Goal: Information Seeking & Learning: Learn about a topic

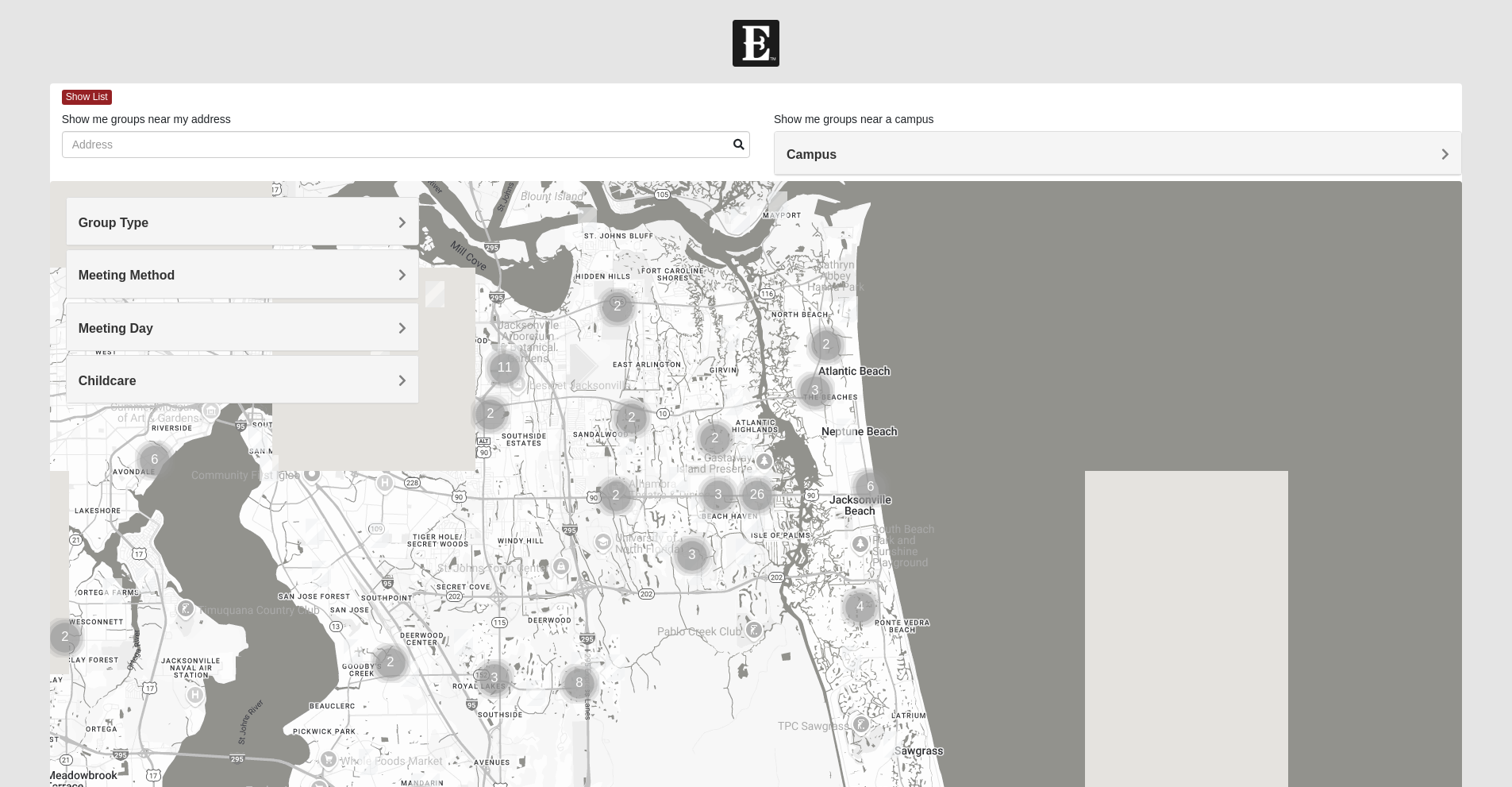
click at [418, 216] on div "Group Type Mixed Group Men Only Women Only 1825" at bounding box center [243, 220] width 353 height 49
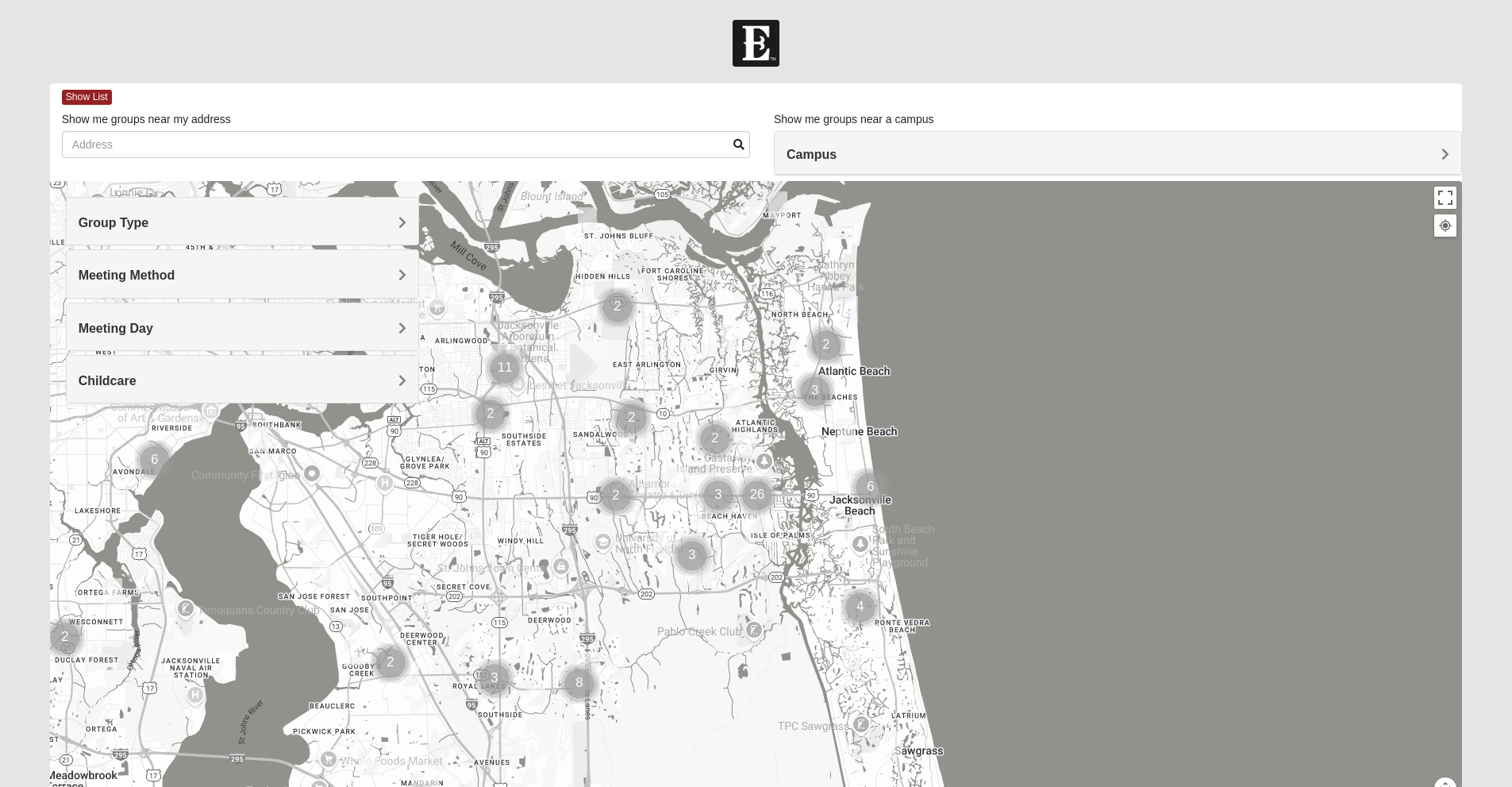
click at [150, 217] on span "Group Type" at bounding box center [114, 222] width 71 height 14
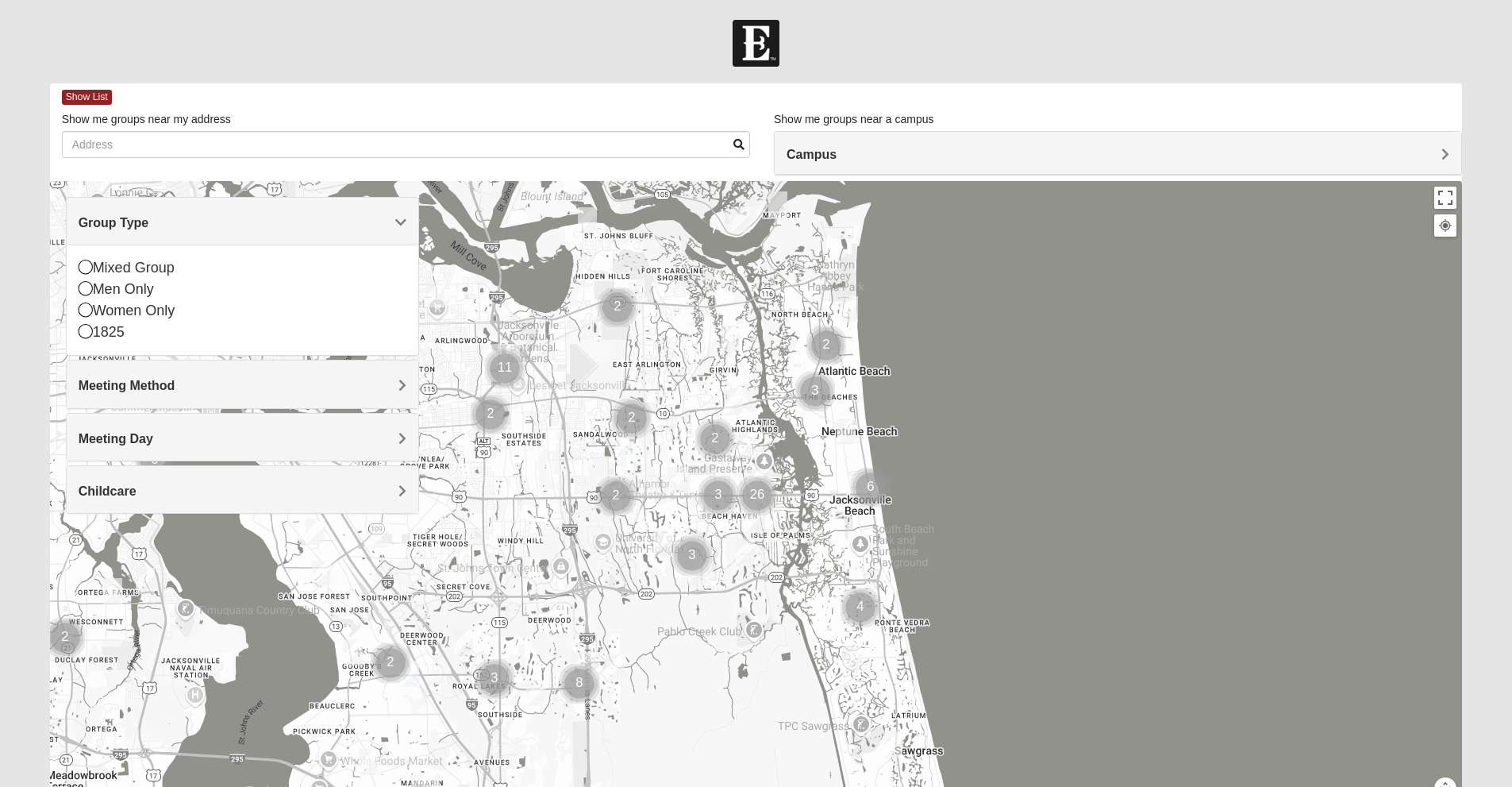
click at [352, 217] on h4 "Group Type" at bounding box center [243, 222] width 328 height 15
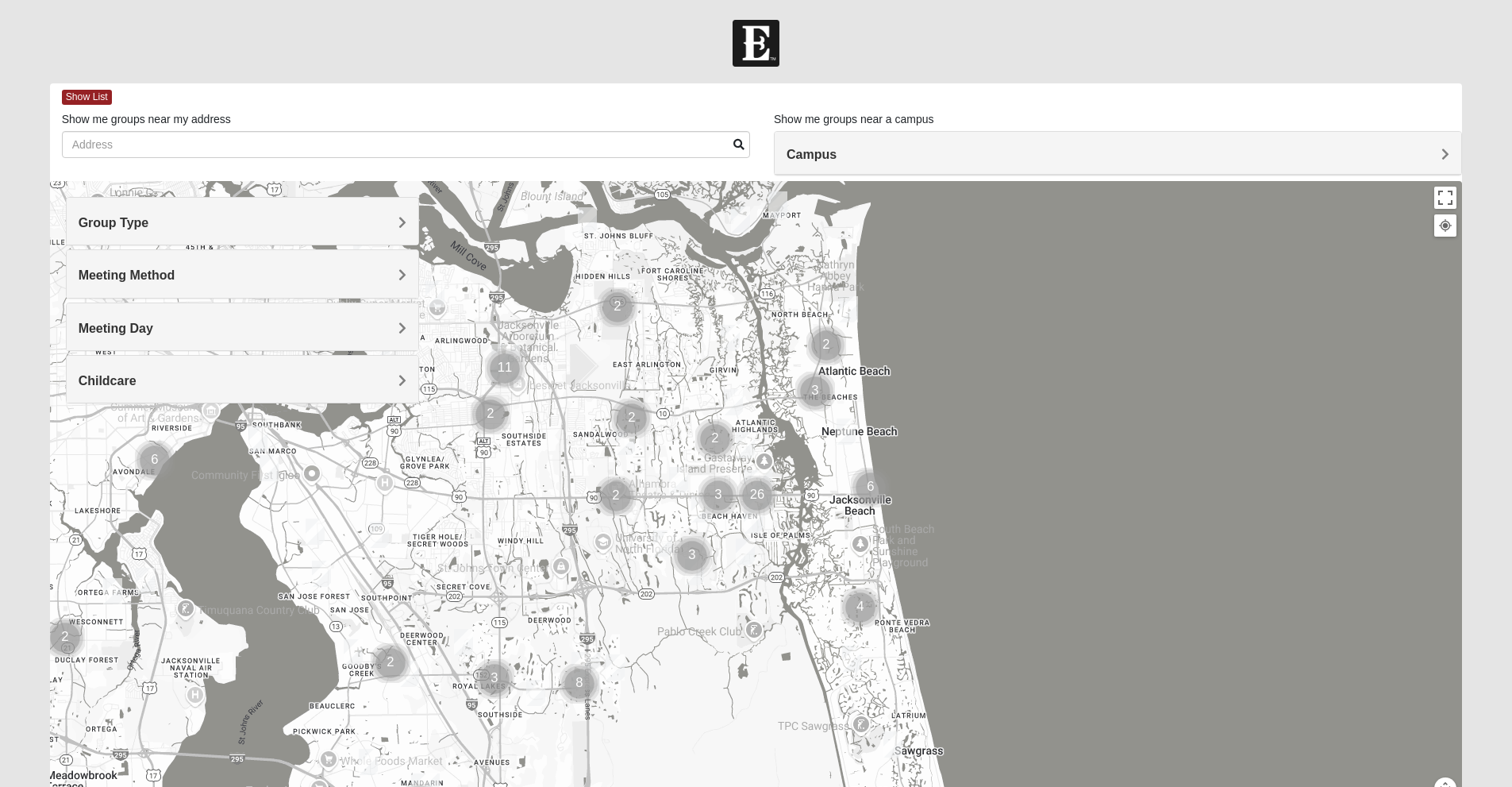
click at [258, 262] on div "Meeting Method" at bounding box center [243, 273] width 352 height 47
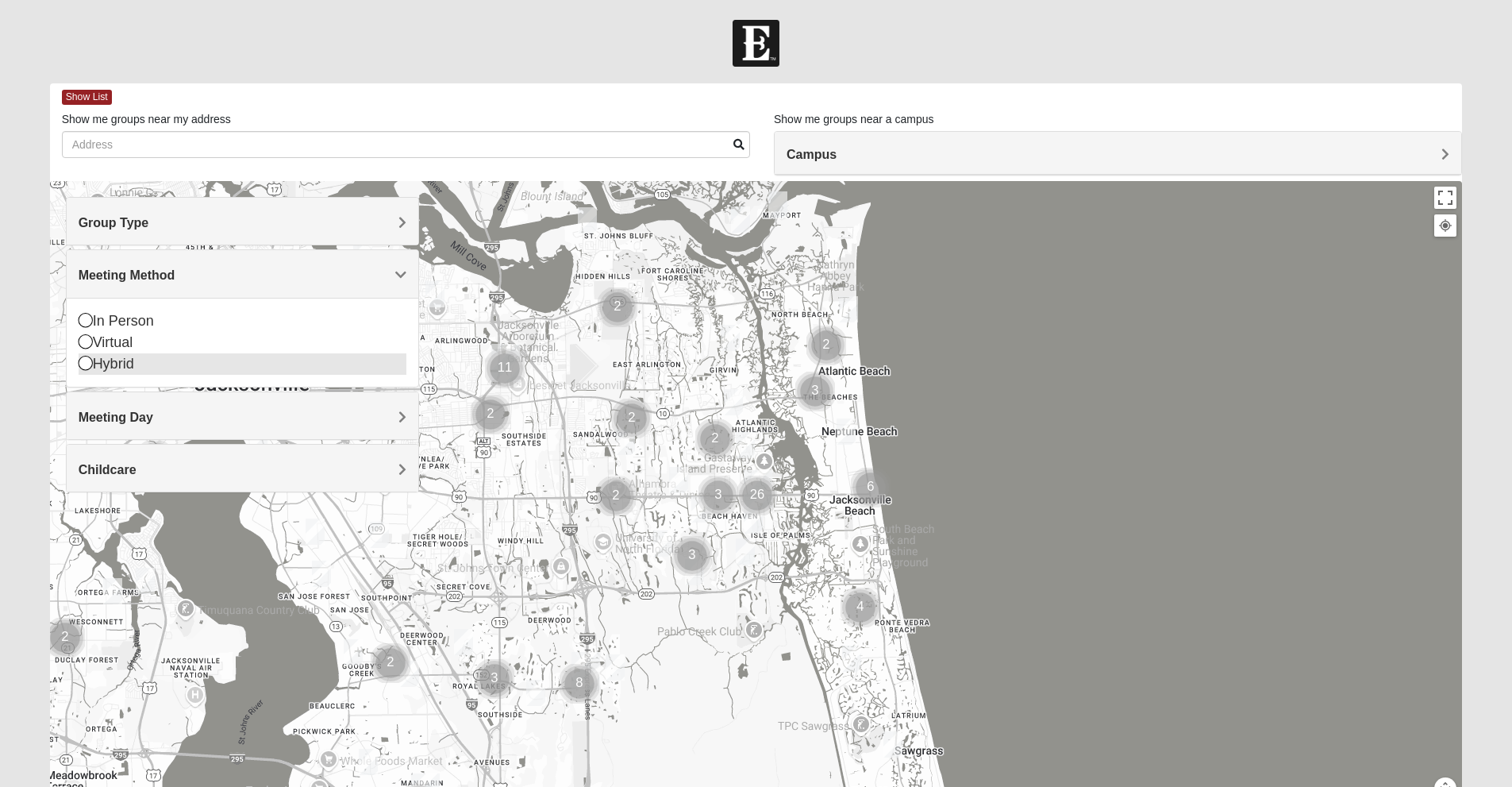
click at [130, 366] on div "Hybrid" at bounding box center [243, 364] width 328 height 21
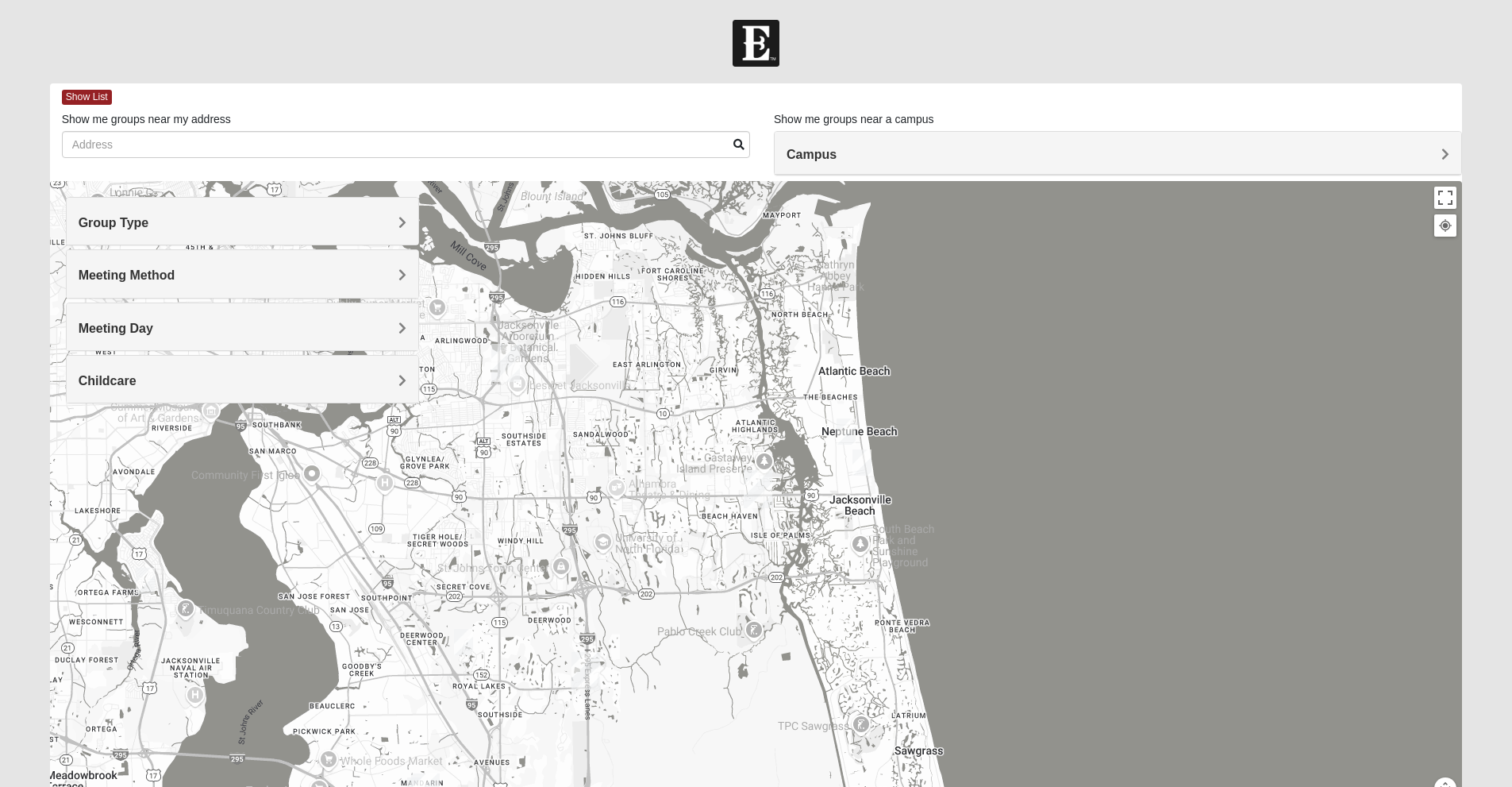
click at [145, 286] on div "Meeting Method" at bounding box center [243, 273] width 352 height 47
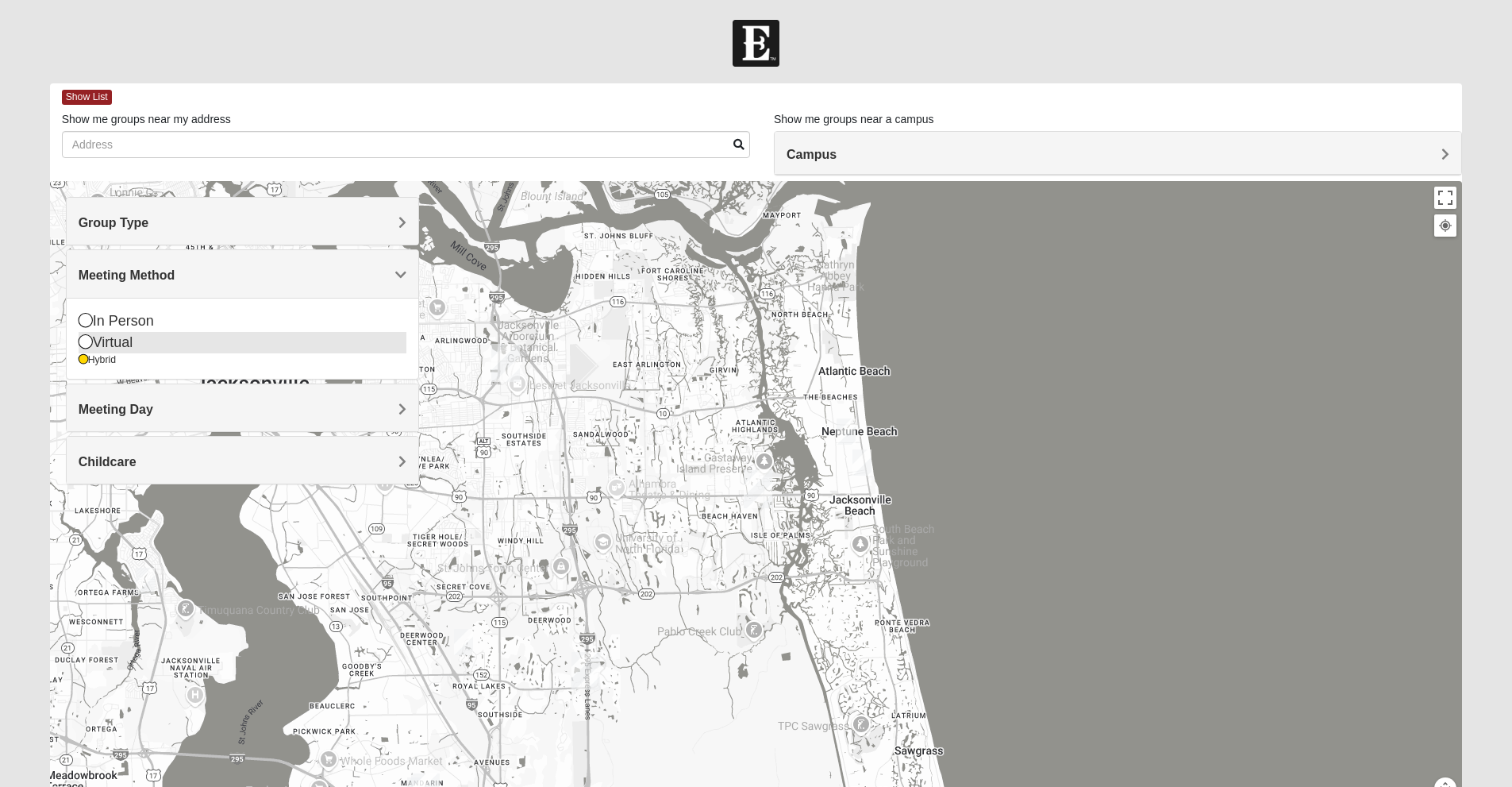
click at [121, 342] on div "Virtual" at bounding box center [243, 342] width 328 height 21
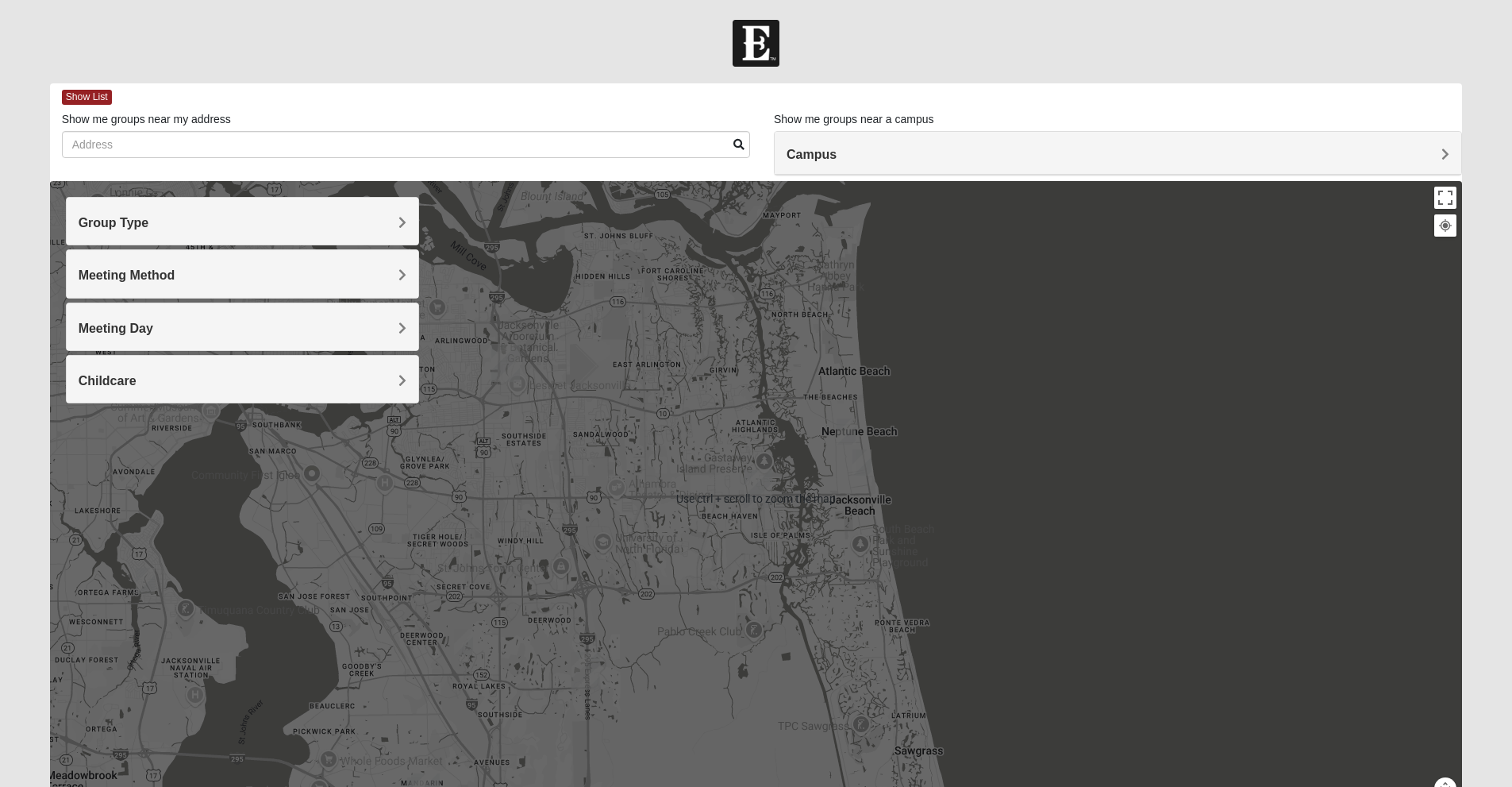
click at [526, 492] on div at bounding box center [756, 498] width 1413 height 635
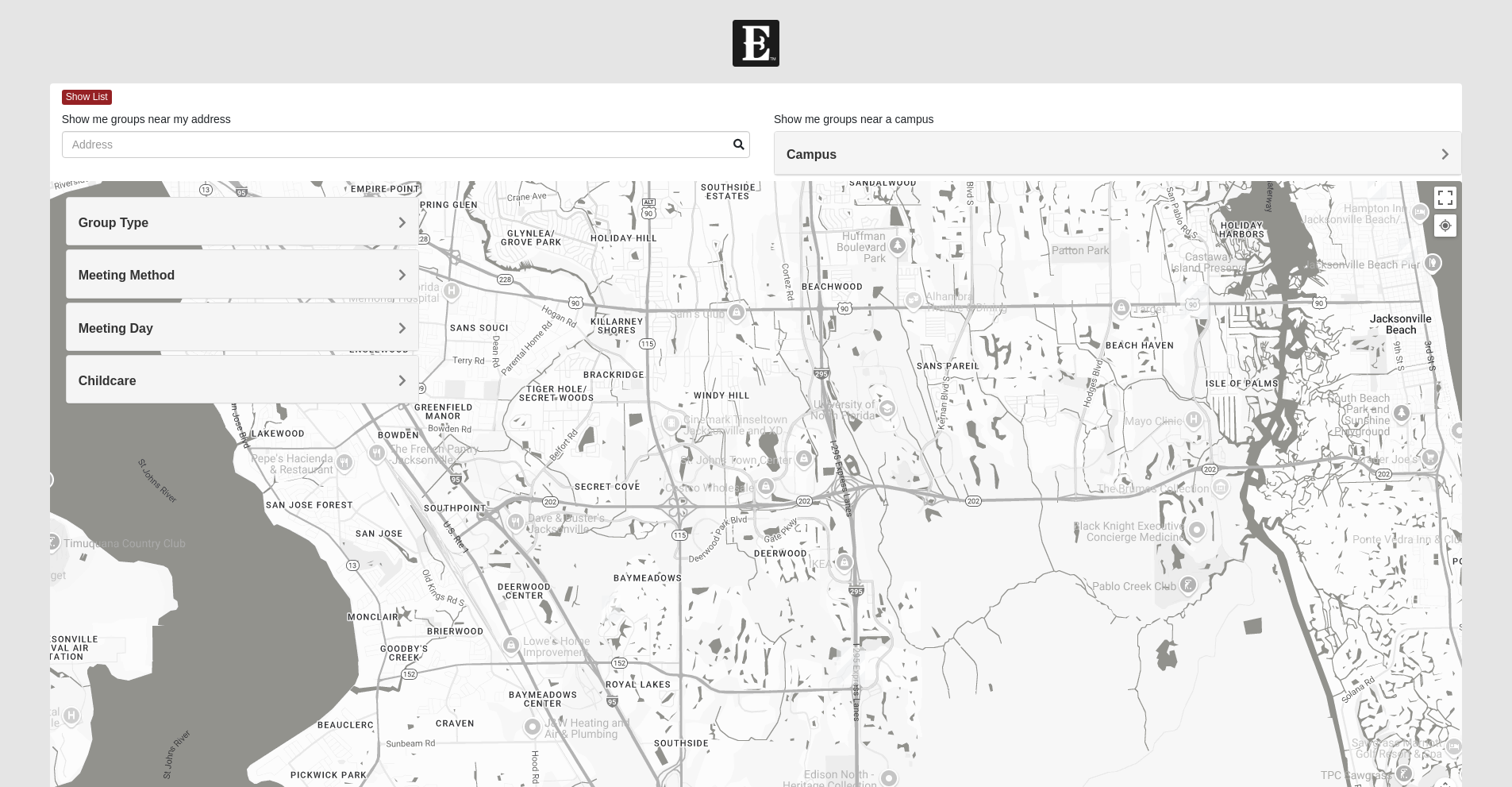
drag, startPoint x: 554, startPoint y: 497, endPoint x: 752, endPoint y: 303, distance: 277.2
click at [752, 303] on div at bounding box center [756, 498] width 1413 height 635
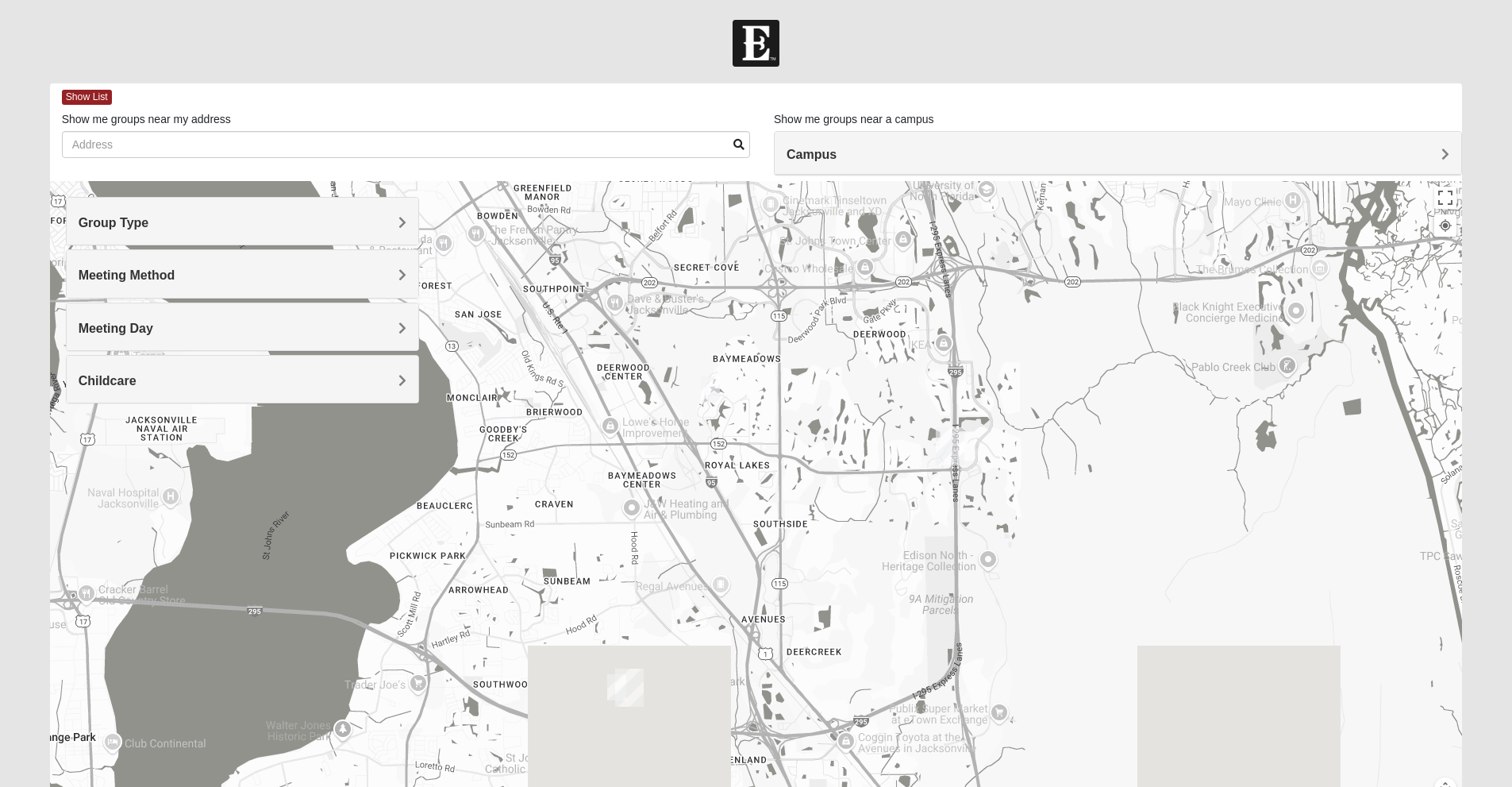
drag, startPoint x: 709, startPoint y: 475, endPoint x: 826, endPoint y: 108, distance: 385.2
click at [826, 108] on div "Show List Loading Groups Keywords Filter Additional Filters Campus [GEOGRAPHIC_…" at bounding box center [756, 450] width 1413 height 733
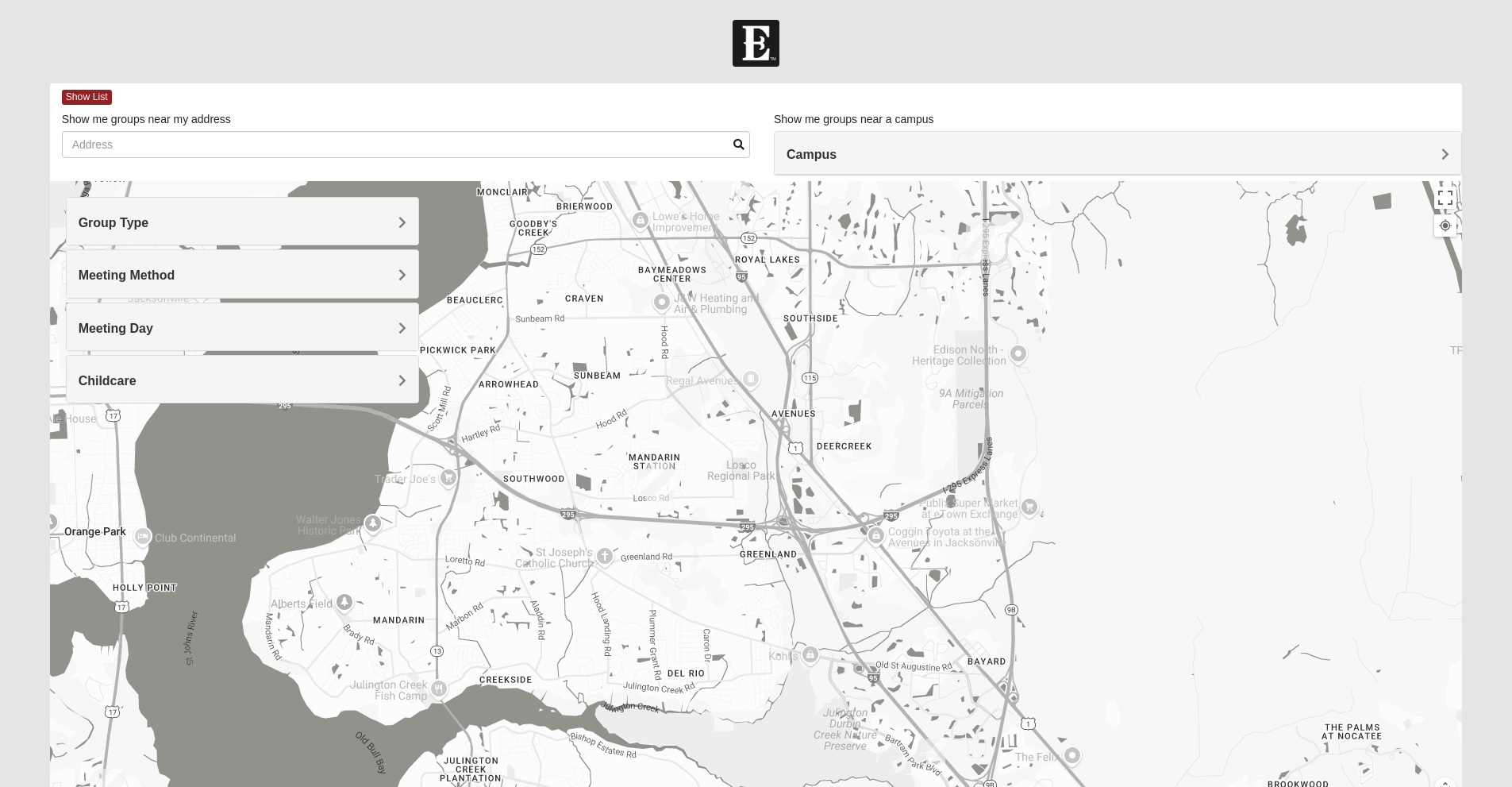
click at [663, 473] on img "Mandarin" at bounding box center [659, 482] width 41 height 51
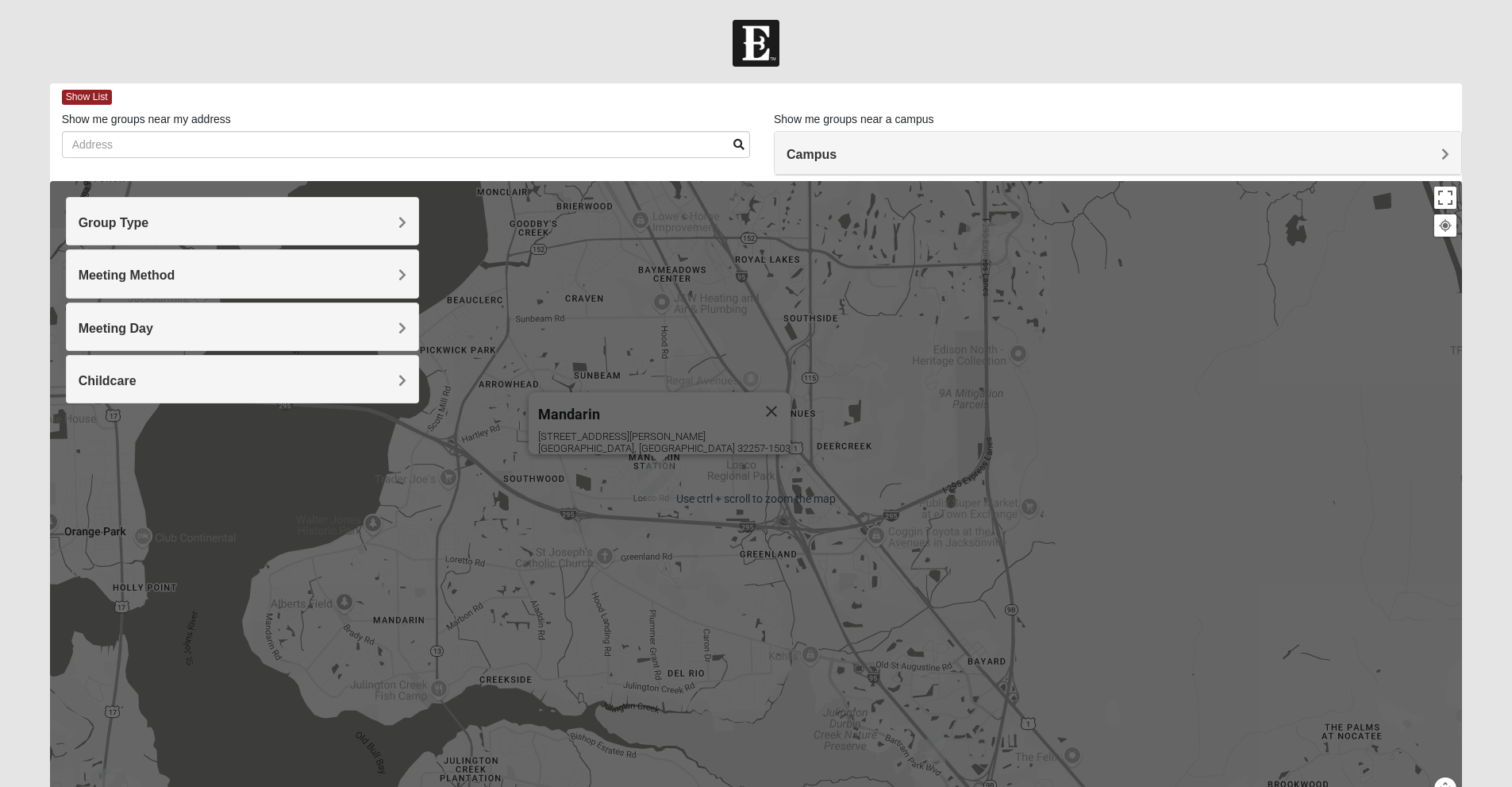
click at [604, 510] on div "Mandarin [STREET_ADDRESS][PERSON_NAME]" at bounding box center [756, 498] width 1413 height 635
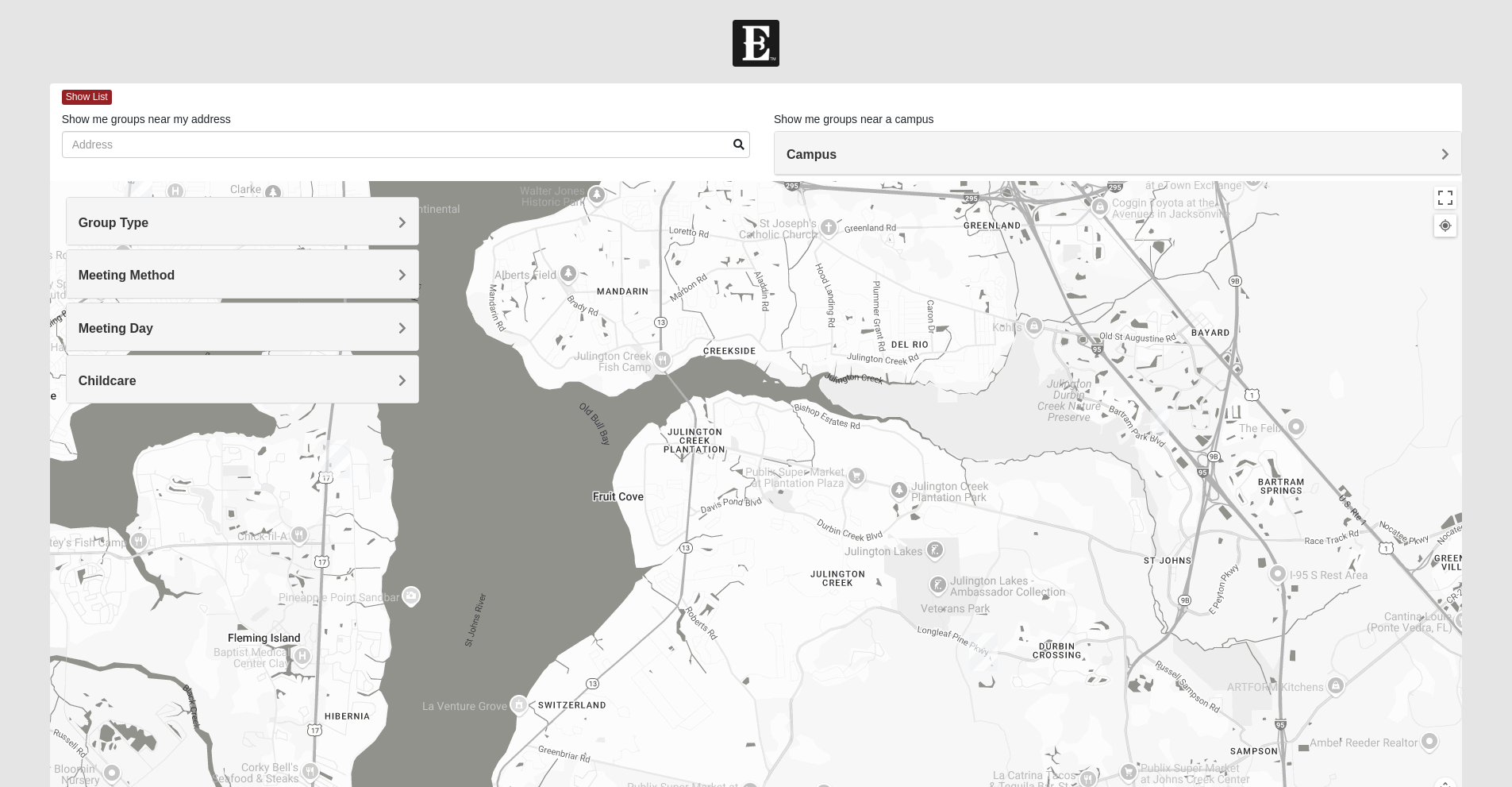
drag, startPoint x: 568, startPoint y: 512, endPoint x: 797, endPoint y: 170, distance: 411.6
click at [797, 170] on div "Show List Loading Groups Keywords Filter Additional Filters Campus [GEOGRAPHIC_…" at bounding box center [756, 450] width 1413 height 733
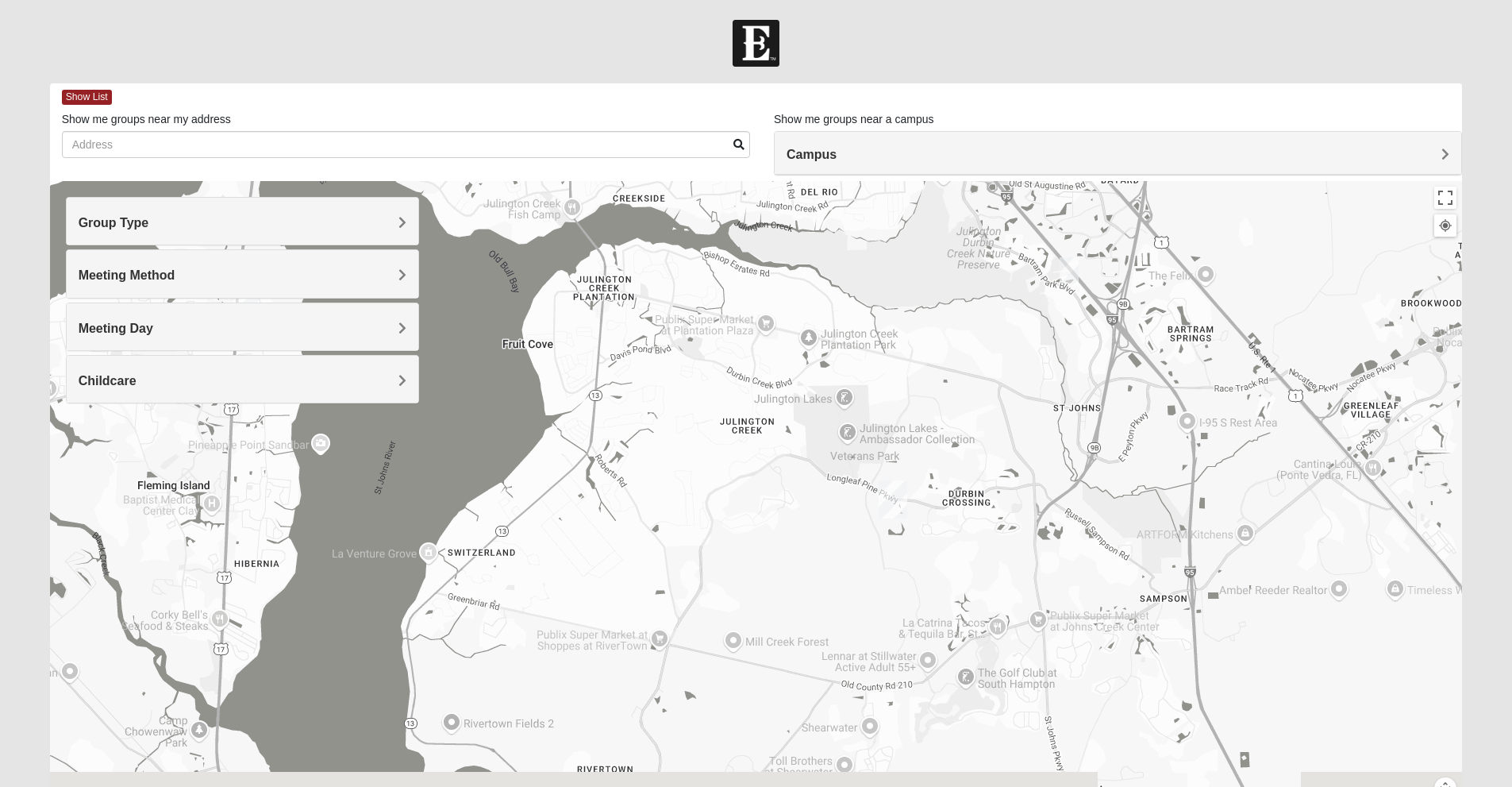
drag, startPoint x: 923, startPoint y: 596, endPoint x: 826, endPoint y: 420, distance: 201.0
click at [826, 420] on div "Mandarin [STREET_ADDRESS][PERSON_NAME]" at bounding box center [756, 498] width 1413 height 635
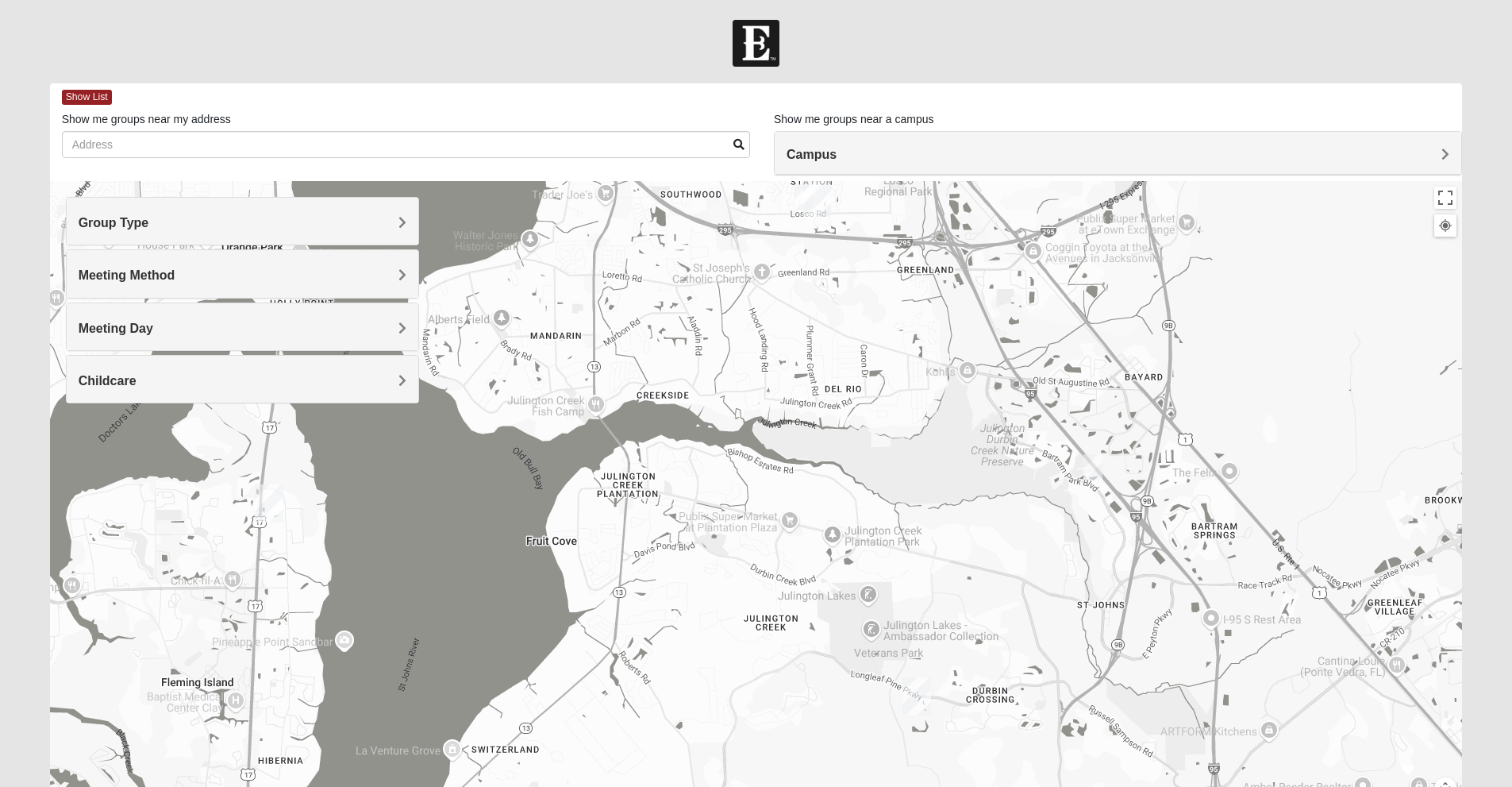
drag, startPoint x: 698, startPoint y: 347, endPoint x: 737, endPoint y: 620, distance: 275.8
click at [737, 620] on div "Mandarin [STREET_ADDRESS][PERSON_NAME]" at bounding box center [756, 498] width 1413 height 635
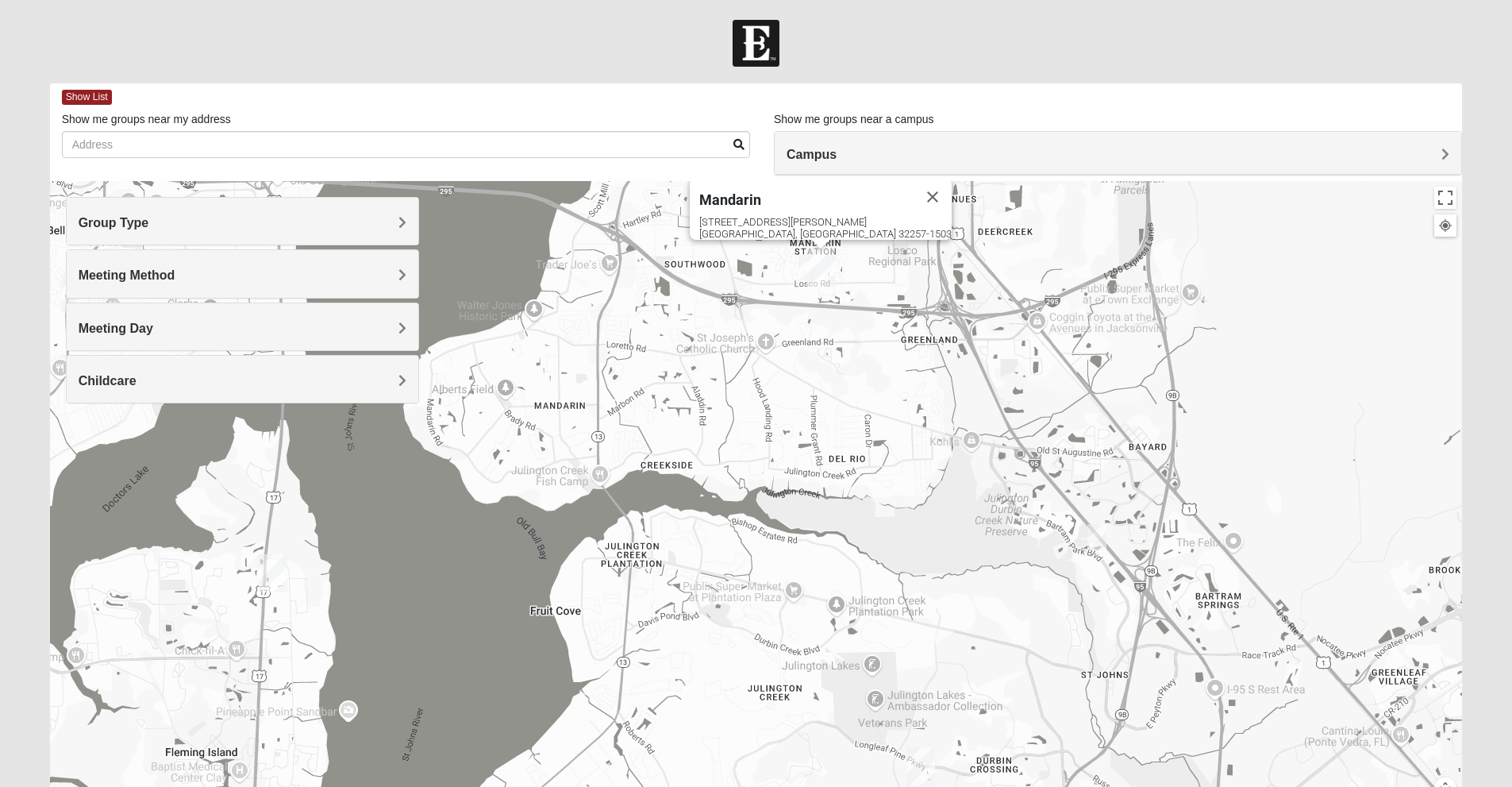
click at [1102, 535] on img "Online Mixed Krause/Chasten 32258" at bounding box center [1097, 537] width 32 height 39
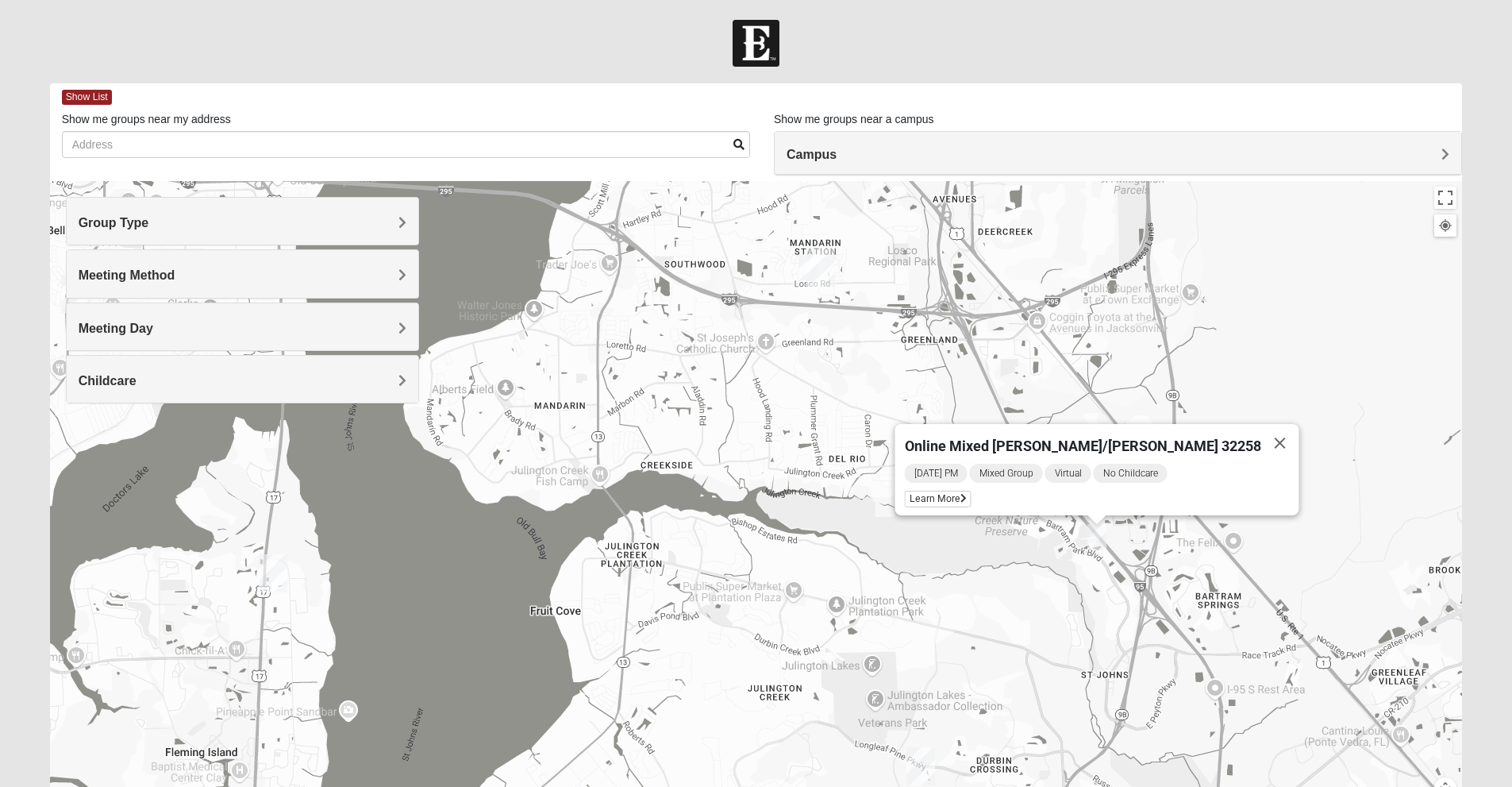
click at [803, 267] on img "Mandarin" at bounding box center [821, 267] width 41 height 51
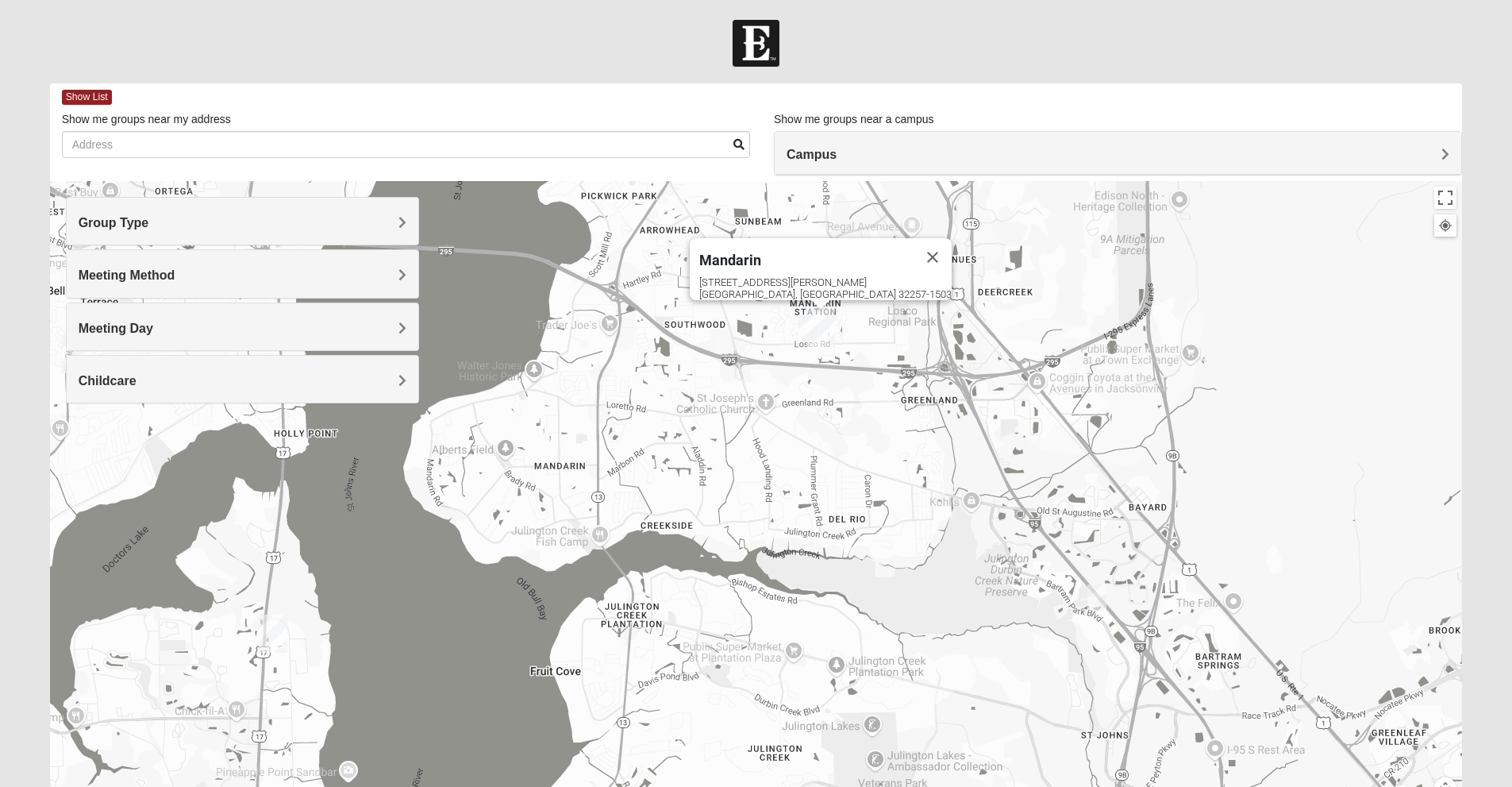
click at [803, 322] on img "Mandarin" at bounding box center [821, 328] width 41 height 51
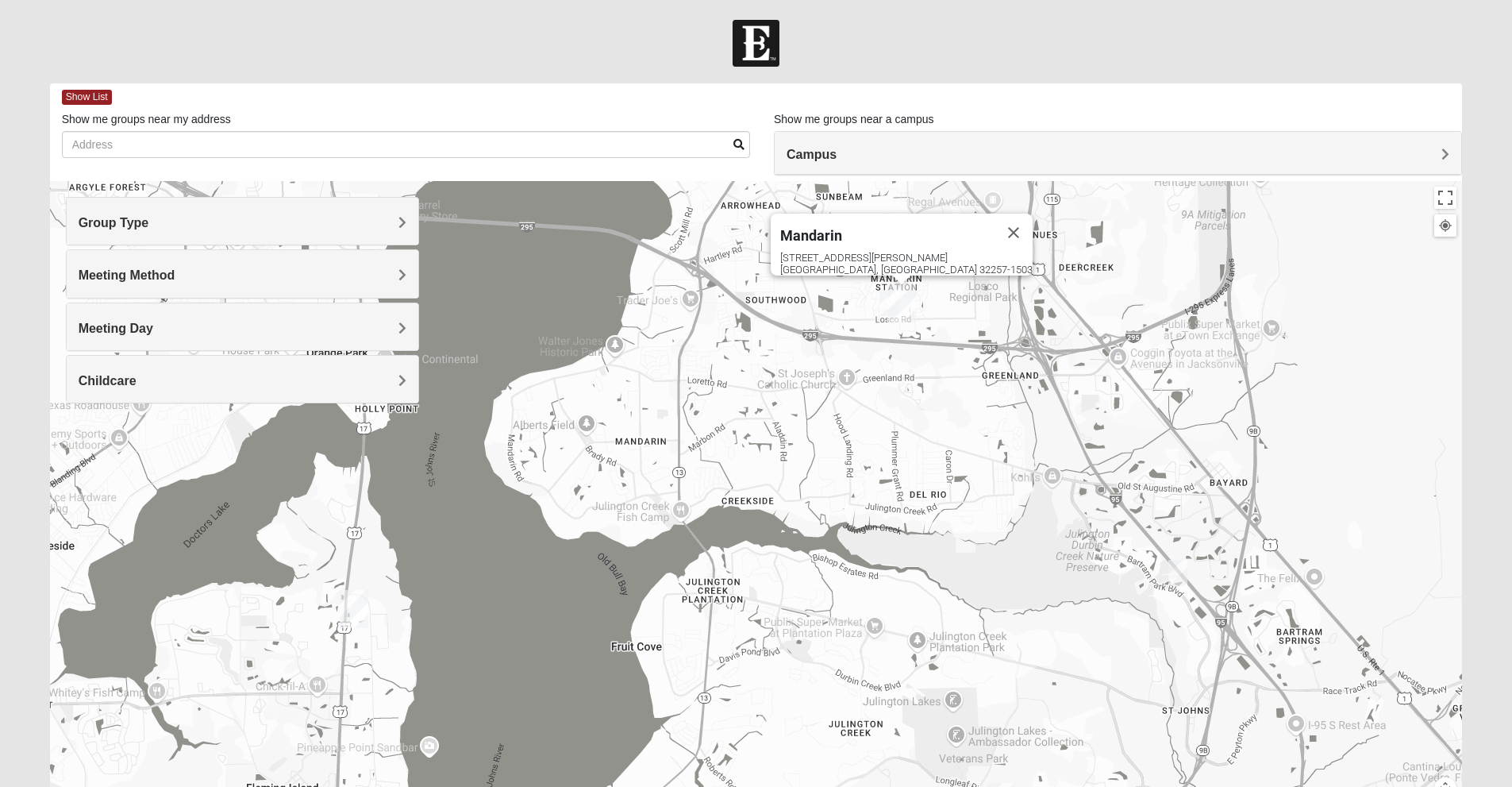
drag, startPoint x: 1111, startPoint y: 378, endPoint x: 1187, endPoint y: 414, distance: 84.1
click at [1187, 414] on div "Mandarin [STREET_ADDRESS][PERSON_NAME]" at bounding box center [756, 498] width 1413 height 635
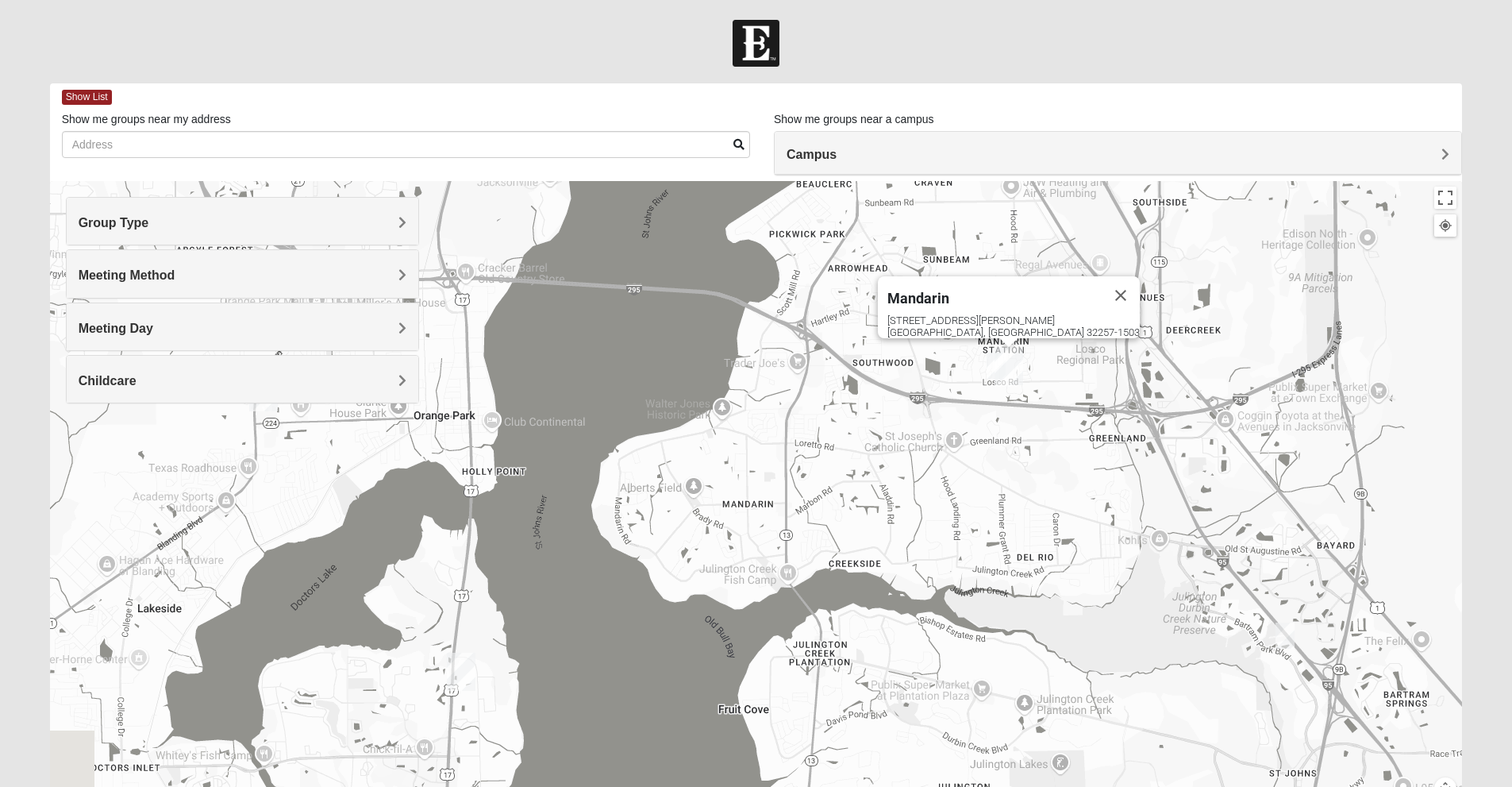
drag, startPoint x: 763, startPoint y: 420, endPoint x: 942, endPoint y: 390, distance: 181.5
click at [942, 390] on div "Mandarin [STREET_ADDRESS][PERSON_NAME]" at bounding box center [756, 498] width 1413 height 635
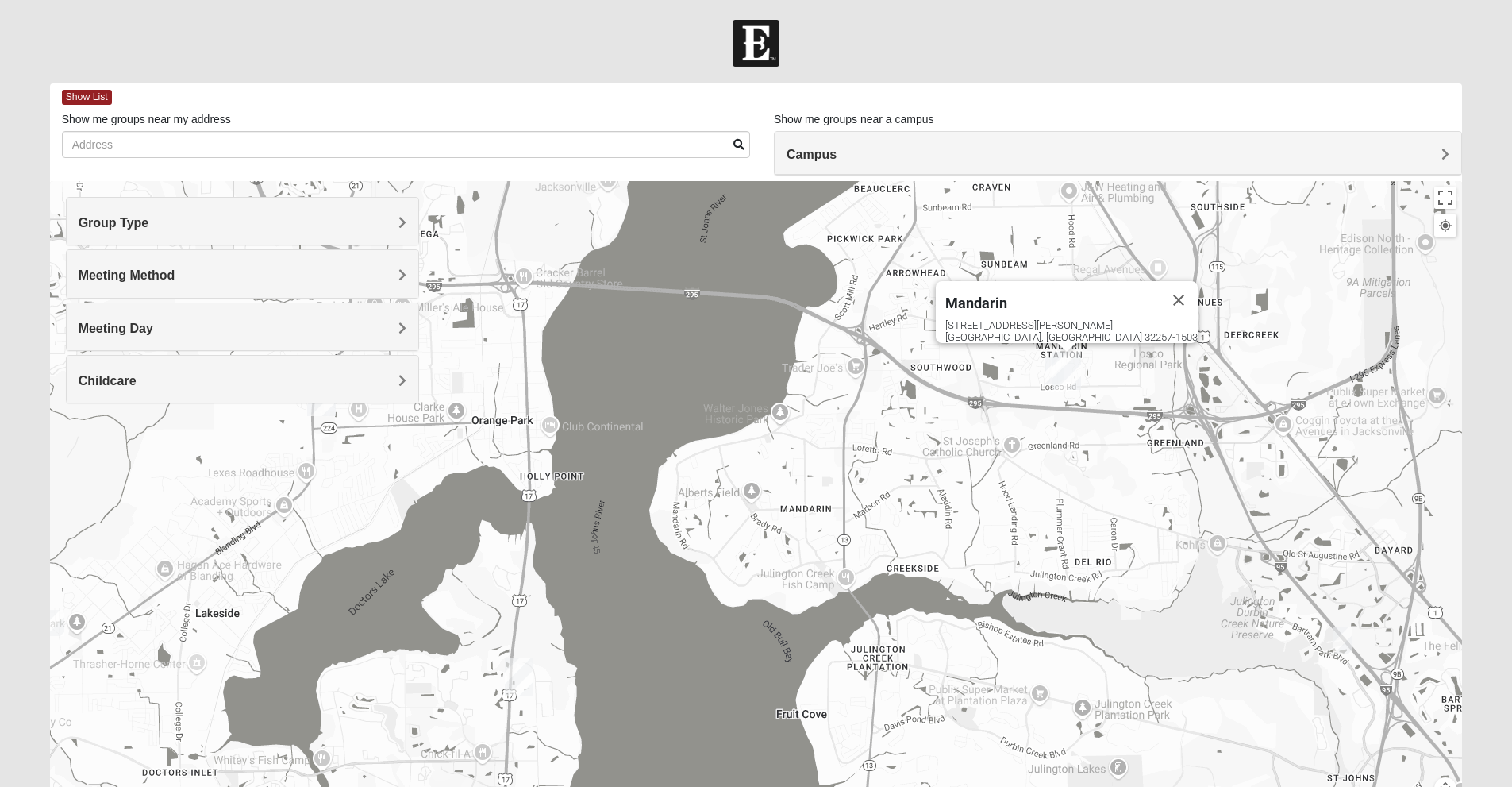
click at [1046, 371] on img "Mandarin" at bounding box center [1067, 371] width 41 height 51
click at [1030, 380] on div "Mandarin [STREET_ADDRESS][PERSON_NAME]" at bounding box center [756, 498] width 1413 height 635
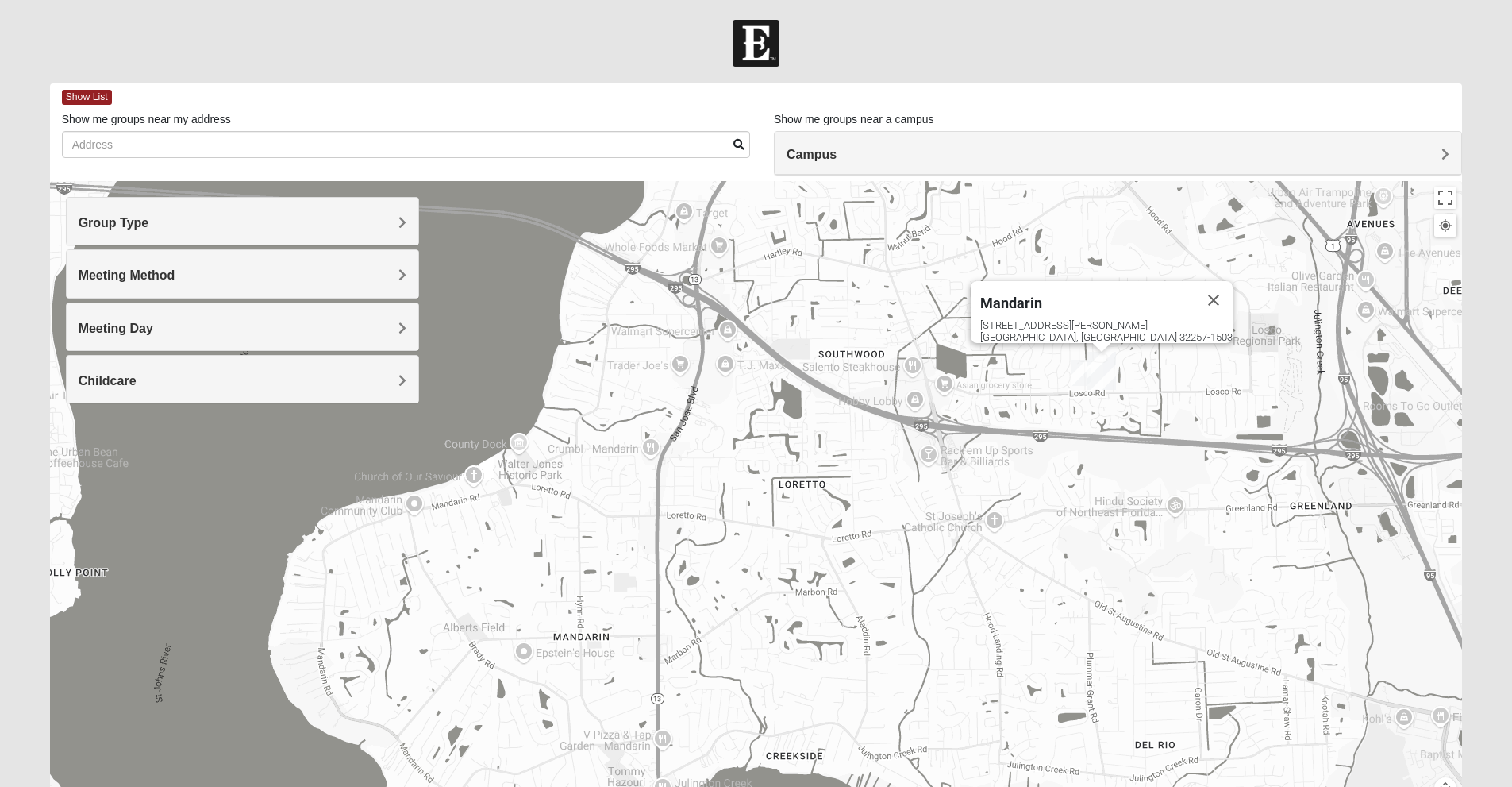
click at [1076, 379] on img "On Campus Mixed Jones 32257" at bounding box center [1081, 372] width 32 height 39
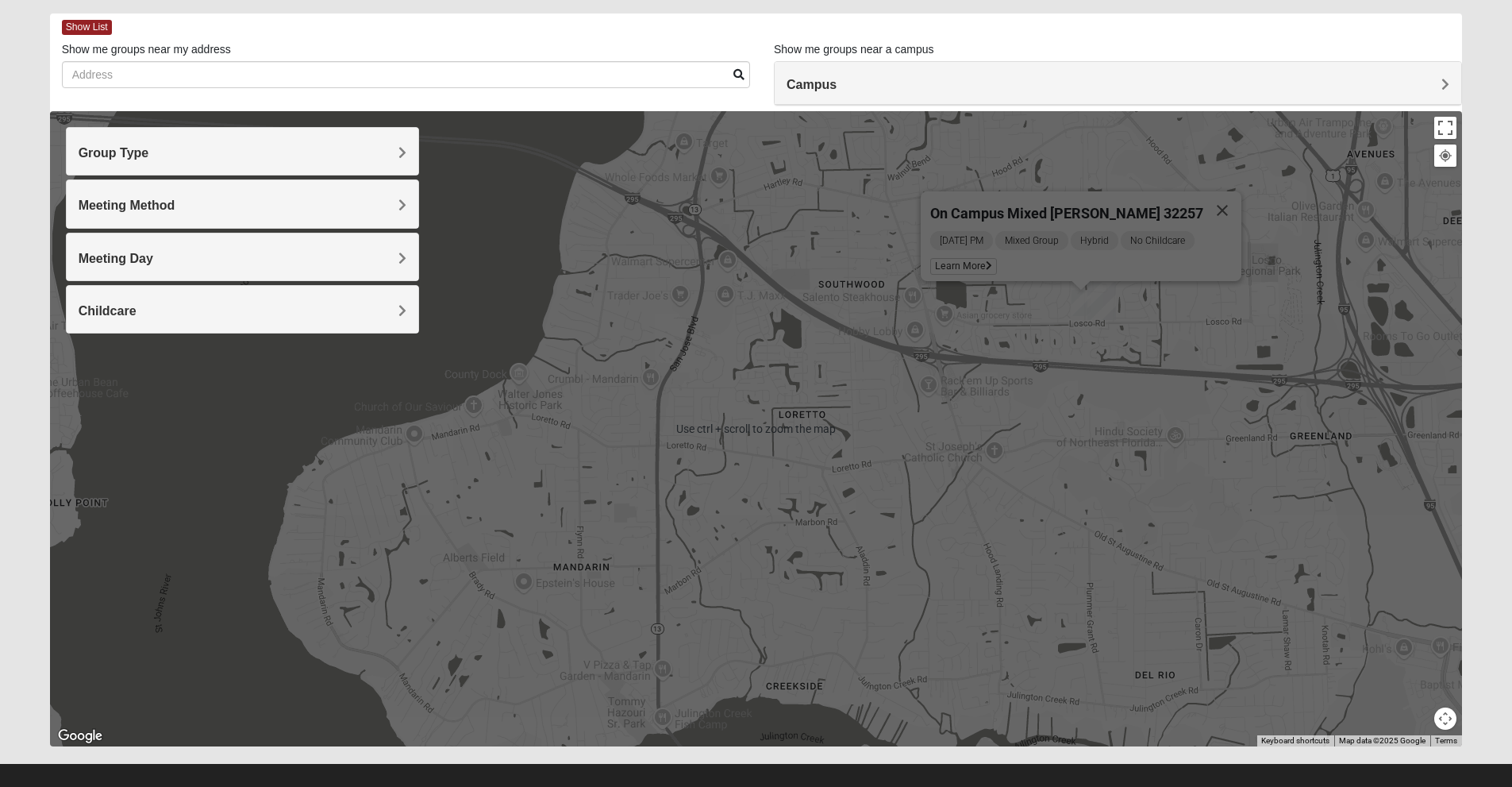
scroll to position [88, 0]
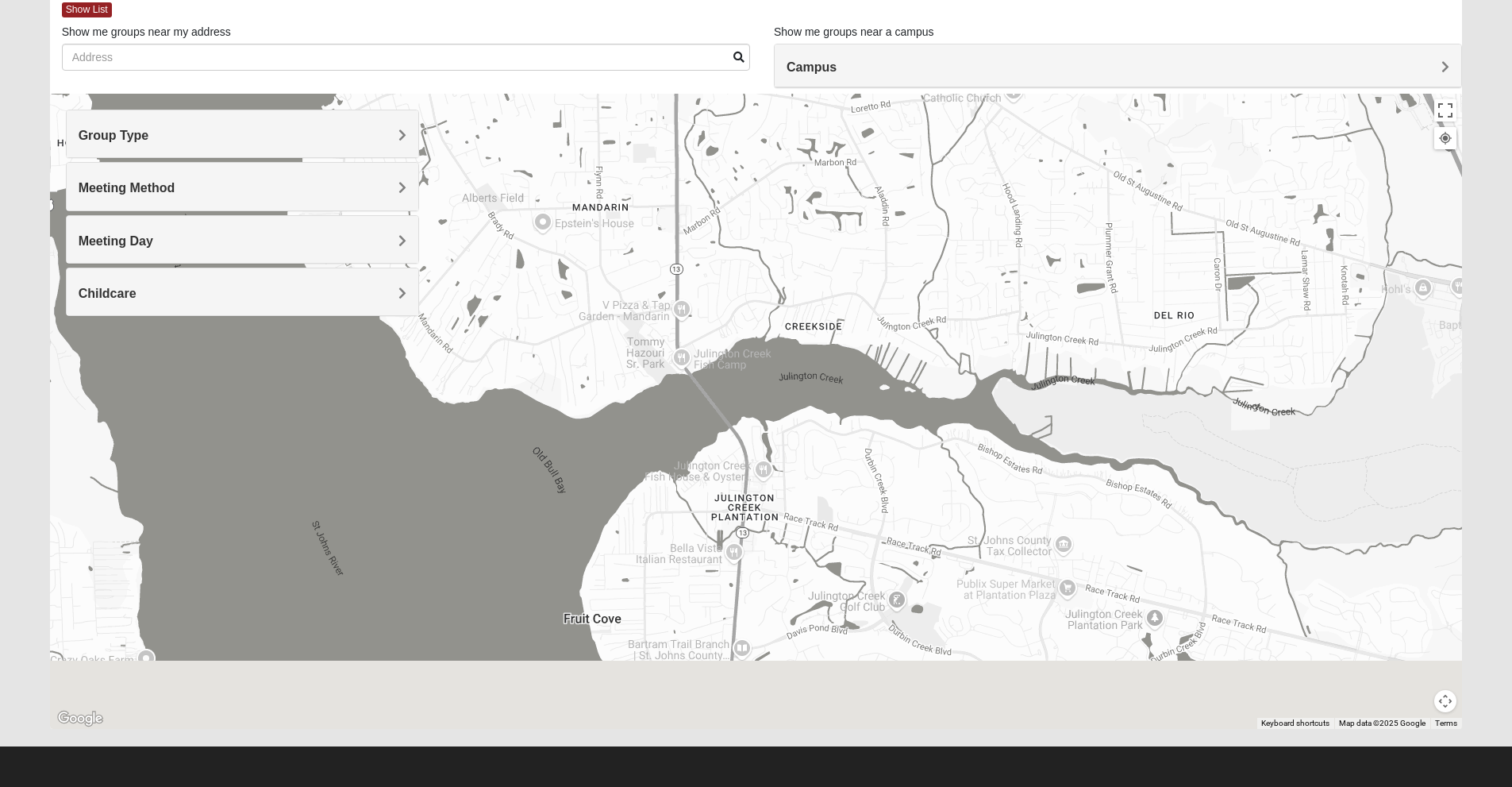
drag, startPoint x: 1076, startPoint y: 350, endPoint x: 1090, endPoint y: 30, distance: 320.3
click at [1084, 0] on html "Log In Find A Group Error Show List Loading Groups" at bounding box center [756, 349] width 1512 height 875
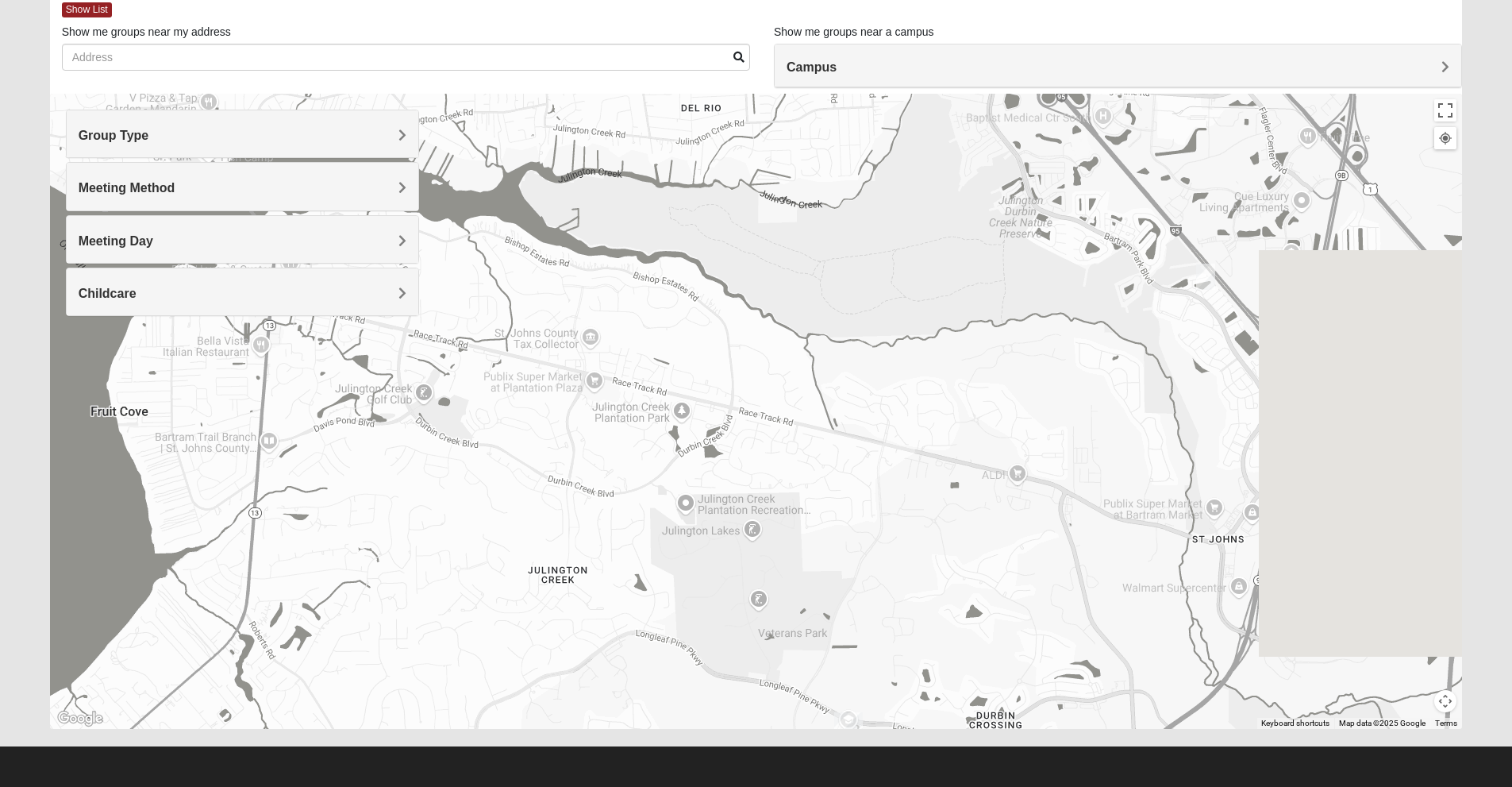
drag, startPoint x: 1102, startPoint y: 239, endPoint x: 651, endPoint y: 109, distance: 469.4
click at [651, 109] on div "On Campus Mixed [PERSON_NAME] 32257 [DATE] PM Mixed Group Hybrid No Childcare L…" at bounding box center [756, 411] width 1413 height 635
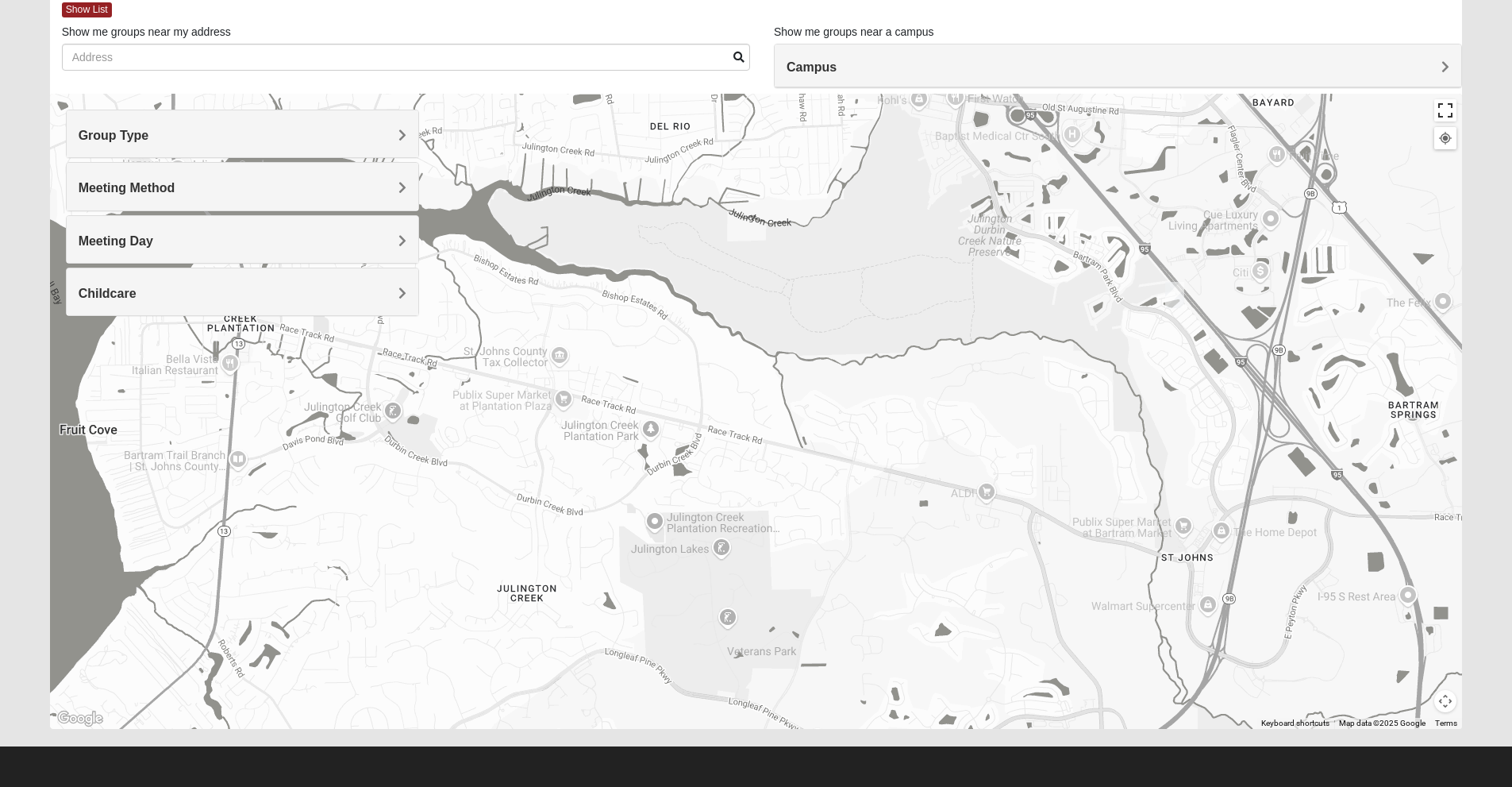
drag, startPoint x: 1440, startPoint y: 115, endPoint x: 1440, endPoint y: 184, distance: 69.0
click at [1440, 115] on button "Toggle fullscreen view" at bounding box center [1445, 111] width 22 height 22
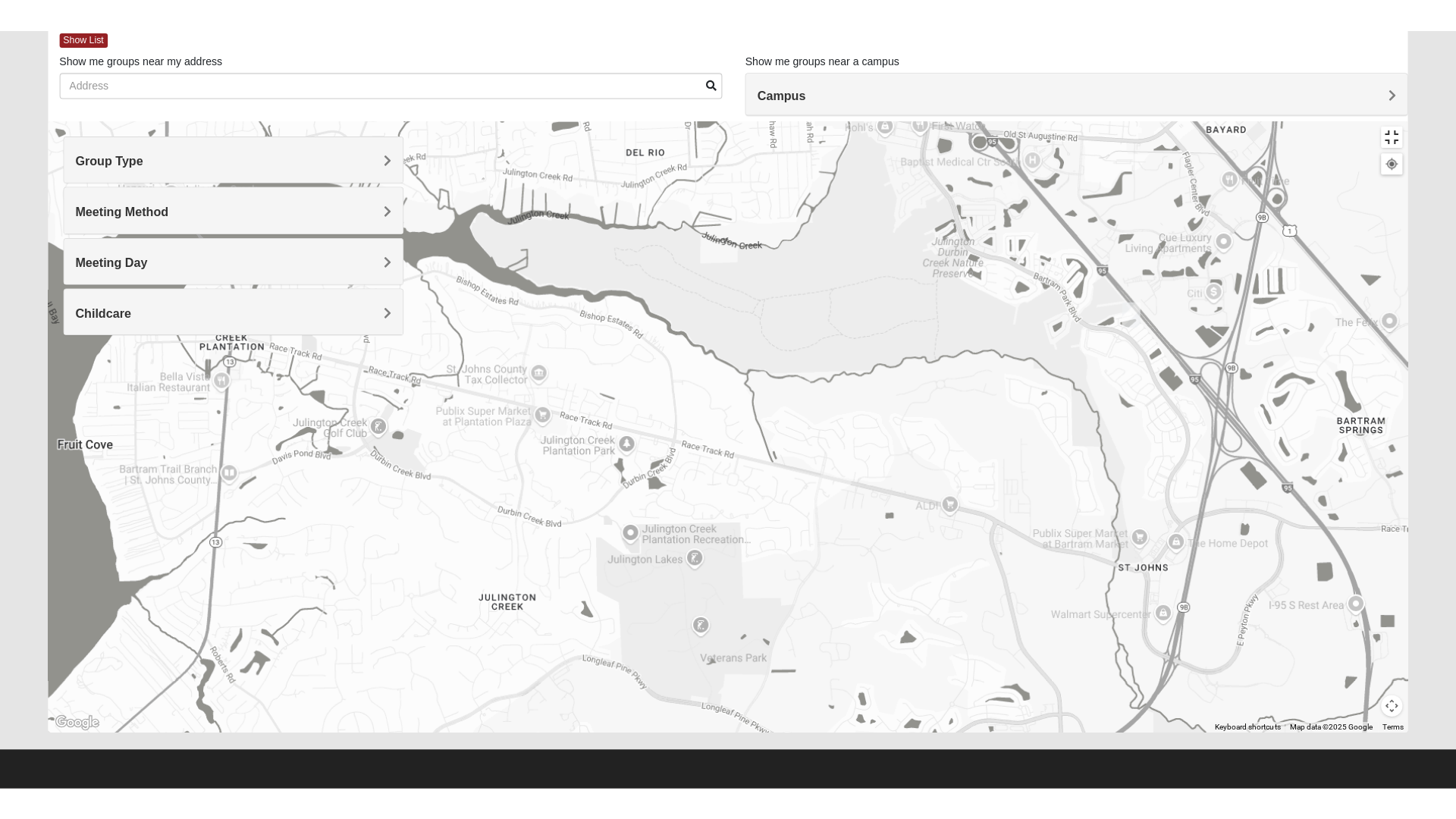
scroll to position [16, 0]
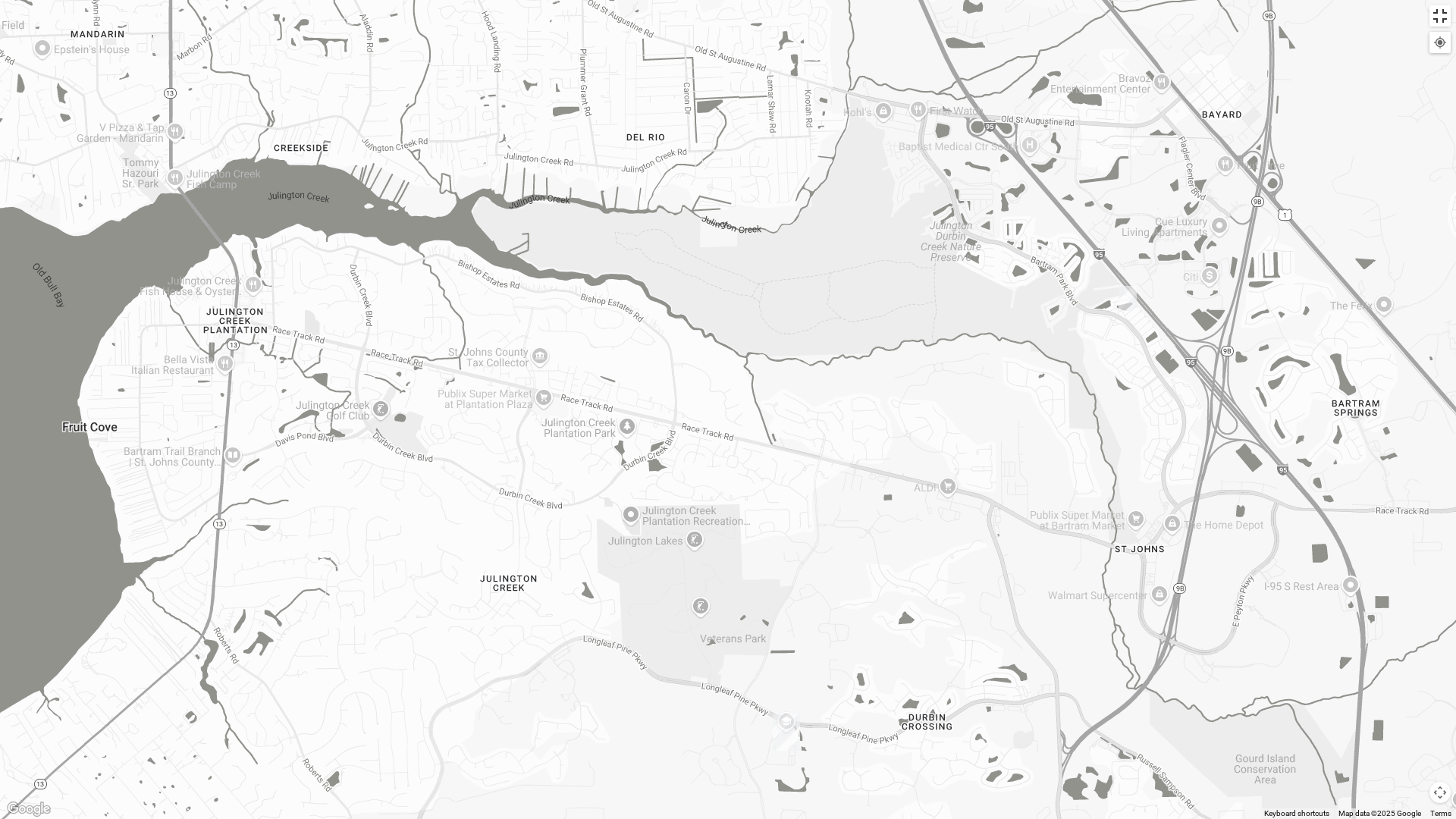
click at [1437, 24] on button "Toggle fullscreen view" at bounding box center [1440, 16] width 21 height 21
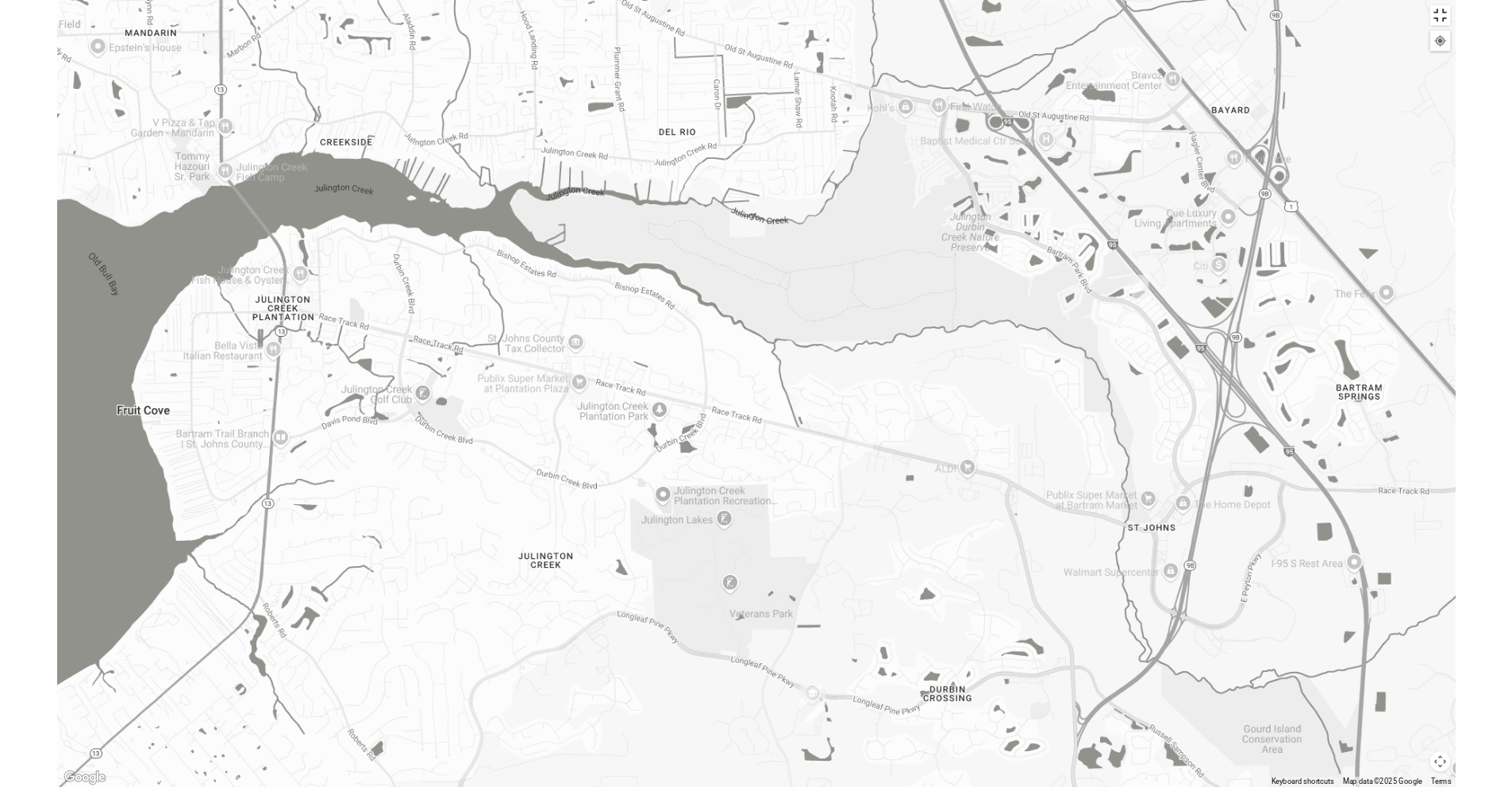
scroll to position [88, 0]
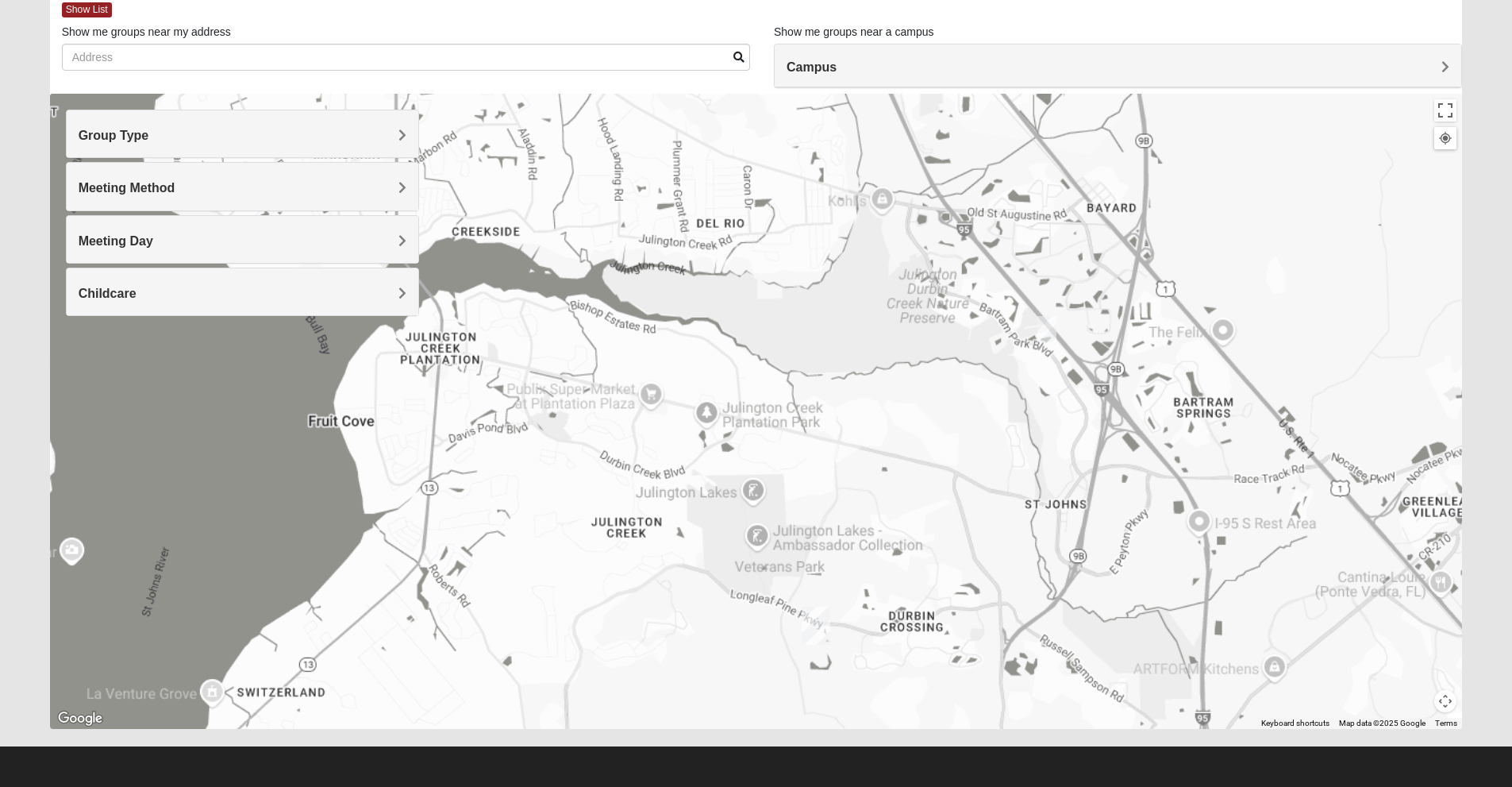
drag, startPoint x: 826, startPoint y: 407, endPoint x: 814, endPoint y: 392, distance: 19.2
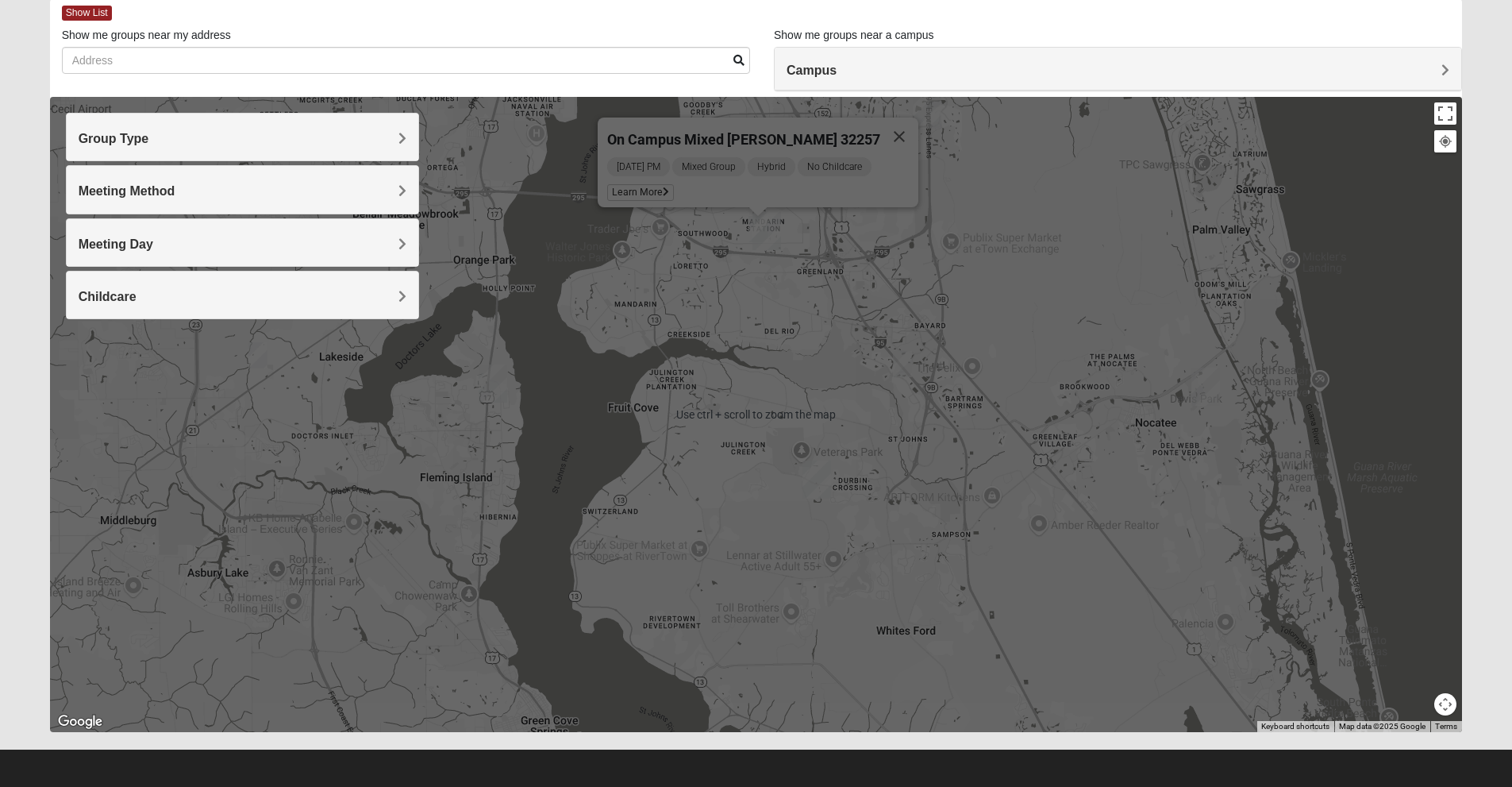
scroll to position [0, 0]
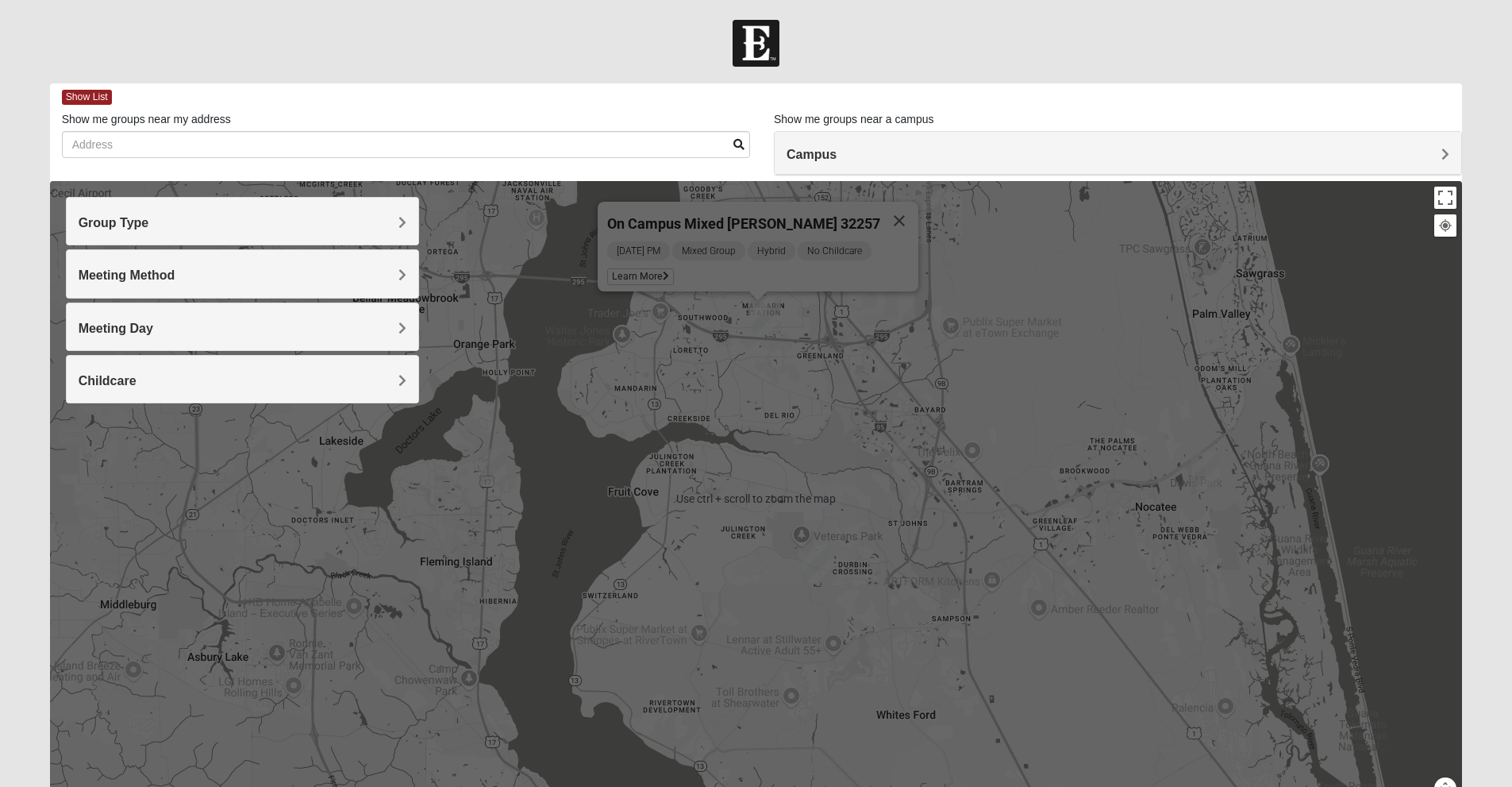
click at [842, 337] on div "On Campus Mixed [PERSON_NAME] 32257 [DATE] PM Mixed Group Hybrid No Childcare L…" at bounding box center [756, 498] width 1413 height 635
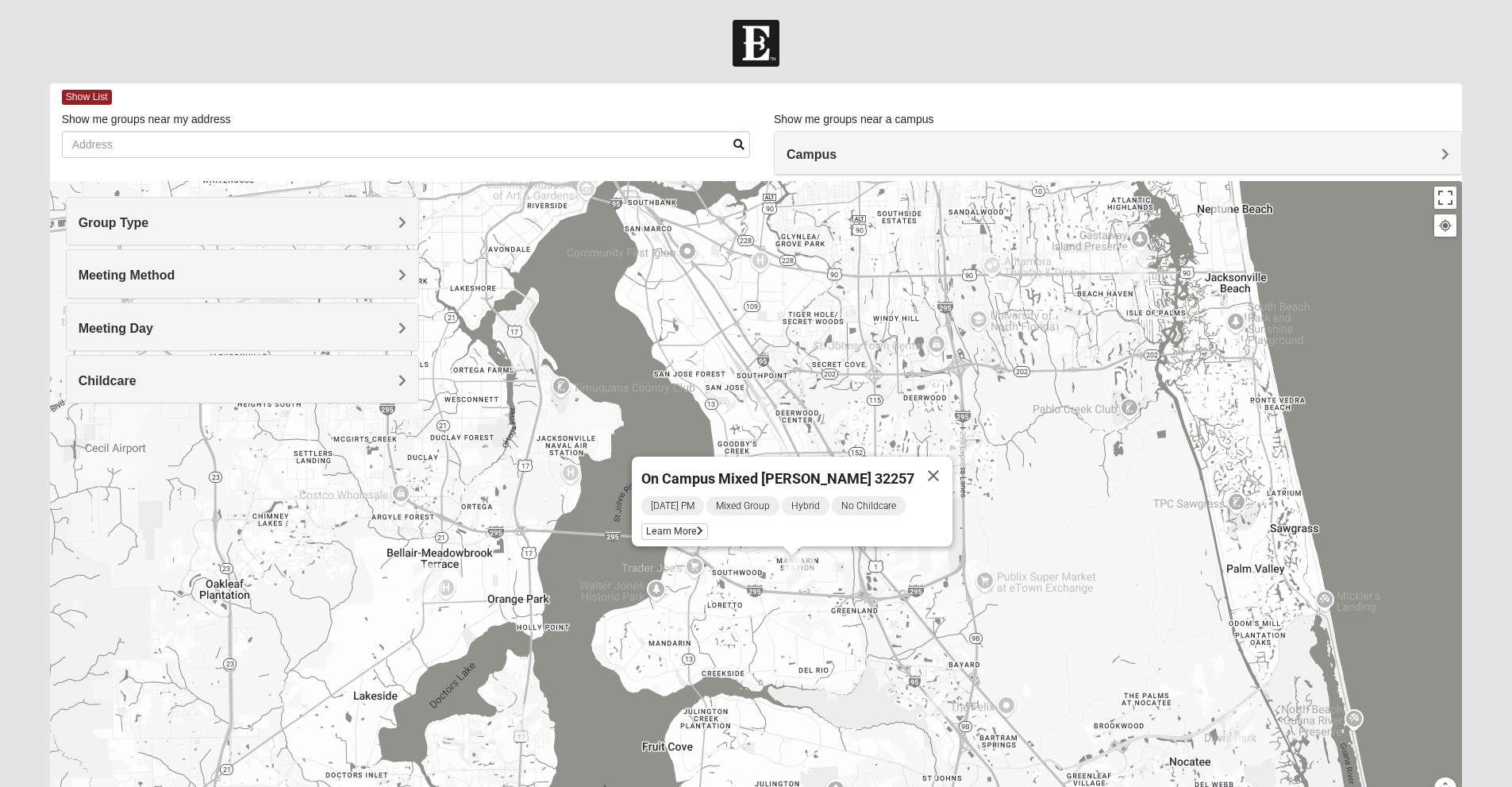
drag, startPoint x: 904, startPoint y: 379, endPoint x: 941, endPoint y: 595, distance: 219.1
click at [966, 598] on div "On Campus Mixed [PERSON_NAME] 32257 [DATE] PM Mixed Group Hybrid No Childcare L…" at bounding box center [756, 498] width 1413 height 635
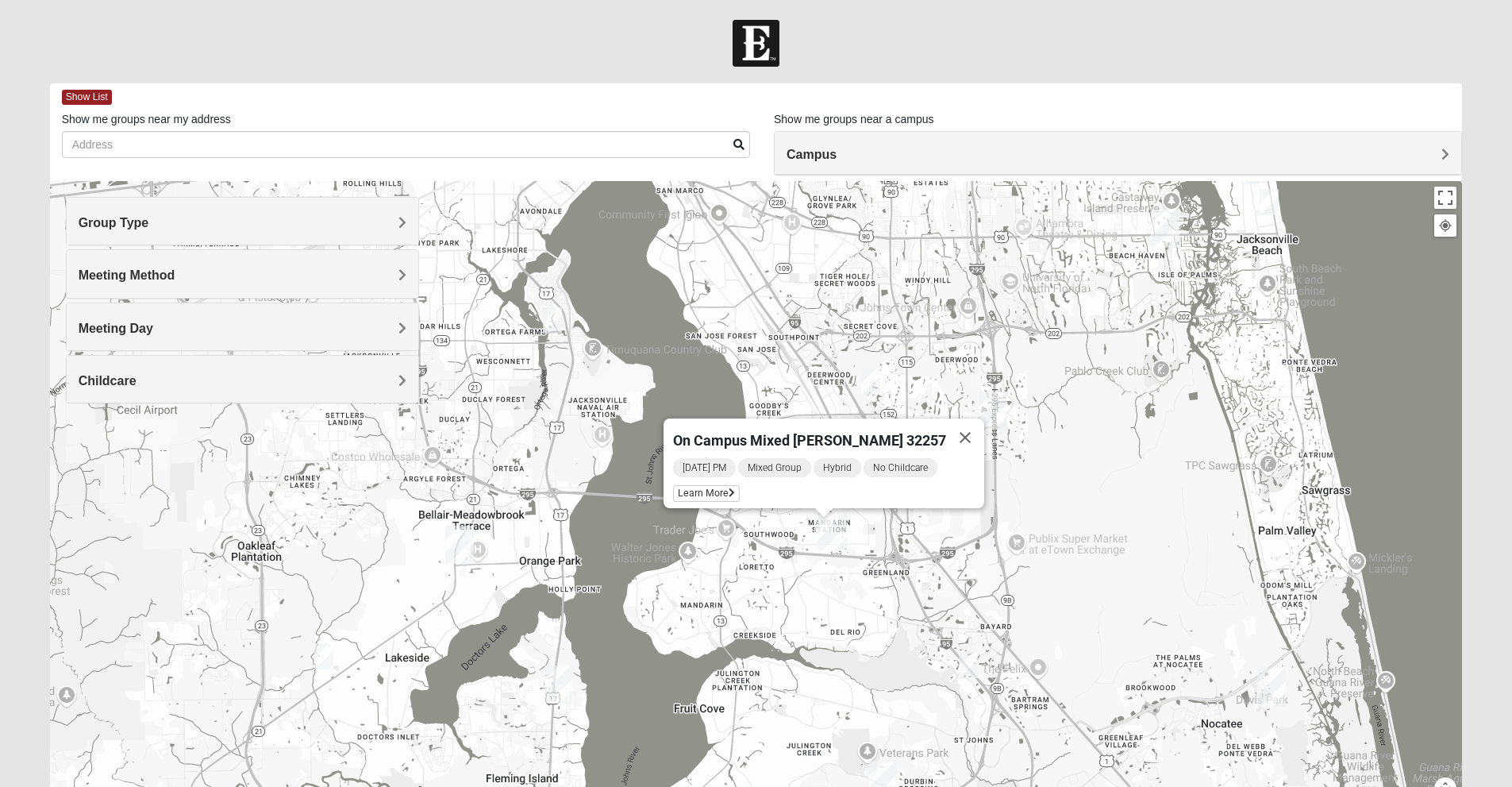
click at [325, 660] on img "Womens Winters 32065" at bounding box center [324, 656] width 32 height 39
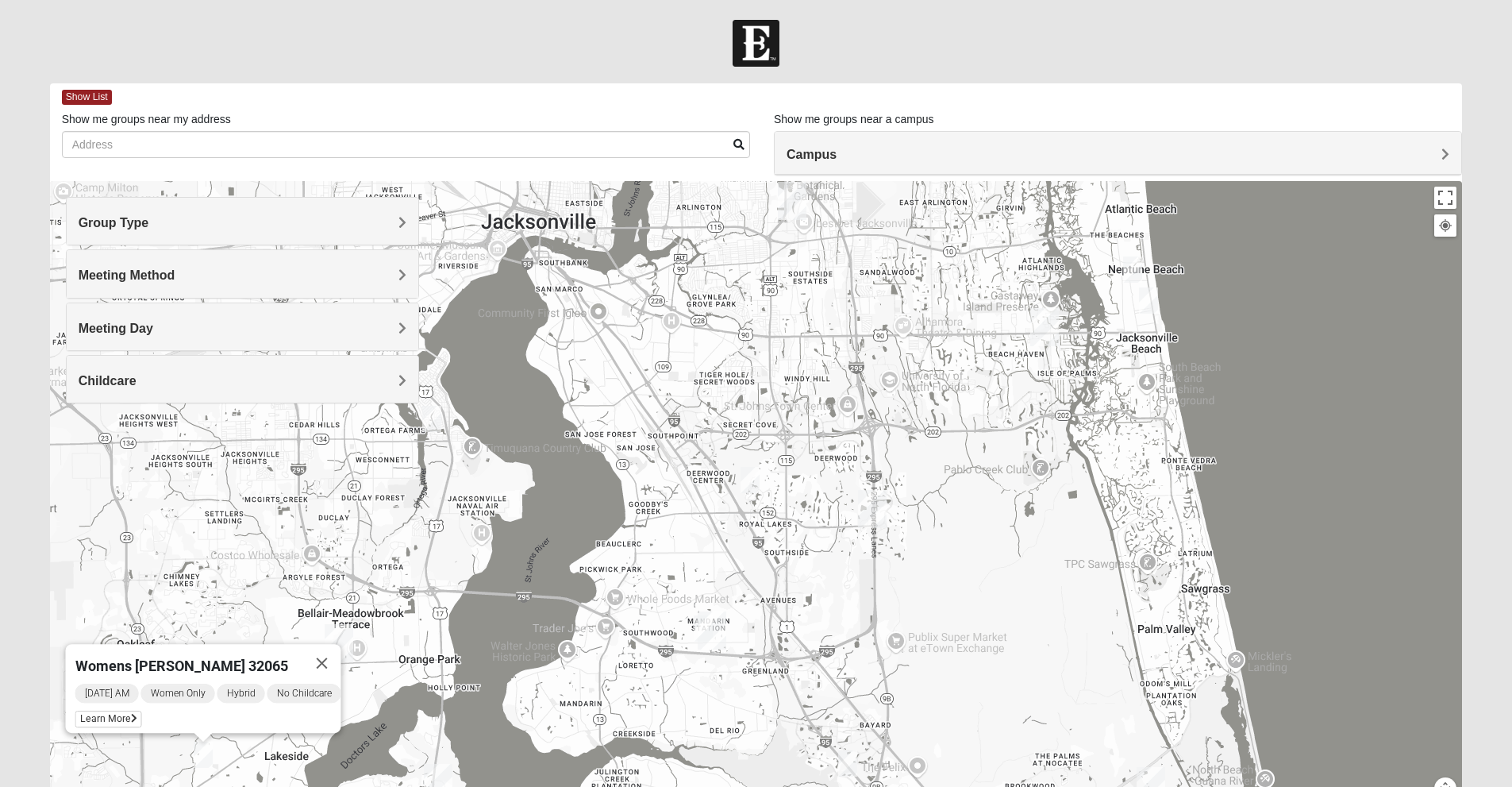
drag, startPoint x: 873, startPoint y: 572, endPoint x: 779, endPoint y: 672, distance: 137.2
click at [747, 696] on div "Womens [PERSON_NAME] 32065 [DATE] AM Women Only Hybrid No Childcare Learn More" at bounding box center [756, 498] width 1413 height 635
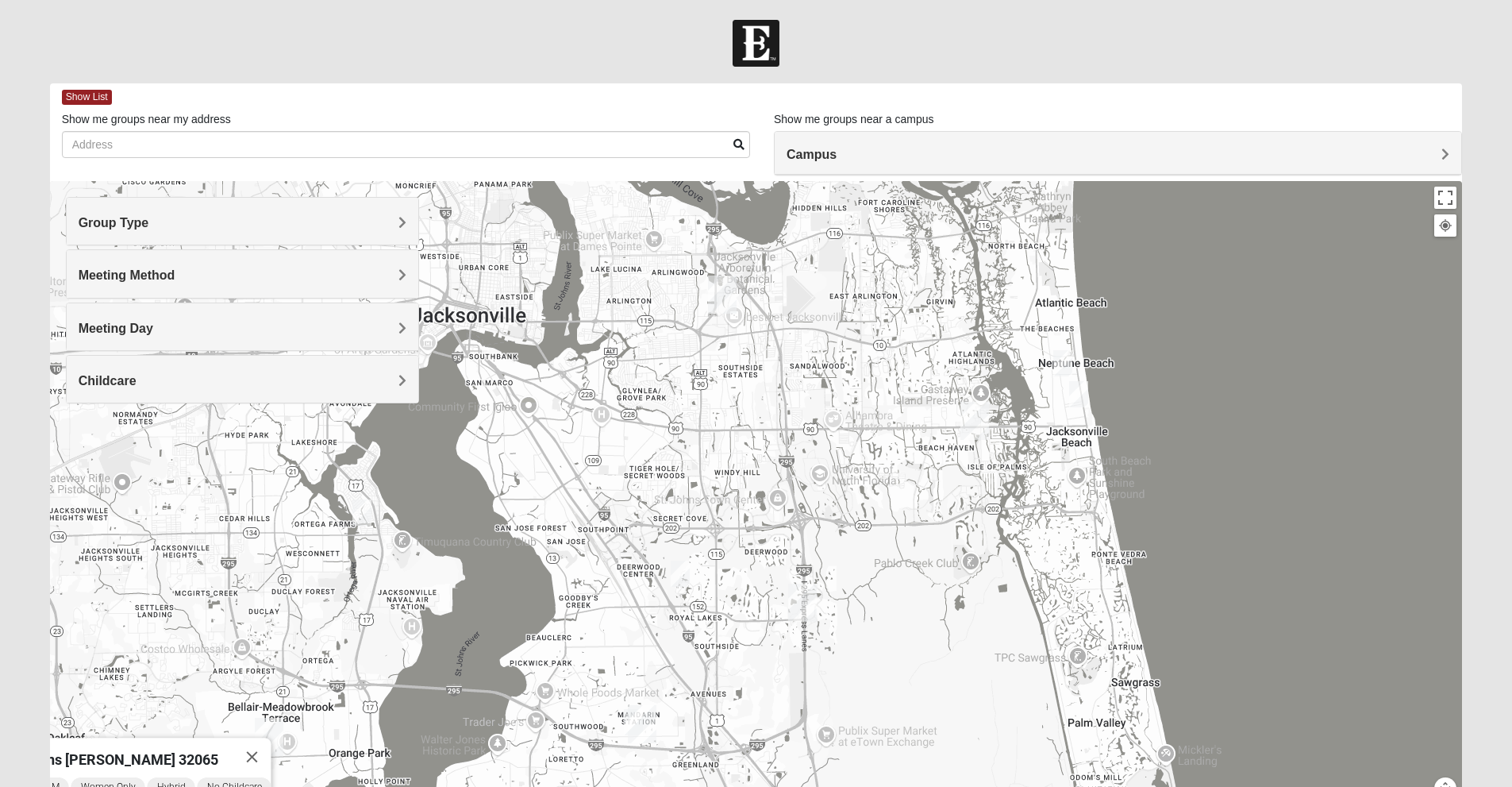
click at [1062, 362] on img "Mens Coker 32250" at bounding box center [1063, 363] width 32 height 39
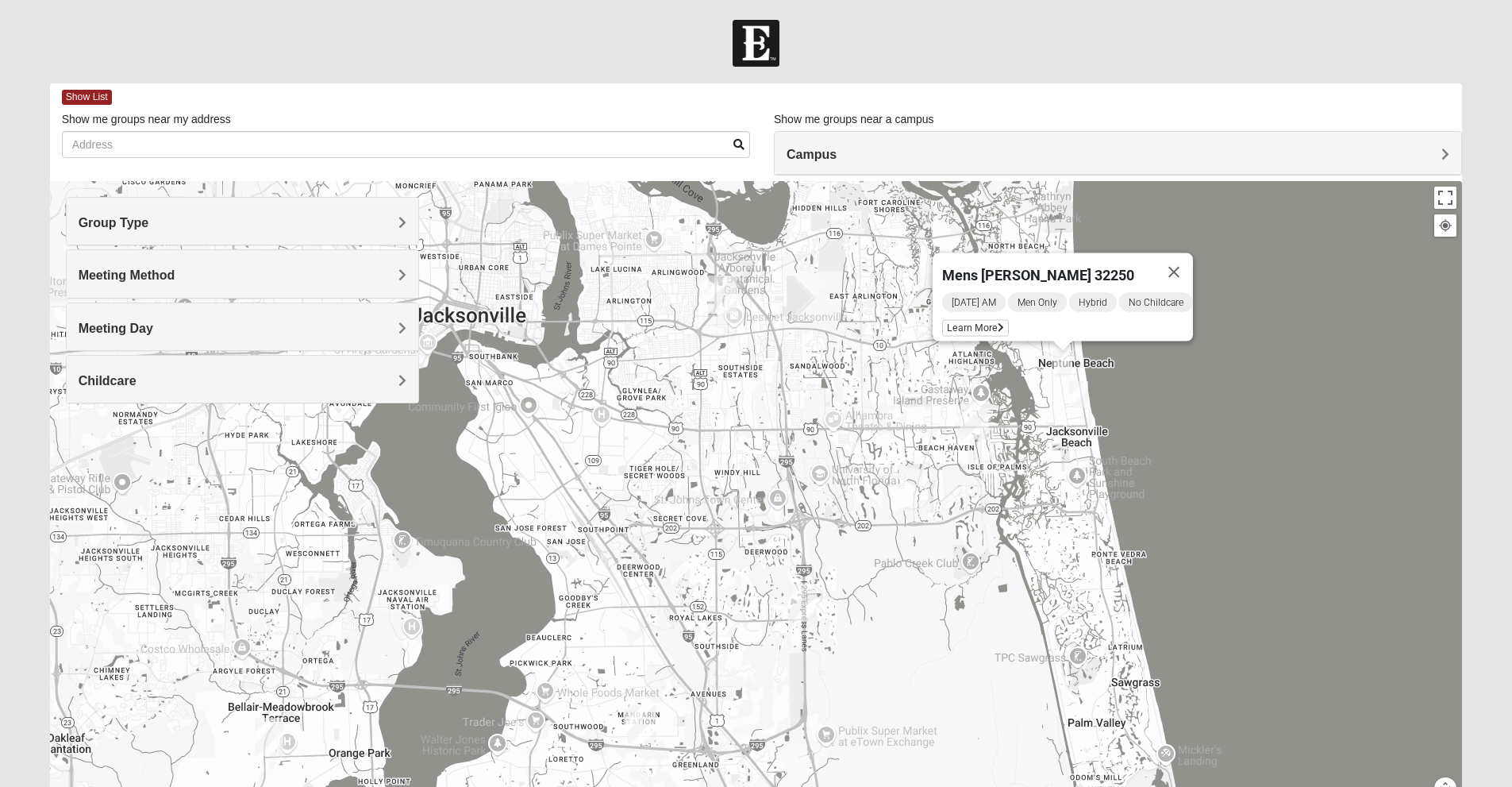
click at [1078, 388] on img "Womens Clifton 32250" at bounding box center [1079, 394] width 32 height 39
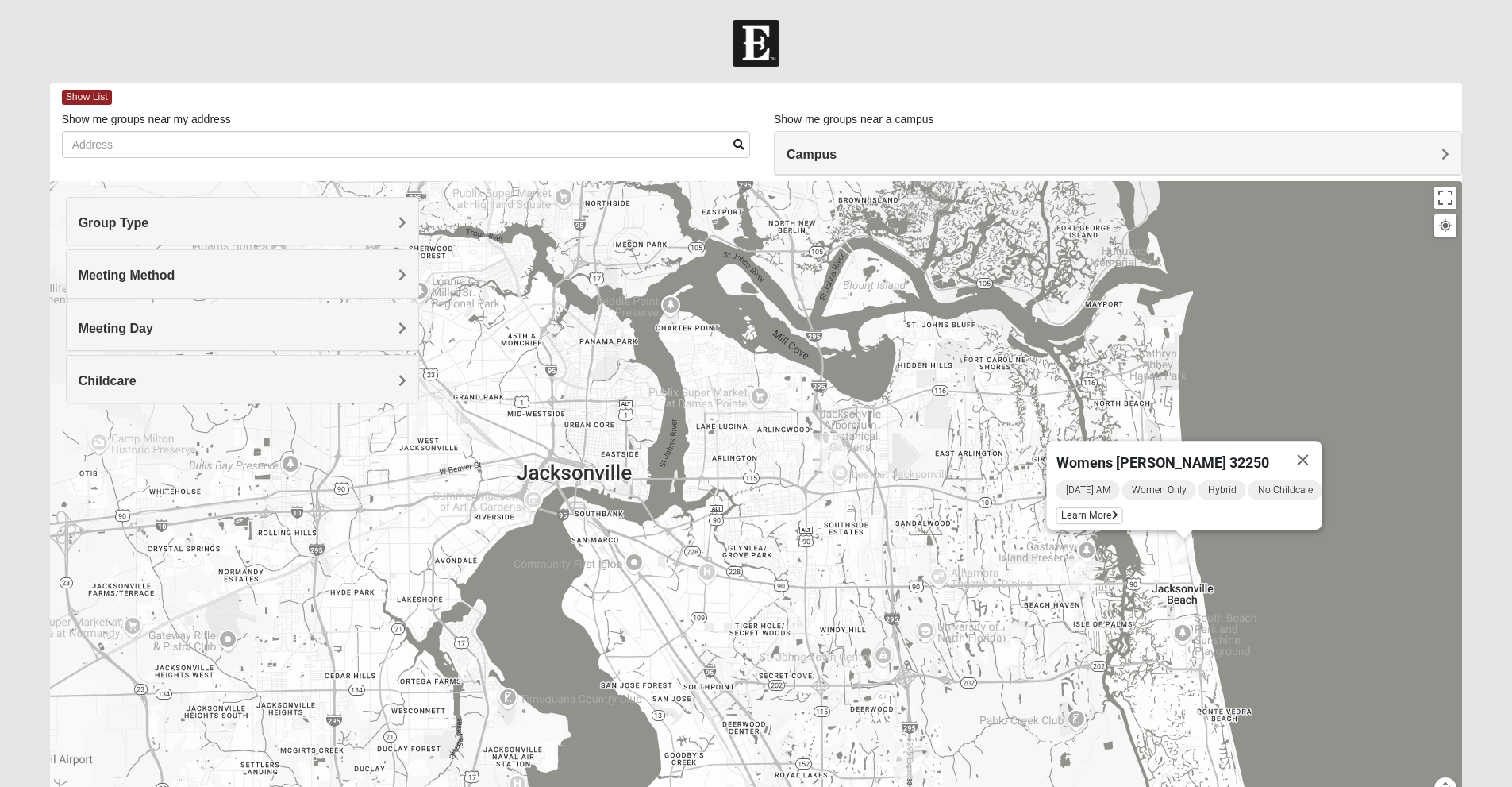
drag, startPoint x: 799, startPoint y: 362, endPoint x: 978, endPoint y: 603, distance: 300.2
click at [978, 603] on div "Womens [PERSON_NAME] 32250 [DATE] AM Women Only Hybrid No Childcare Learn More" at bounding box center [756, 498] width 1413 height 635
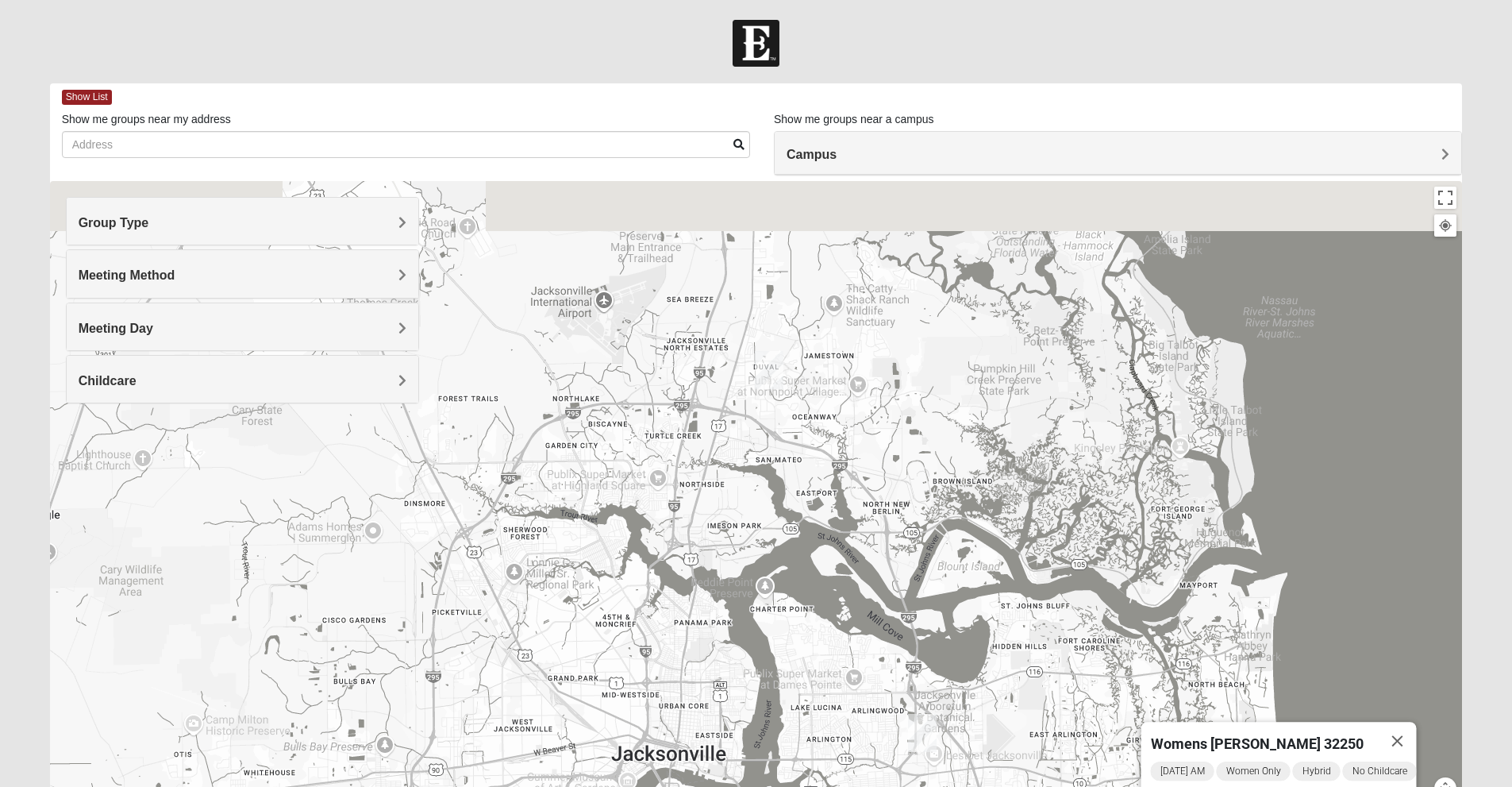
drag, startPoint x: 905, startPoint y: 344, endPoint x: 918, endPoint y: 586, distance: 242.3
click at [916, 584] on div "Womens [PERSON_NAME] 32250 [DATE] AM Women Only Hybrid No Childcare Learn More" at bounding box center [756, 498] width 1413 height 635
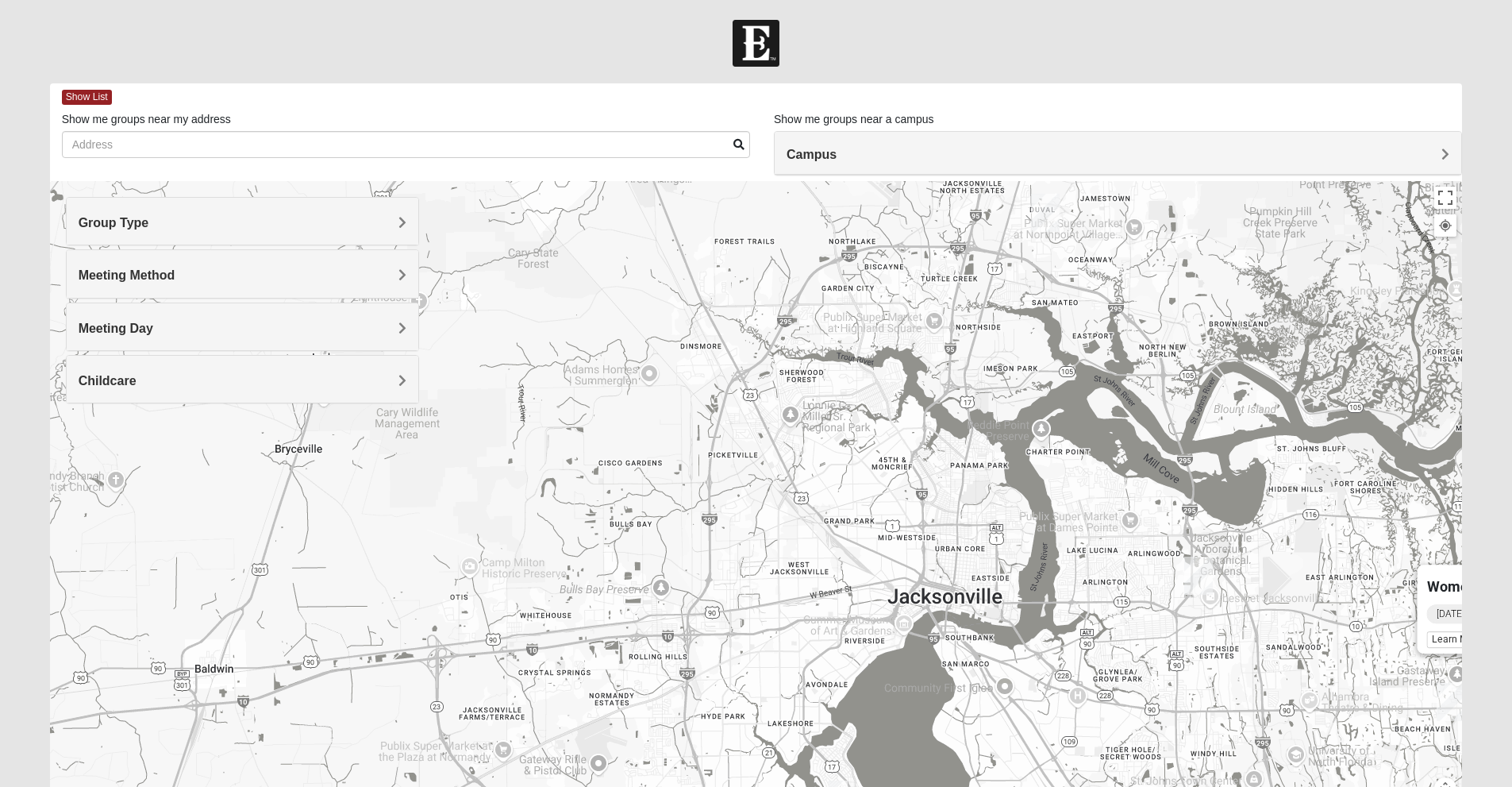
drag, startPoint x: 808, startPoint y: 563, endPoint x: 1082, endPoint y: 321, distance: 365.6
click at [1085, 321] on div "Womens [PERSON_NAME] 32250 [DATE] AM Women Only Hybrid No Childcare Learn More" at bounding box center [756, 498] width 1413 height 635
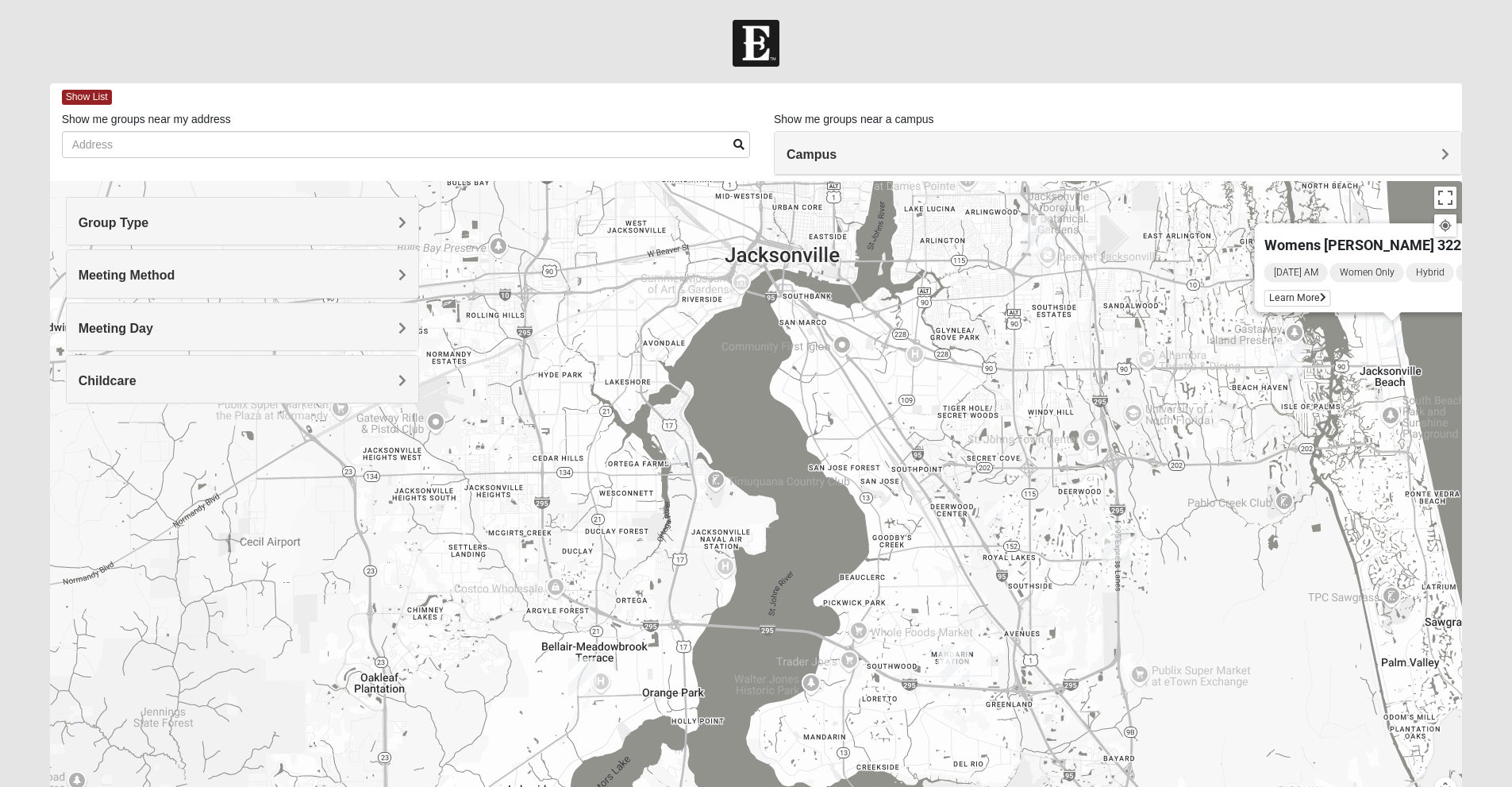
drag, startPoint x: 1030, startPoint y: 565, endPoint x: 842, endPoint y: 265, distance: 354.0
click at [842, 265] on div "Womens [PERSON_NAME] 32250 [DATE] AM Women Only Hybrid No Childcare Learn More" at bounding box center [756, 498] width 1413 height 635
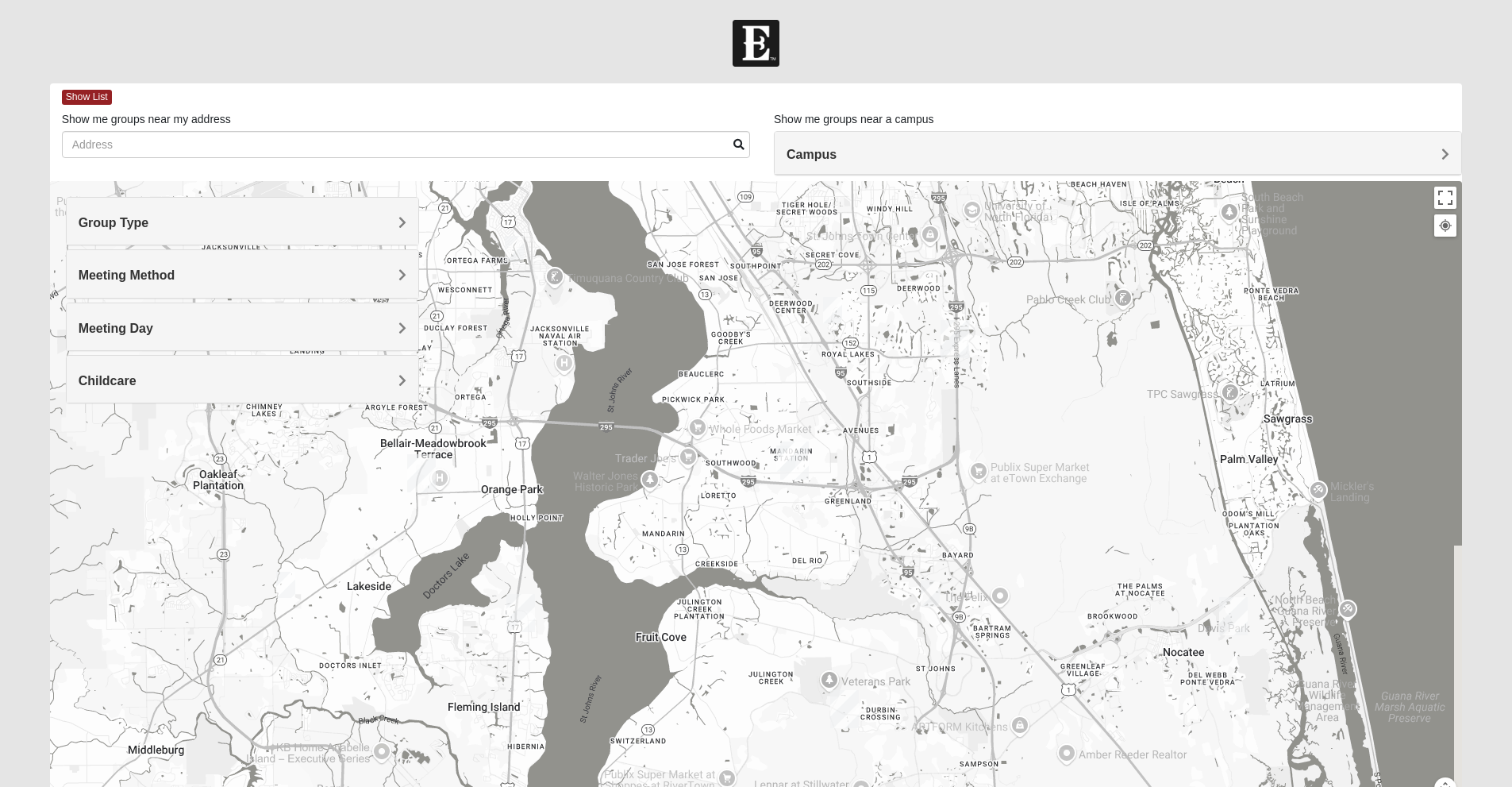
drag, startPoint x: 951, startPoint y: 520, endPoint x: 837, endPoint y: 374, distance: 185.2
click at [837, 374] on div "Womens [PERSON_NAME] 32250 [DATE] AM Women Only Hybrid No Childcare Learn More" at bounding box center [756, 498] width 1413 height 635
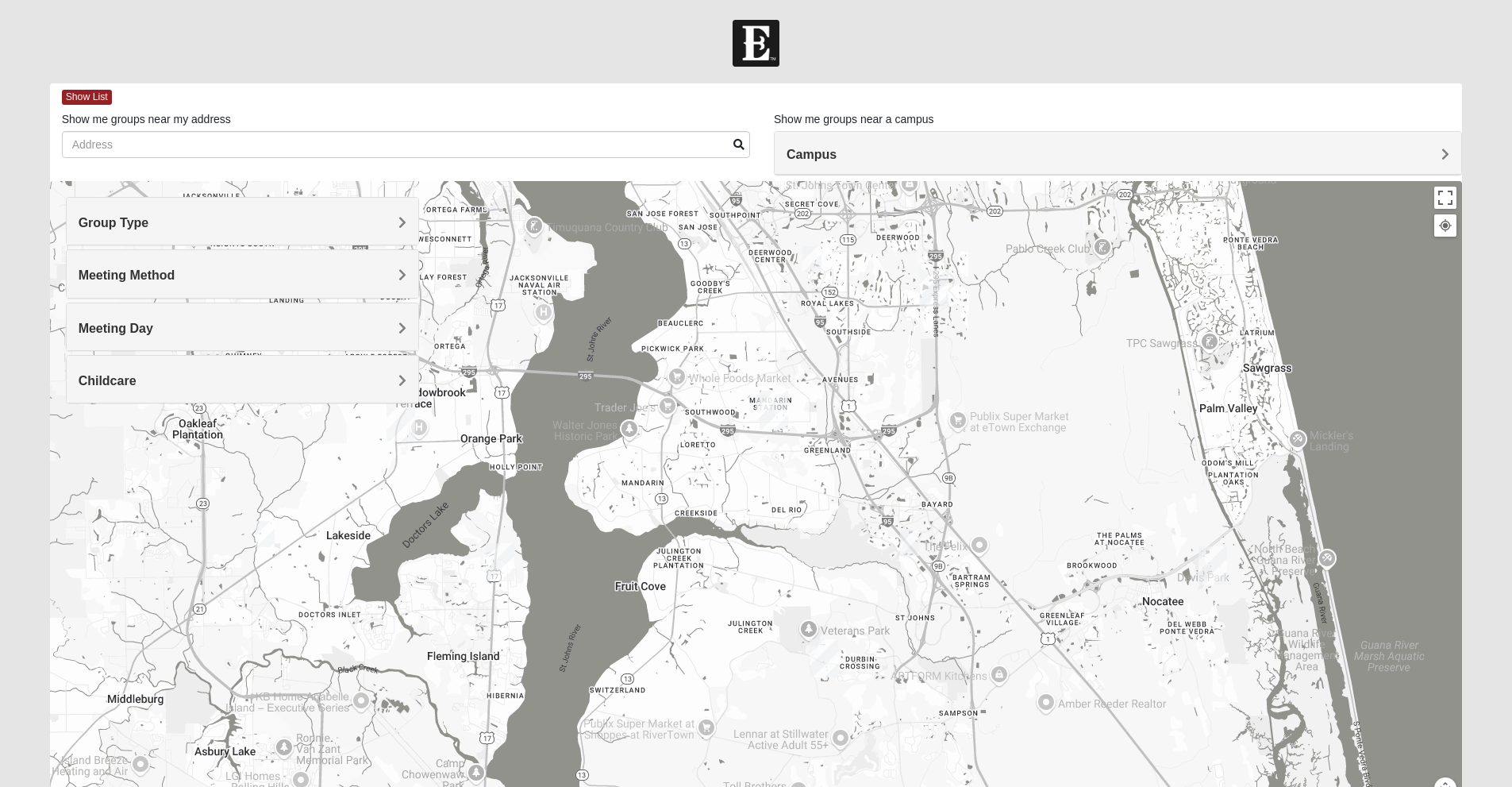
click at [919, 536] on img "Online Mixed Krause/Chasten 32258" at bounding box center [910, 543] width 32 height 39
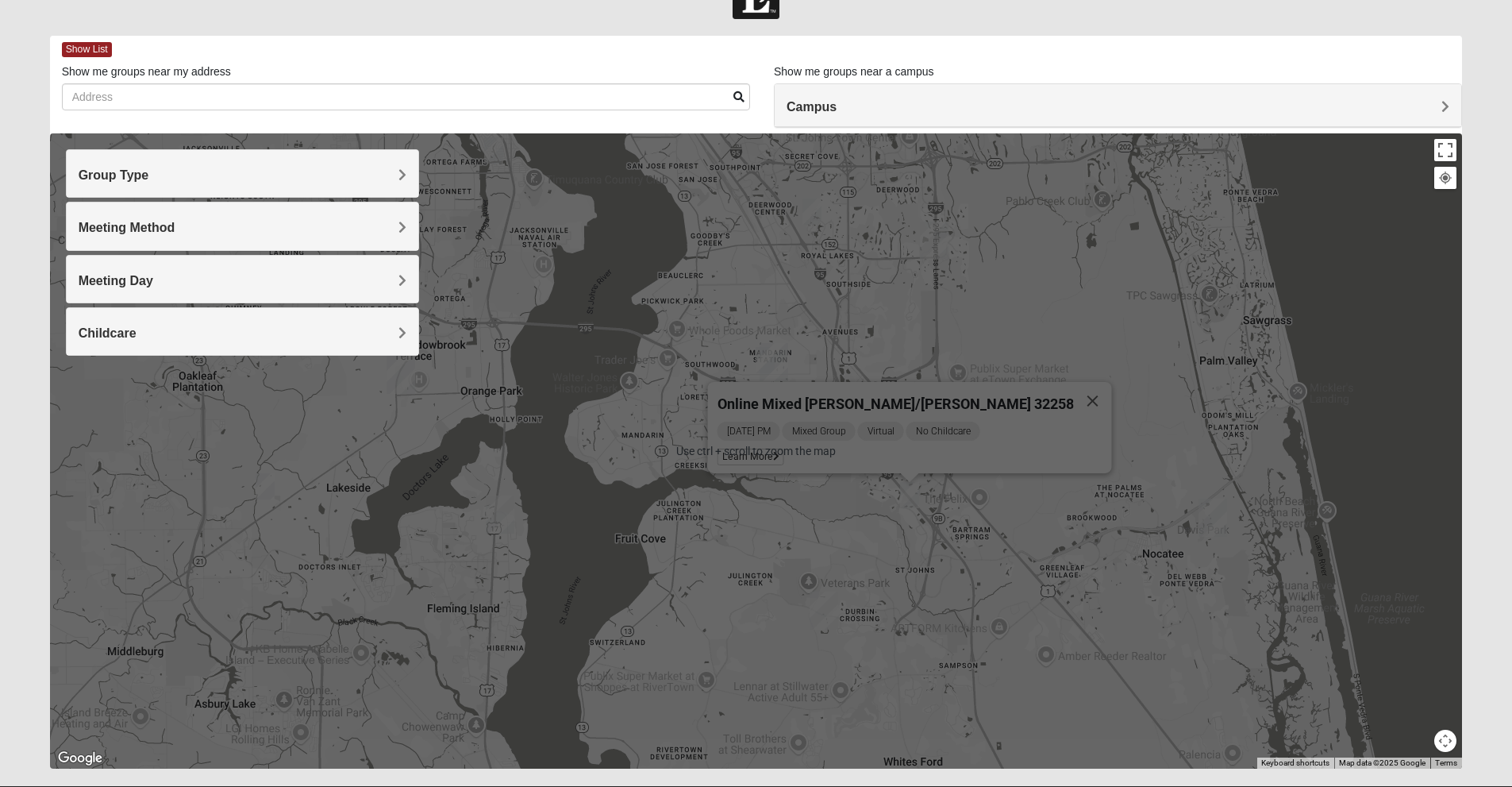
scroll to position [88, 0]
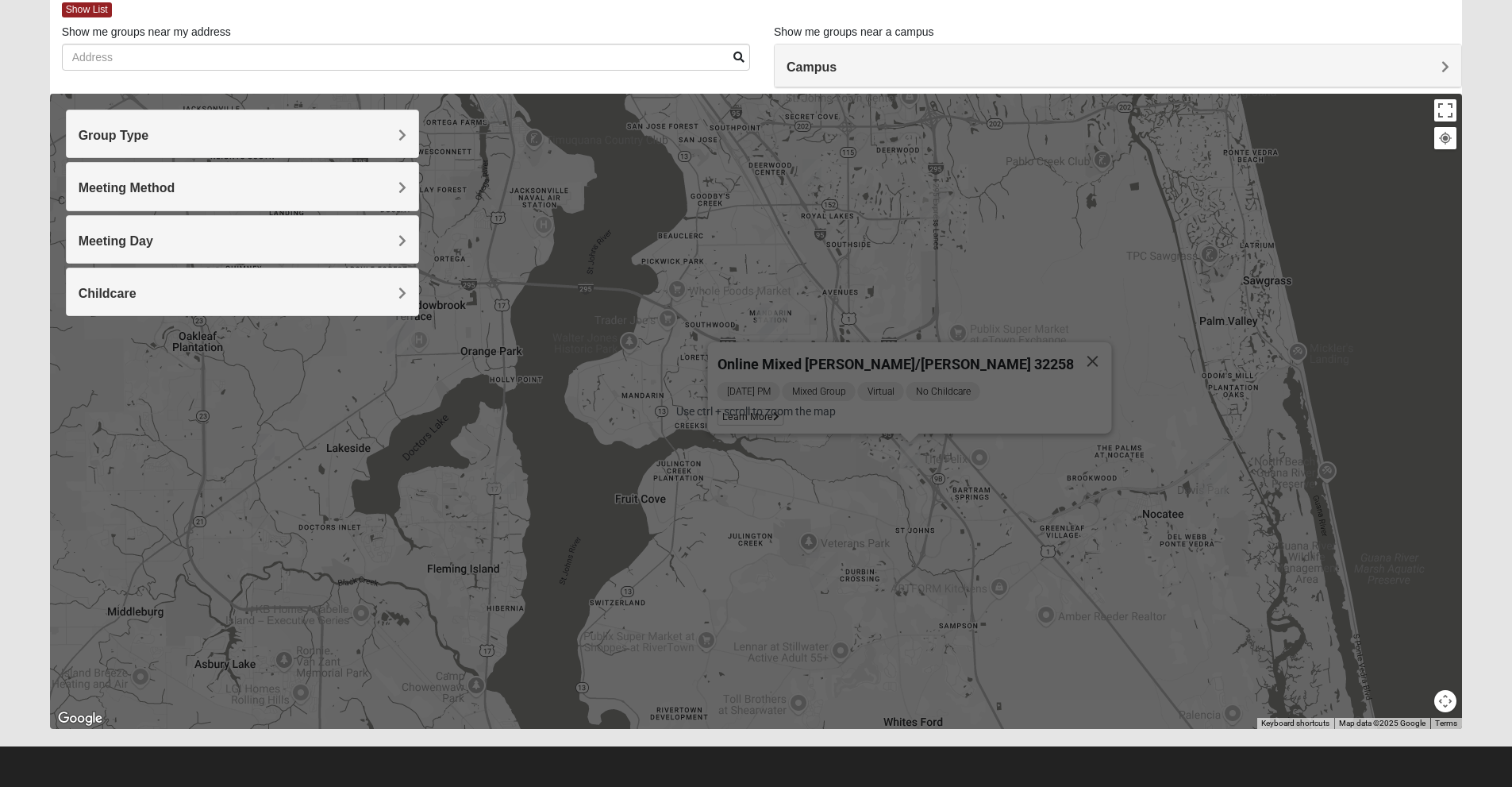
click at [920, 535] on div "Online Mixed [PERSON_NAME]/[PERSON_NAME] 32258 [DATE] PM Mixed Group Virtual No…" at bounding box center [756, 411] width 1413 height 635
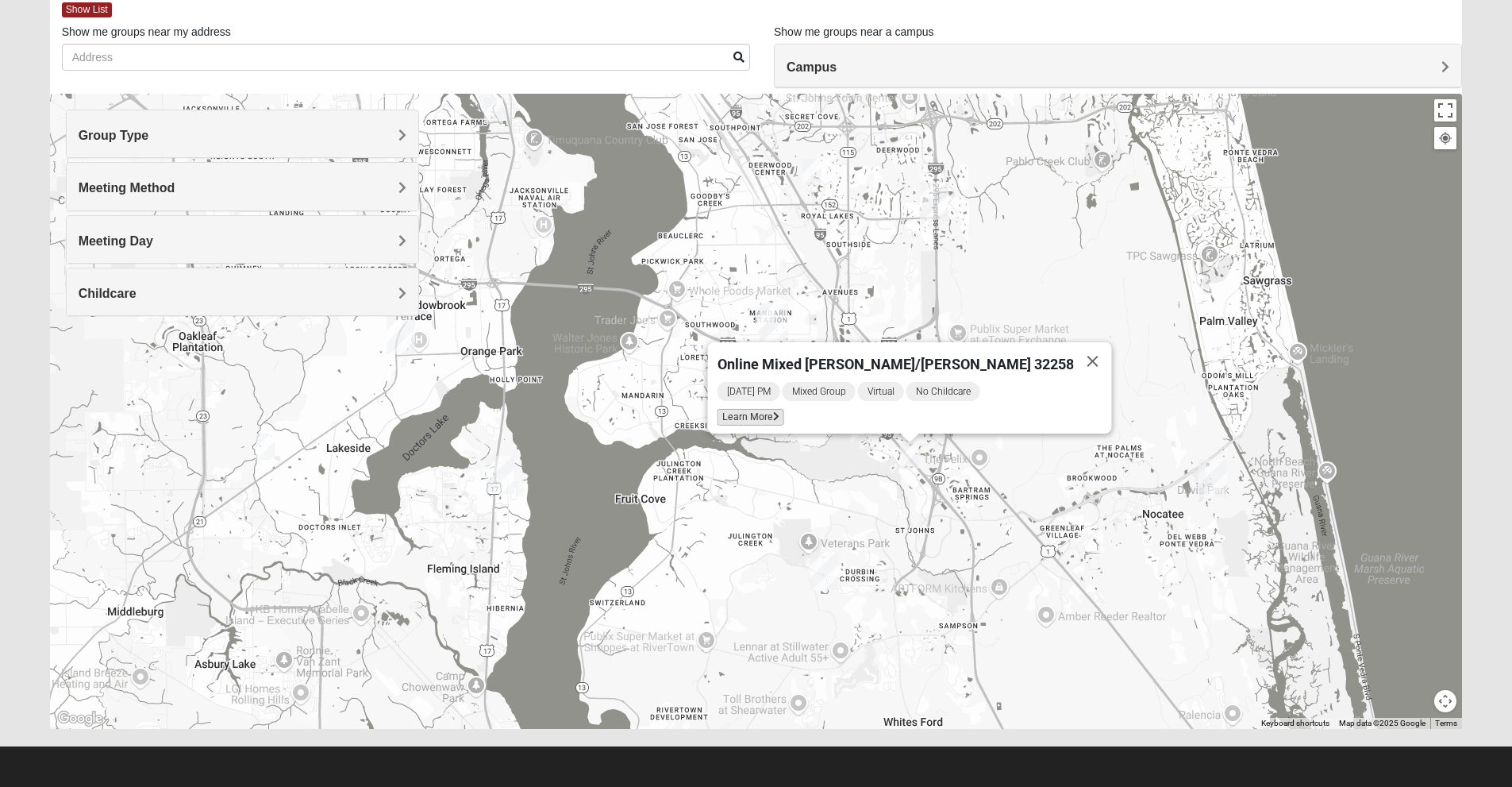
click at [783, 413] on span "Learn More" at bounding box center [750, 417] width 67 height 17
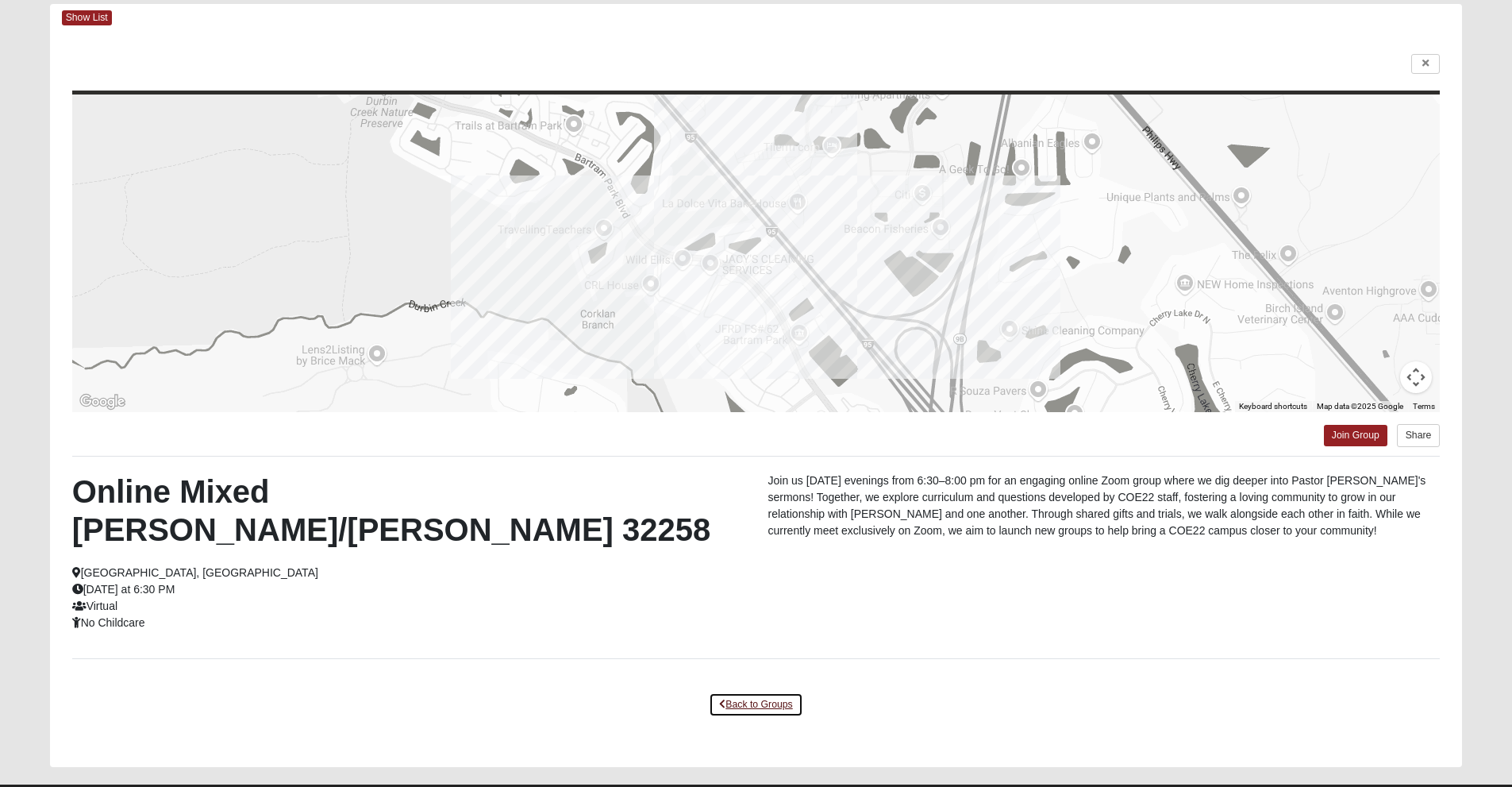
drag, startPoint x: 1135, startPoint y: 492, endPoint x: 763, endPoint y: 660, distance: 408.2
click at [763, 692] on link "Back to Groups" at bounding box center [756, 704] width 94 height 25
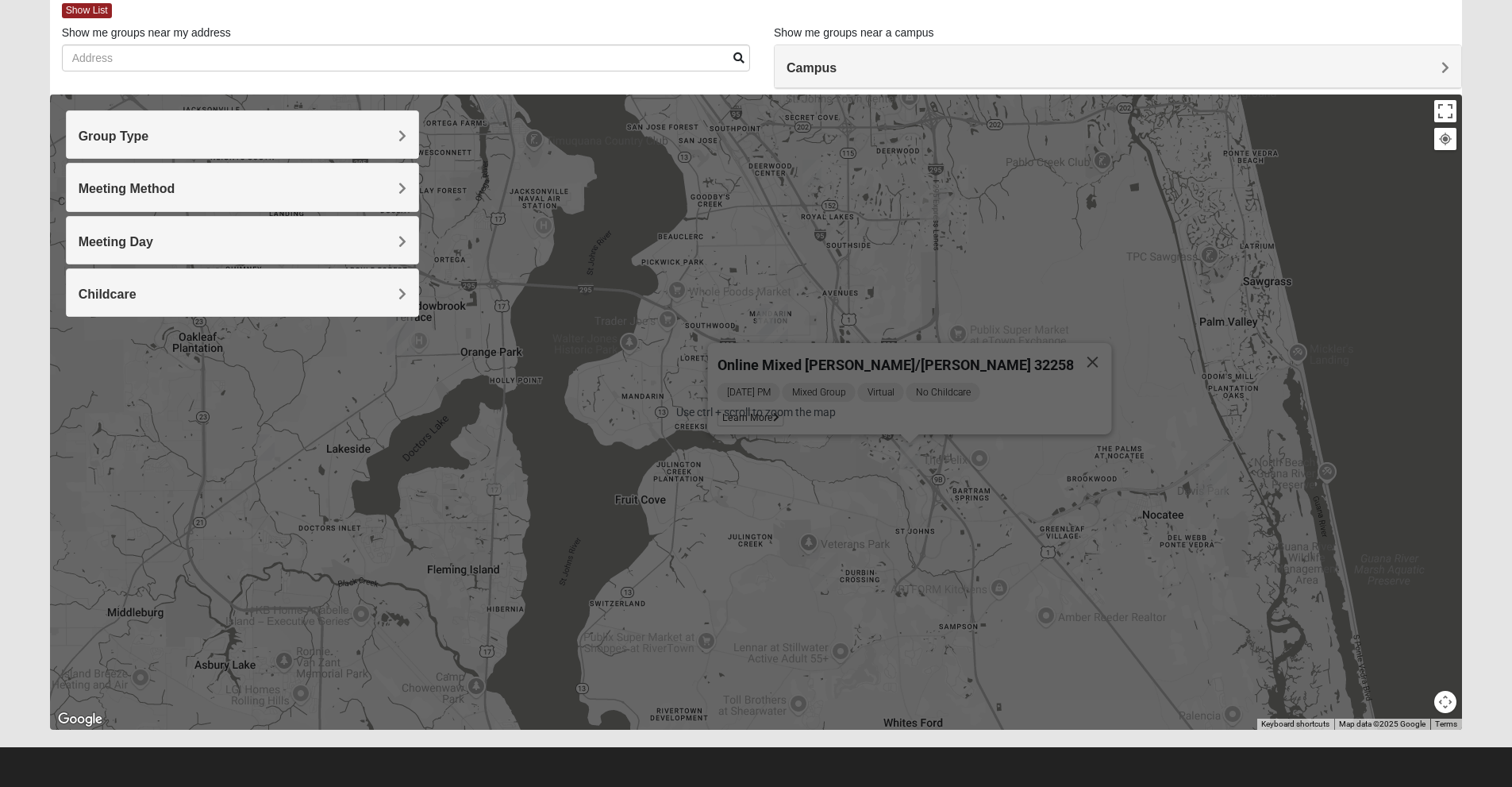
scroll to position [88, 0]
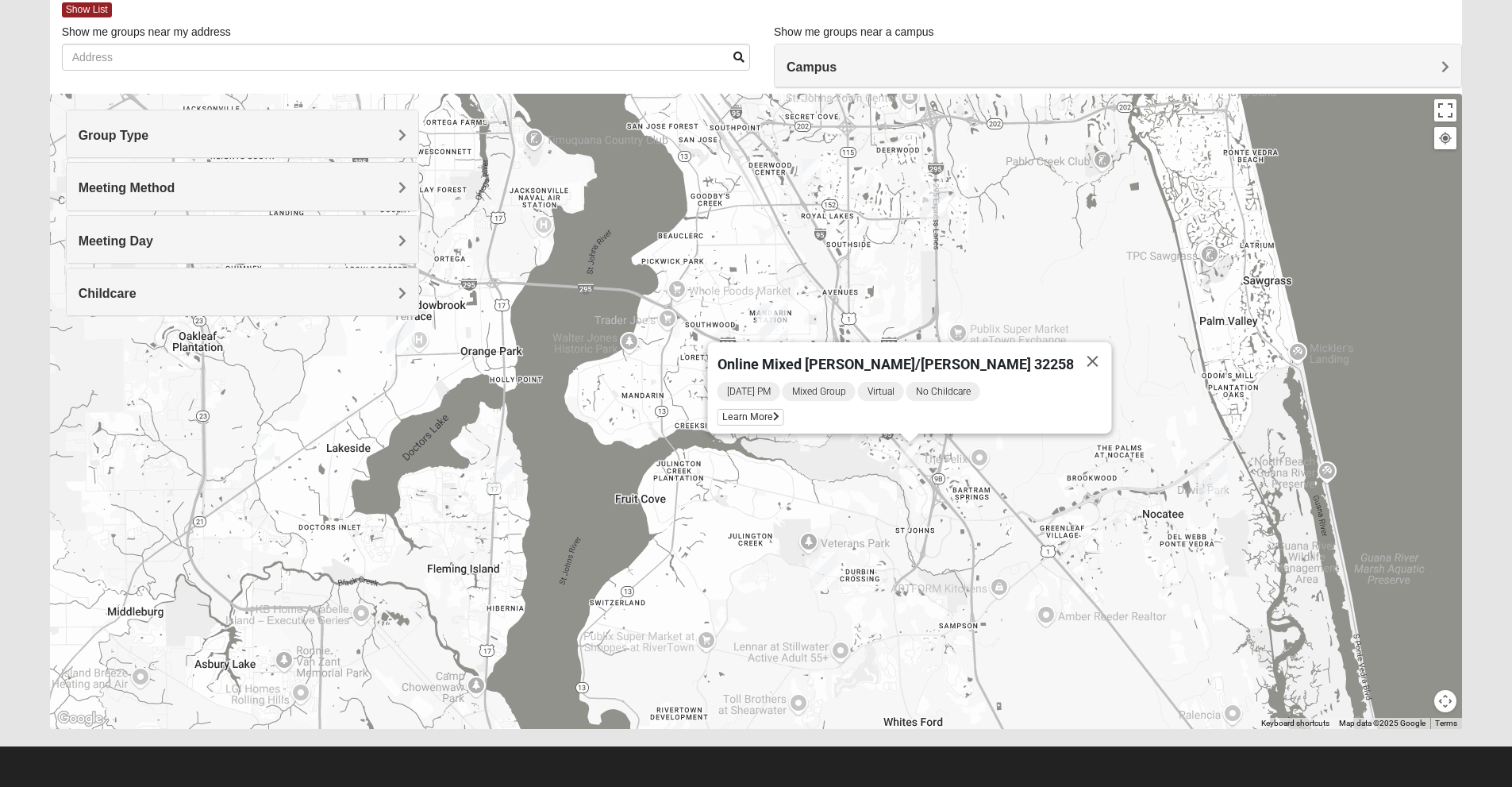
drag, startPoint x: 892, startPoint y: 529, endPoint x: 888, endPoint y: 498, distance: 31.3
click at [888, 498] on div "Online Mixed [PERSON_NAME]/[PERSON_NAME] 32258 [DATE] PM Mixed Group Virtual No…" at bounding box center [756, 411] width 1413 height 635
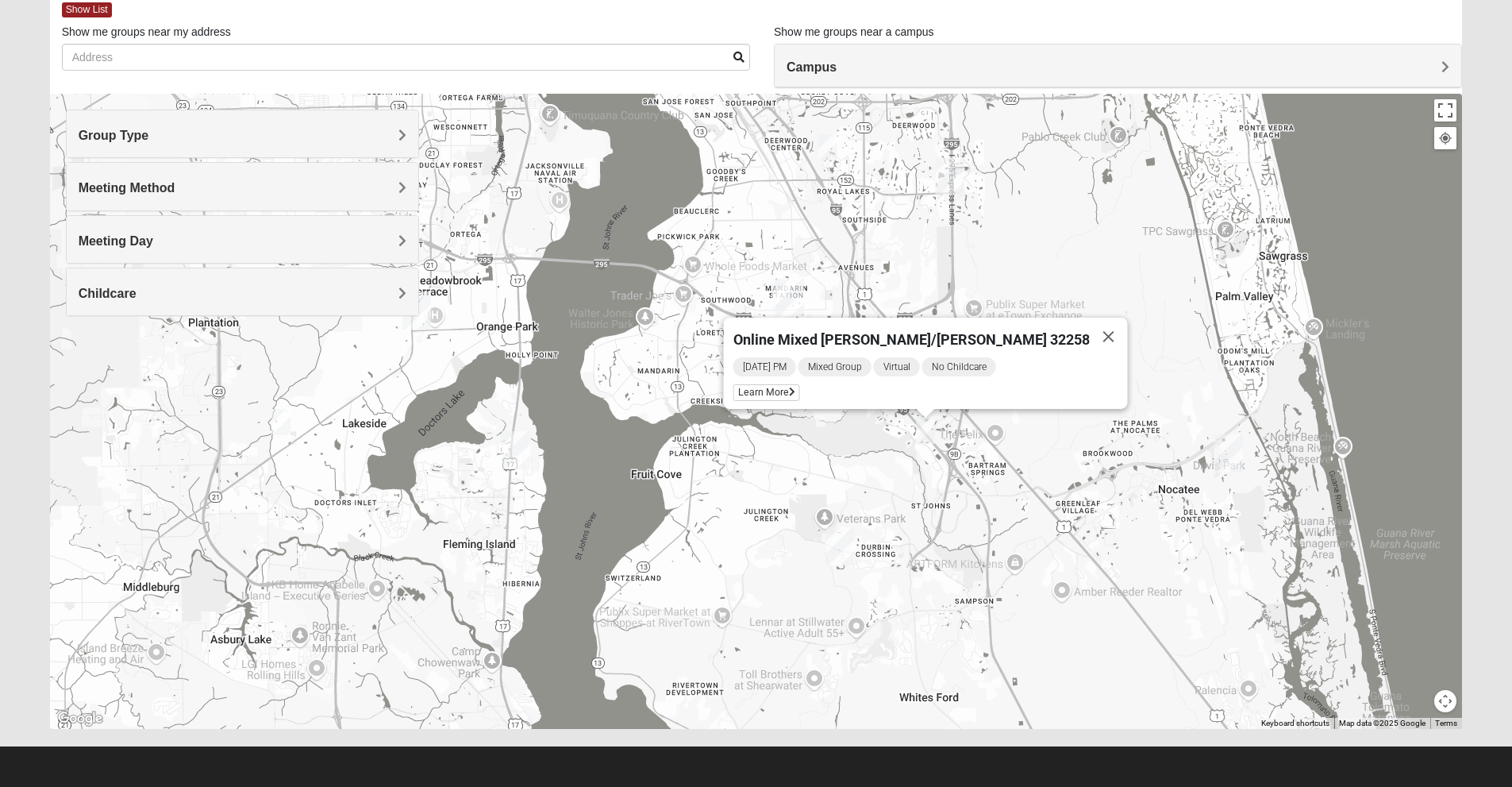
drag, startPoint x: 846, startPoint y: 513, endPoint x: 862, endPoint y: 489, distance: 28.8
click at [862, 489] on div "Online Mixed [PERSON_NAME]/[PERSON_NAME] 32258 [DATE] PM Mixed Group Virtual No…" at bounding box center [756, 411] width 1413 height 635
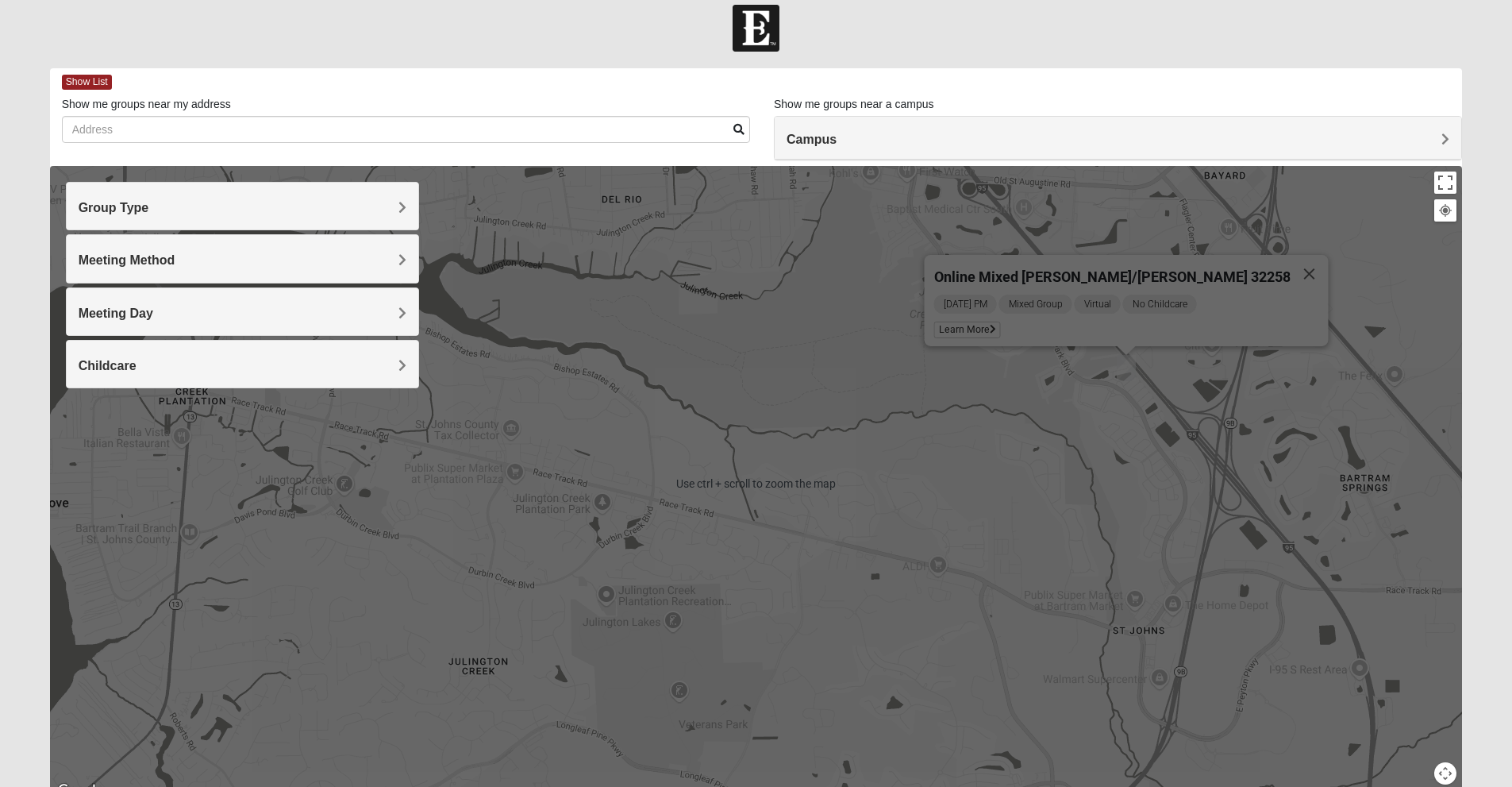
scroll to position [0, 0]
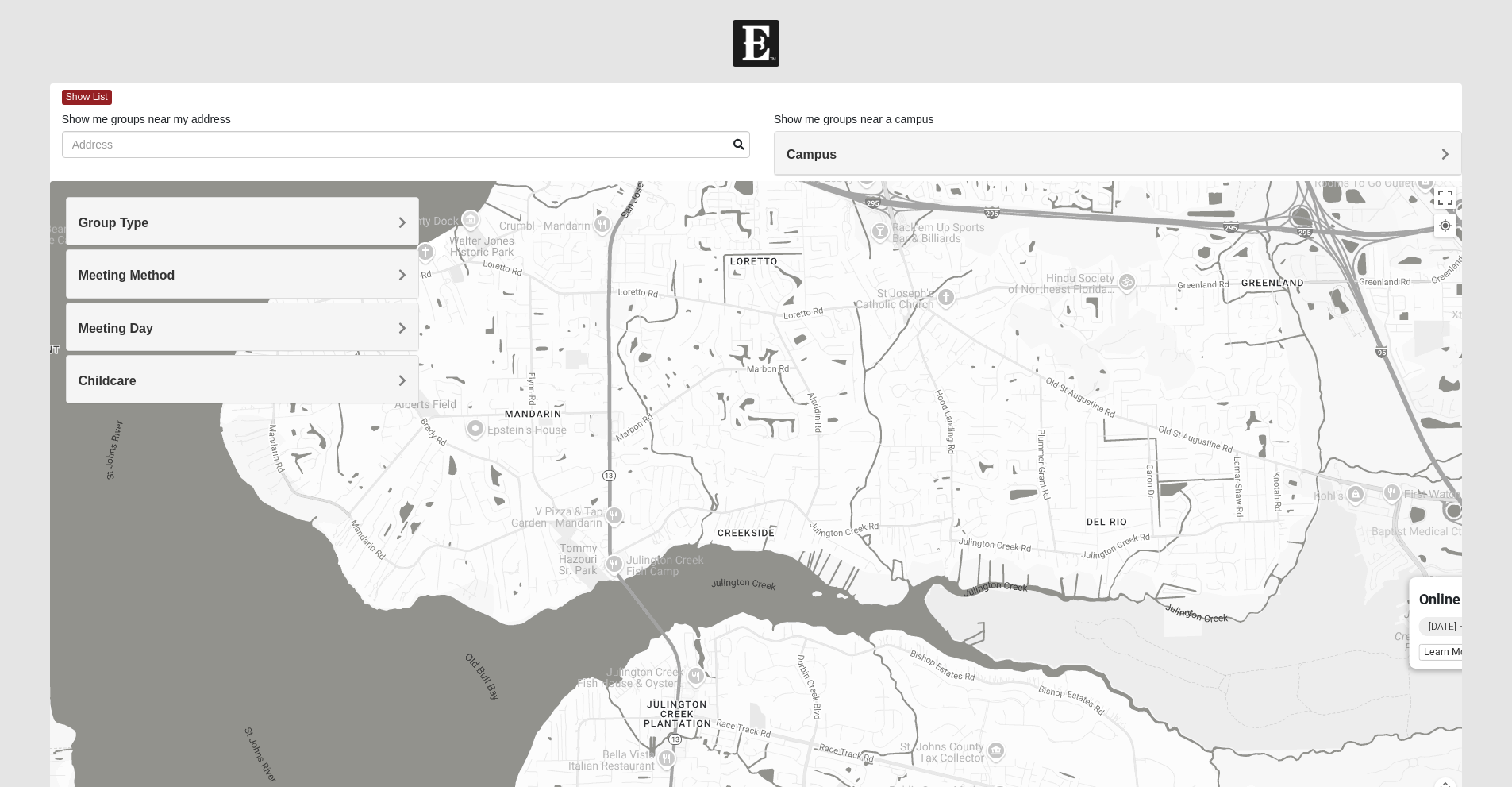
drag, startPoint x: 641, startPoint y: 394, endPoint x: 1126, endPoint y: 701, distance: 574.0
click at [1126, 701] on div "Online Mixed [PERSON_NAME]/[PERSON_NAME] 32258 [DATE] PM Mixed Group Virtual No…" at bounding box center [756, 498] width 1413 height 635
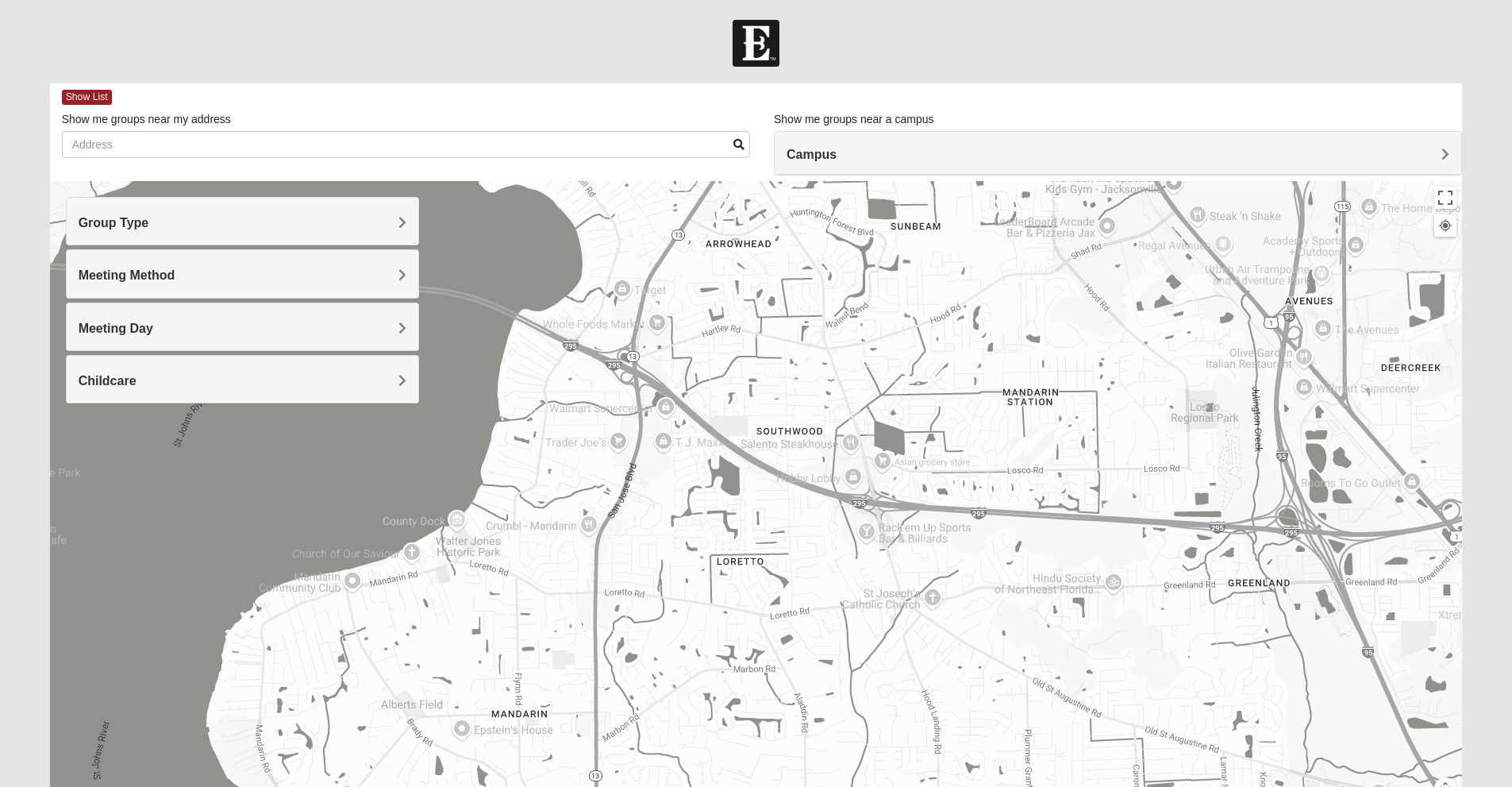
drag, startPoint x: 923, startPoint y: 364, endPoint x: 921, endPoint y: 672, distance: 308.0
click at [909, 688] on div "Online Mixed [PERSON_NAME]/[PERSON_NAME] 32258 [DATE] PM Mixed Group Virtual No…" at bounding box center [756, 498] width 1413 height 635
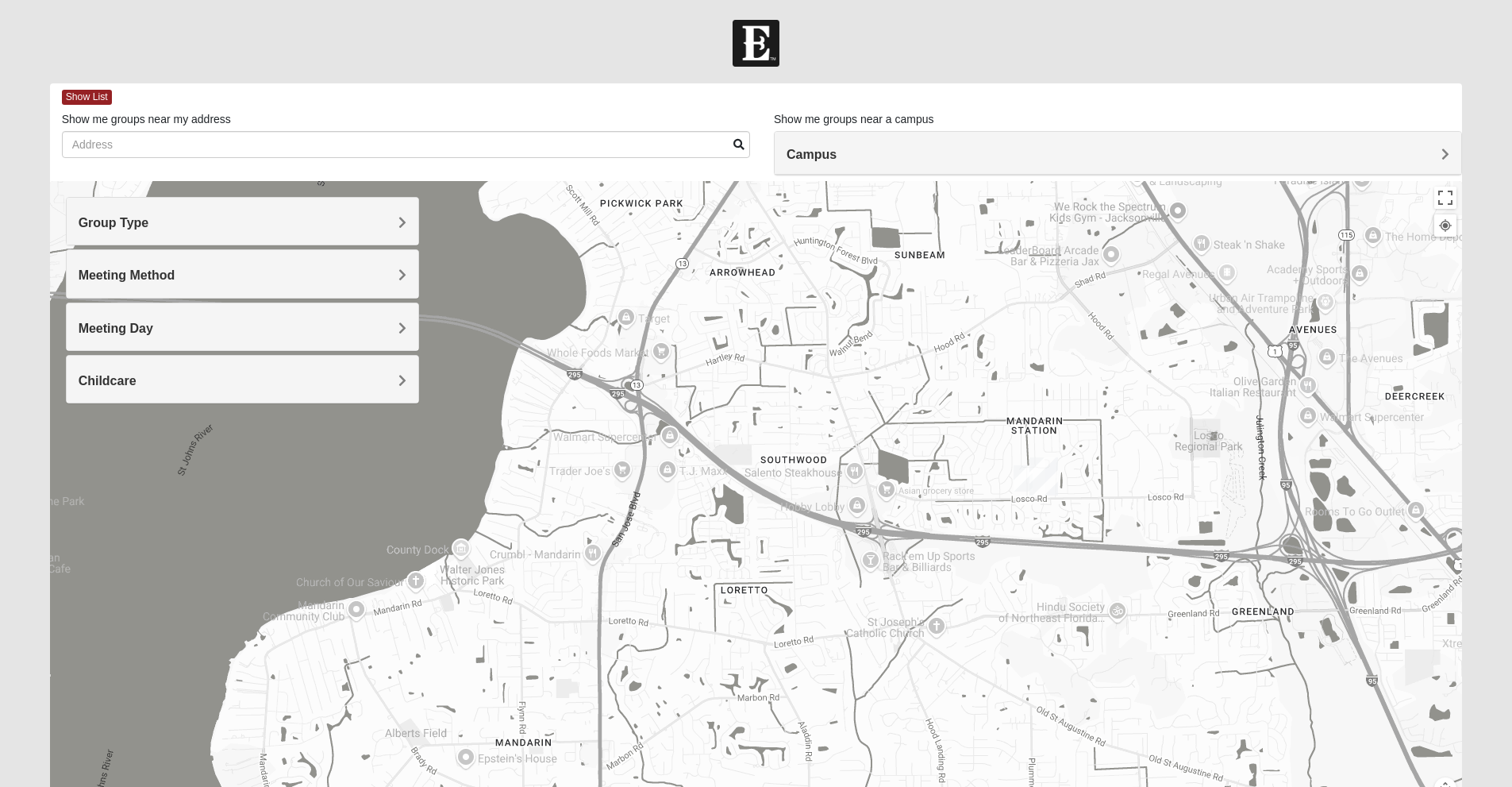
click at [1025, 481] on img "Mandarin" at bounding box center [1044, 477] width 41 height 51
click at [1020, 477] on img "On Campus Mixed Jones 32257" at bounding box center [1023, 478] width 32 height 39
click at [932, 439] on span "Learn More" at bounding box center [906, 442] width 67 height 17
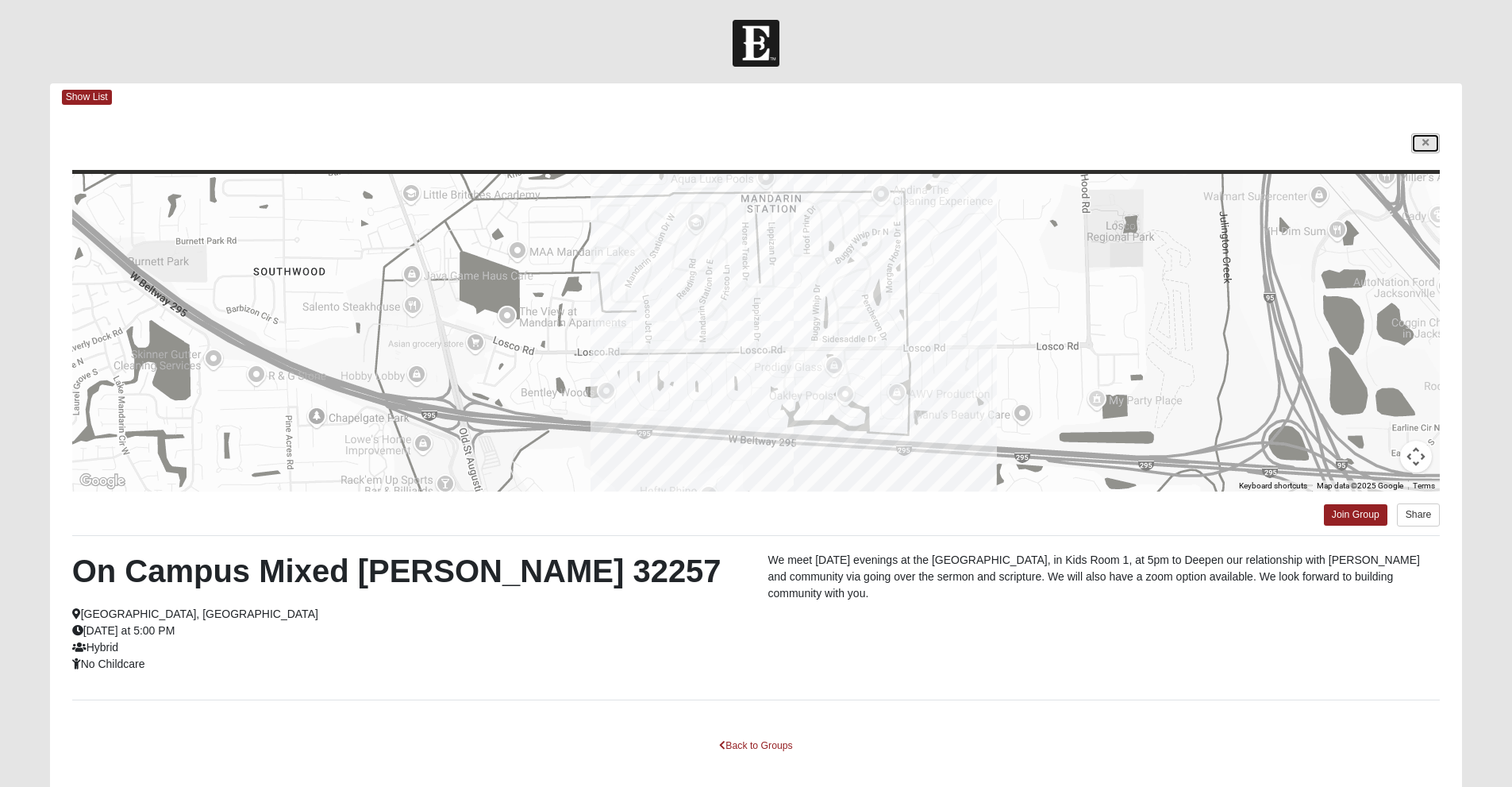
click at [1412, 141] on link at bounding box center [1425, 143] width 29 height 20
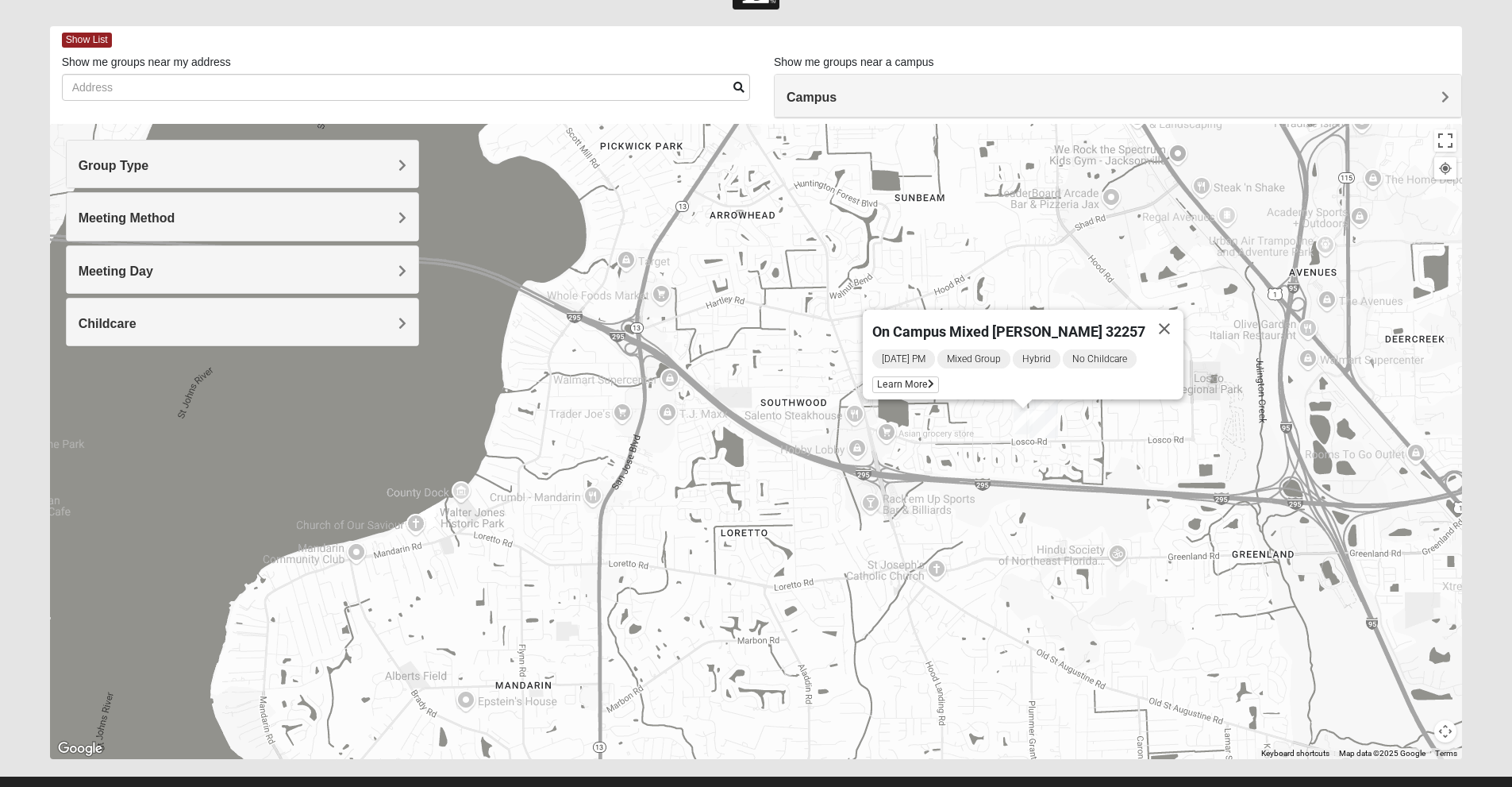
scroll to position [88, 0]
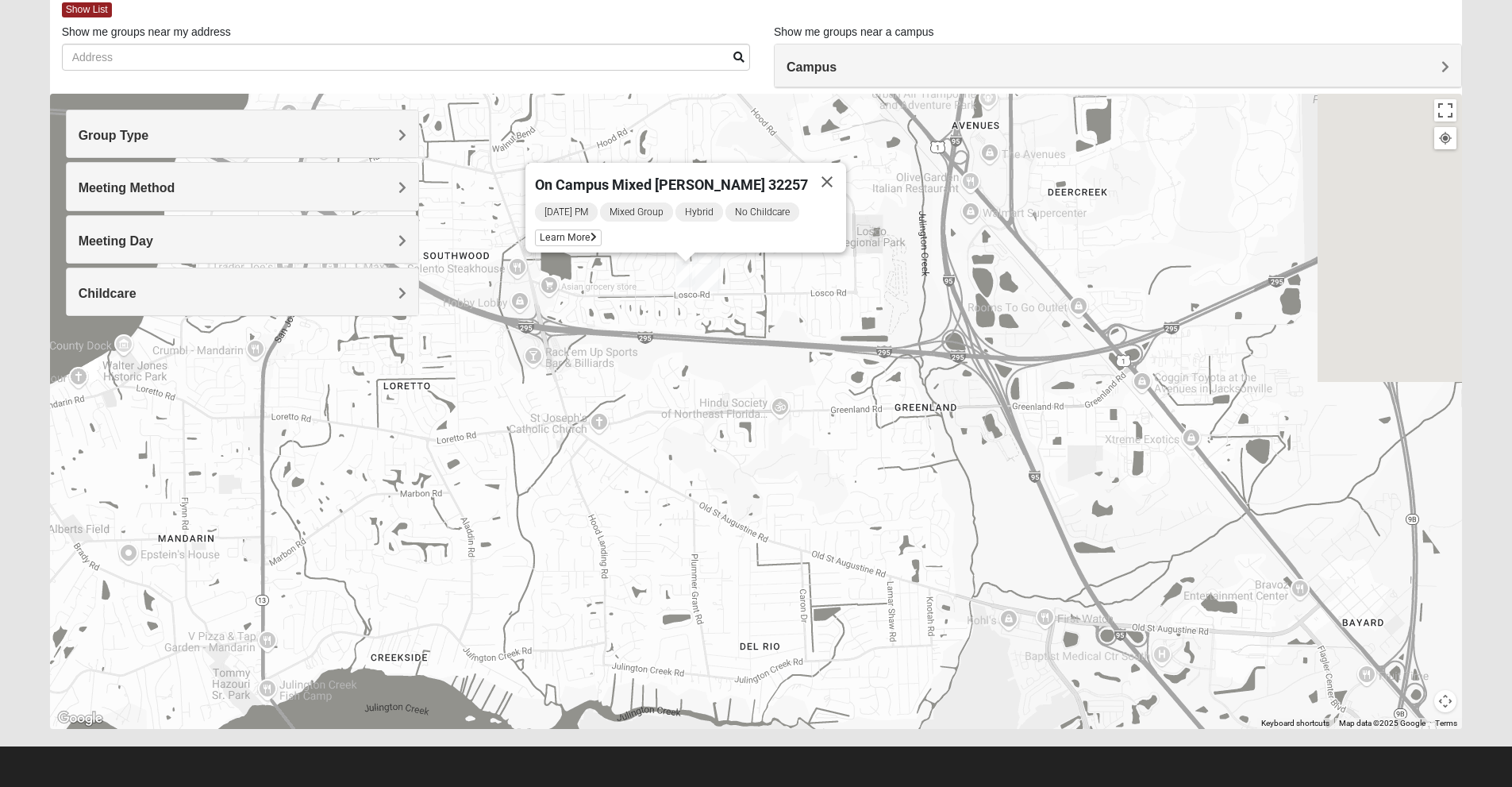
drag, startPoint x: 1085, startPoint y: 563, endPoint x: 528, endPoint y: 427, distance: 573.4
click at [528, 427] on div "On Campus Mixed [PERSON_NAME] 32257 [DATE] PM Mixed Group Hybrid No Childcare L…" at bounding box center [756, 411] width 1413 height 635
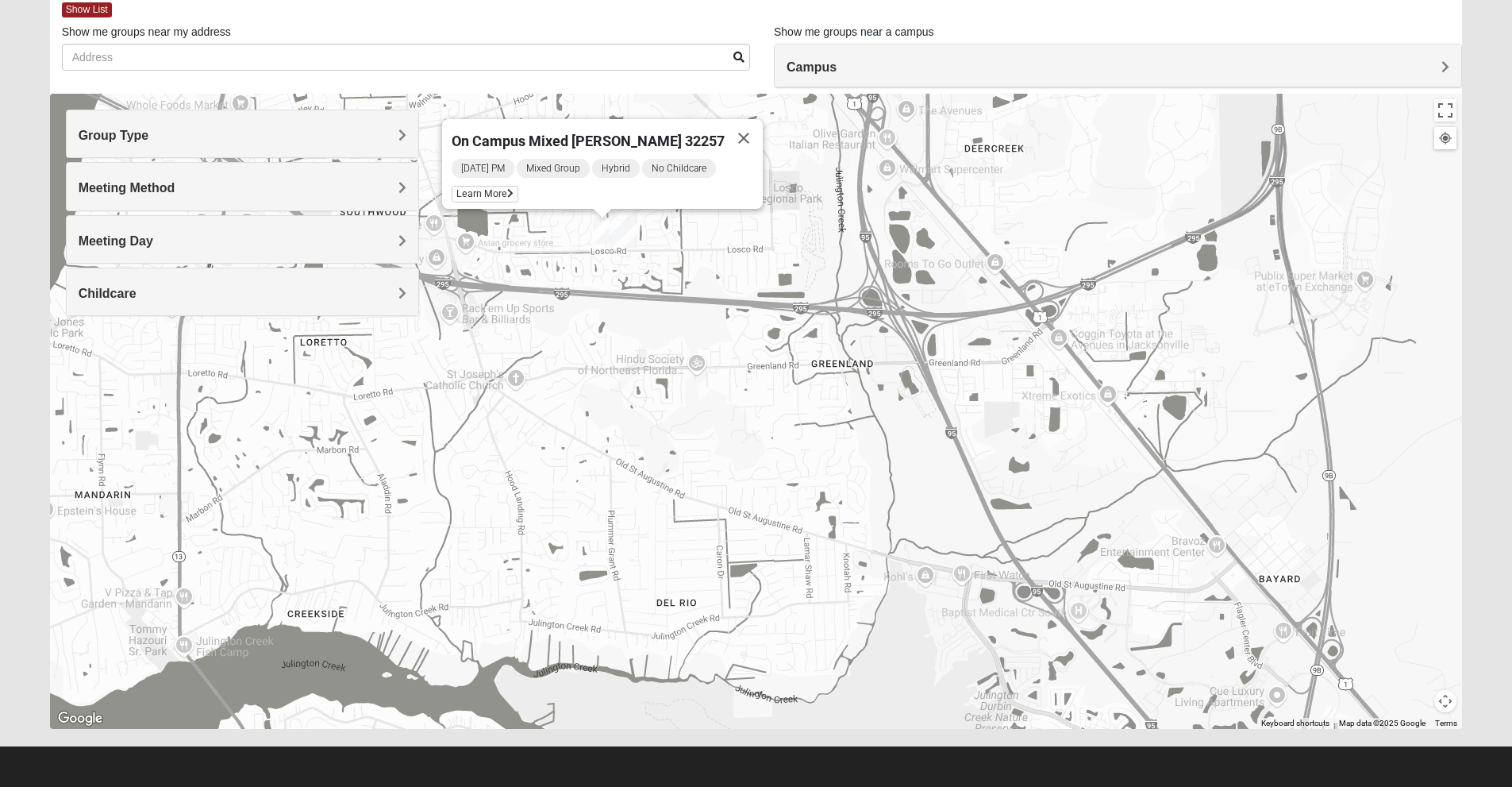
drag, startPoint x: 657, startPoint y: 452, endPoint x: 842, endPoint y: 407, distance: 190.4
click at [842, 407] on div "On Campus Mixed [PERSON_NAME] 32257 [DATE] PM Mixed Group Hybrid No Childcare L…" at bounding box center [756, 411] width 1413 height 635
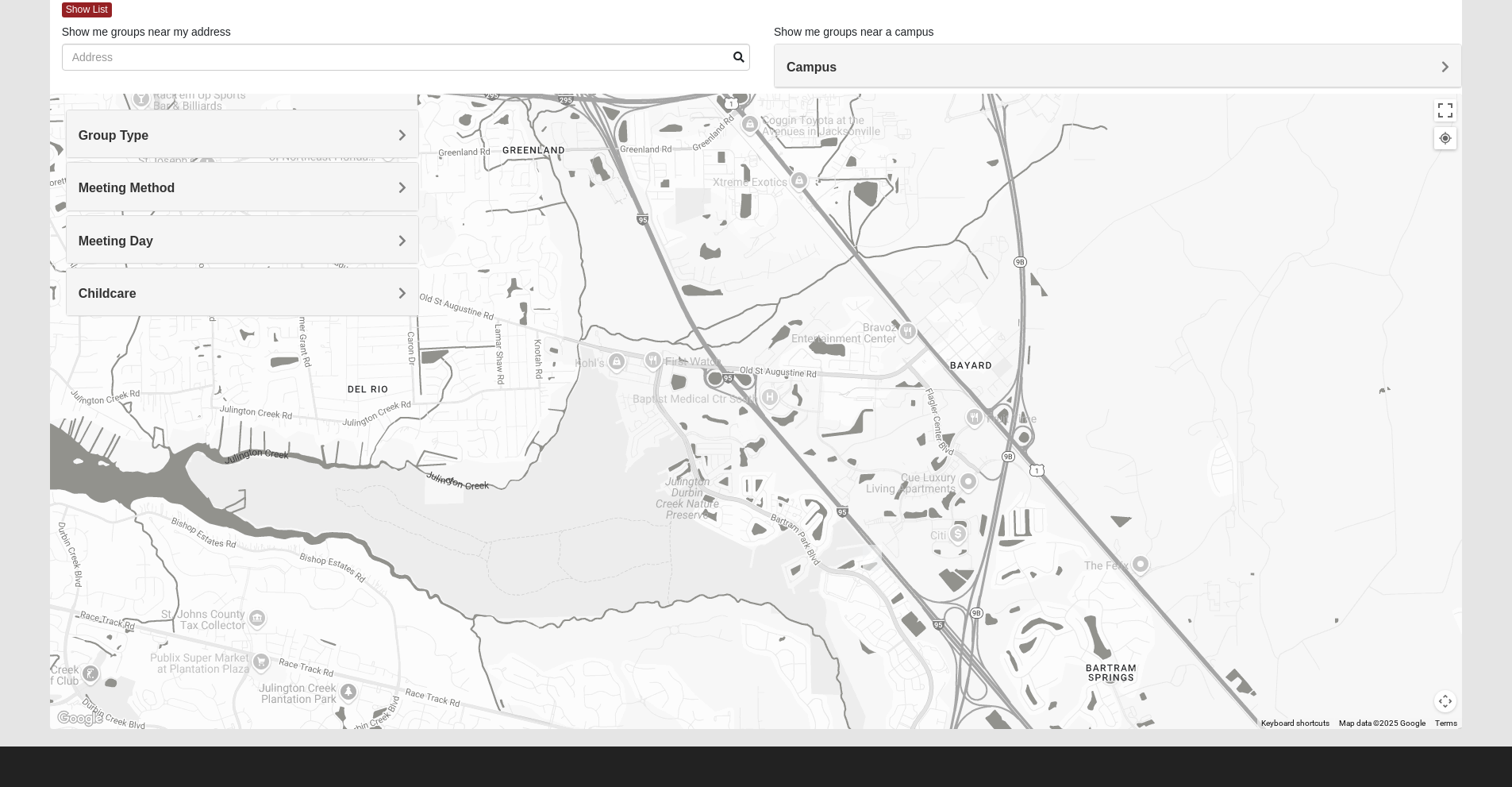
drag, startPoint x: 1184, startPoint y: 444, endPoint x: 963, endPoint y: 84, distance: 422.4
click at [963, 84] on div "Show List Loading Groups Keywords Filter Additional Filters Campus [GEOGRAPHIC_…" at bounding box center [756, 362] width 1413 height 733
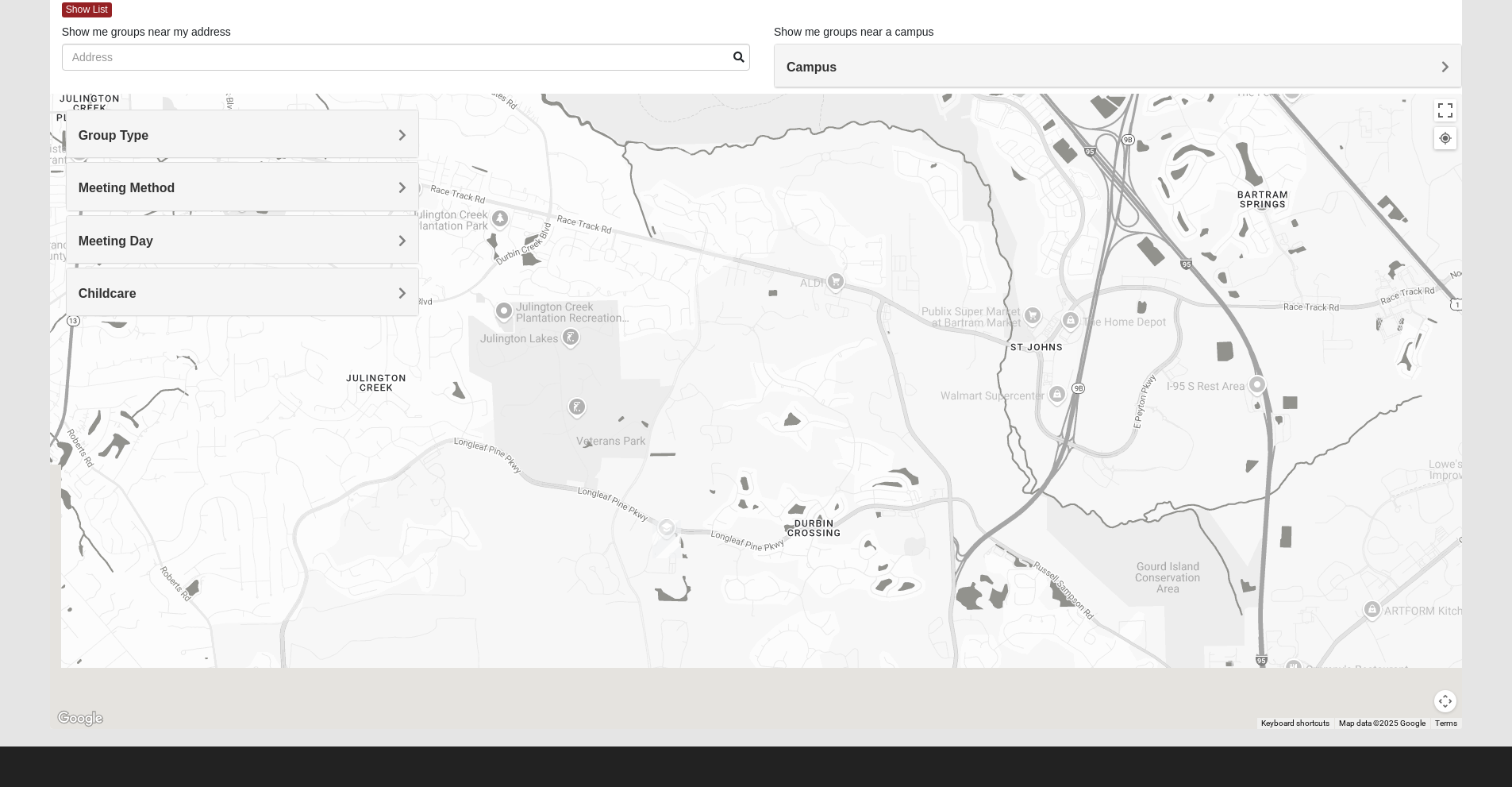
drag, startPoint x: 946, startPoint y: 423, endPoint x: 1028, endPoint y: 134, distance: 300.4
click at [1028, 134] on div "On Campus Mixed [PERSON_NAME] 32257 [DATE] PM Mixed Group Hybrid No Childcare L…" at bounding box center [756, 411] width 1413 height 635
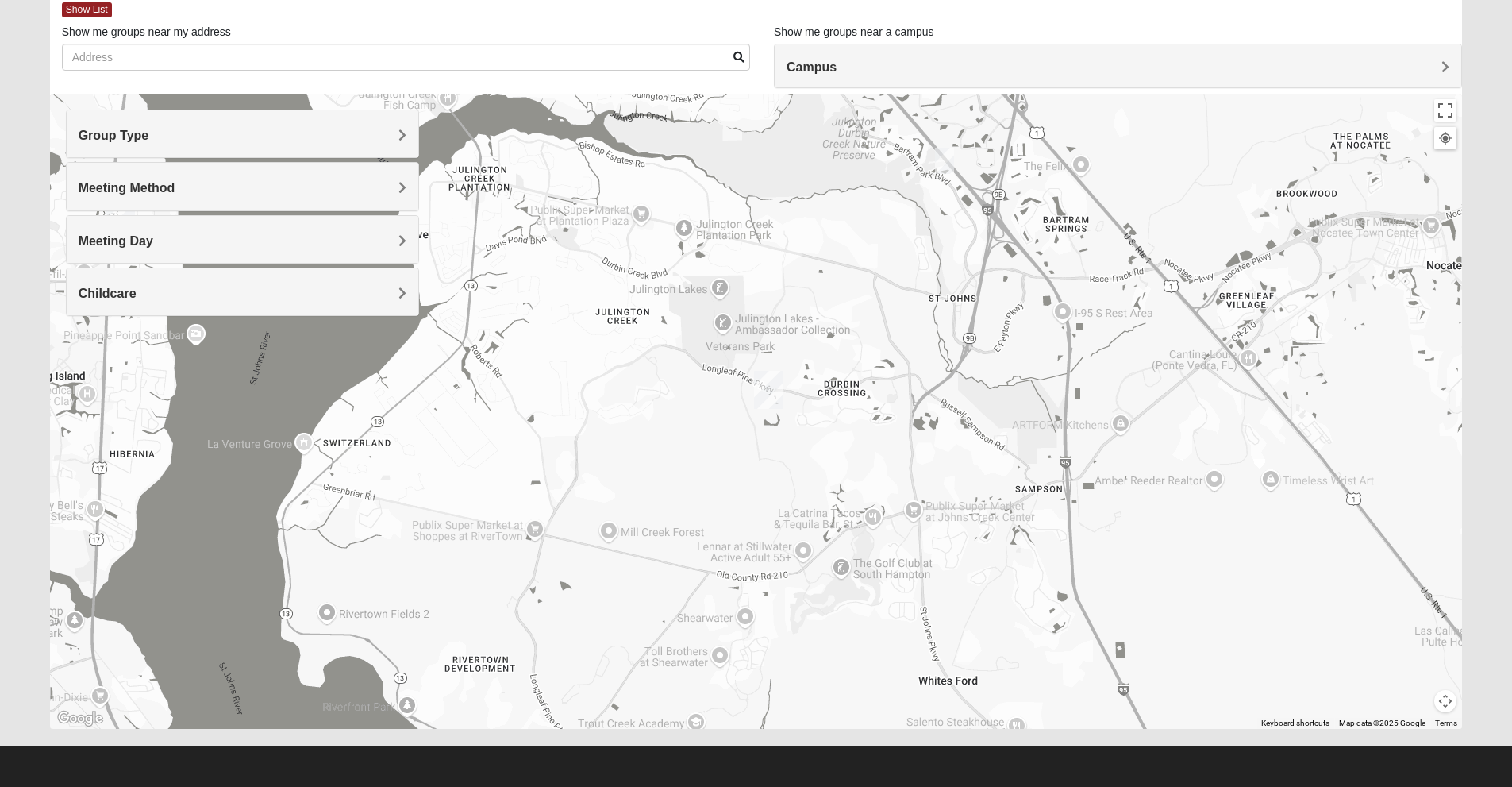
drag, startPoint x: 826, startPoint y: 357, endPoint x: 919, endPoint y: 210, distance: 173.9
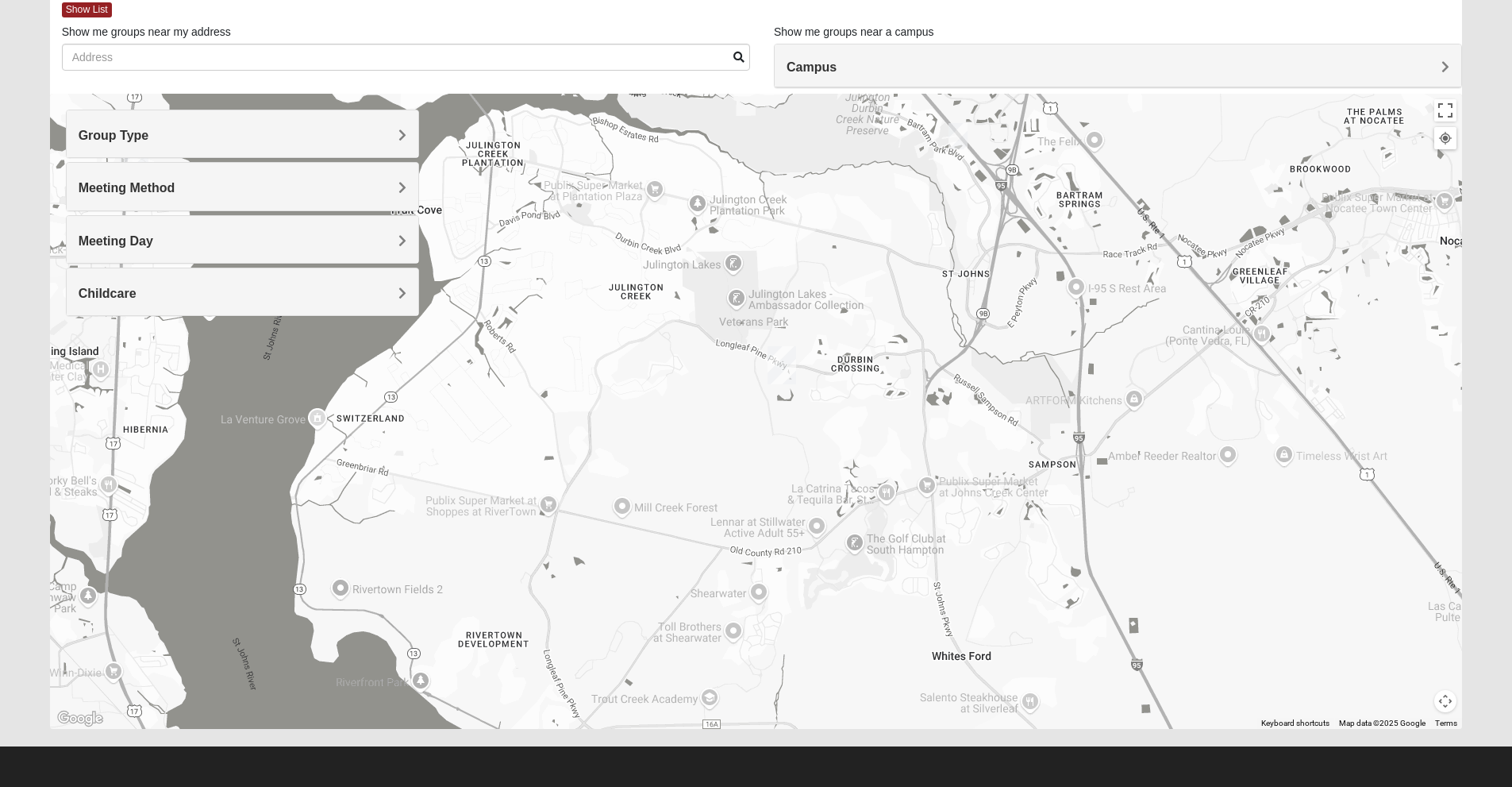
click at [963, 129] on img "Online Mixed Krause/Chasten 32258" at bounding box center [958, 136] width 32 height 39
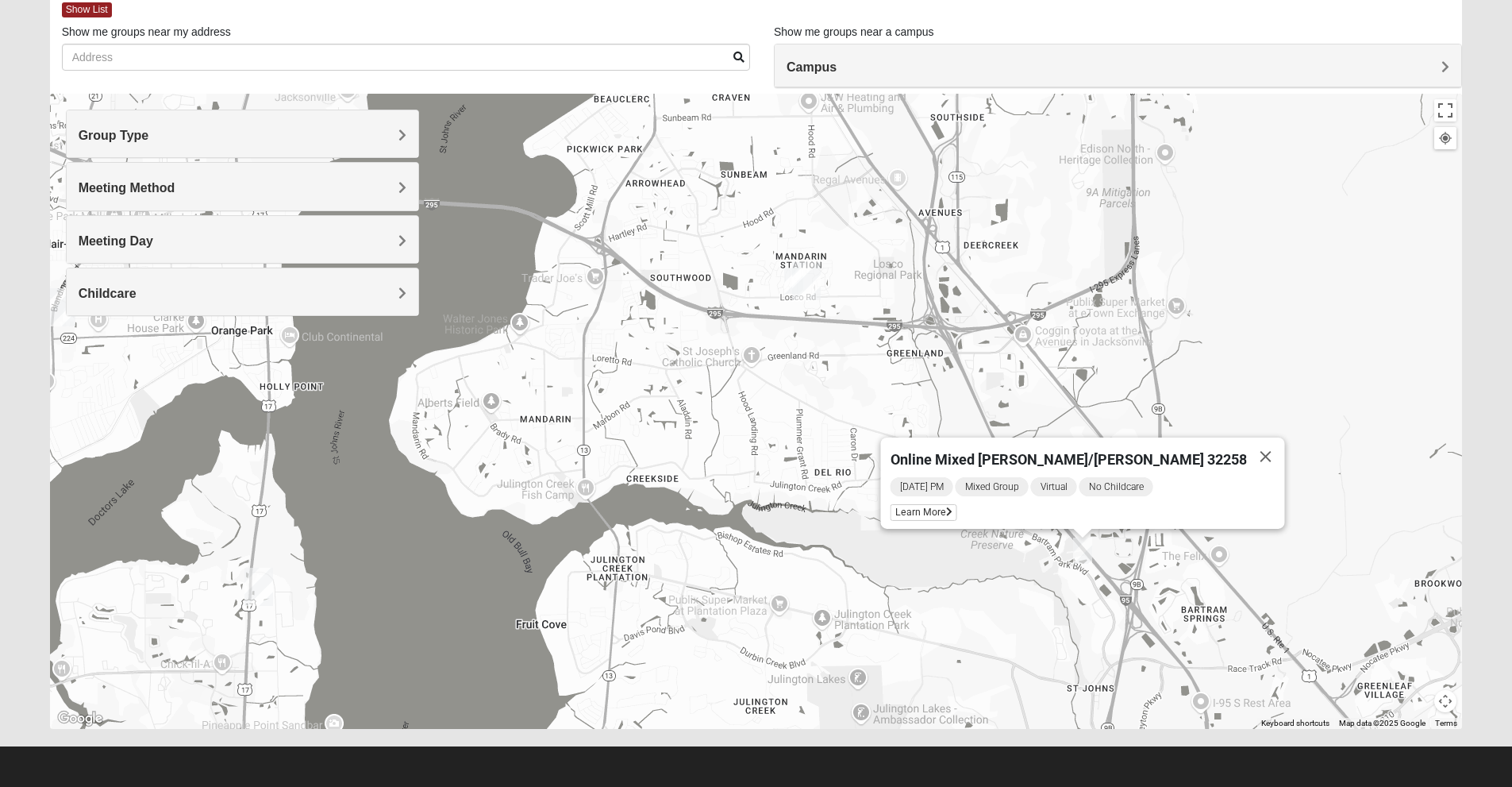
drag, startPoint x: 774, startPoint y: 411, endPoint x: 882, endPoint y: 557, distance: 181.6
click at [908, 656] on div "Online Mixed [PERSON_NAME]/[PERSON_NAME] 32258 [DATE] PM Mixed Group Virtual No…" at bounding box center [756, 411] width 1413 height 635
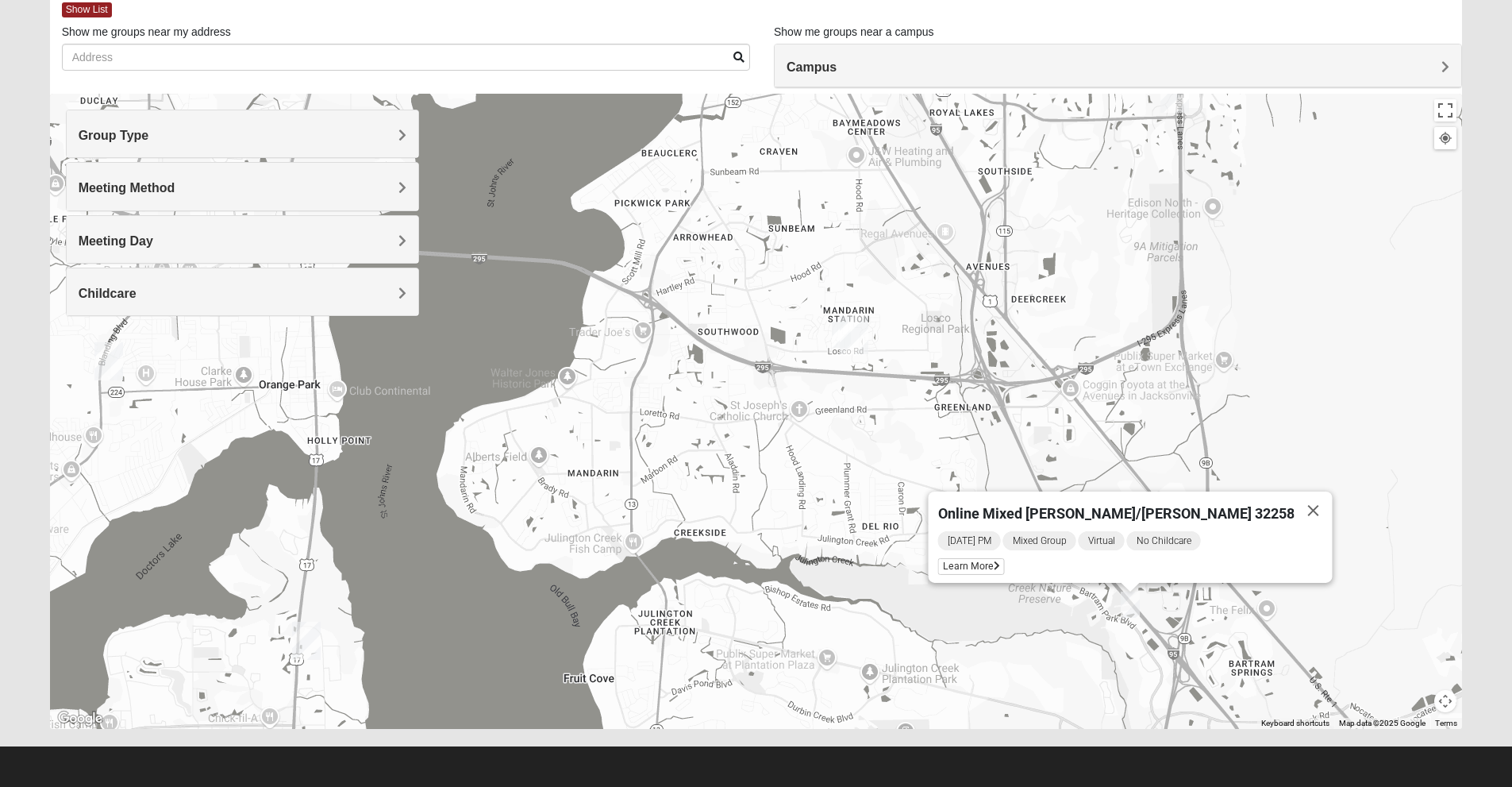
click at [806, 423] on div "Online Mixed [PERSON_NAME]/[PERSON_NAME] 32258 [DATE] PM Mixed Group Virtual No…" at bounding box center [756, 411] width 1413 height 635
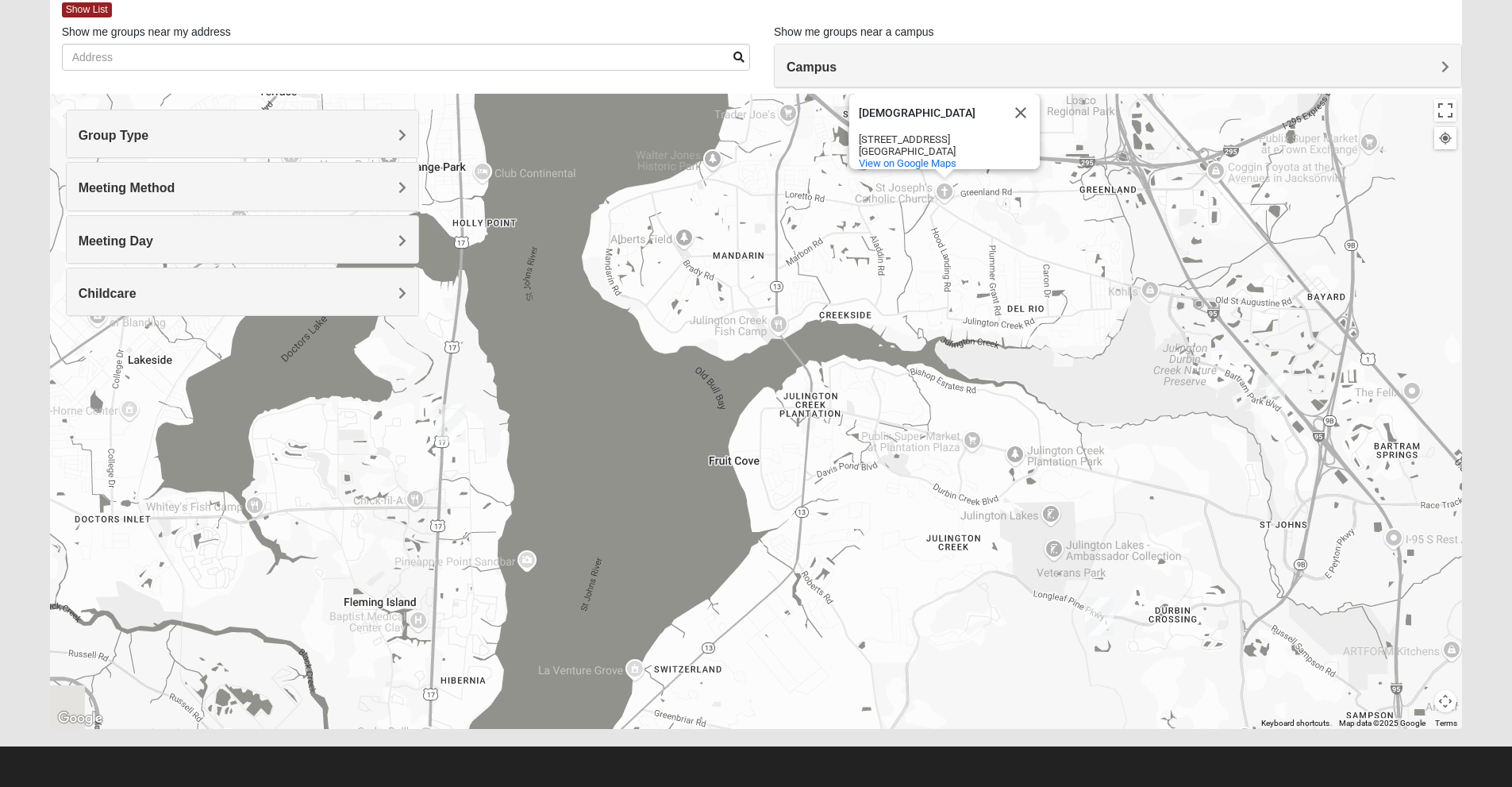
drag, startPoint x: 852, startPoint y: 138, endPoint x: 994, endPoint y: -69, distance: 251.0
click at [994, 0] on html "Log In Find A Group Error Show List Loading Groups" at bounding box center [756, 349] width 1512 height 875
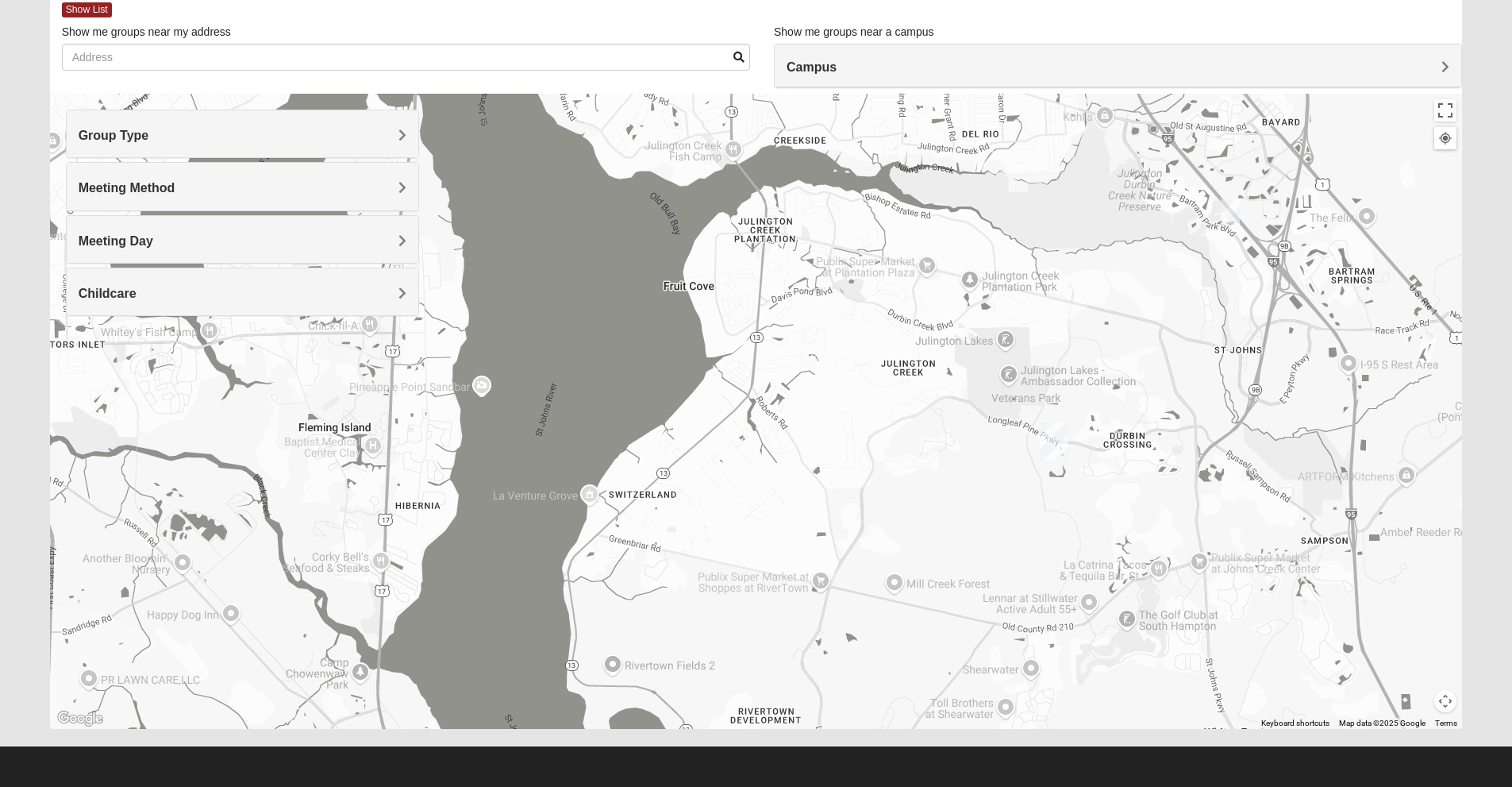
drag, startPoint x: 853, startPoint y: 353, endPoint x: 670, endPoint y: 425, distance: 196.7
click at [670, 425] on div "[DEMOGRAPHIC_DATA] [DEMOGRAPHIC_DATA] [STREET_ADDRESS] View on Google Maps" at bounding box center [756, 411] width 1413 height 635
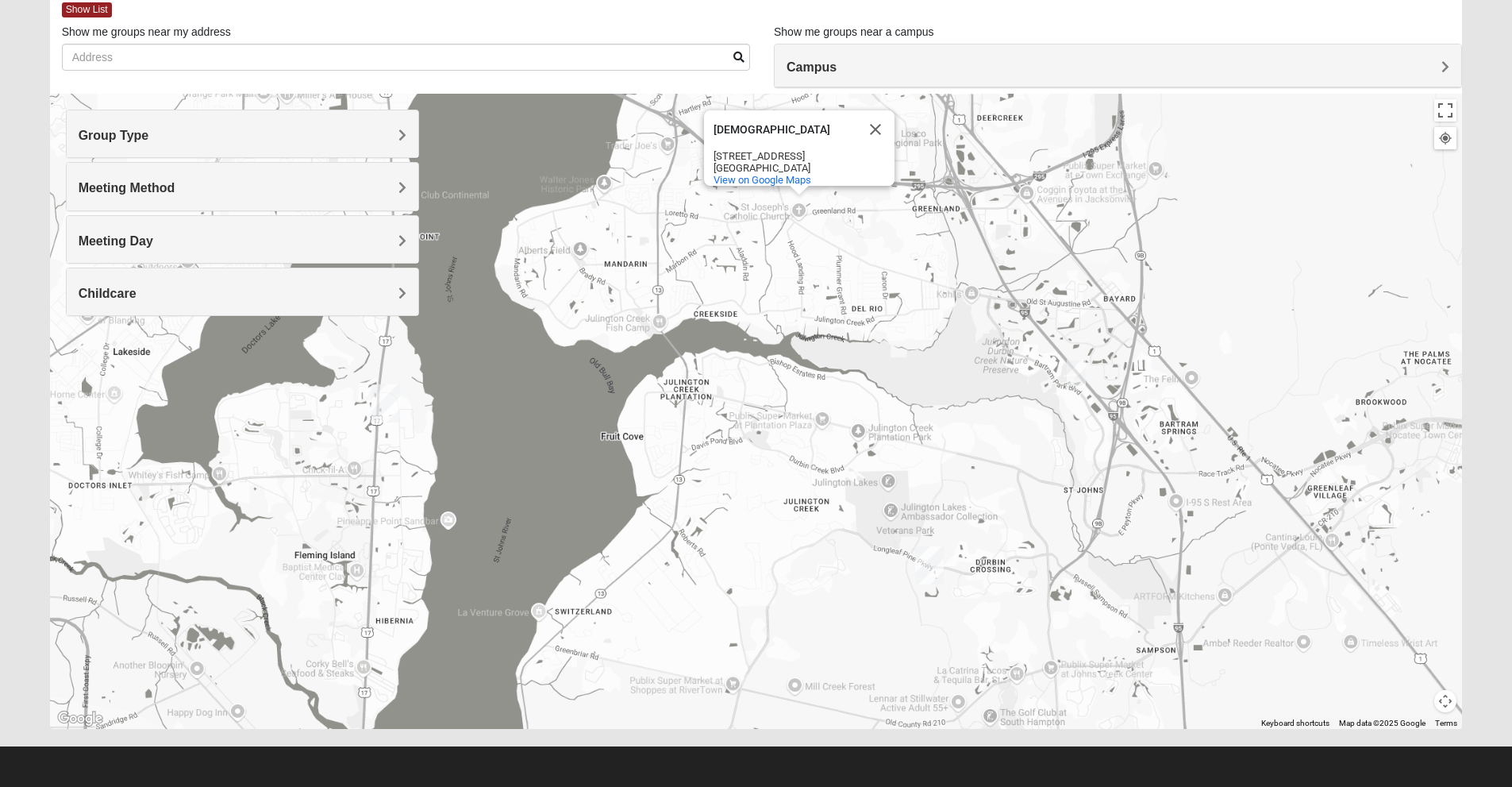
drag, startPoint x: 779, startPoint y: 277, endPoint x: 752, endPoint y: 445, distance: 170.2
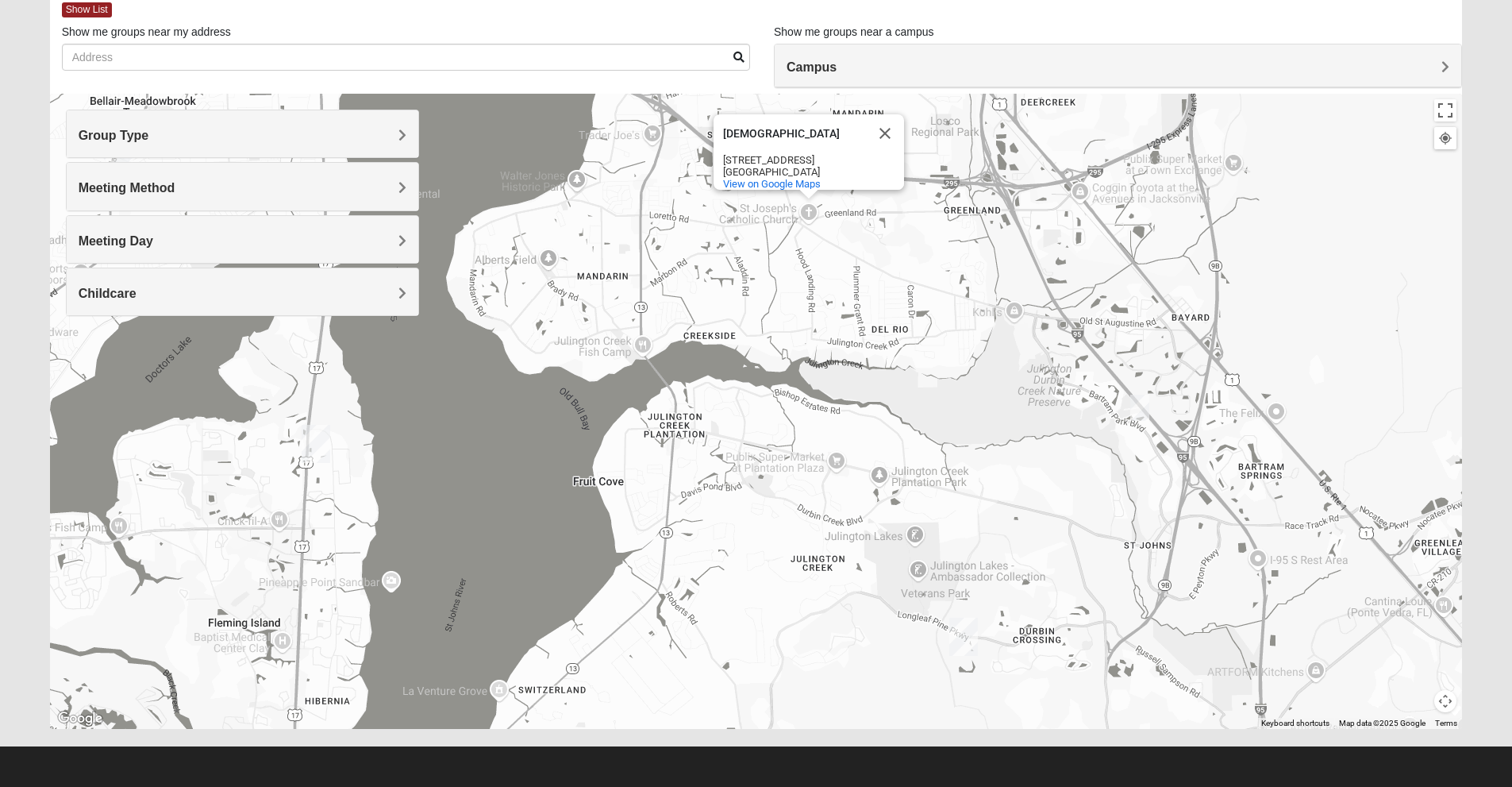
click at [357, 185] on h4 "Meeting Method" at bounding box center [243, 188] width 328 height 15
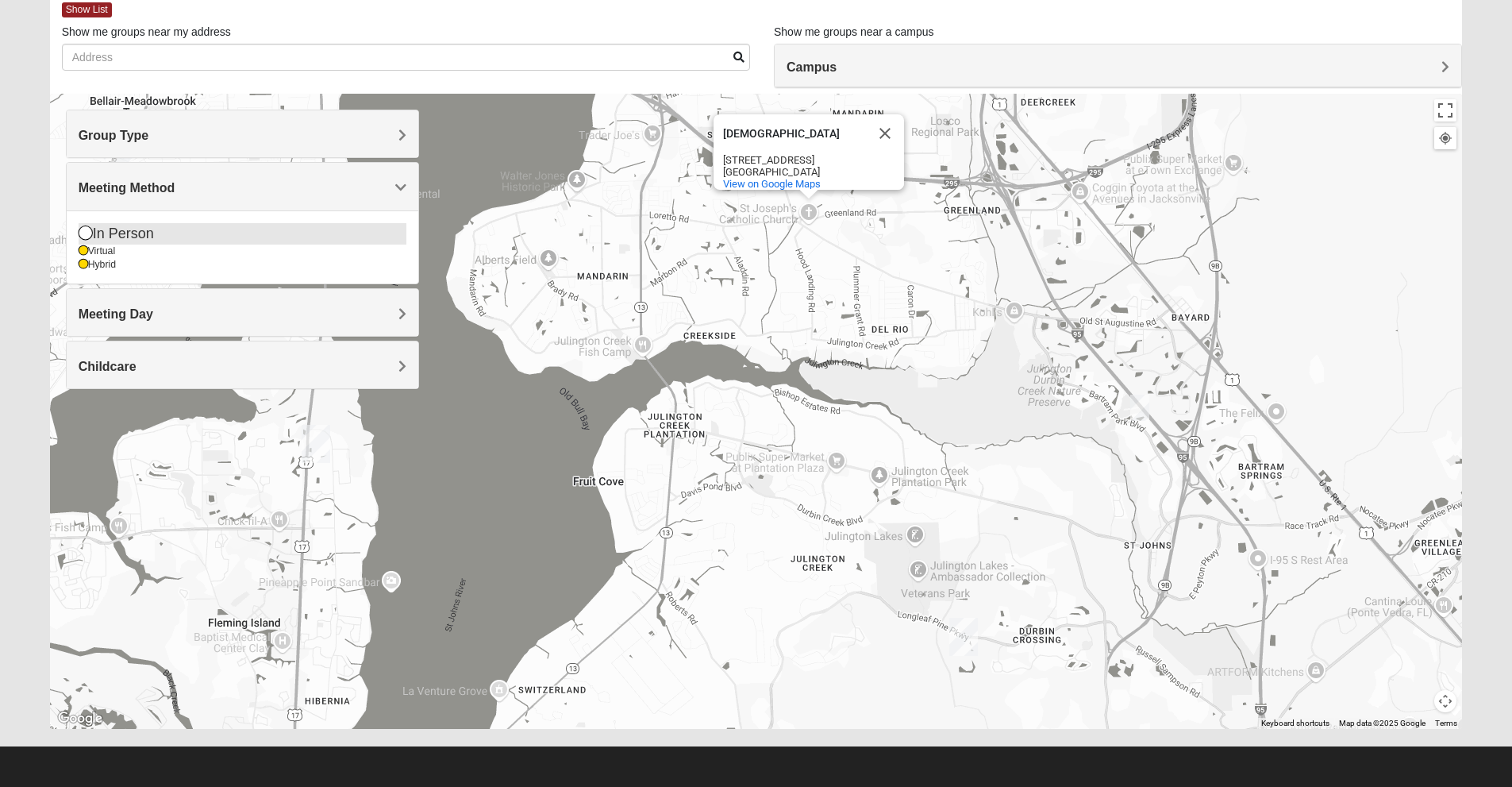
click at [133, 232] on div "In Person" at bounding box center [243, 233] width 328 height 21
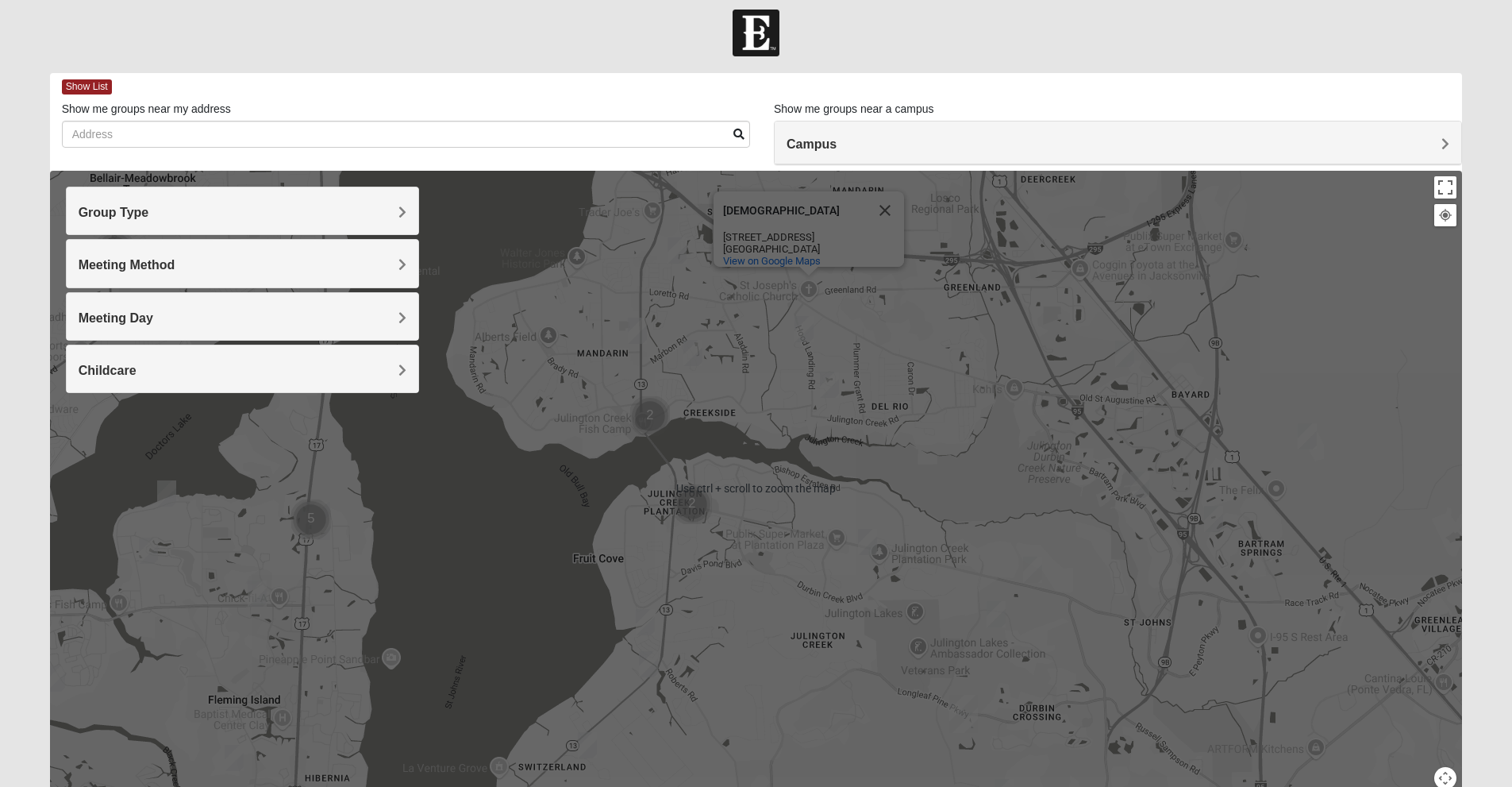
scroll to position [0, 0]
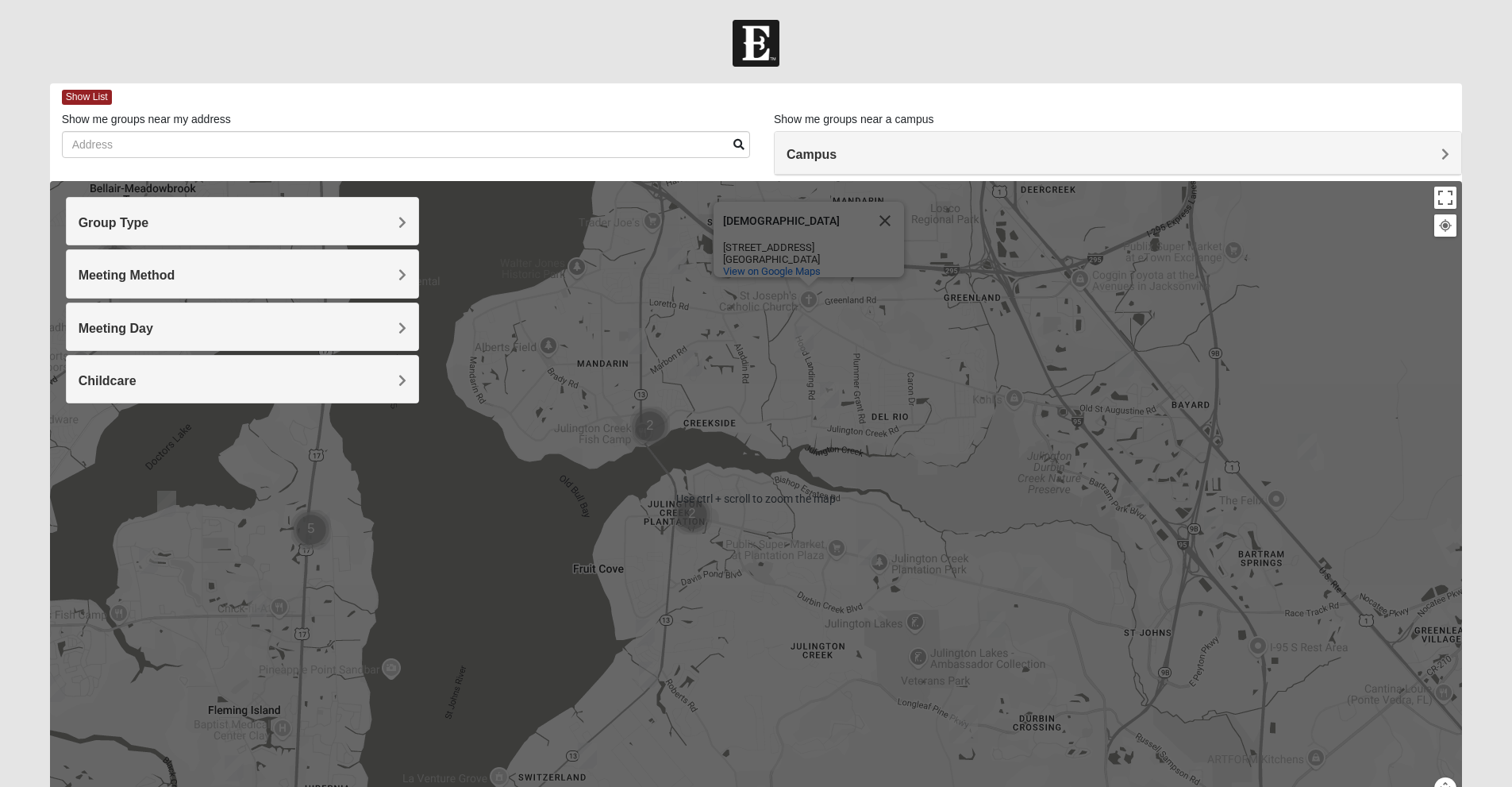
drag, startPoint x: 777, startPoint y: 526, endPoint x: 737, endPoint y: 565, distance: 55.9
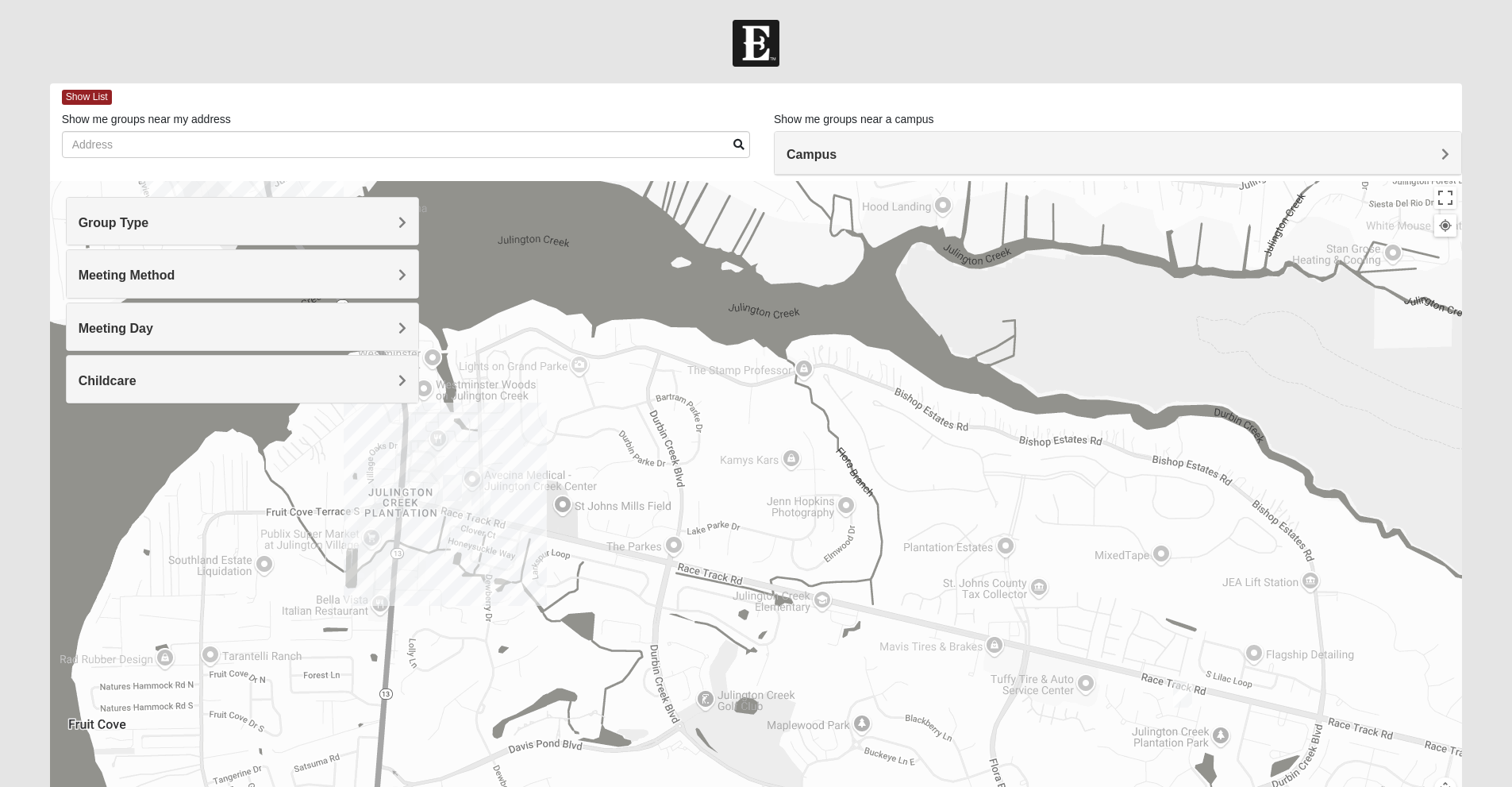
click at [445, 481] on img "Mens Hayes 32259" at bounding box center [453, 488] width 32 height 39
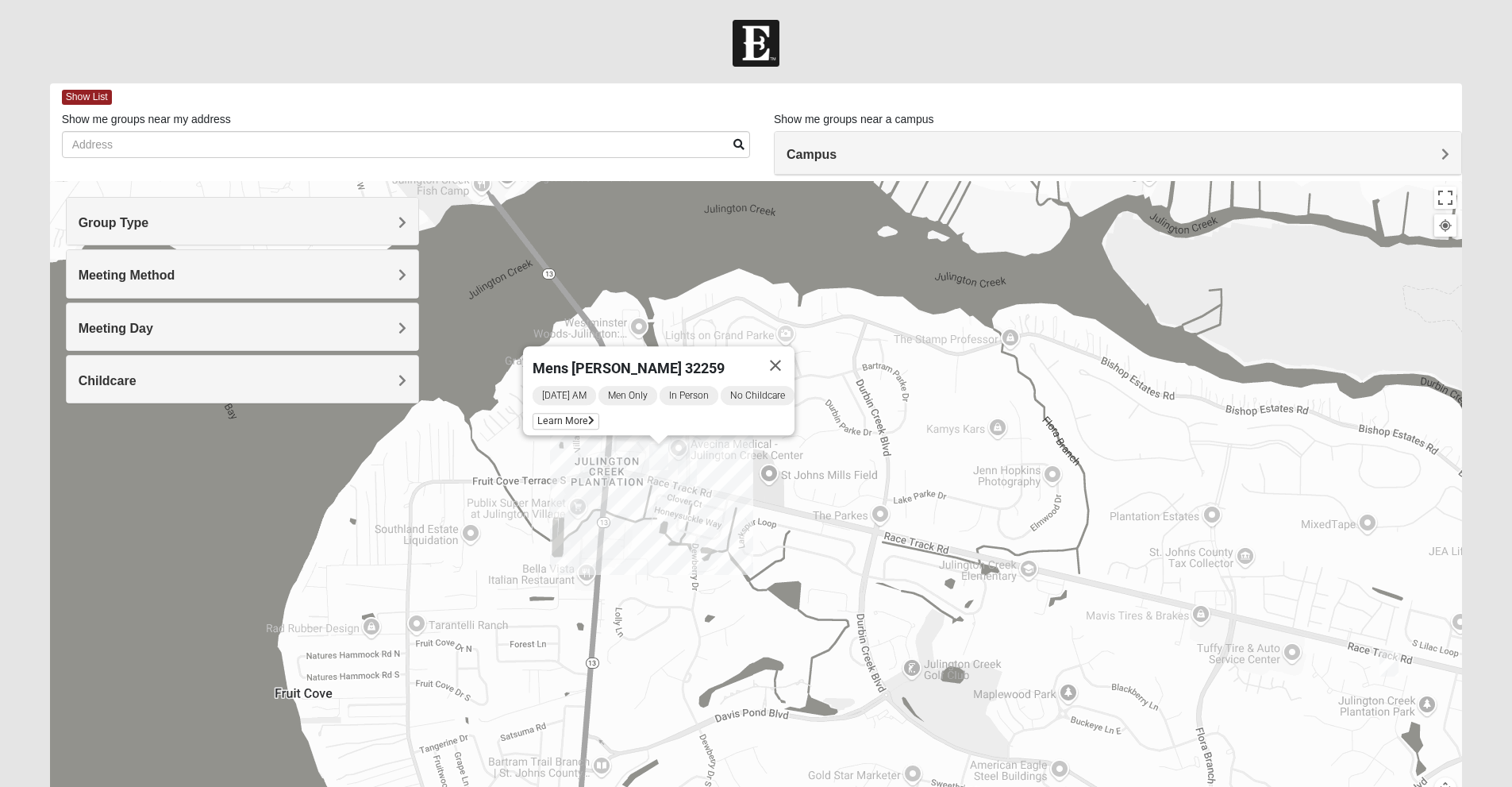
drag, startPoint x: 406, startPoint y: 537, endPoint x: 613, endPoint y: 508, distance: 209.0
click at [613, 508] on div "Mens [PERSON_NAME] 32259 [DATE] AM Men Only In Person No Childcare Learn More" at bounding box center [756, 498] width 1413 height 635
click at [686, 476] on img "Mens Goehring, Kauffman 32259" at bounding box center [687, 473] width 32 height 39
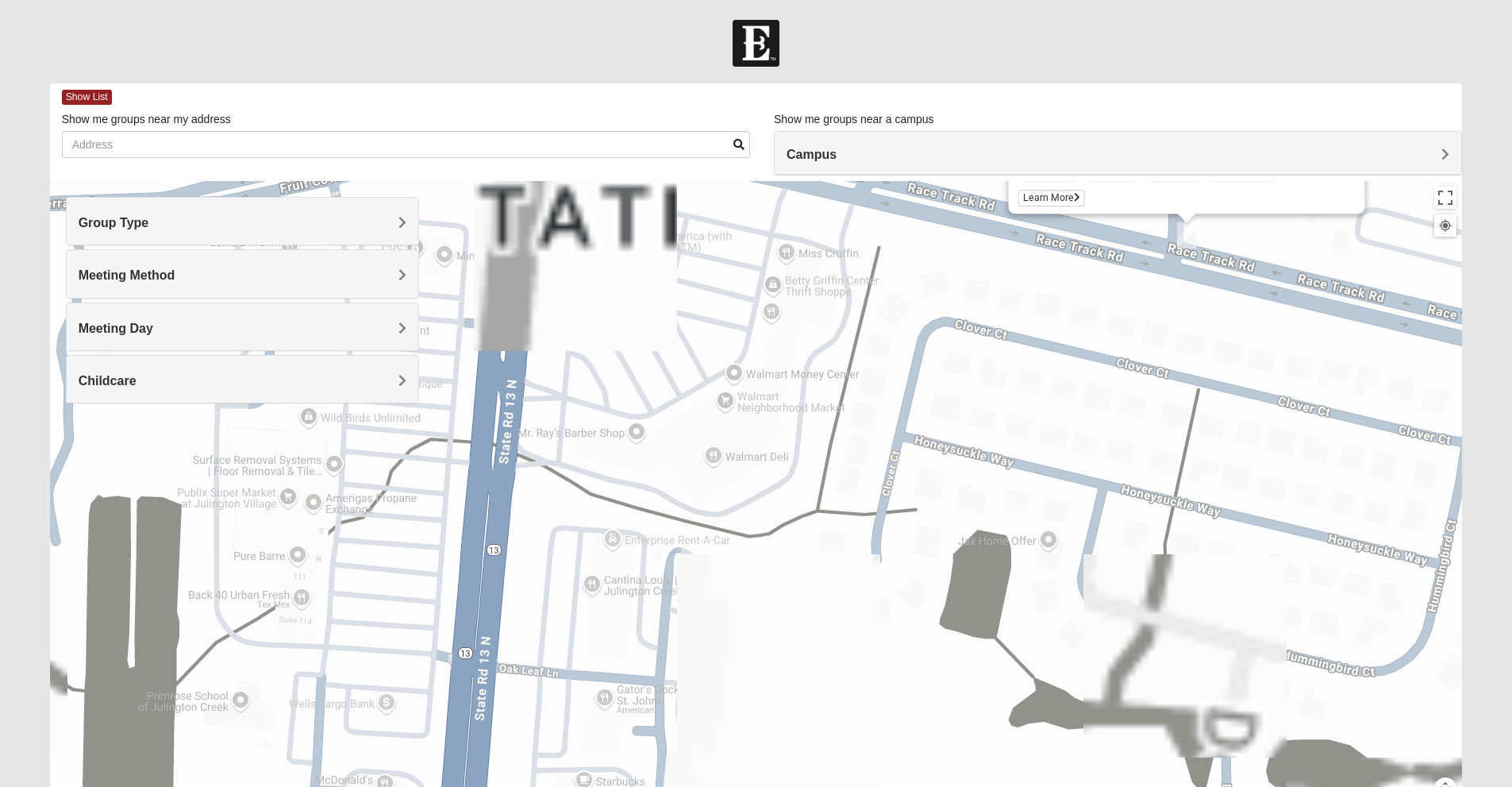
drag, startPoint x: 611, startPoint y: 516, endPoint x: 592, endPoint y: 668, distance: 153.2
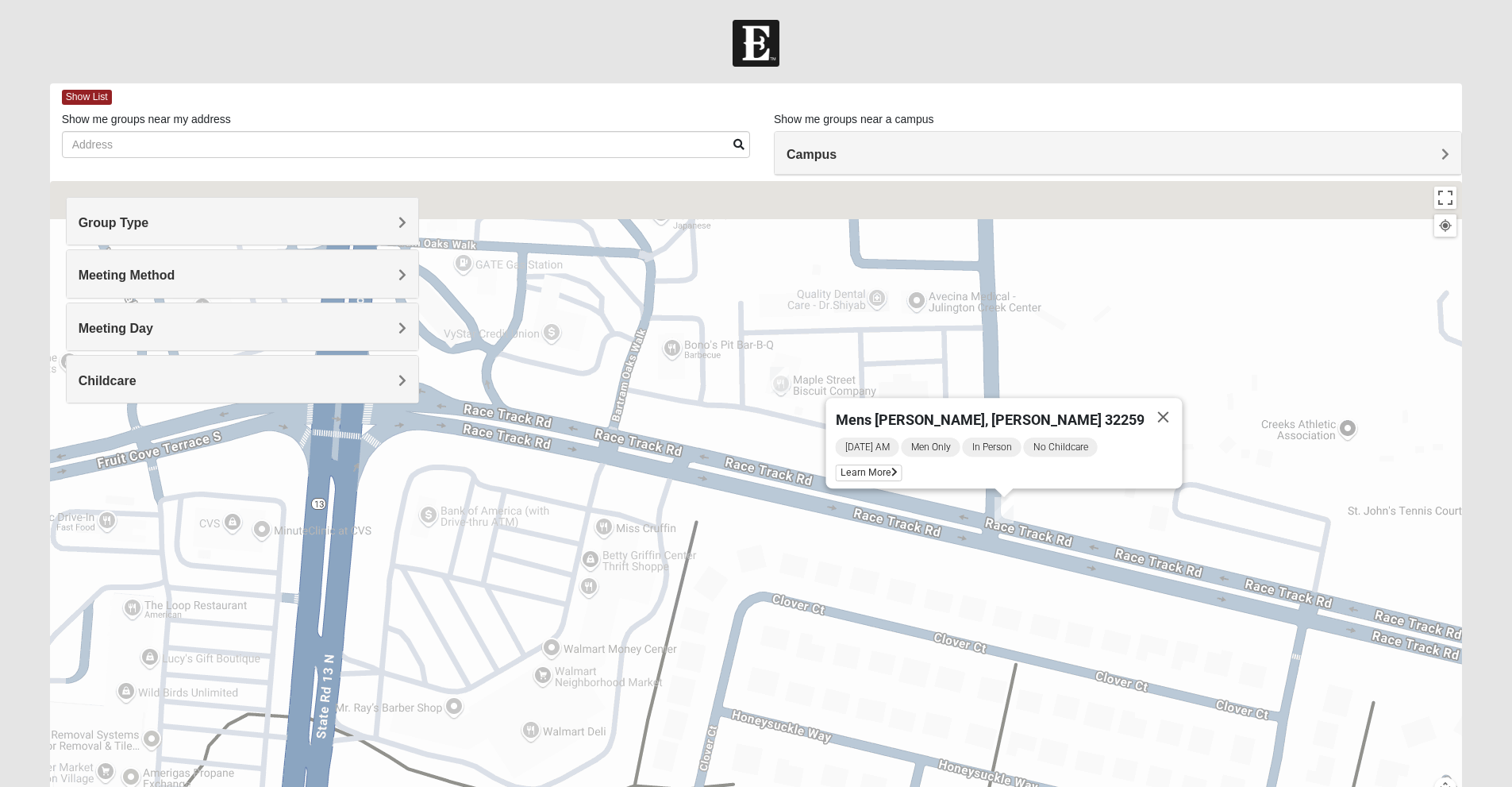
drag, startPoint x: 781, startPoint y: 372, endPoint x: 587, endPoint y: 664, distance: 350.6
click at [587, 664] on div "Mens [PERSON_NAME], [PERSON_NAME] 32259 [DATE] AM Men Only In Person No Childca…" at bounding box center [756, 498] width 1413 height 635
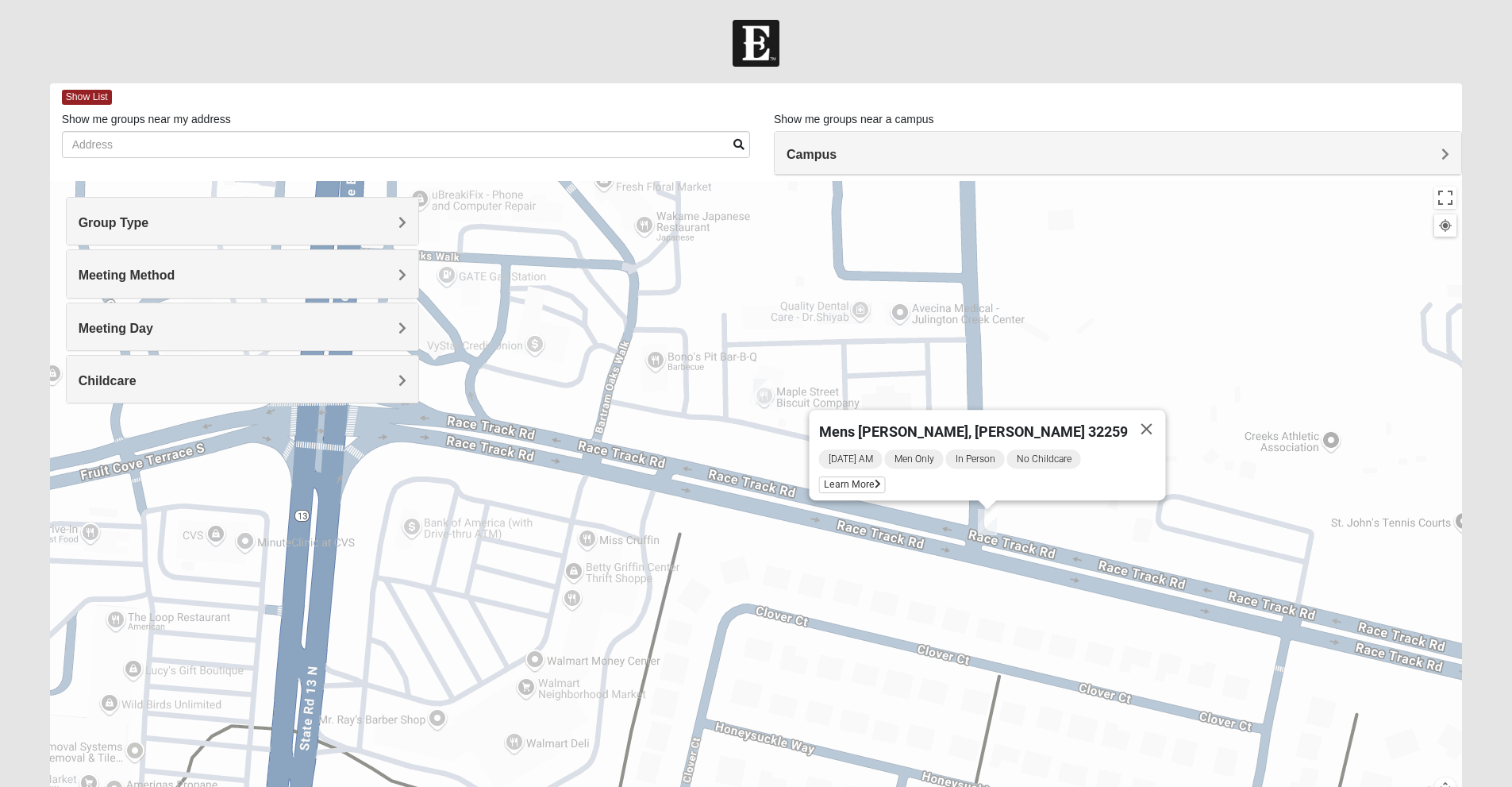
click at [774, 446] on div "Mens [PERSON_NAME], [PERSON_NAME] 32259 [DATE] AM Men Only In Person No Childca…" at bounding box center [756, 498] width 1413 height 635
click at [1012, 529] on div "Mens [PERSON_NAME], [PERSON_NAME] 32259 [DATE] AM Men Only In Person No Childca…" at bounding box center [756, 498] width 1413 height 635
click at [1010, 527] on div "Mens [PERSON_NAME], [PERSON_NAME] 32259 [DATE] AM Men Only In Person No Childca…" at bounding box center [756, 498] width 1413 height 635
click at [989, 524] on img "Mens Goehring, Kauffman 32259" at bounding box center [987, 522] width 32 height 39
click at [756, 385] on img "Mens Hayes 32259" at bounding box center [763, 392] width 32 height 39
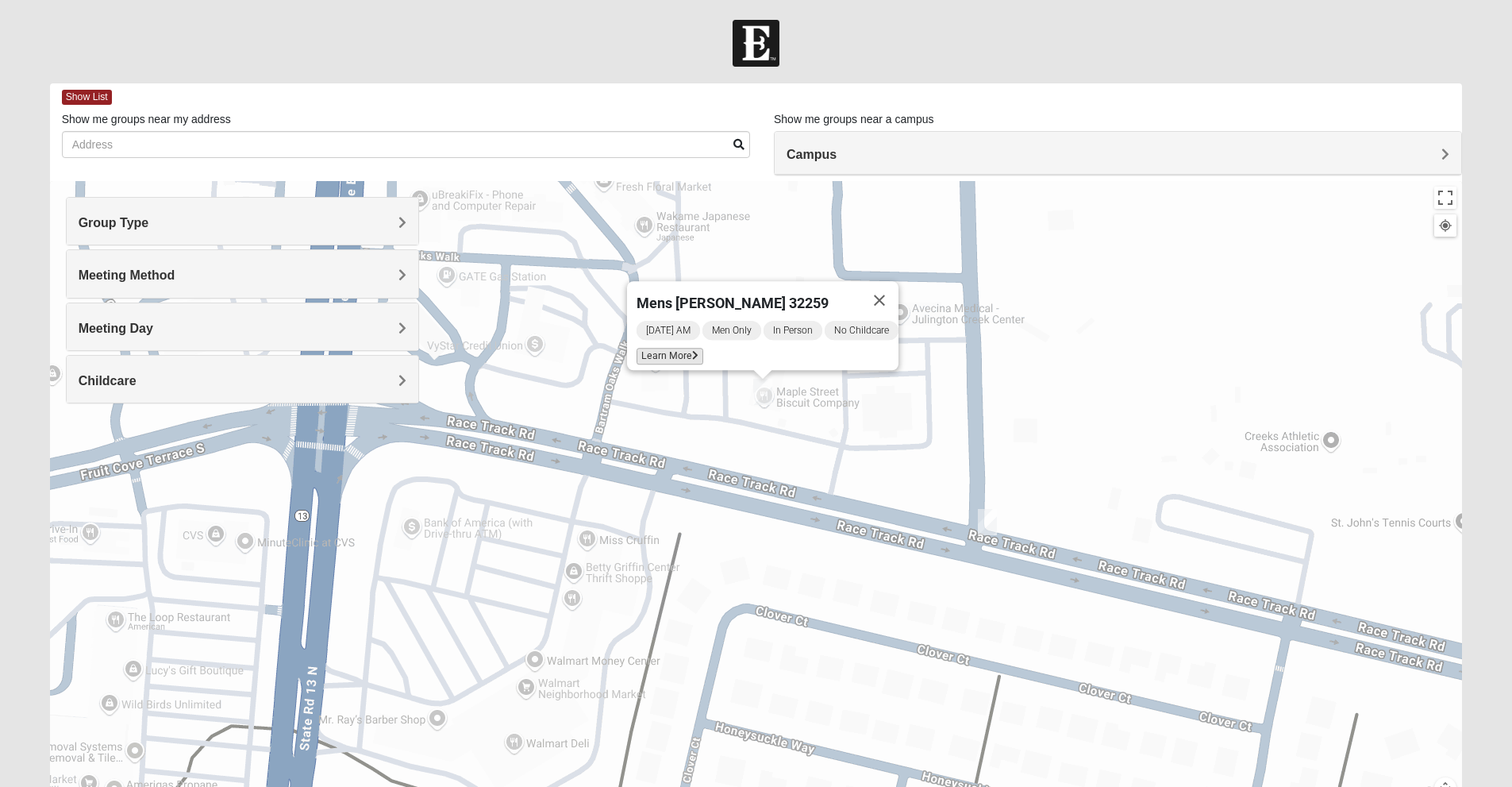
click at [680, 353] on span "Learn More" at bounding box center [670, 356] width 67 height 17
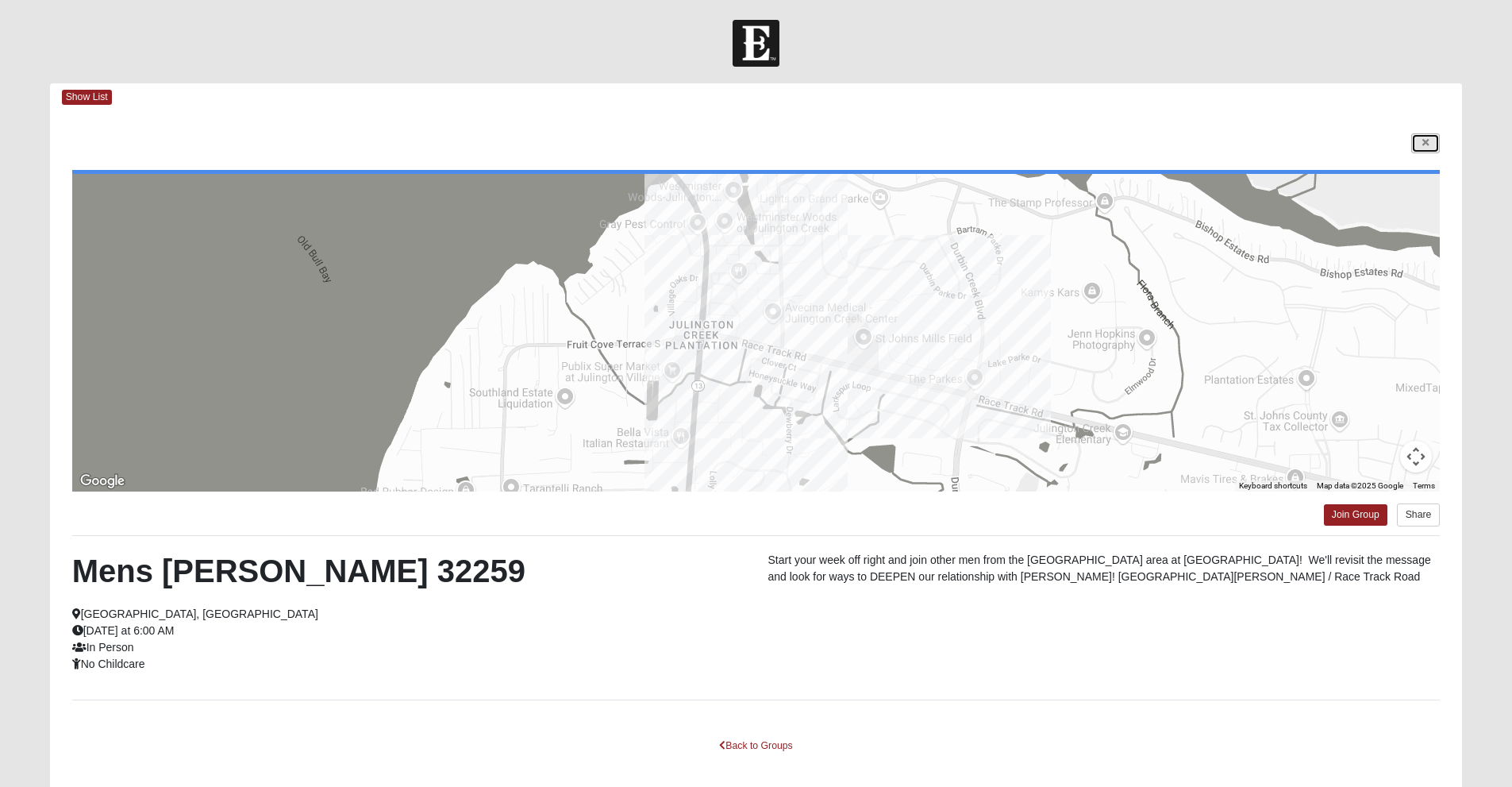
click at [1413, 137] on link at bounding box center [1425, 143] width 29 height 20
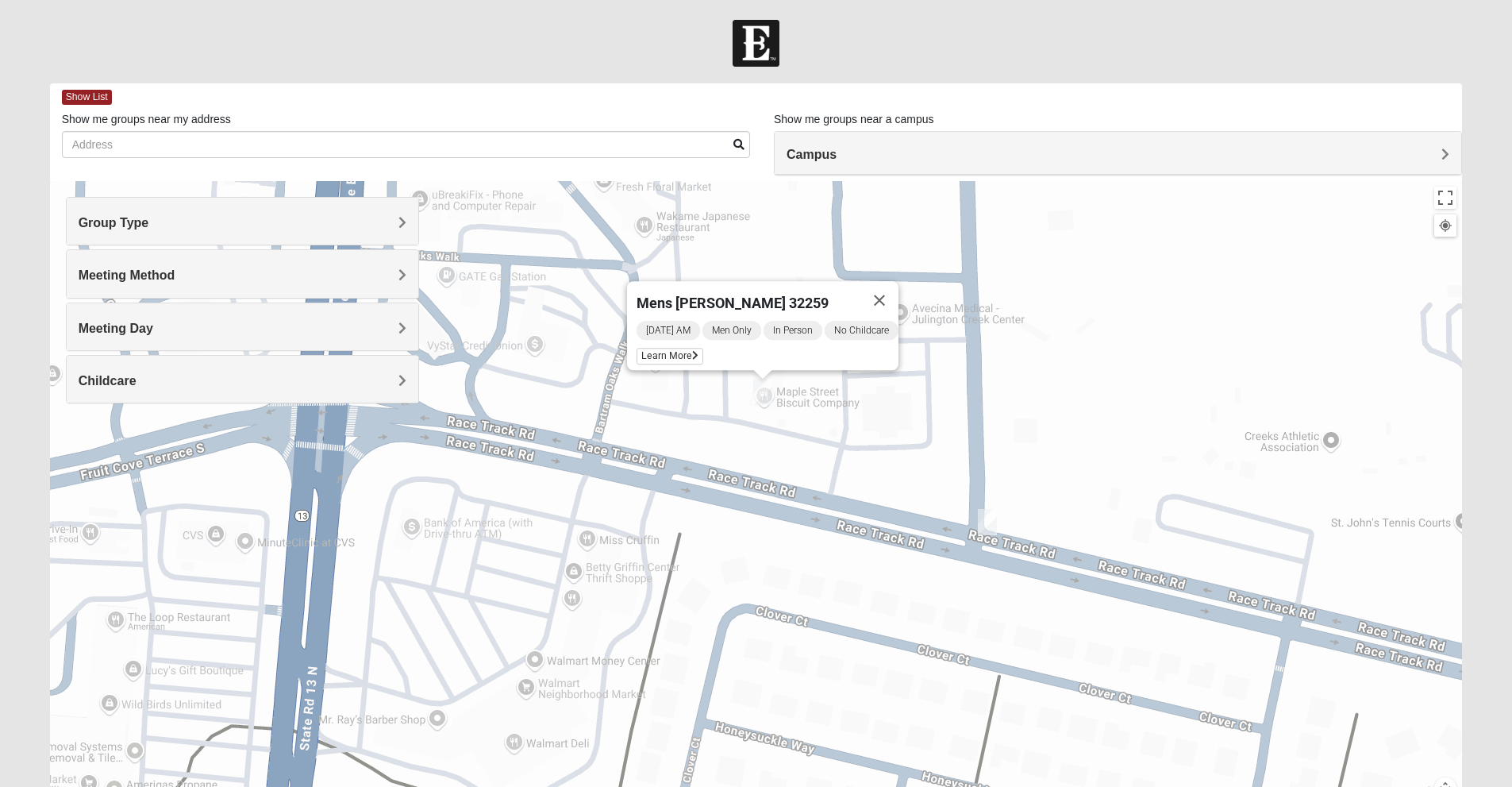
click at [993, 528] on img "Mens Goehring, Kauffman 32259" at bounding box center [987, 522] width 32 height 39
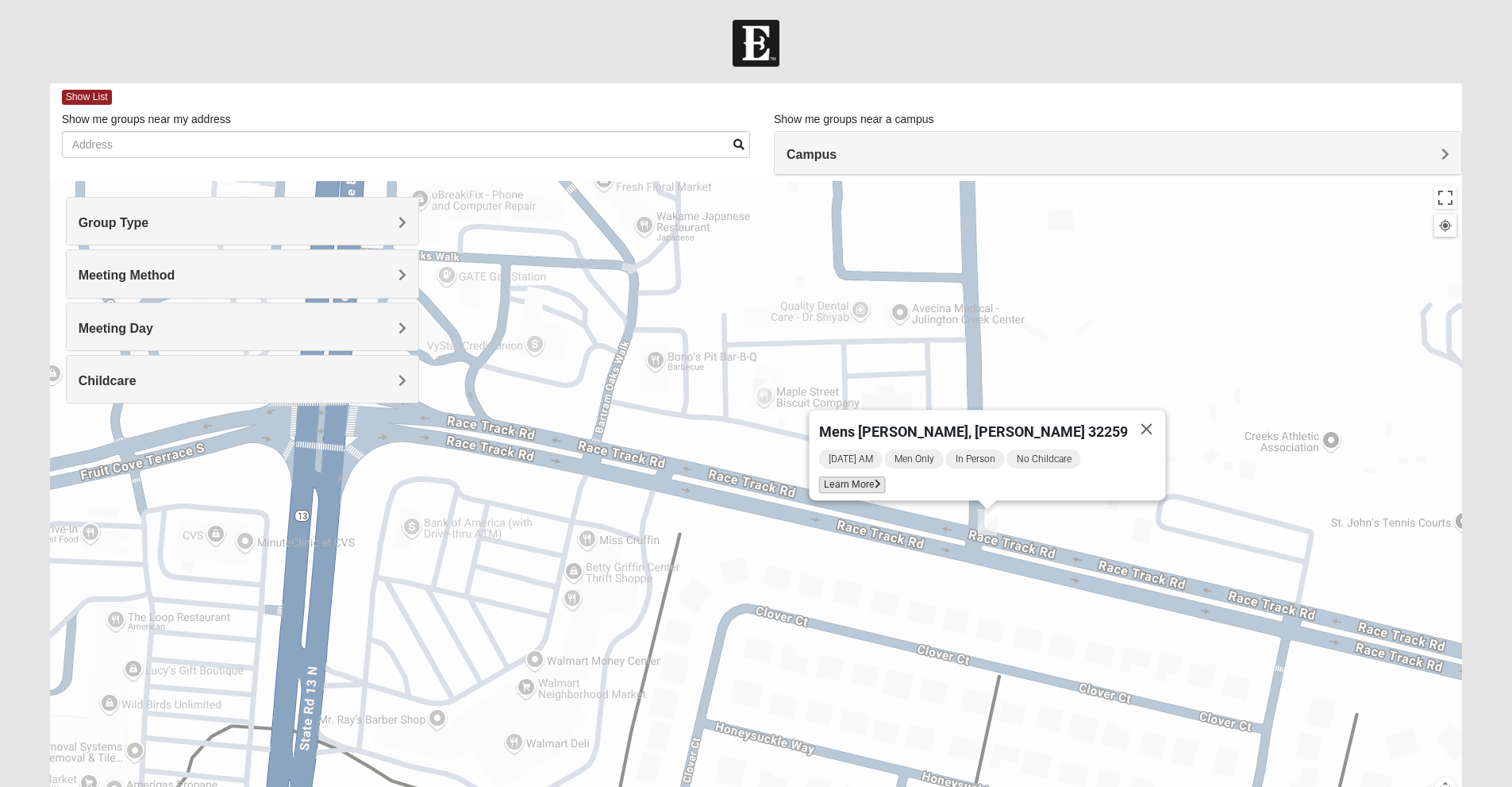
click at [885, 481] on span "Learn More" at bounding box center [852, 485] width 67 height 17
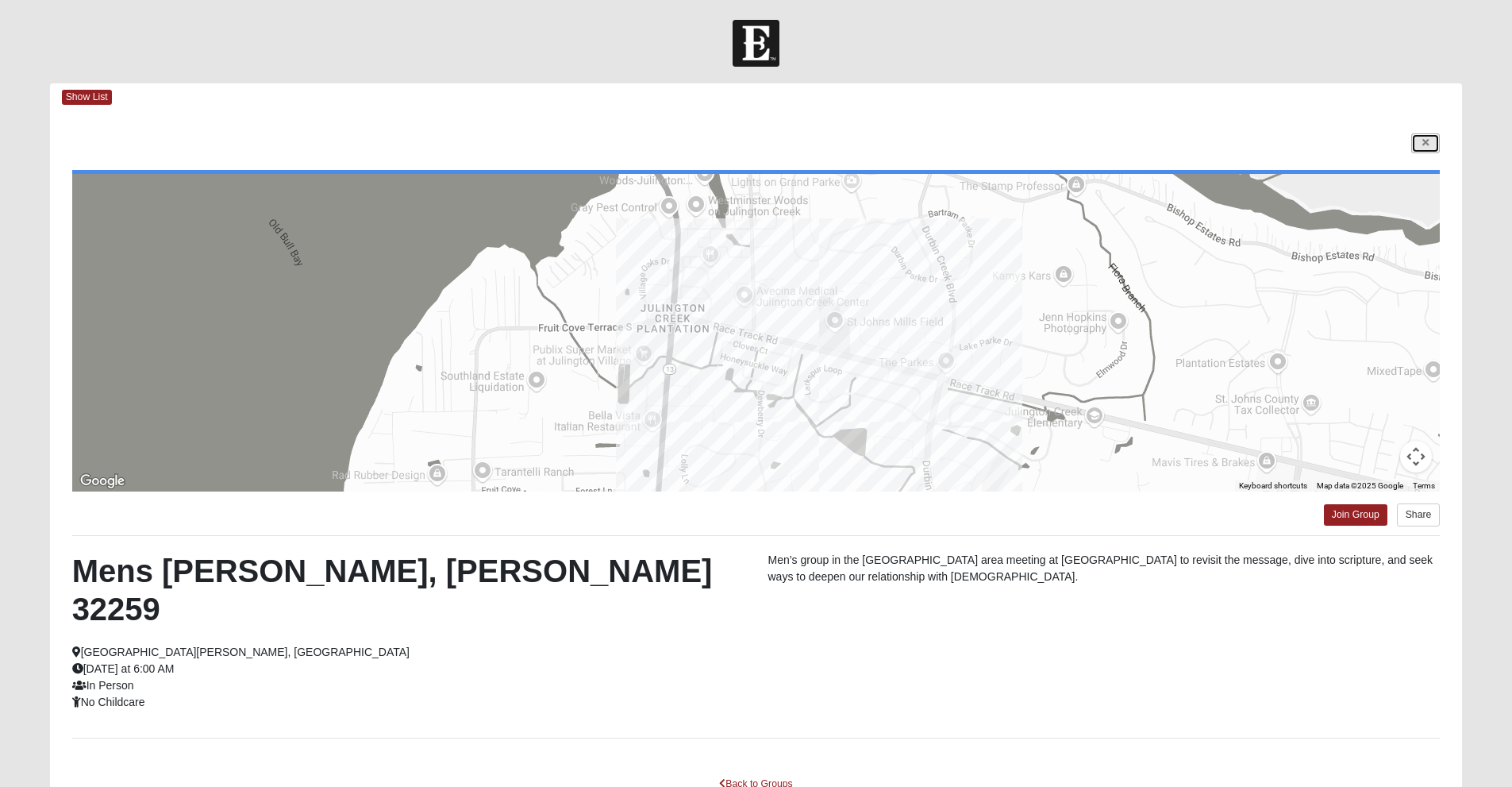
click at [1417, 139] on link at bounding box center [1425, 143] width 29 height 20
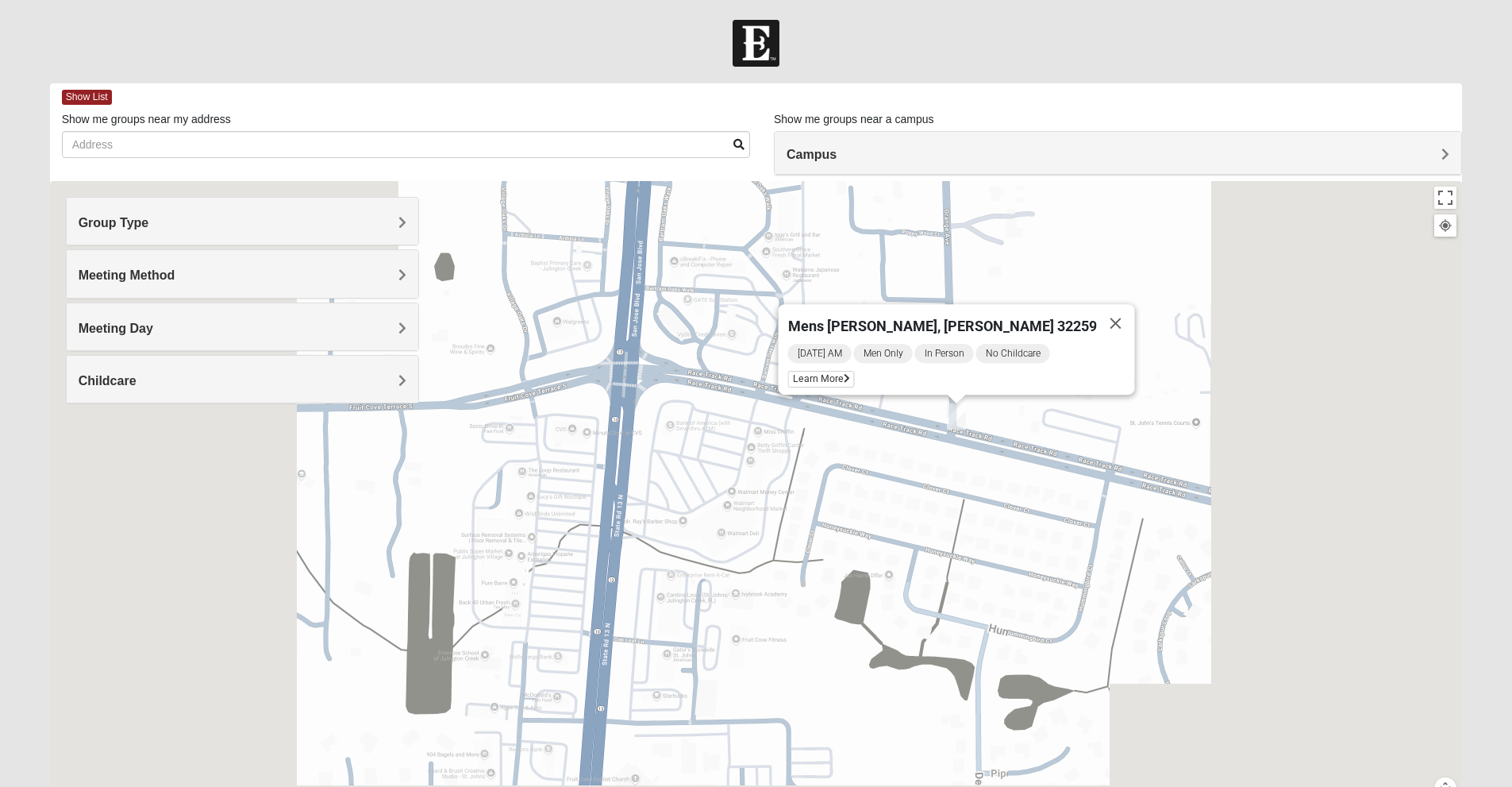
scroll to position [88, 0]
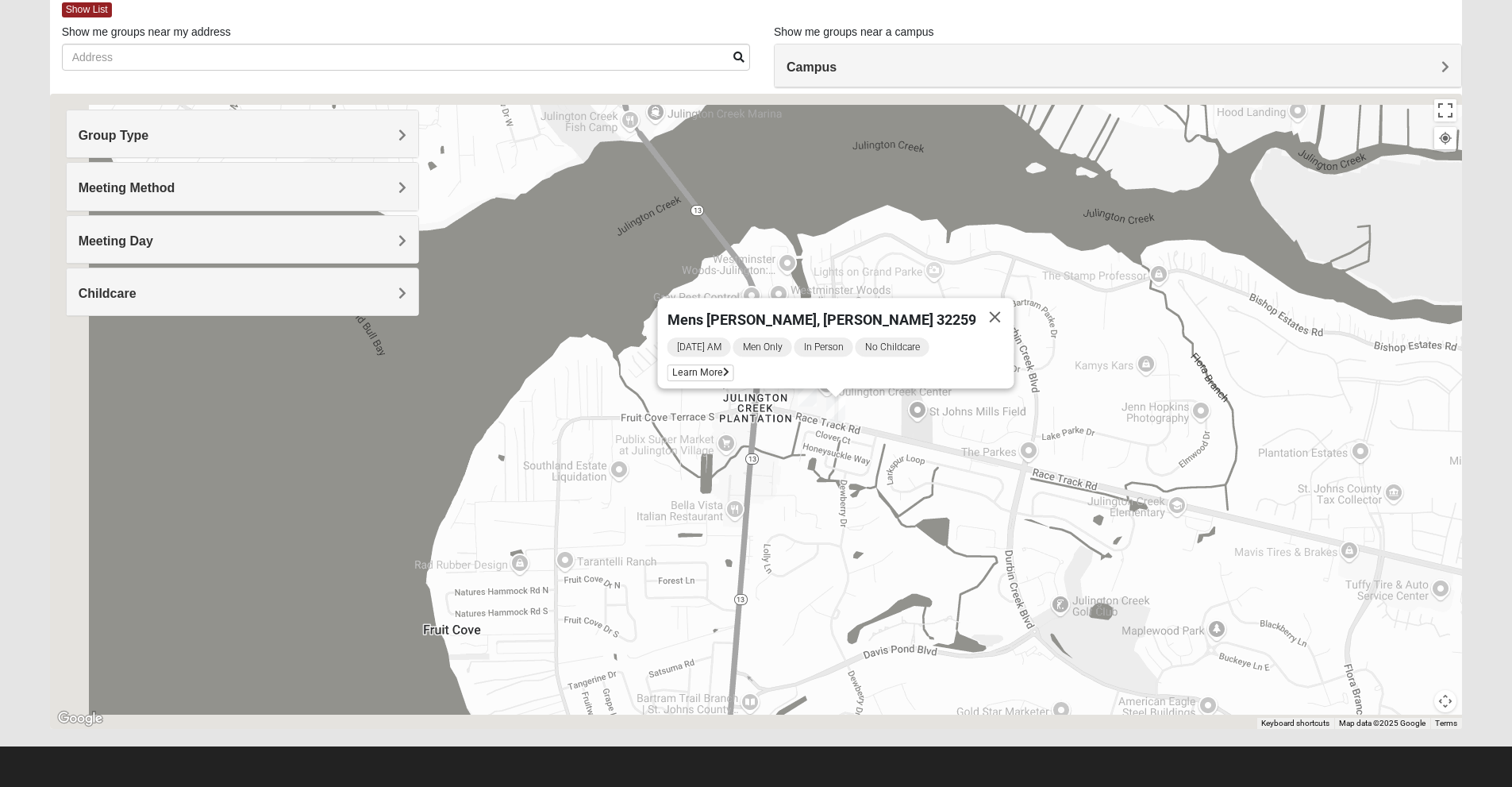
drag, startPoint x: 932, startPoint y: 321, endPoint x: 792, endPoint y: 457, distance: 195.2
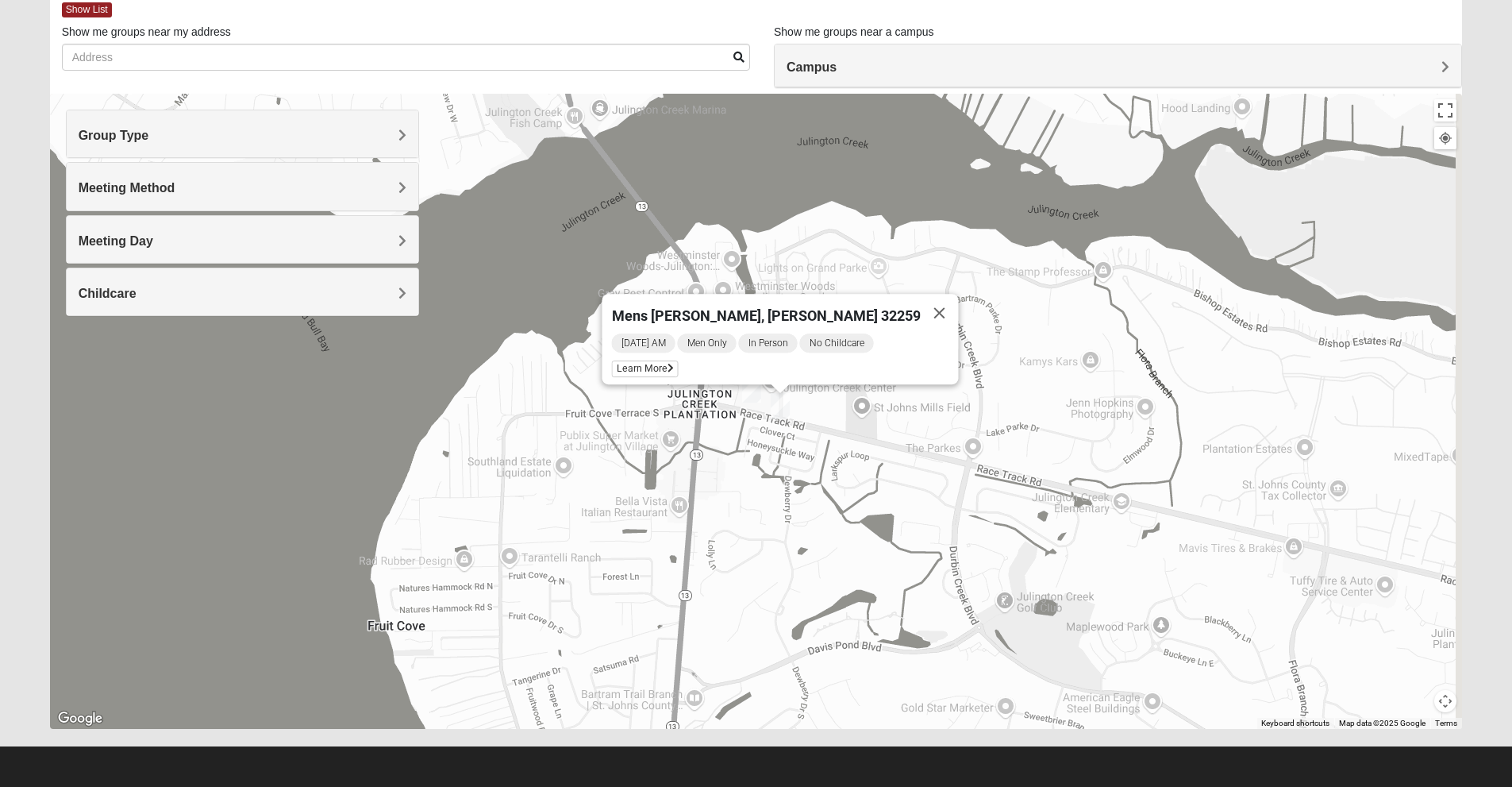
drag, startPoint x: 997, startPoint y: 387, endPoint x: 865, endPoint y: 416, distance: 135.1
click at [865, 416] on div "Mens [PERSON_NAME], [PERSON_NAME] 32259 [DATE] AM Men Only In Person No Childca…" at bounding box center [756, 411] width 1413 height 635
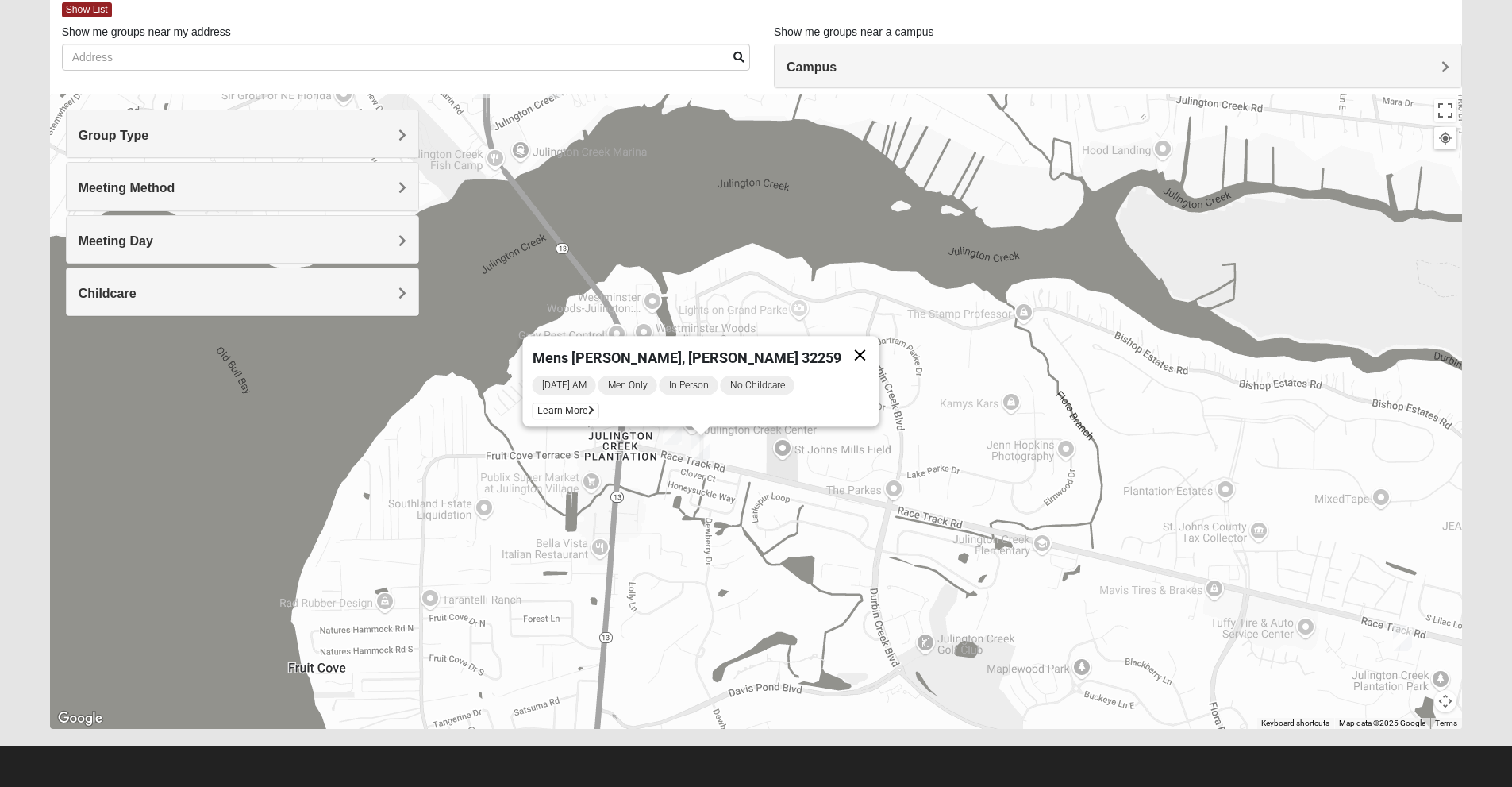
click at [841, 346] on button "Close" at bounding box center [860, 355] width 38 height 38
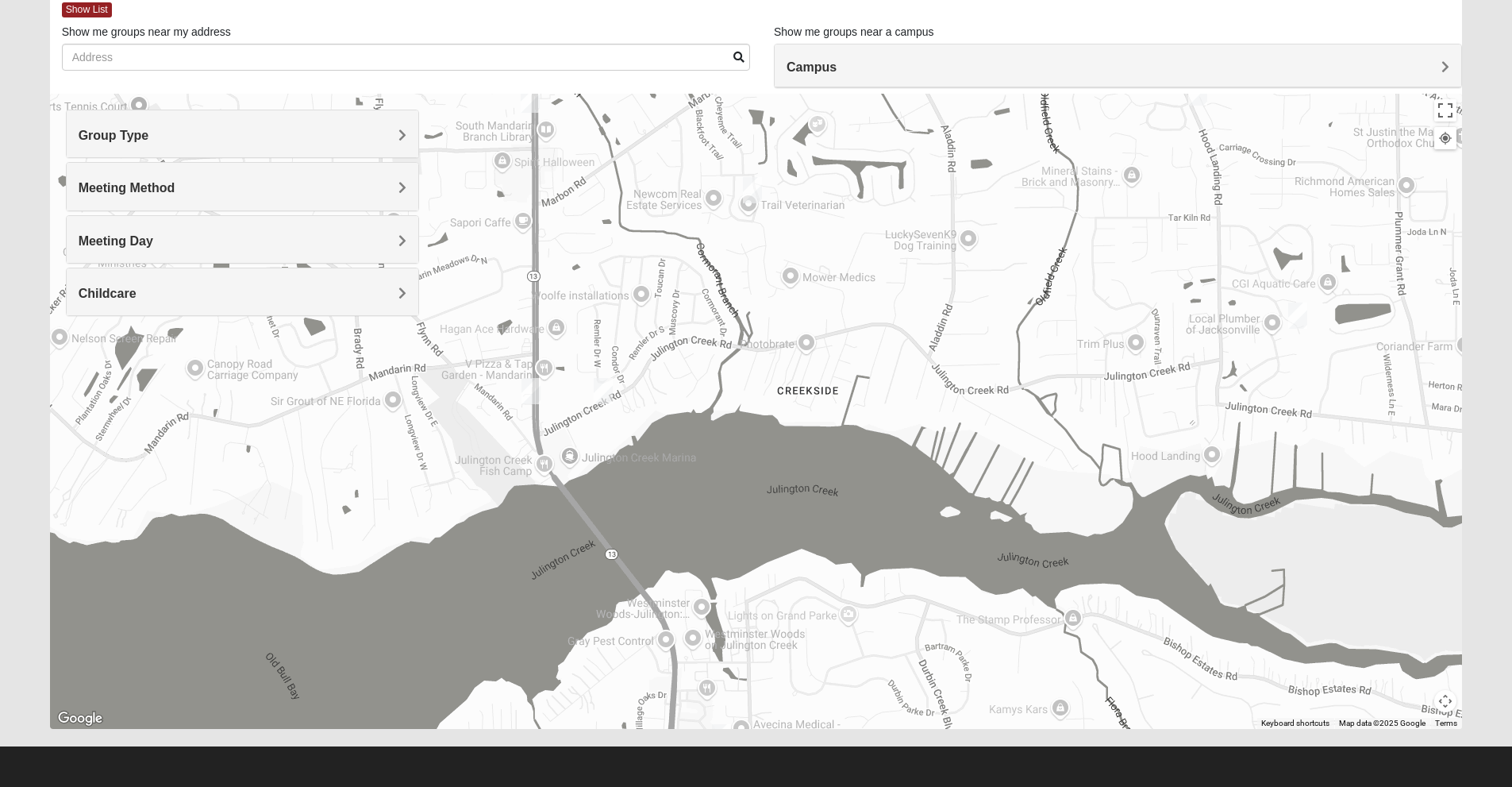
drag, startPoint x: 698, startPoint y: 310, endPoint x: 752, endPoint y: 628, distance: 322.6
click at [752, 628] on div at bounding box center [756, 411] width 1413 height 635
click at [603, 384] on img "Mixed VonNieda 32223" at bounding box center [603, 391] width 32 height 39
click at [515, 347] on span "Learn More" at bounding box center [503, 355] width 67 height 17
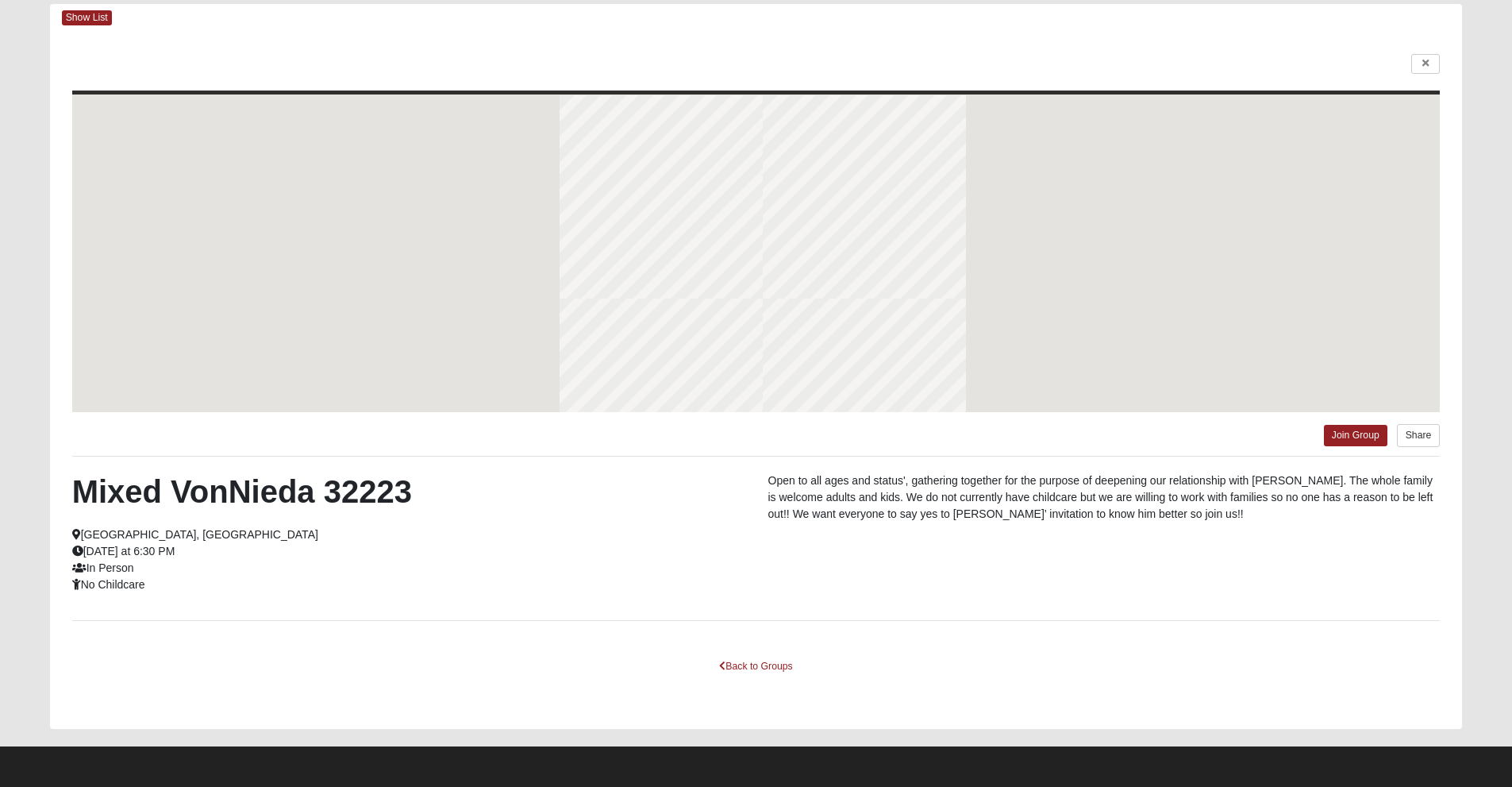
scroll to position [80, 0]
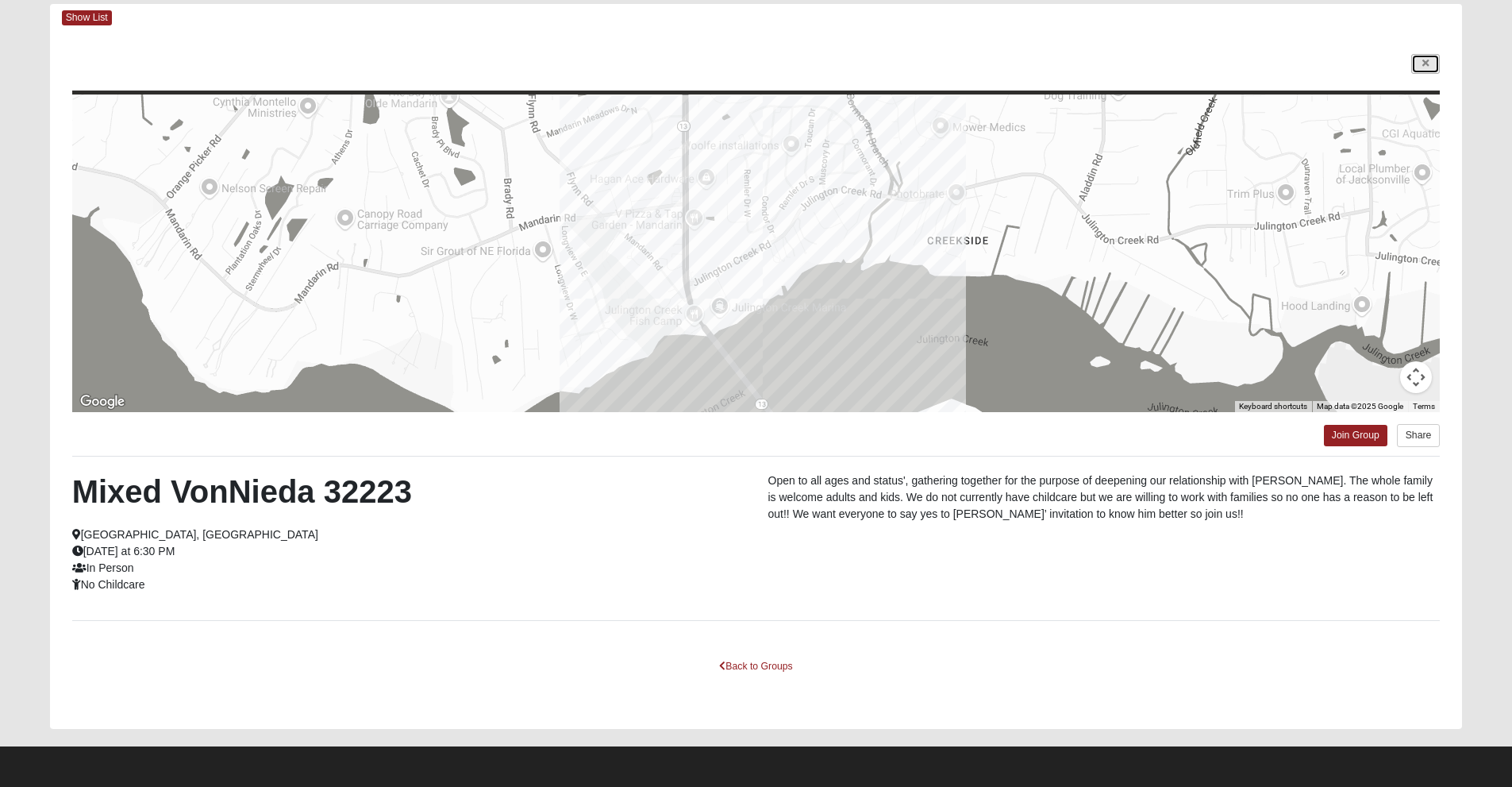
click at [1419, 61] on link at bounding box center [1425, 64] width 29 height 20
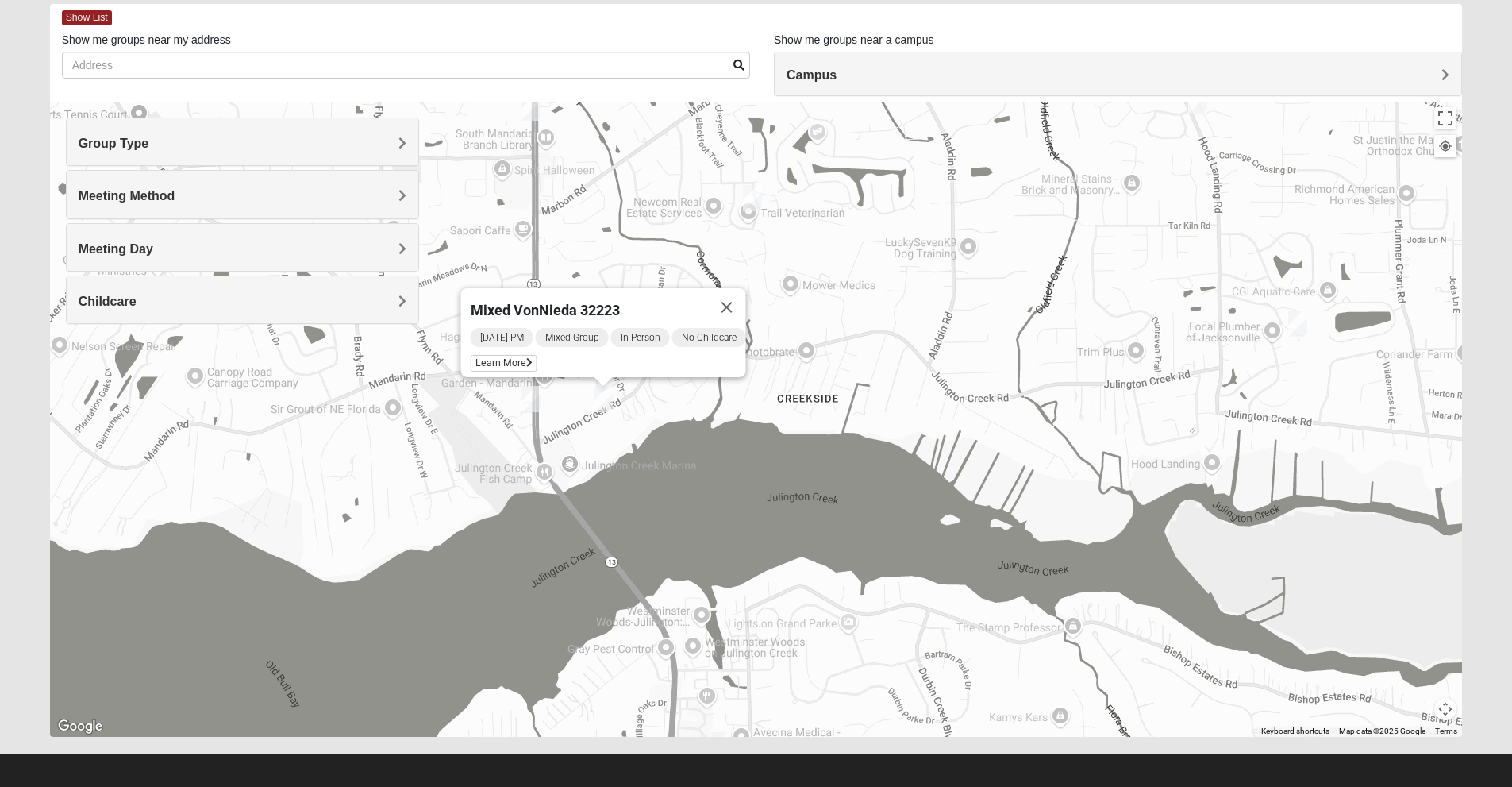
click at [526, 399] on img "Mixed RE/MAX 32223" at bounding box center [531, 399] width 32 height 39
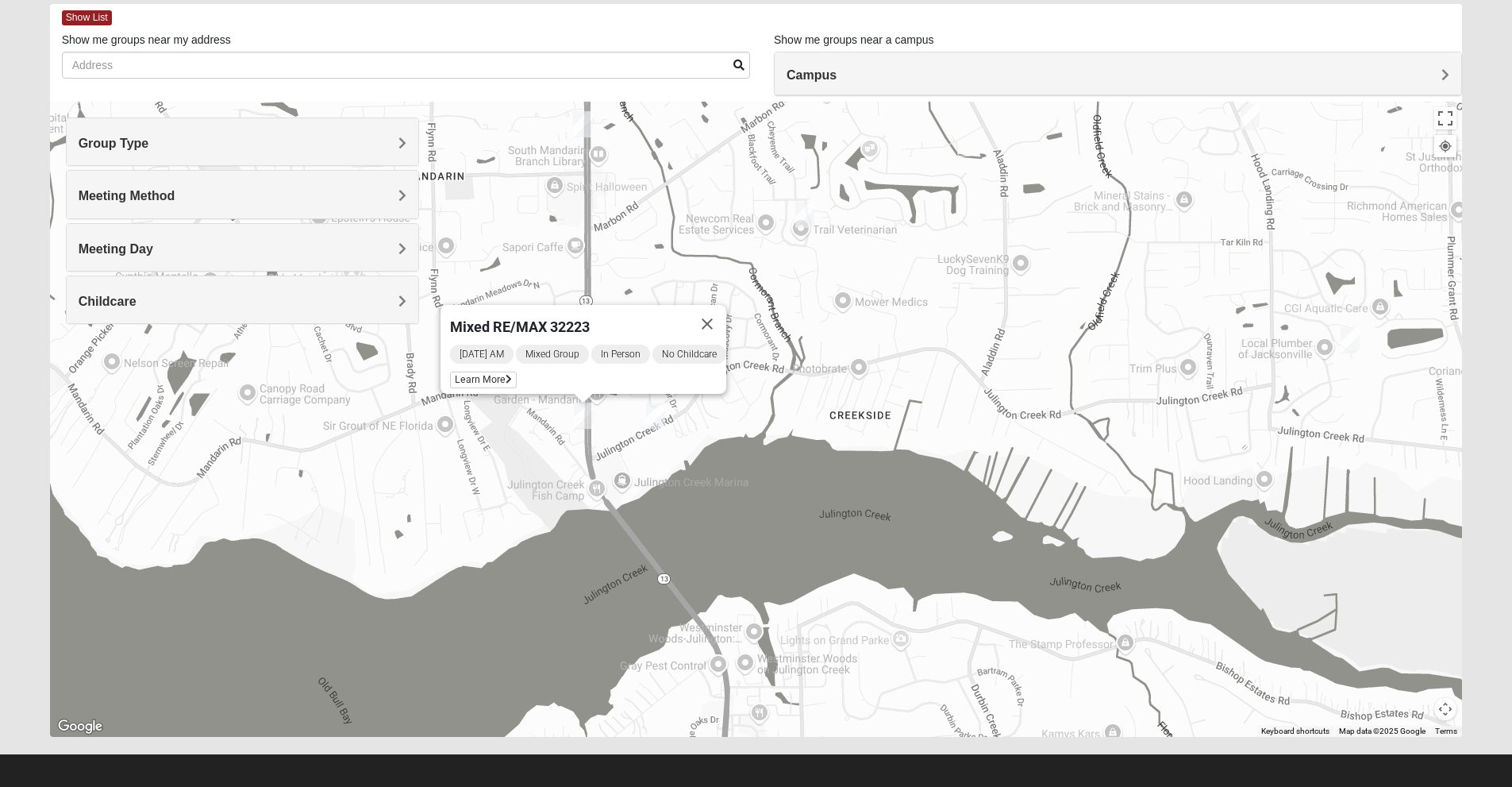
drag, startPoint x: 547, startPoint y: 466, endPoint x: 577, endPoint y: 473, distance: 30.8
click at [577, 473] on div "Mixed RE/MAX 32223 [DATE] AM Mixed Group In Person No Childcare Learn More" at bounding box center [756, 419] width 1413 height 635
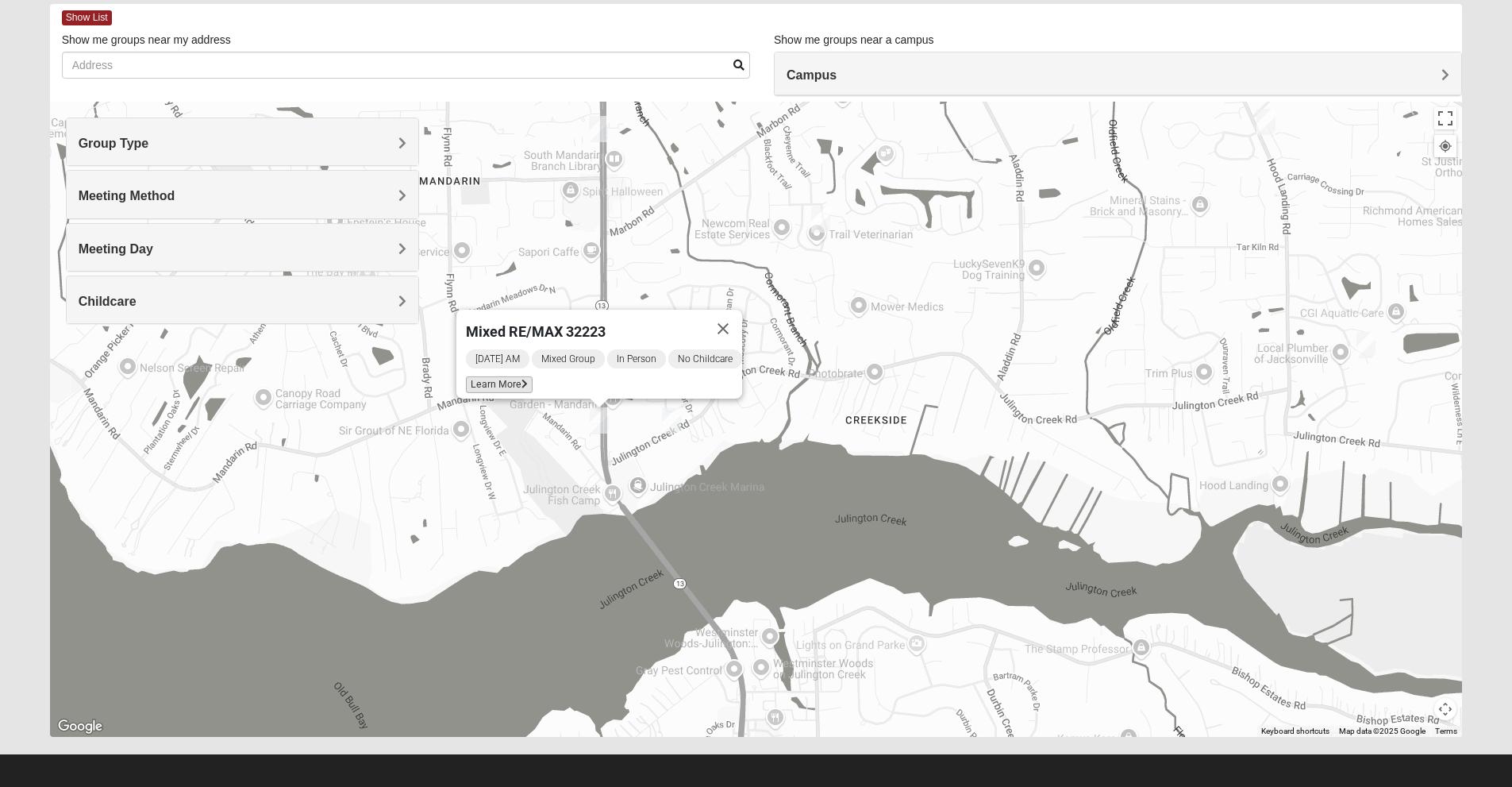
click at [488, 380] on span "Learn More" at bounding box center [499, 384] width 67 height 17
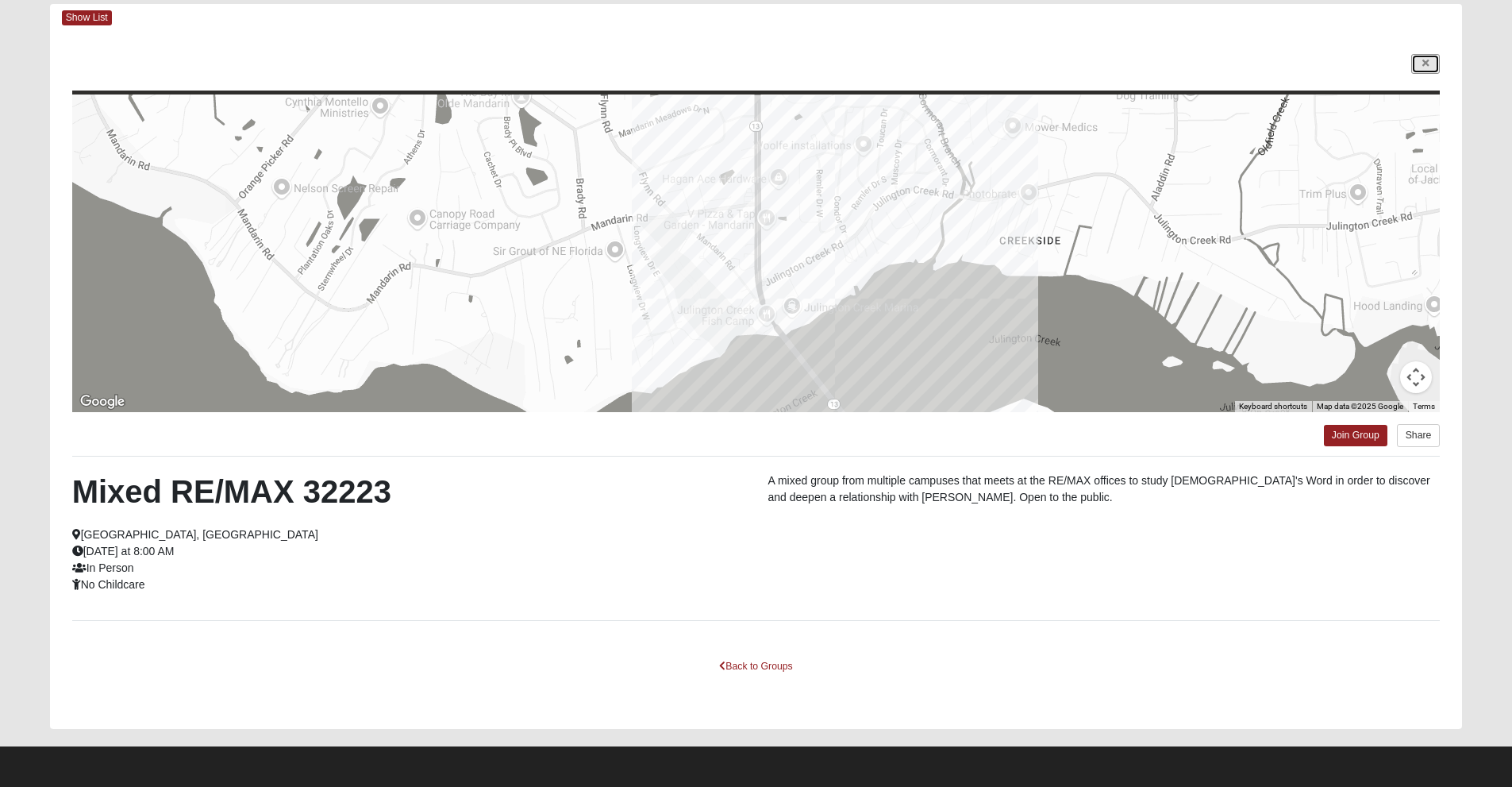
click at [1412, 66] on link at bounding box center [1425, 64] width 29 height 20
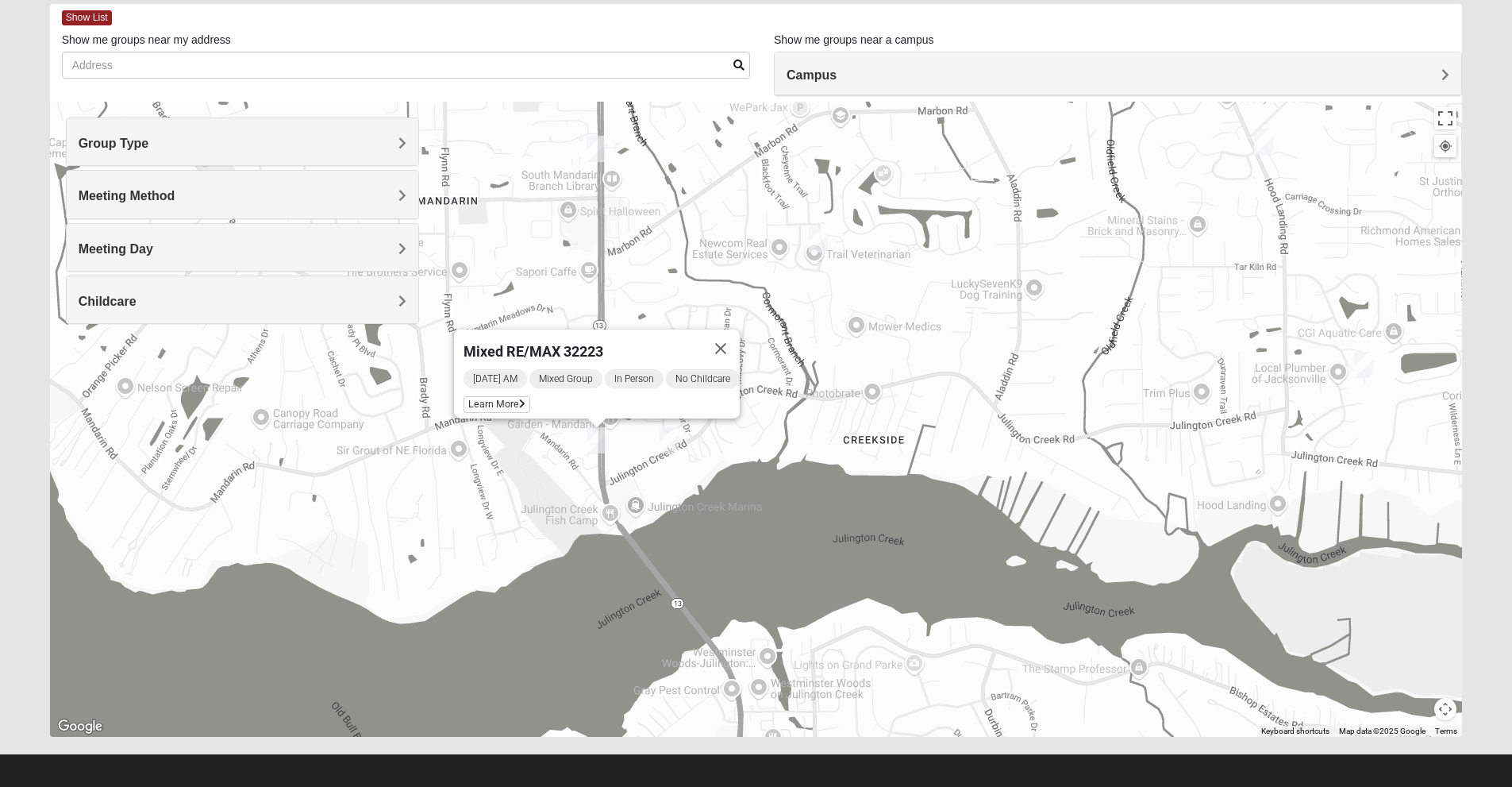
drag, startPoint x: 1001, startPoint y: 266, endPoint x: 1004, endPoint y: 277, distance: 11.4
click at [1004, 275] on div "Mixed RE/MAX 32223 [DATE] AM Mixed Group In Person No Childcare Learn More" at bounding box center [756, 419] width 1413 height 635
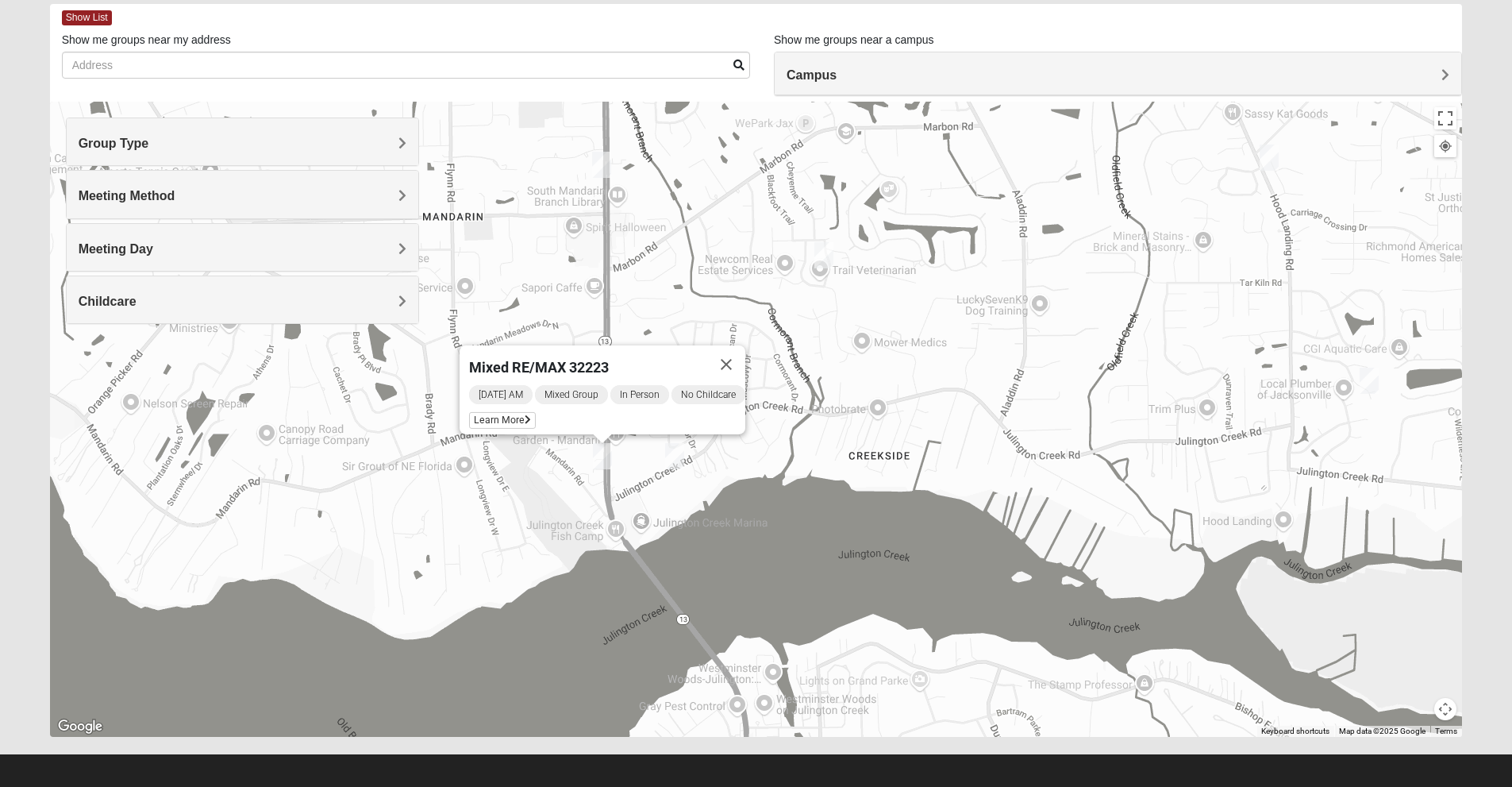
click at [830, 253] on img "Mixed Saavedra 32223" at bounding box center [824, 255] width 32 height 39
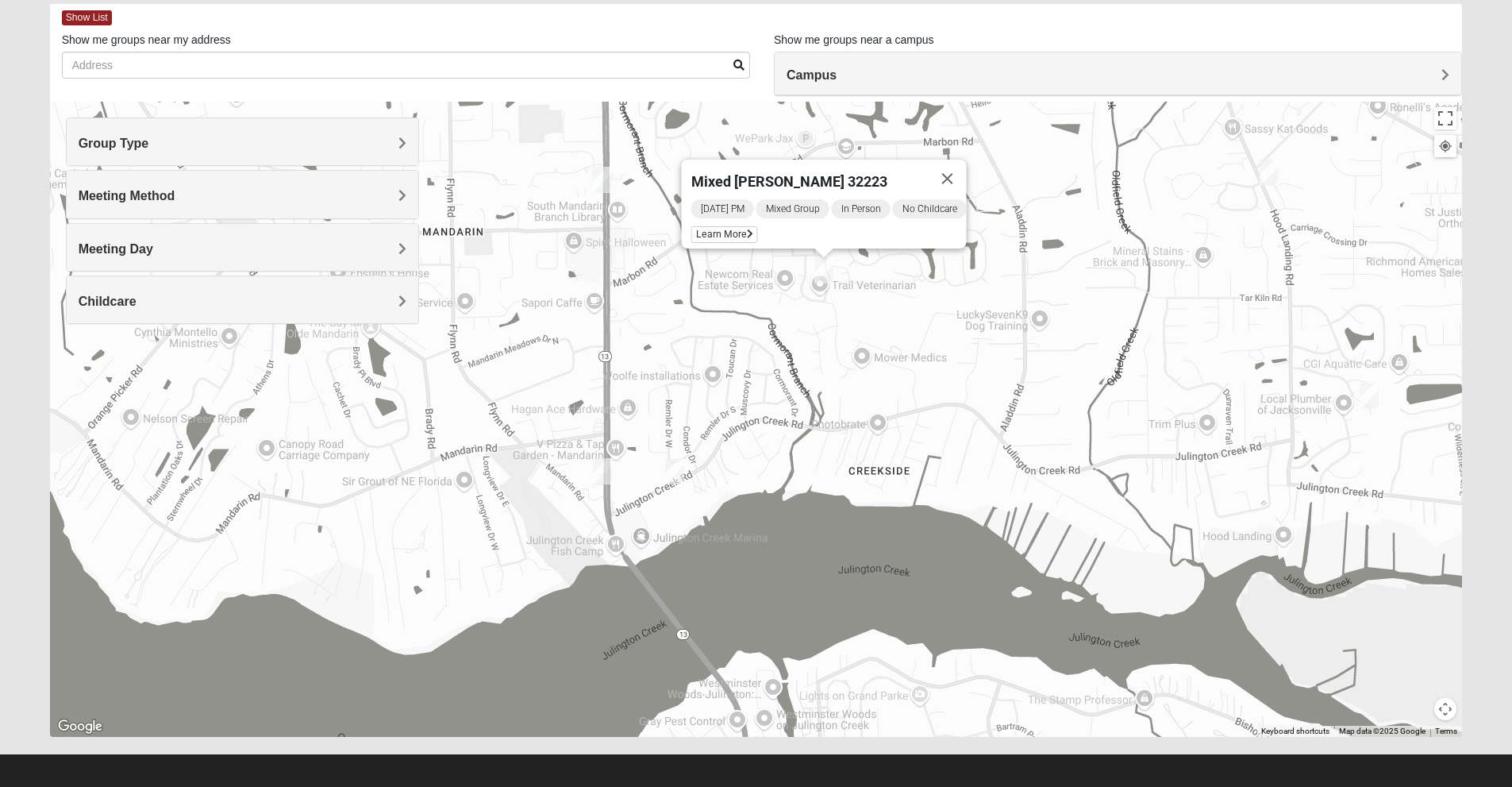
click at [296, 144] on h4 "Group Type" at bounding box center [243, 143] width 328 height 15
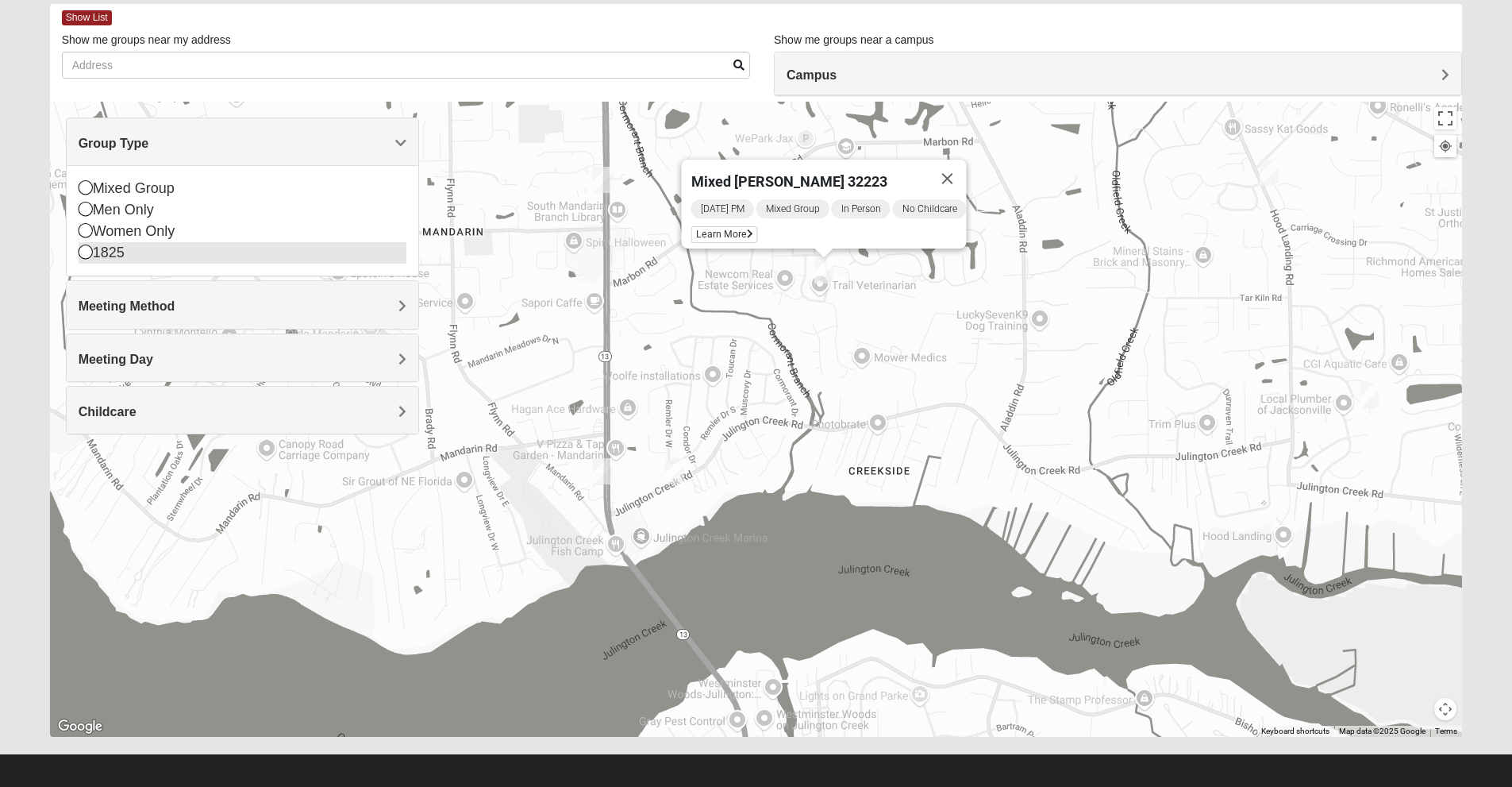
click at [88, 251] on icon at bounding box center [86, 251] width 14 height 14
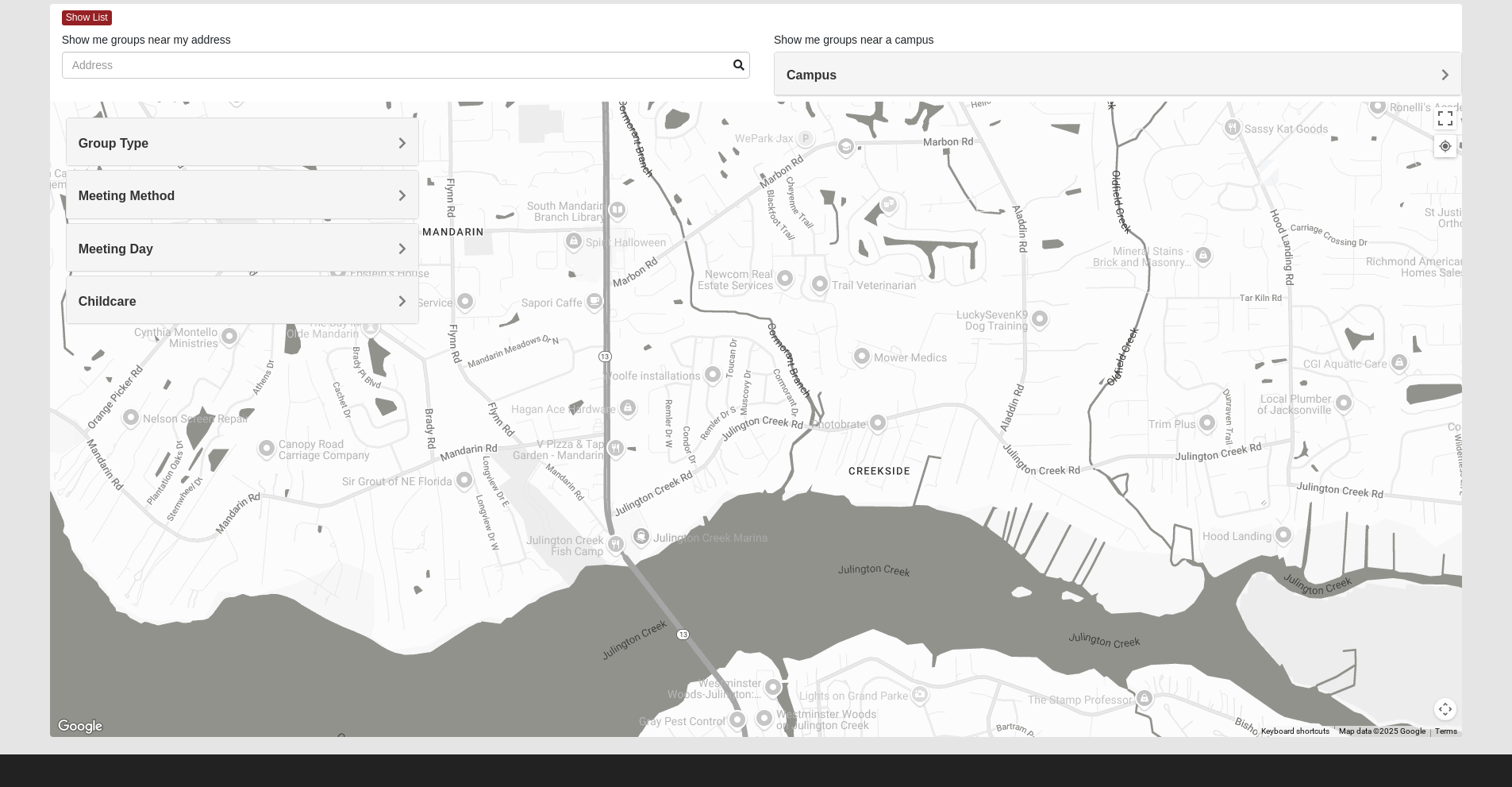
click at [1265, 174] on img "1825 Mixed Fletcher 32258" at bounding box center [1269, 173] width 32 height 39
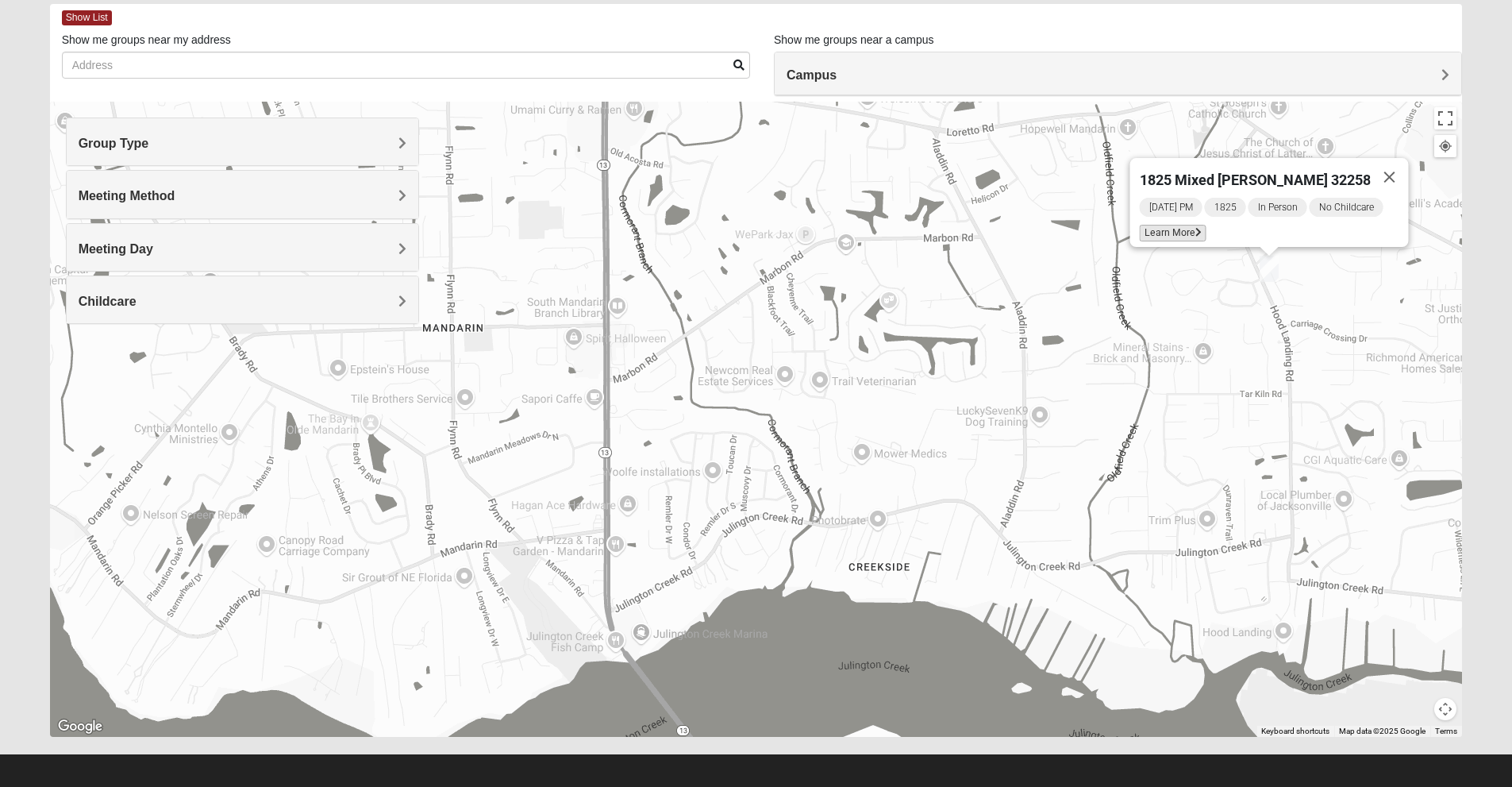
click at [1171, 227] on span "Learn More" at bounding box center [1172, 232] width 67 height 17
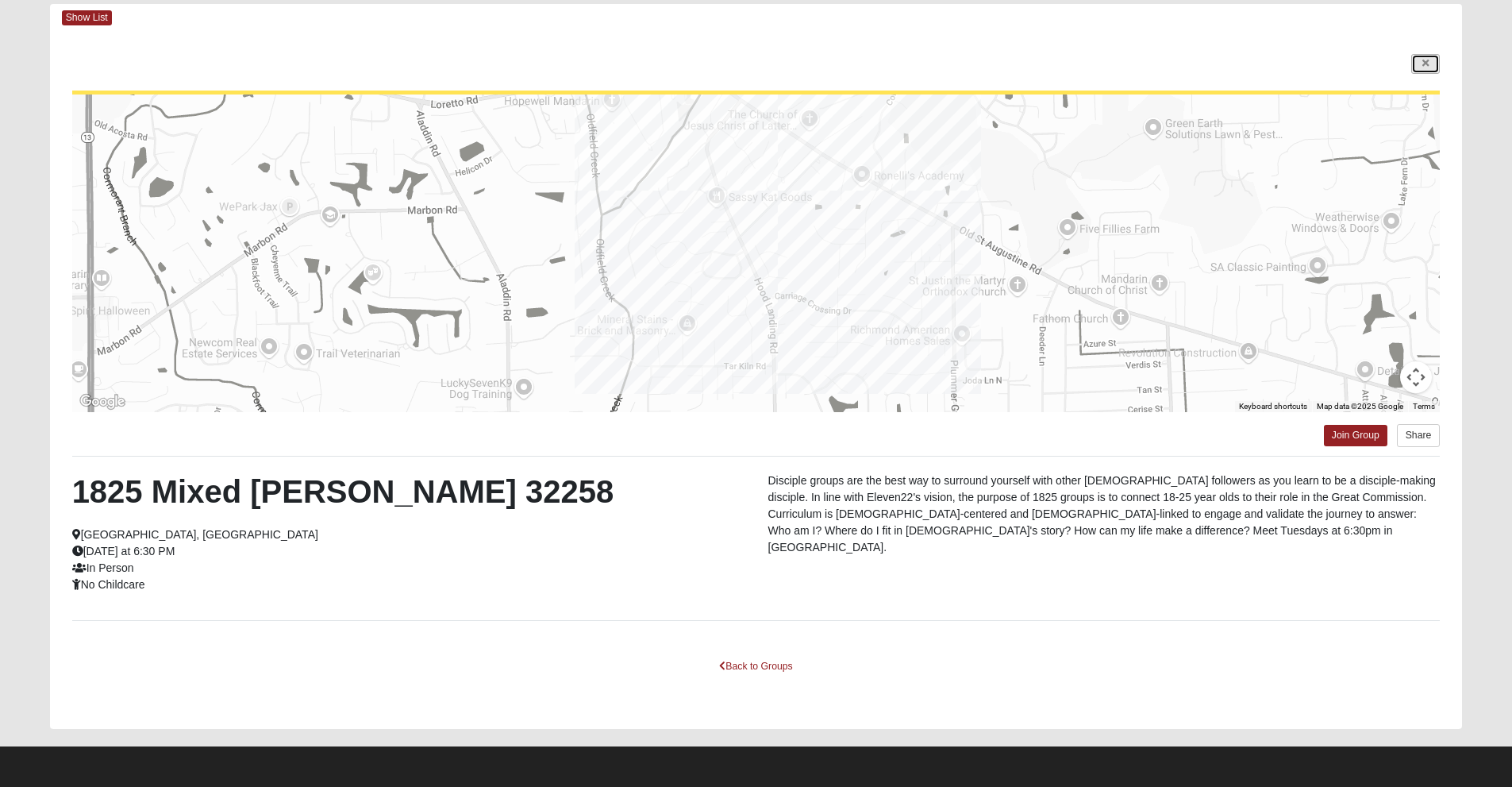
click at [1422, 67] on icon at bounding box center [1425, 64] width 6 height 10
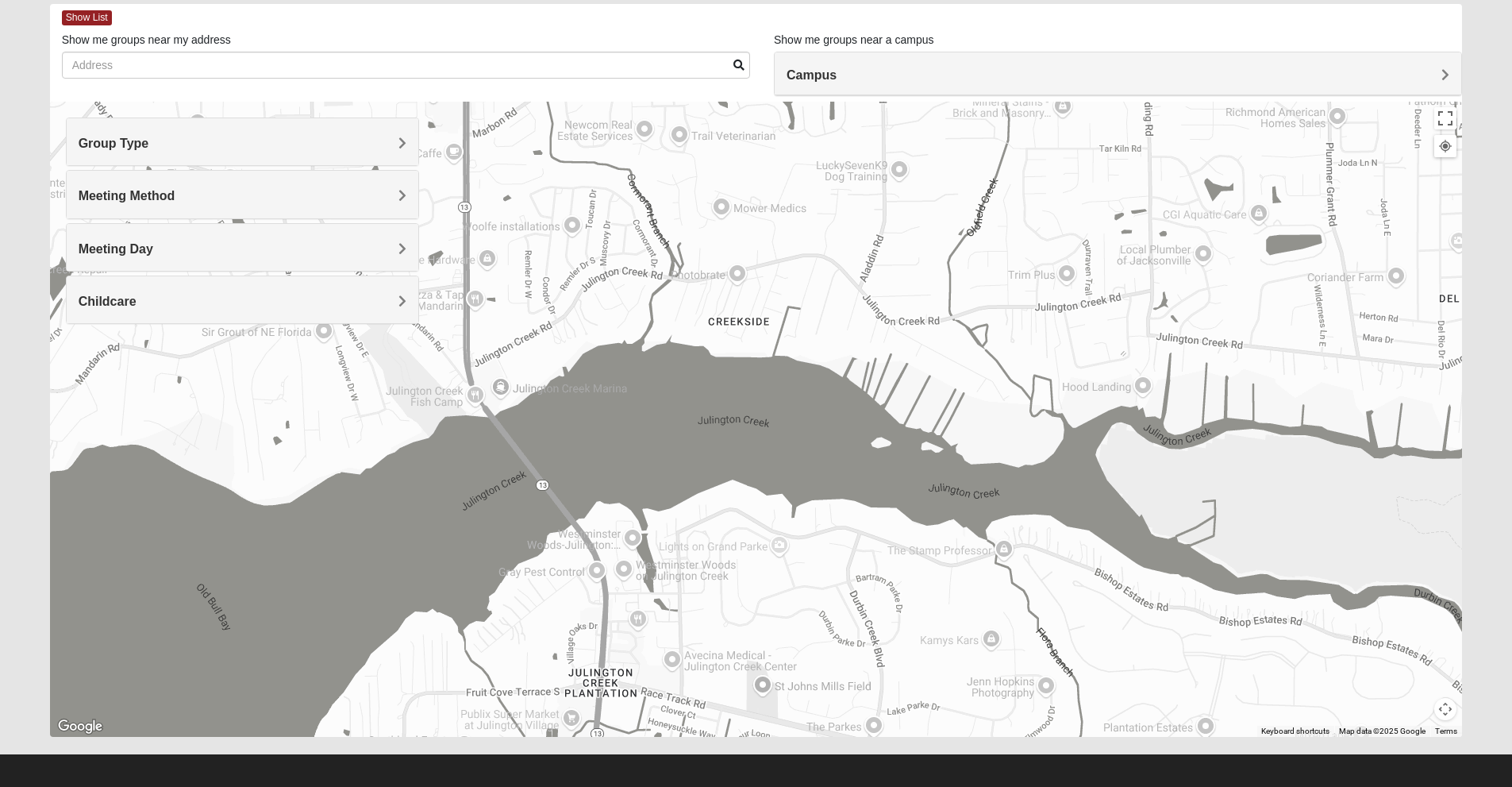
drag, startPoint x: 1104, startPoint y: 344, endPoint x: 871, endPoint y: 71, distance: 358.9
click at [908, 41] on div "Show List Loading Groups Keywords Filter Additional Filters Campus [GEOGRAPHIC_…" at bounding box center [756, 370] width 1413 height 733
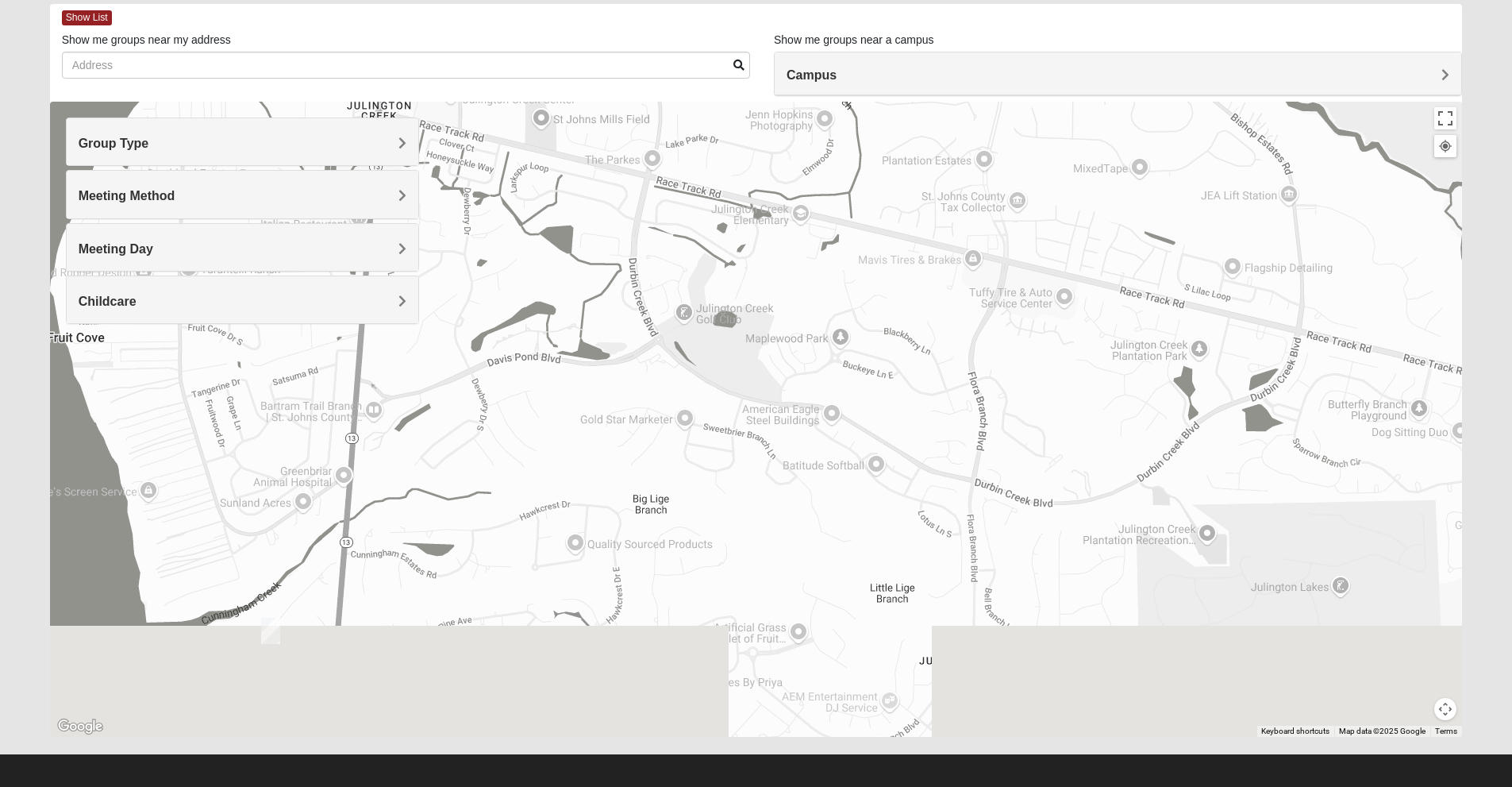
drag, startPoint x: 916, startPoint y: 432, endPoint x: 888, endPoint y: 138, distance: 295.3
click at [888, 138] on div "1825 Mixed [PERSON_NAME] 32258 [DATE] PM 1825 In Person No Childcare Learn More" at bounding box center [756, 419] width 1413 height 635
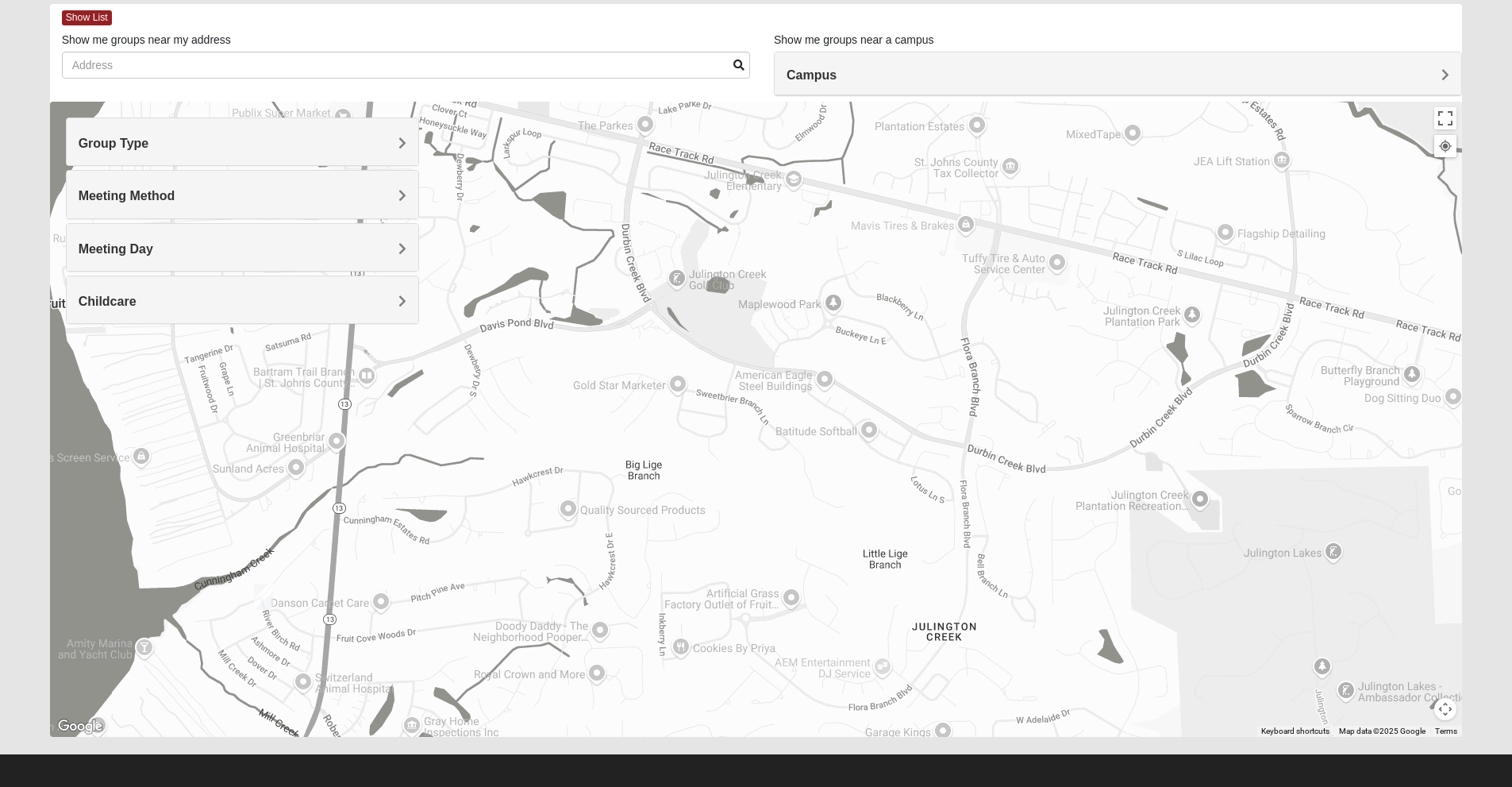
click at [267, 601] on img "1825 Mixed Lokey 32259" at bounding box center [263, 596] width 32 height 39
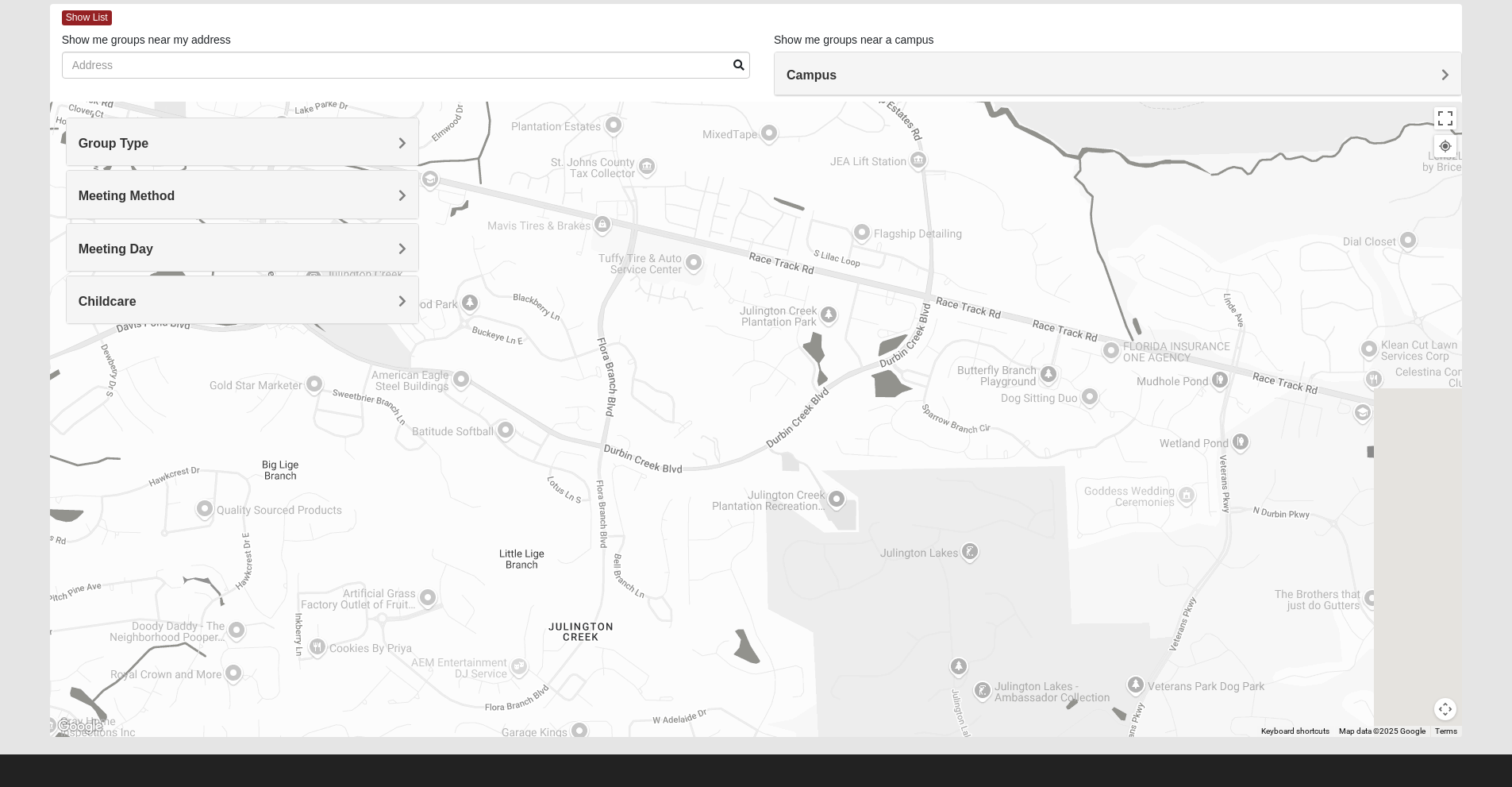
drag, startPoint x: 636, startPoint y: 523, endPoint x: 235, endPoint y: 515, distance: 401.1
click at [251, 517] on div "1825 Mixed [PERSON_NAME] 32259 [DATE] PM 1825 In Person No Childcare Learn More" at bounding box center [756, 419] width 1413 height 635
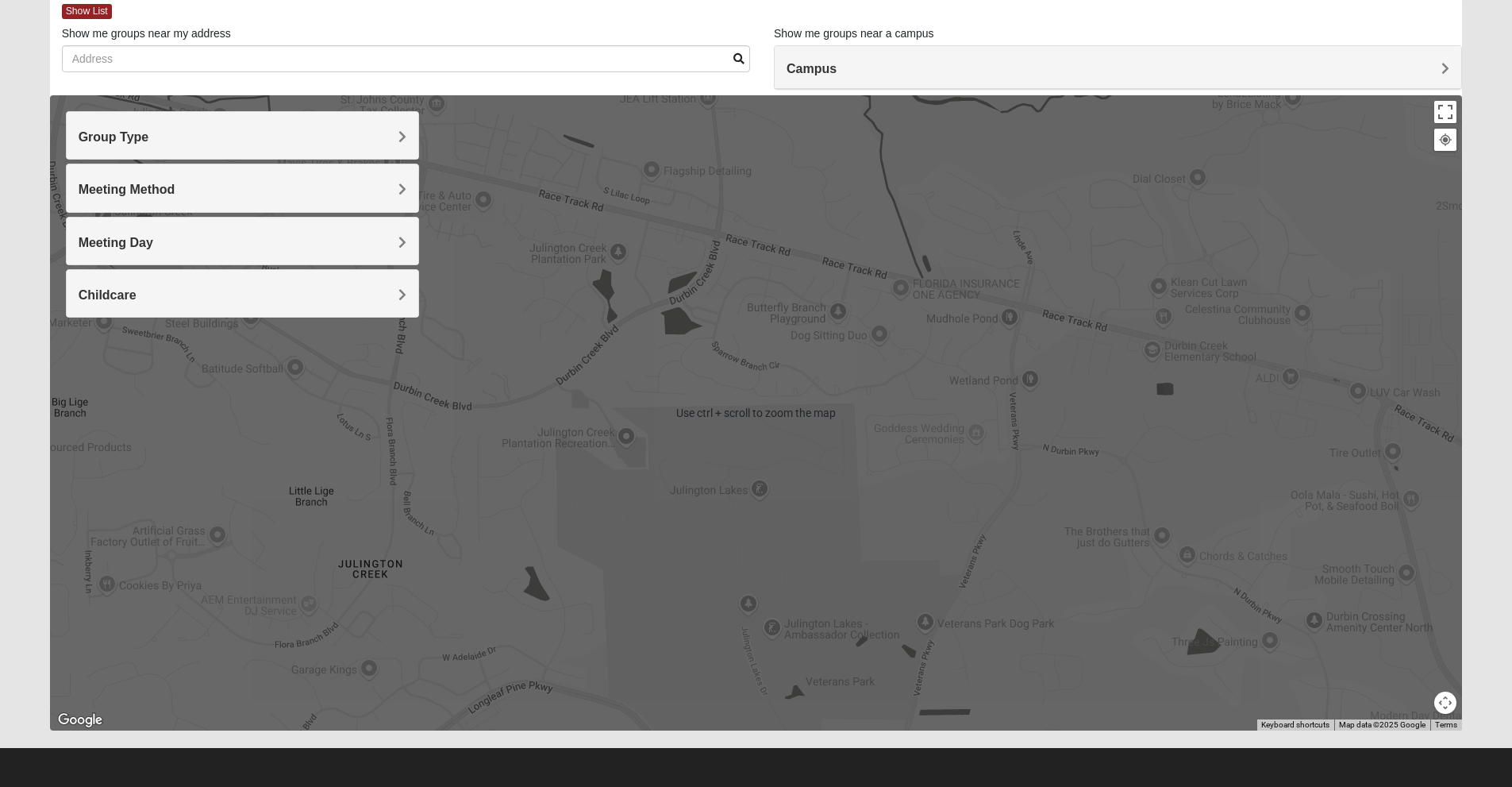
scroll to position [88, 0]
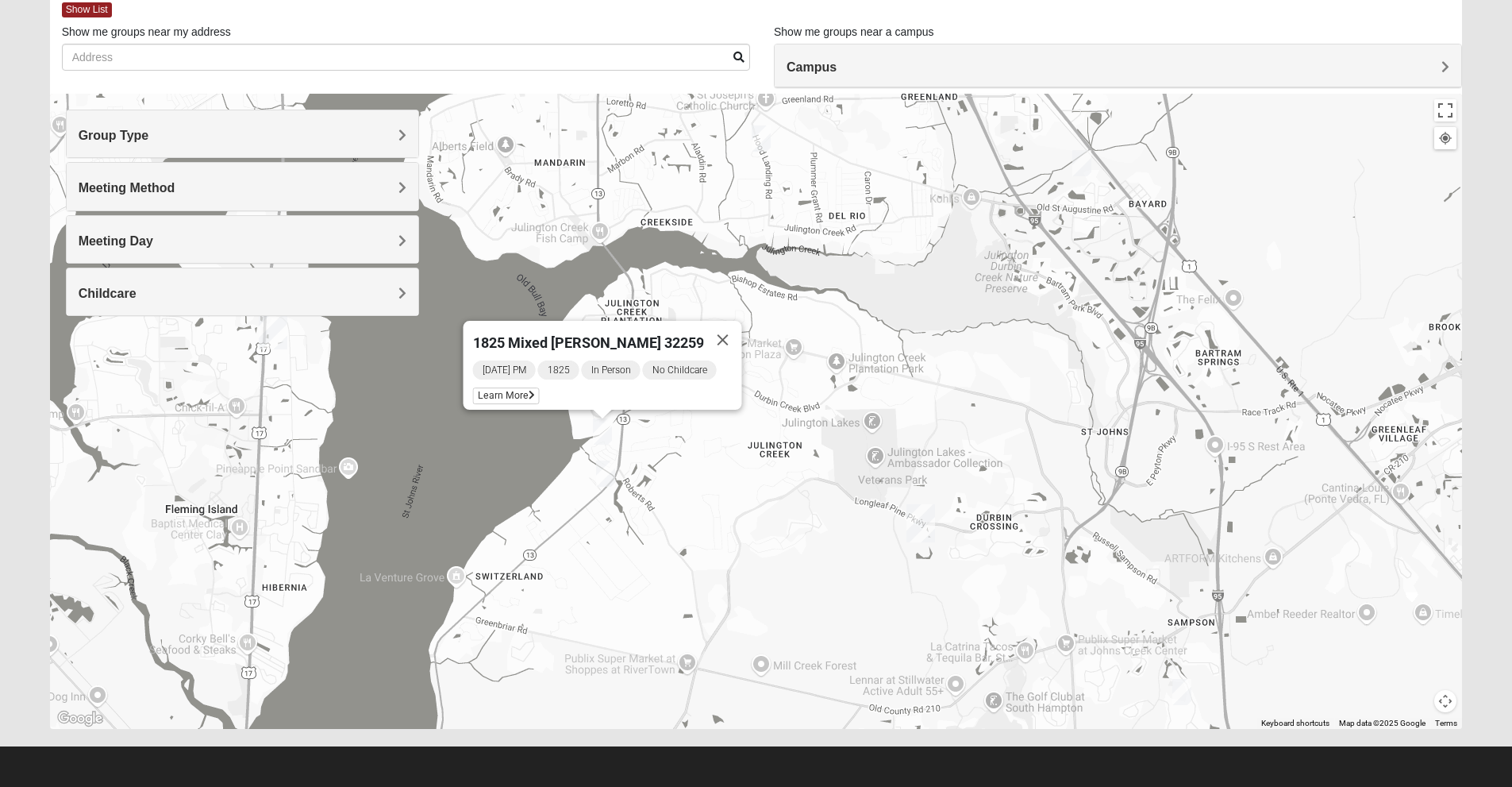
drag, startPoint x: 979, startPoint y: 400, endPoint x: 796, endPoint y: 432, distance: 185.8
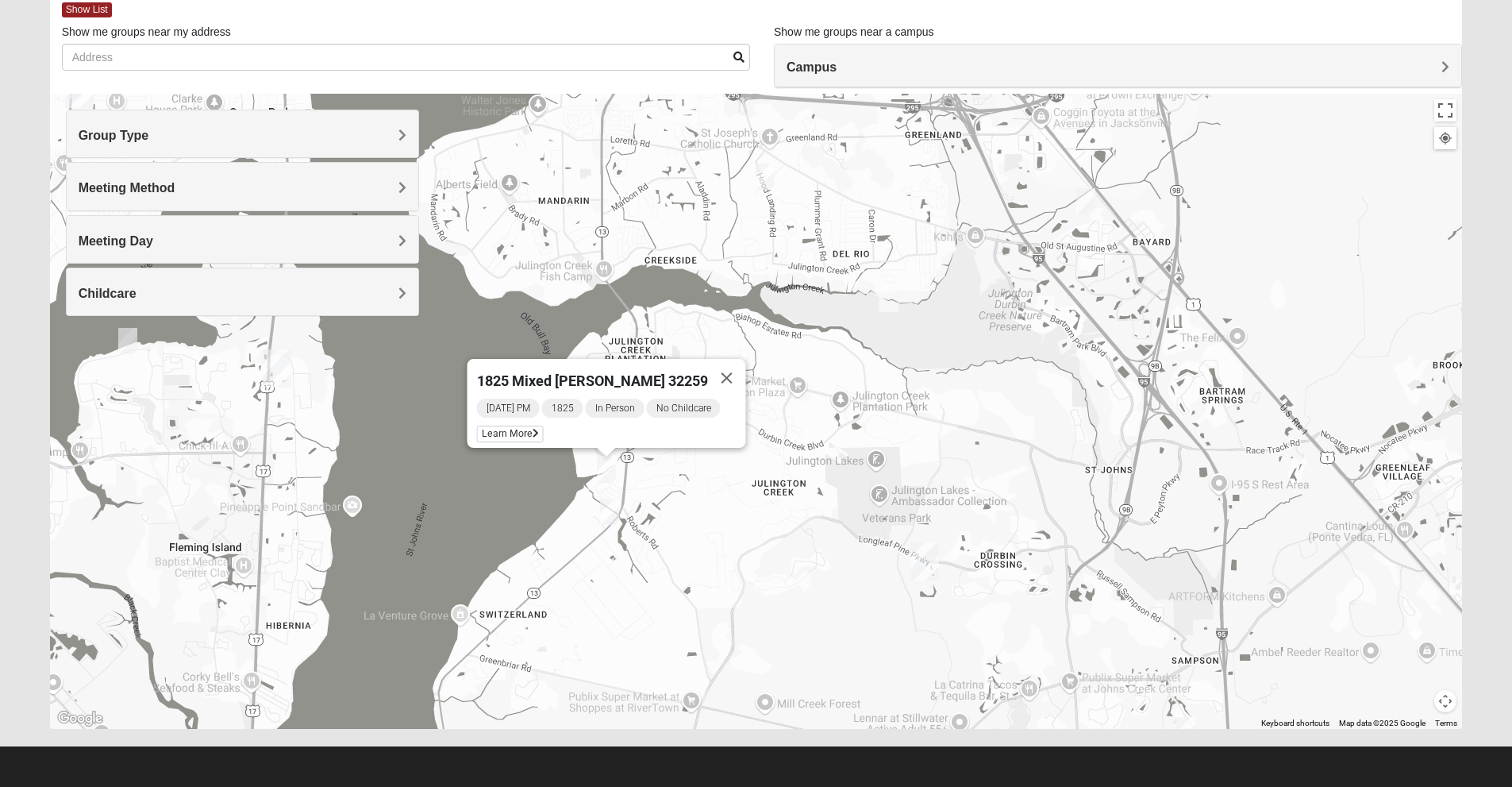
drag, startPoint x: 830, startPoint y: 384, endPoint x: 834, endPoint y: 426, distance: 42.2
click at [834, 426] on div "1825 Mixed [PERSON_NAME] 32259 [DATE] PM 1825 In Person No Childcare Learn More" at bounding box center [756, 411] width 1413 height 635
click at [1082, 209] on img "1825 Mixed Cutshall 32258" at bounding box center [1086, 201] width 32 height 39
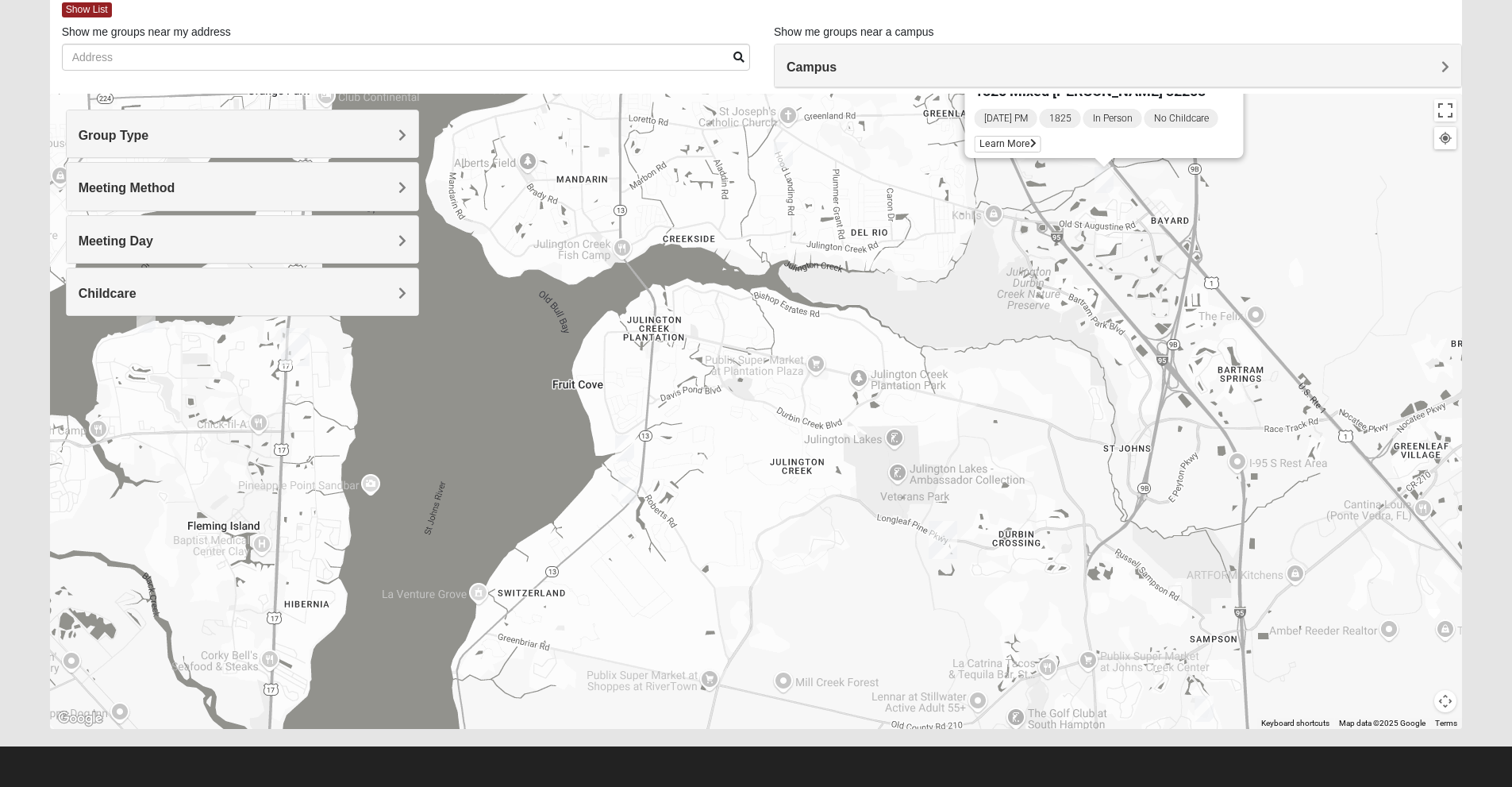
drag, startPoint x: 927, startPoint y: 333, endPoint x: 981, endPoint y: 198, distance: 145.4
click at [981, 198] on div "1825 Mixed [PERSON_NAME] 32258 [DATE] PM 1825 In Person No Childcare Learn More" at bounding box center [756, 411] width 1413 height 635
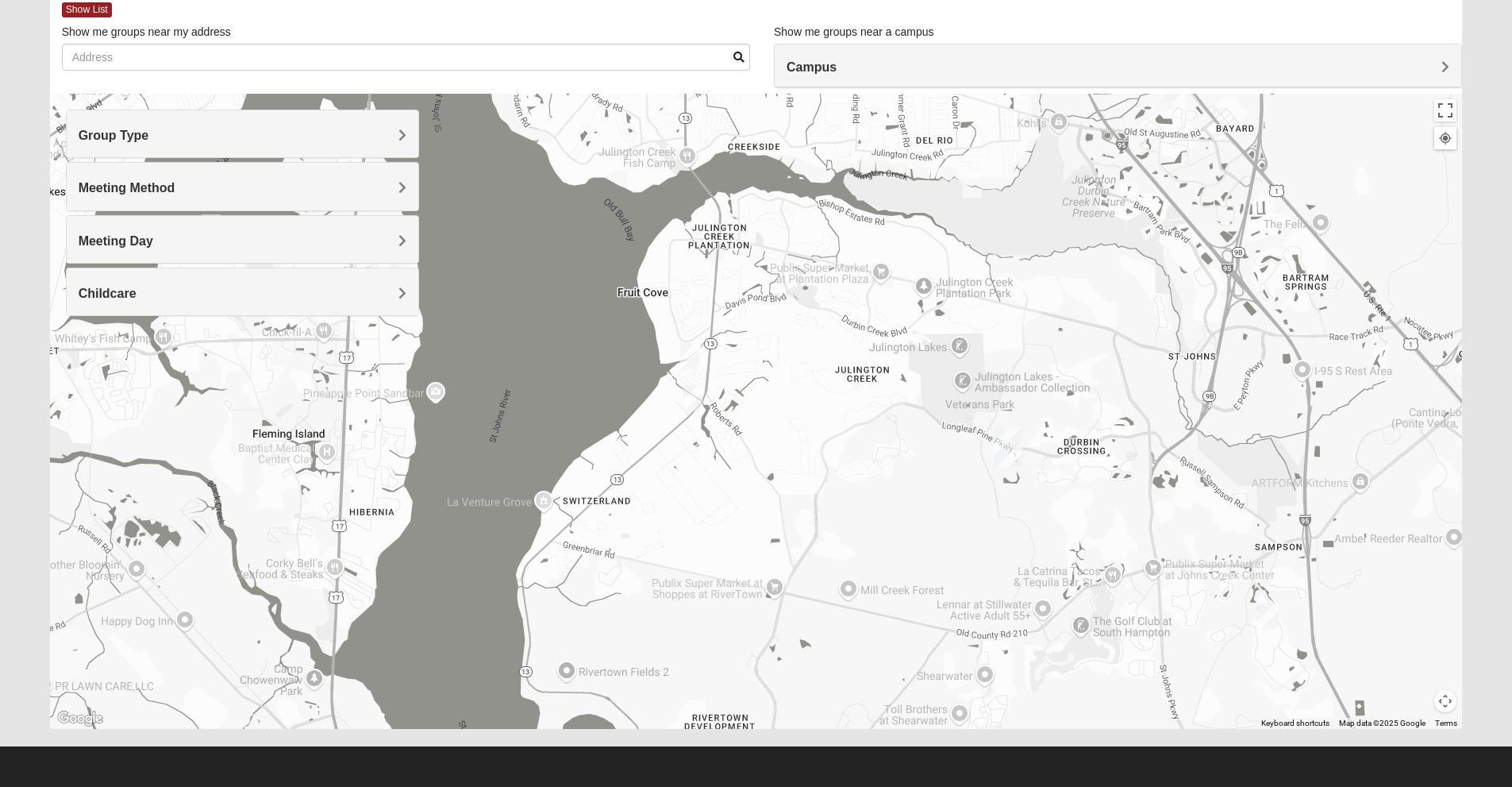
click at [690, 407] on img "1825 Mixed Faletra 32259" at bounding box center [693, 398] width 32 height 39
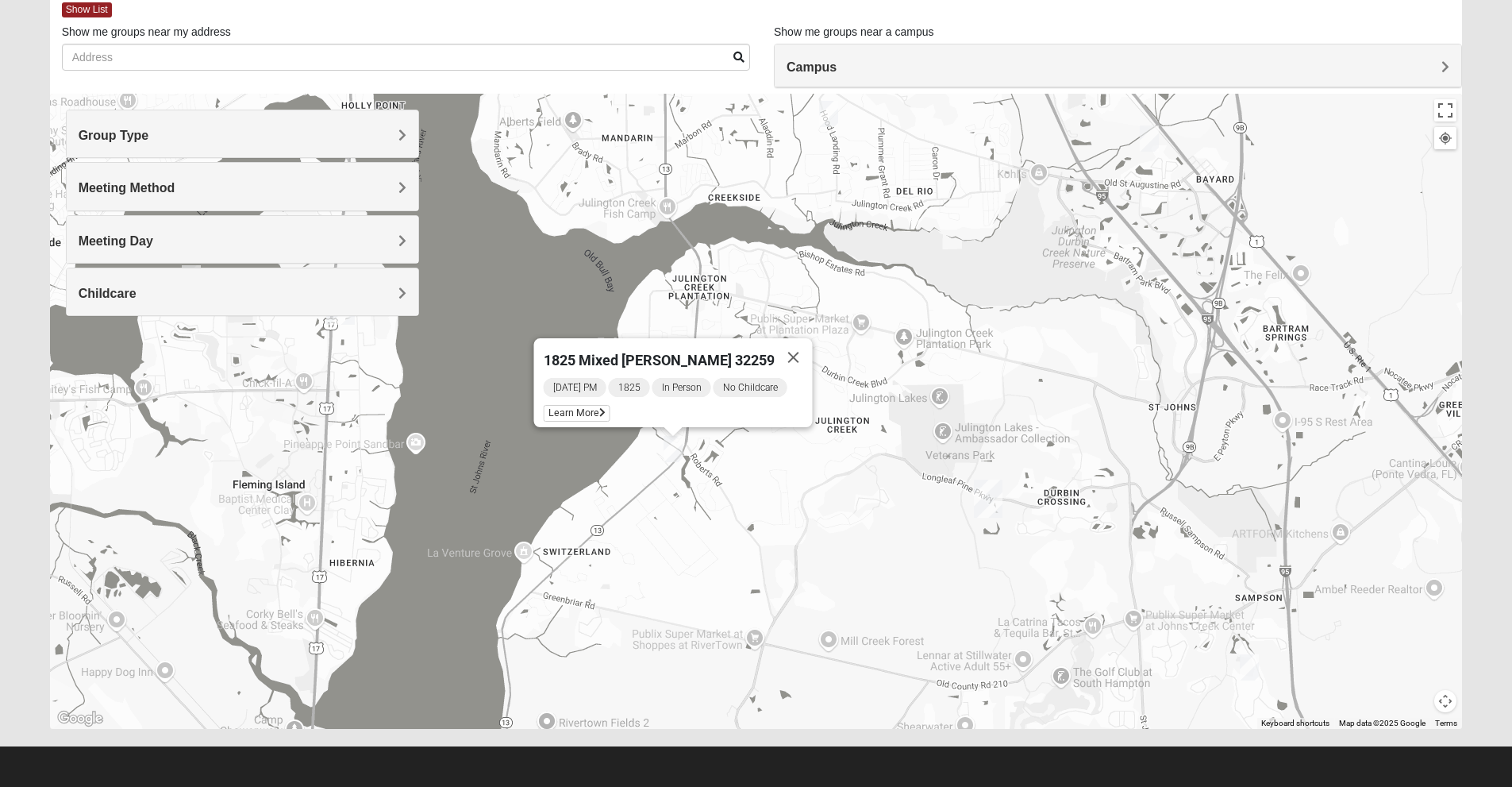
drag, startPoint x: 748, startPoint y: 414, endPoint x: 729, endPoint y: 466, distance: 55.4
click at [729, 466] on div "1825 Mixed [PERSON_NAME] 32259 [DATE] PM 1825 In Person No Childcare Learn More" at bounding box center [756, 411] width 1413 height 635
click at [797, 339] on button "Close" at bounding box center [793, 357] width 38 height 38
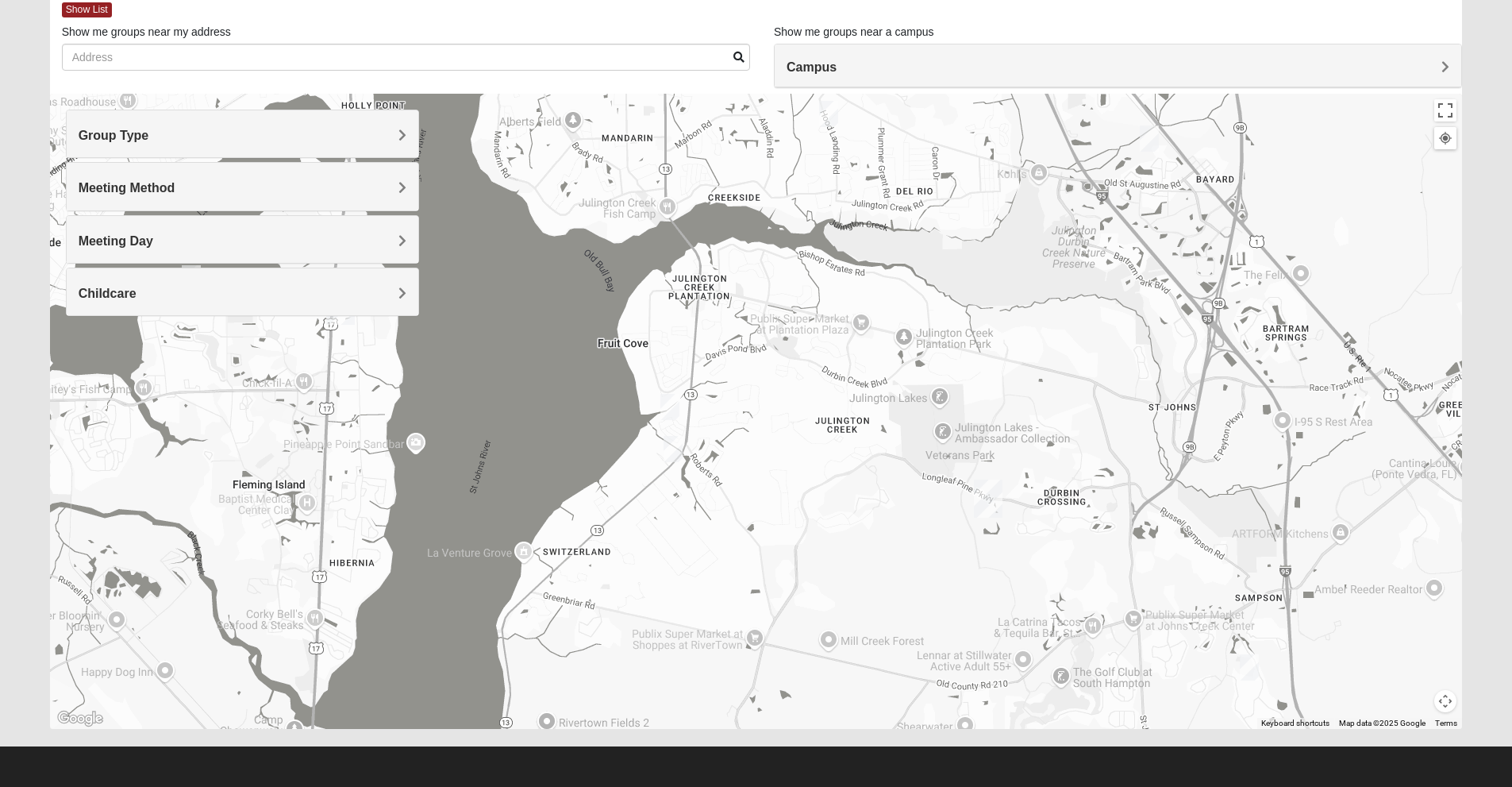
click at [1248, 672] on img "1825 Mixed Lovin/Hale 32092" at bounding box center [1250, 667] width 32 height 39
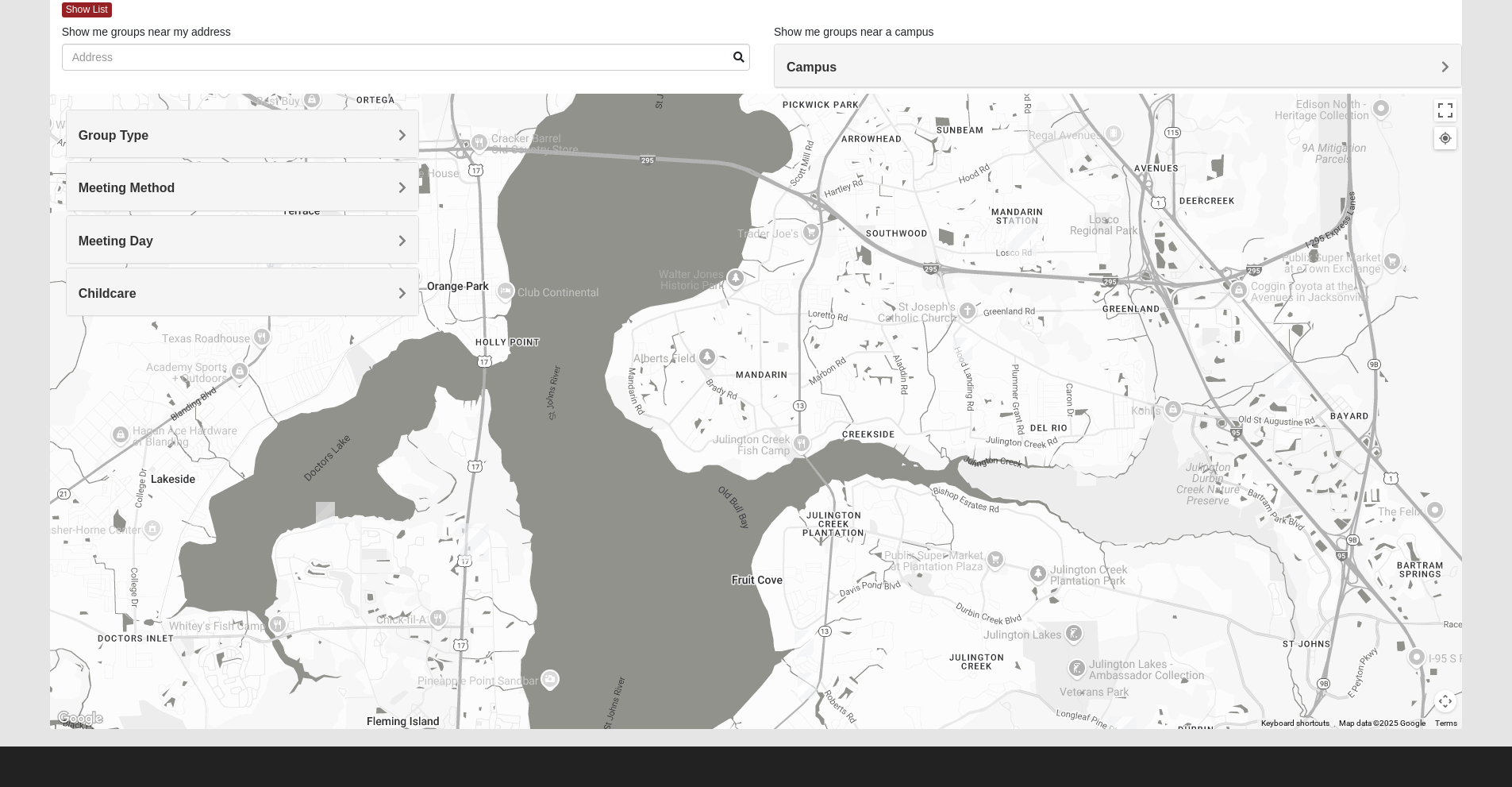
drag, startPoint x: 804, startPoint y: 361, endPoint x: 932, endPoint y: 571, distance: 245.9
click at [932, 571] on div "1825 Mixed Lovin/[PERSON_NAME] 32092 [DATE] PM 1825 In Person No Childcare Lear…" at bounding box center [756, 411] width 1413 height 635
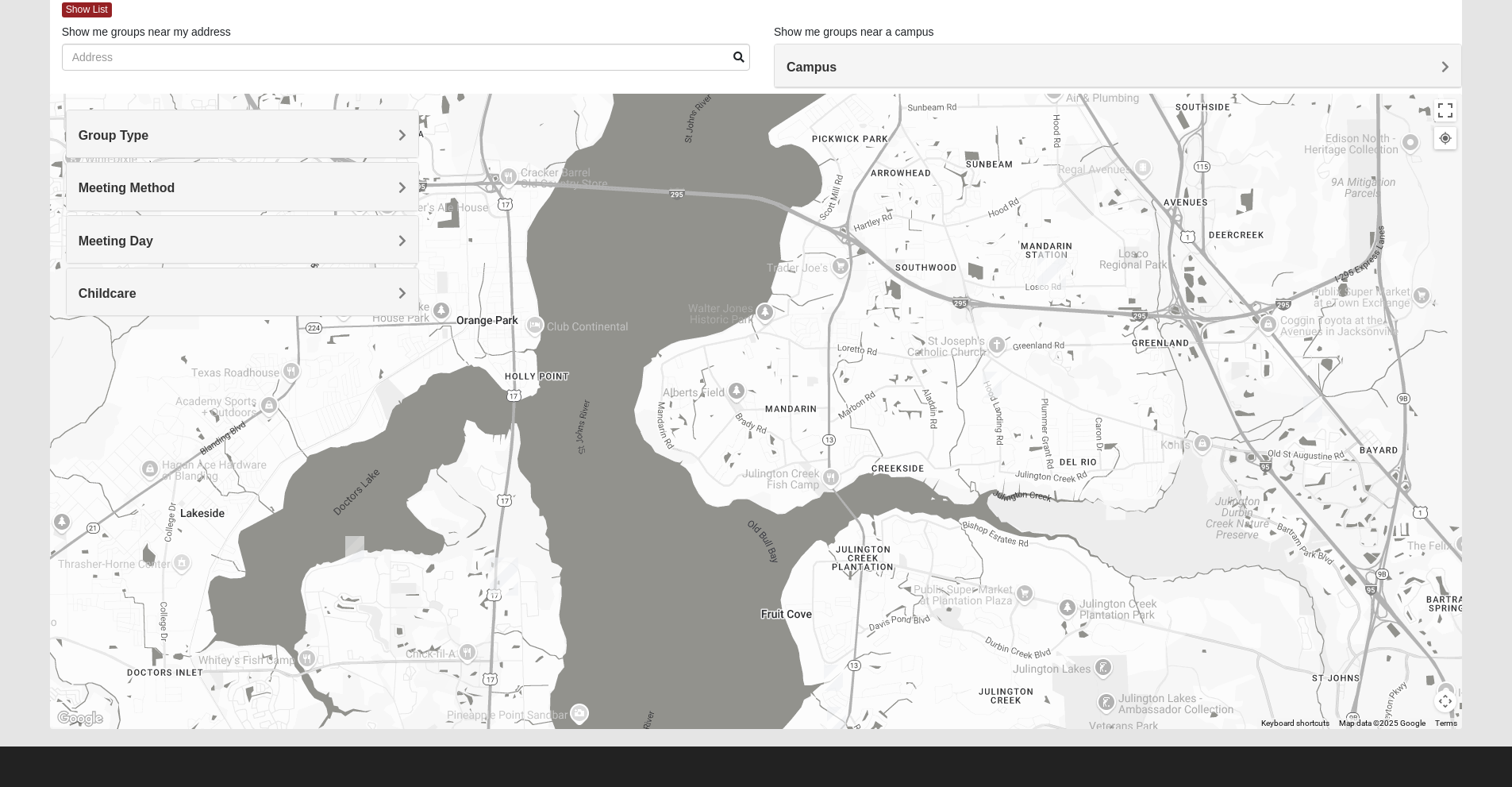
click at [353, 551] on img "1825 Mixed Suggs 32068" at bounding box center [355, 549] width 32 height 39
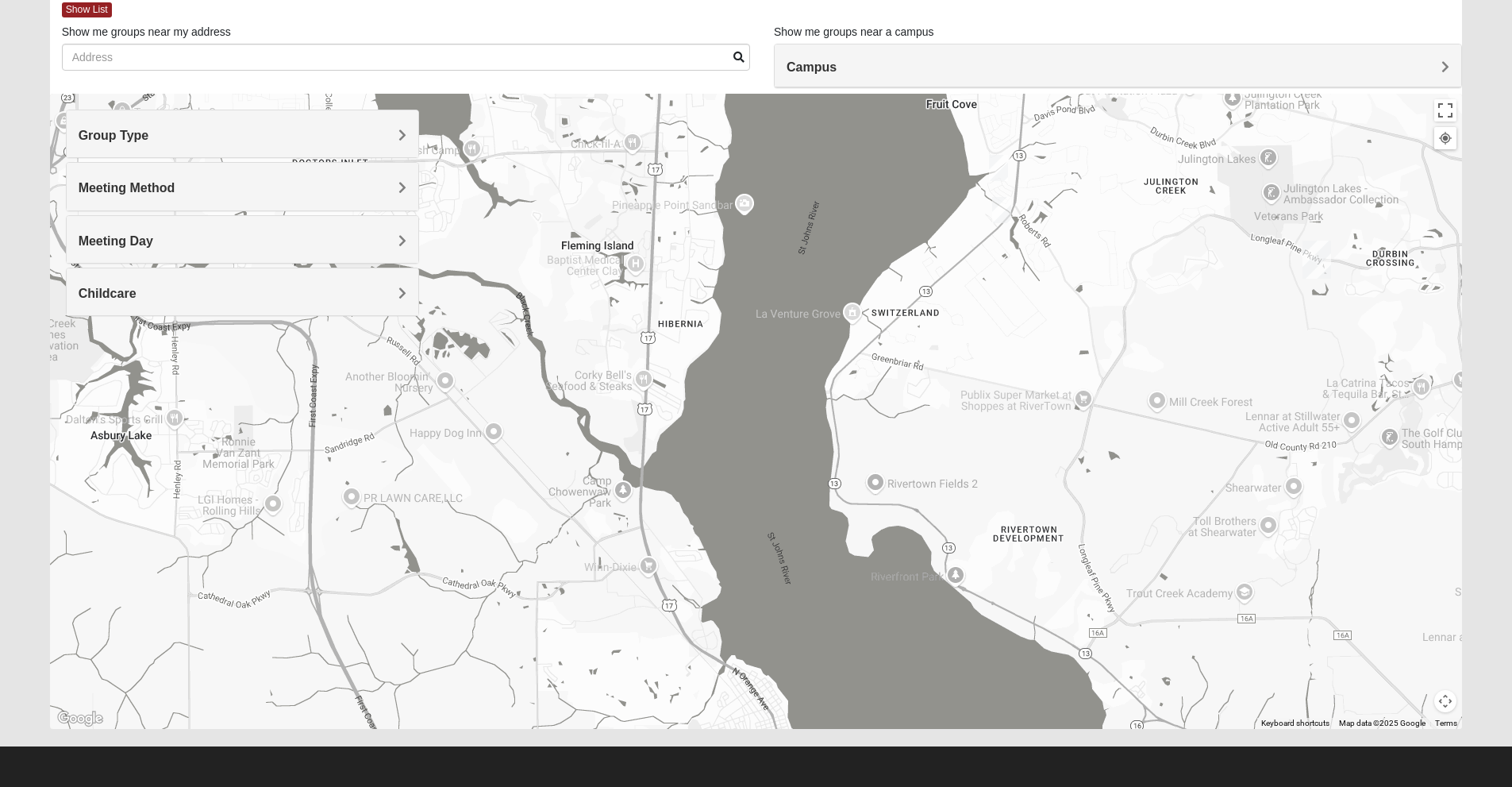
drag, startPoint x: 731, startPoint y: 482, endPoint x: 956, endPoint y: 137, distance: 411.9
click at [842, 0] on html "Log In Find A Group Error Show List Loading Groups" at bounding box center [756, 349] width 1512 height 875
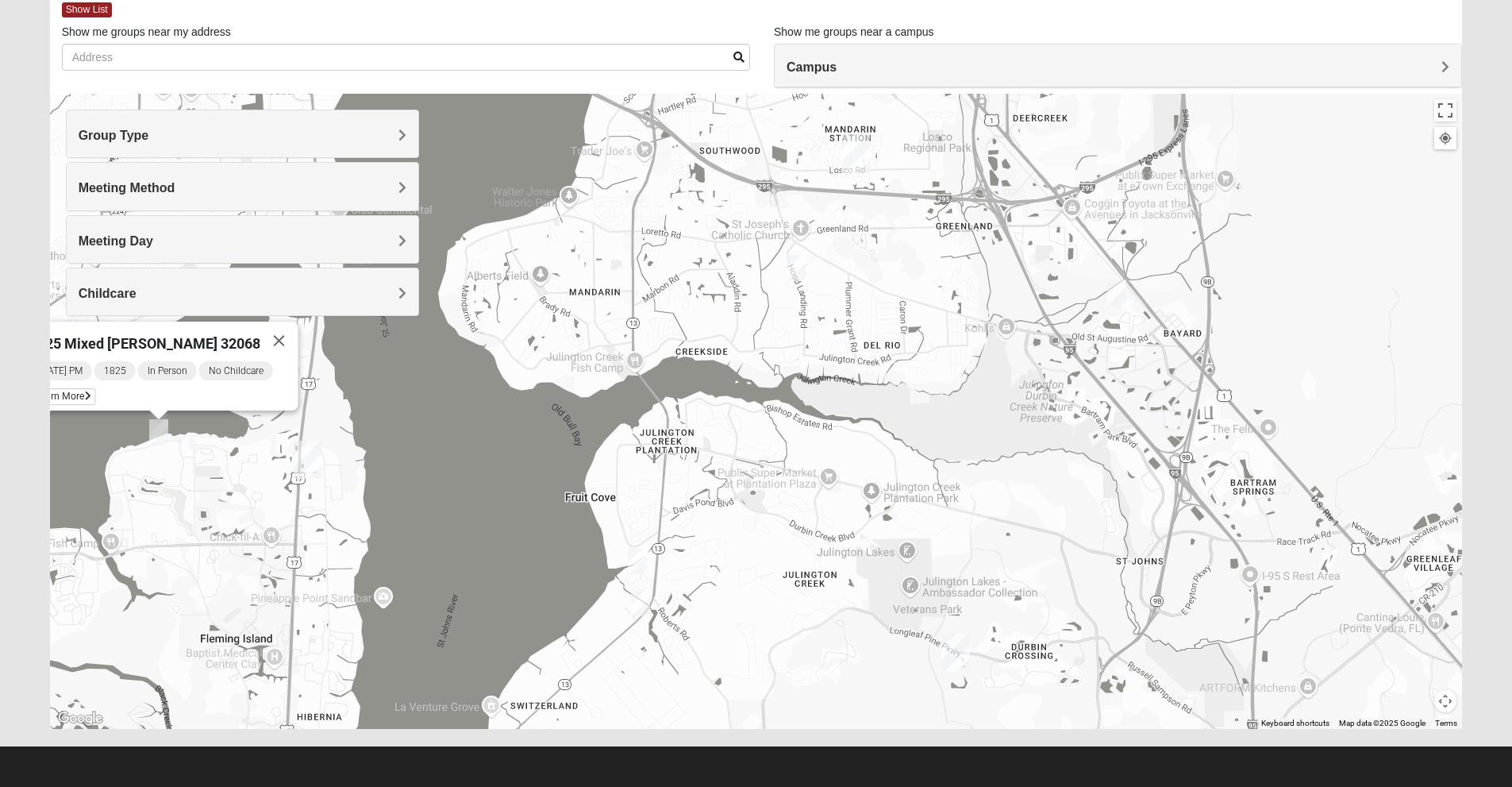
drag, startPoint x: 1072, startPoint y: 250, endPoint x: 738, endPoint y: 683, distance: 546.9
click at [737, 683] on div "1825 Mixed [PERSON_NAME] 32068 [DATE] PM 1825 In Person No Childcare Learn More" at bounding box center [756, 411] width 1413 height 635
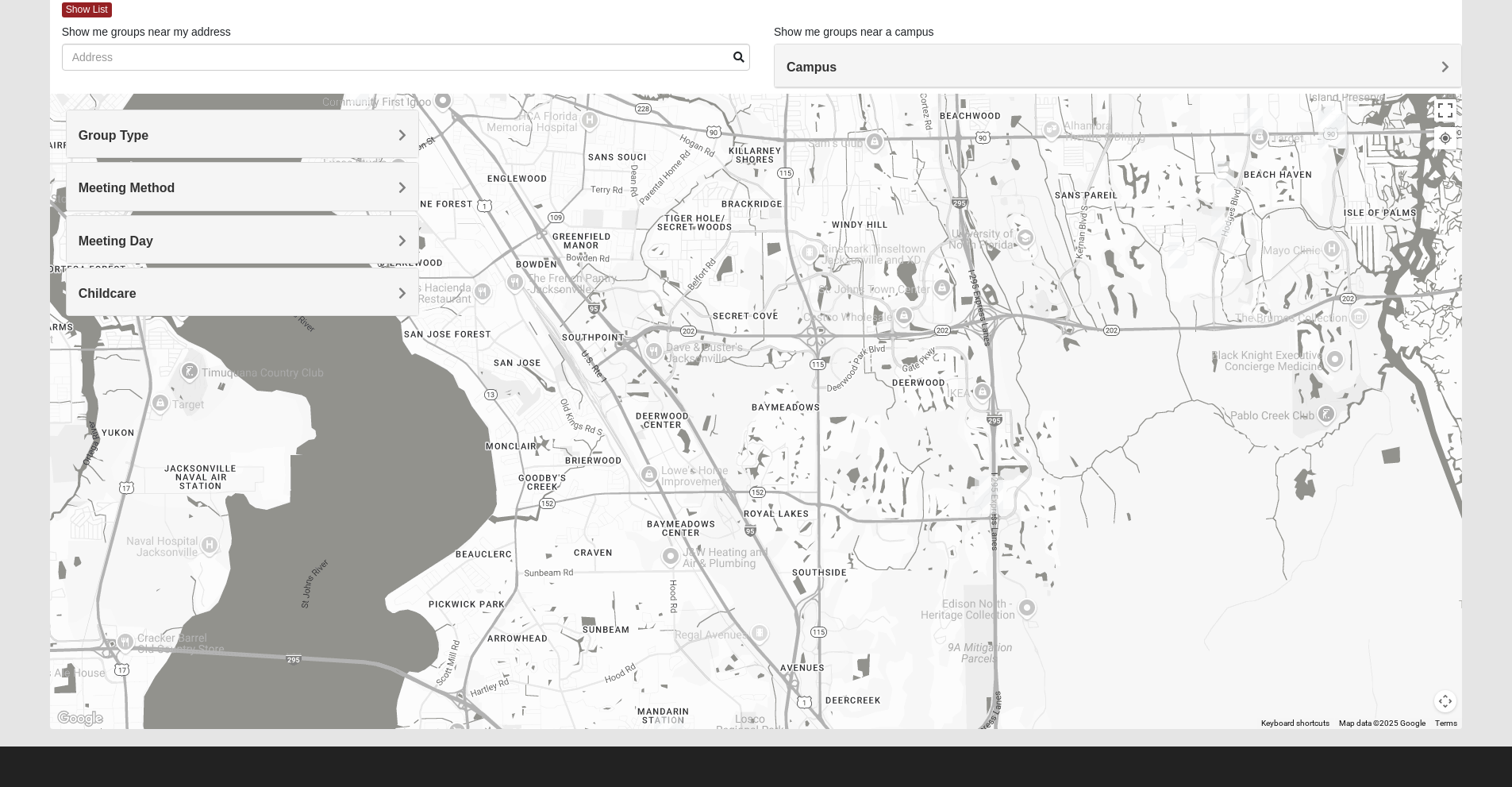
drag, startPoint x: 760, startPoint y: 286, endPoint x: 549, endPoint y: 699, distance: 463.8
click at [549, 699] on div "1825 Mixed [PERSON_NAME] 32068 [DATE] PM 1825 In Person No Childcare Learn More" at bounding box center [756, 411] width 1413 height 635
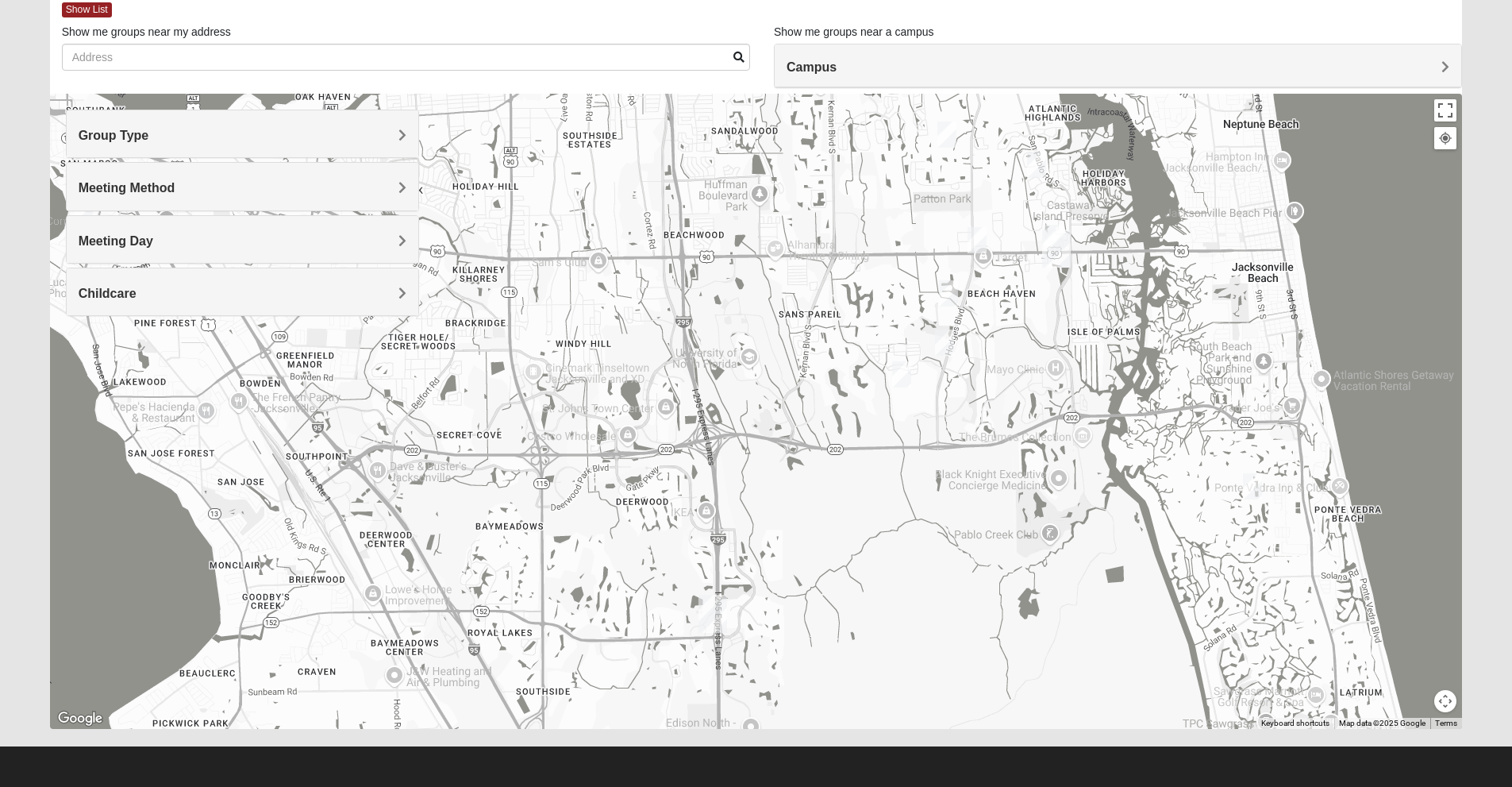
drag, startPoint x: 1060, startPoint y: 337, endPoint x: 784, endPoint y: 457, distance: 301.0
click at [784, 457] on div "1825 Mixed [PERSON_NAME] 32068 [DATE] PM 1825 In Person No Childcare Learn More" at bounding box center [756, 411] width 1413 height 635
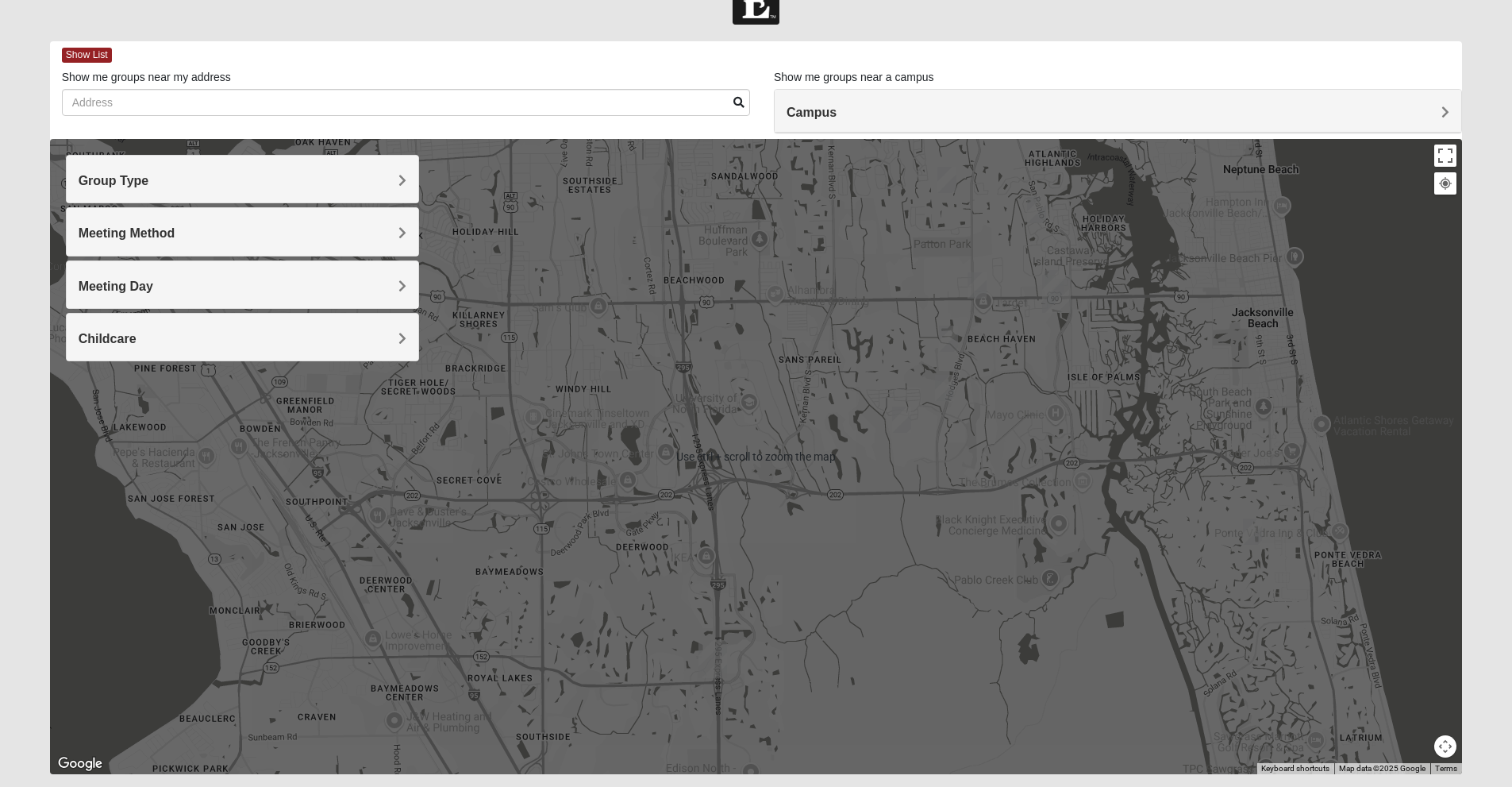
scroll to position [0, 0]
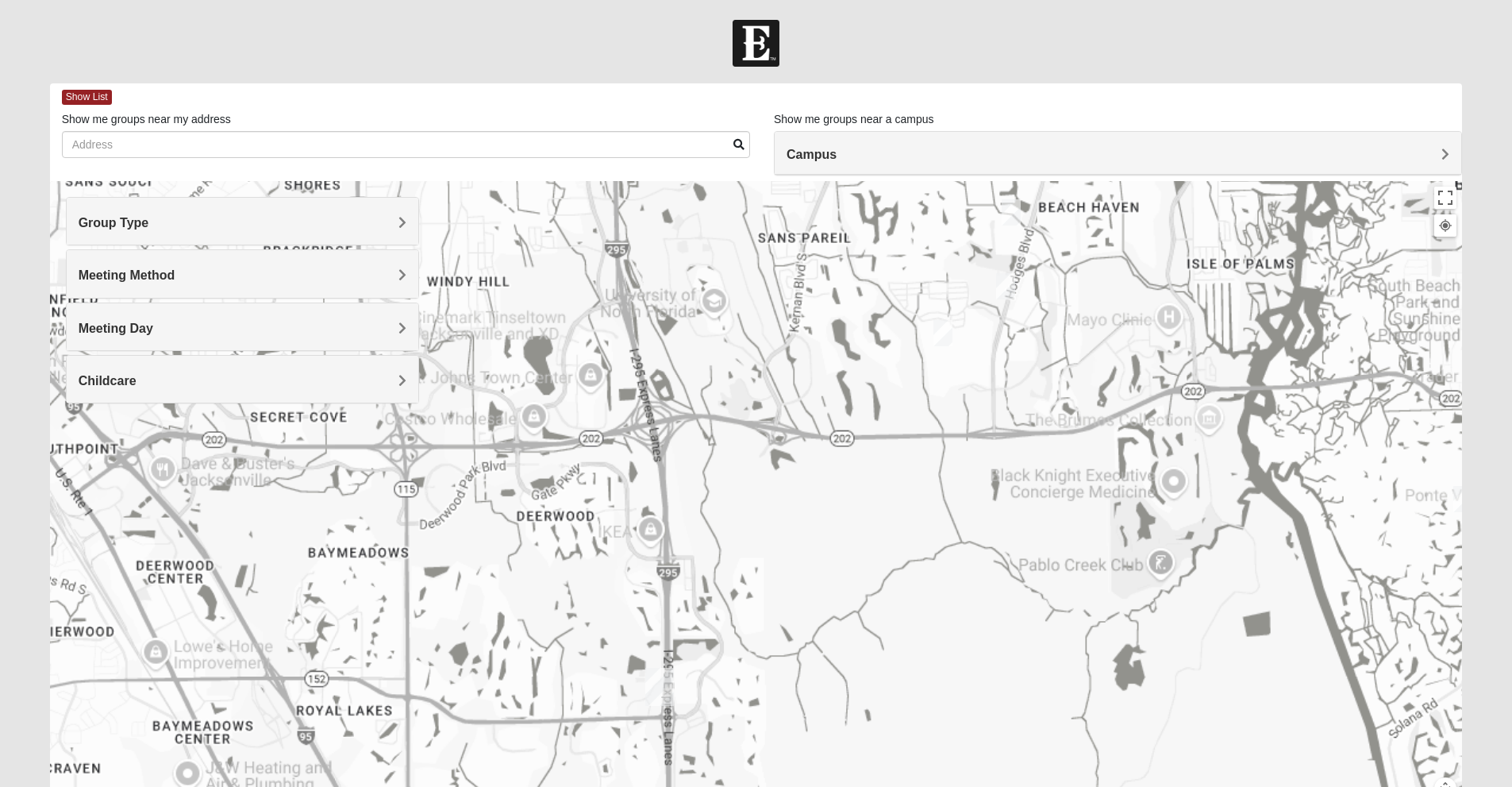
click at [879, 586] on div "1825 Mixed [PERSON_NAME] 32068 [DATE] PM 1825 In Person No Childcare Learn More" at bounding box center [756, 498] width 1413 height 635
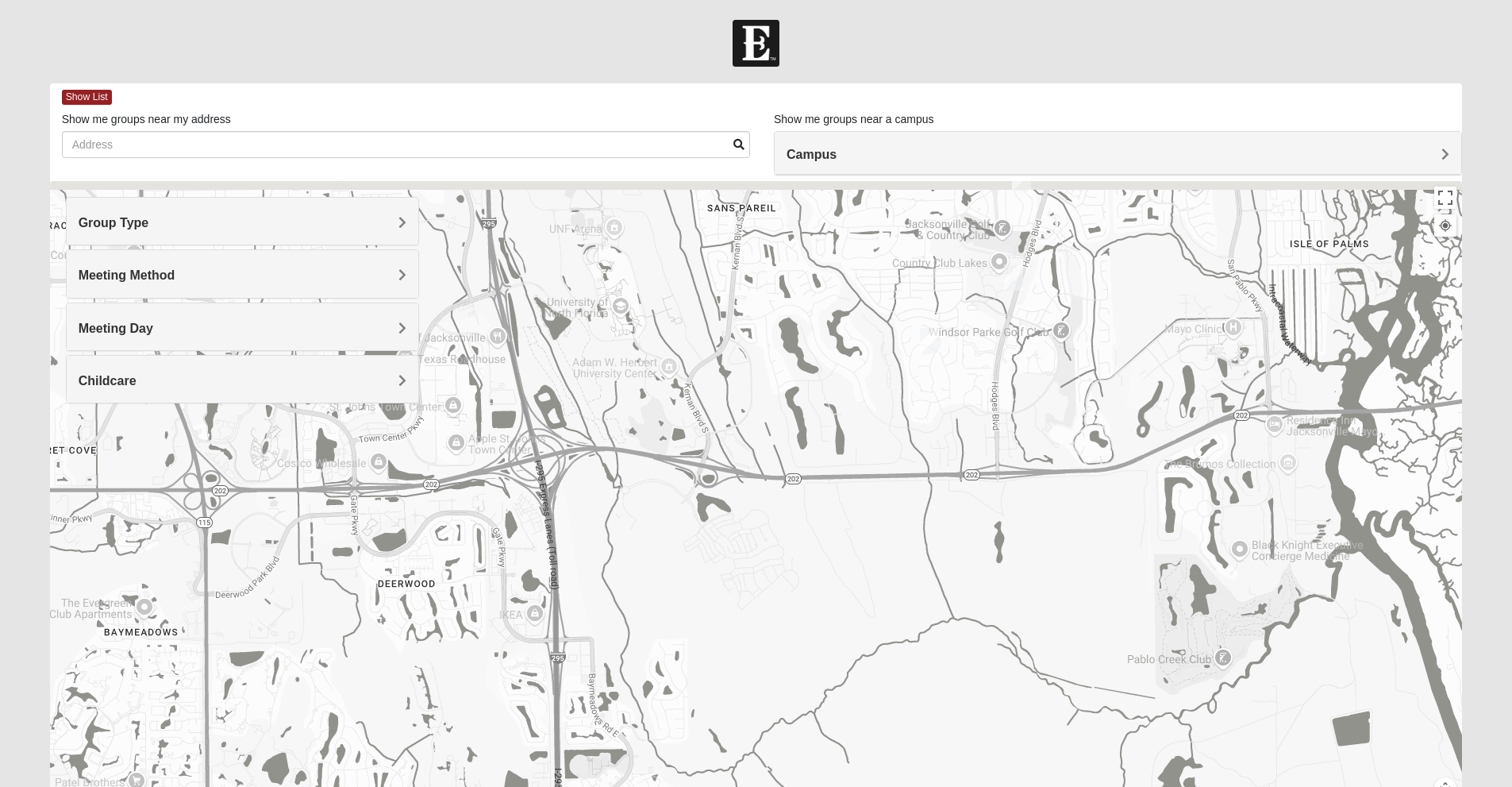
drag, startPoint x: 970, startPoint y: 298, endPoint x: 899, endPoint y: 415, distance: 136.9
click at [899, 415] on div "1825 Mixed [PERSON_NAME] 32068 [DATE] PM 1825 In Person No Childcare Learn More" at bounding box center [756, 498] width 1413 height 635
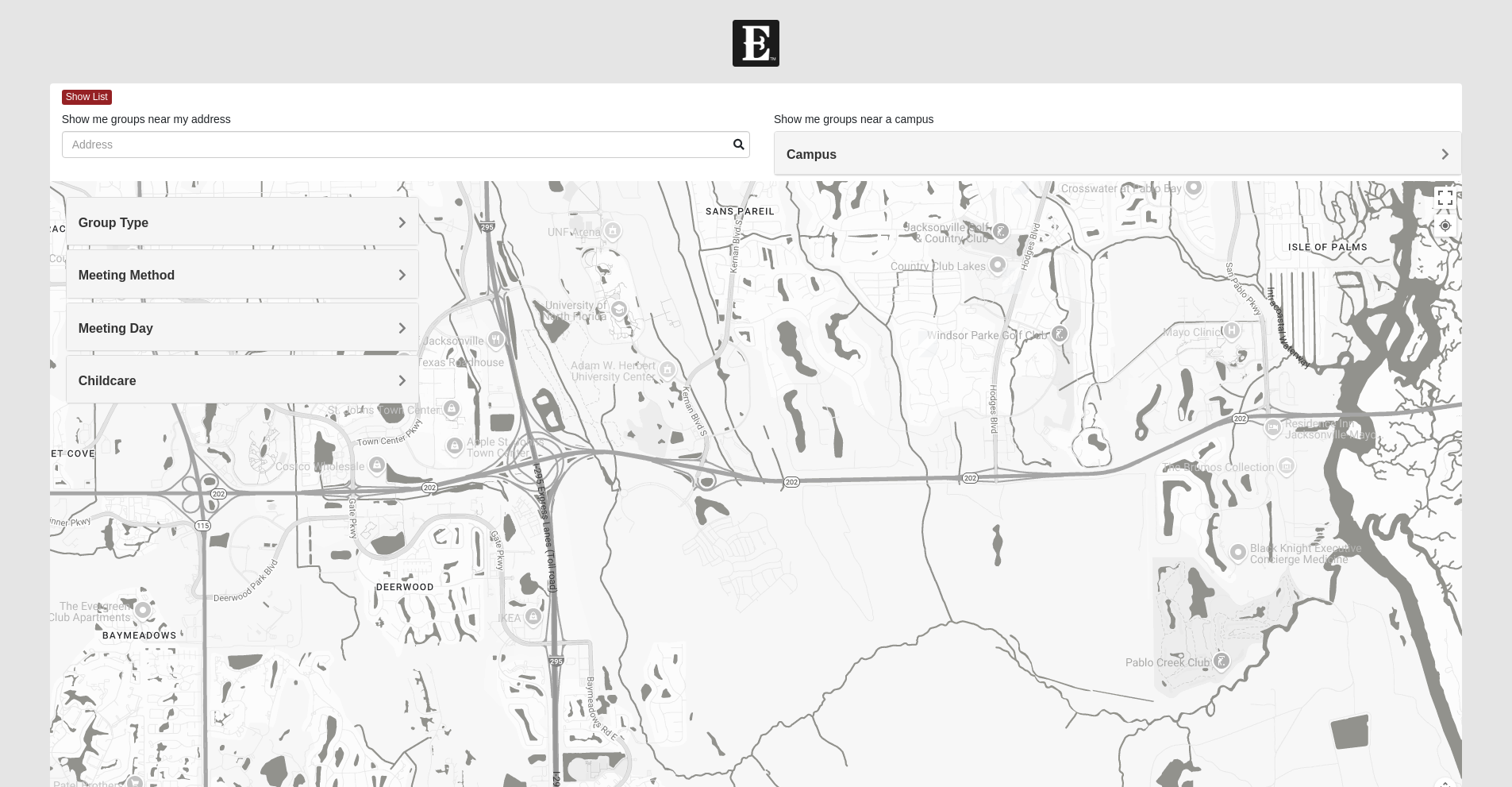
click at [927, 349] on img "1825 Womens Brunetti 32224" at bounding box center [927, 344] width 32 height 39
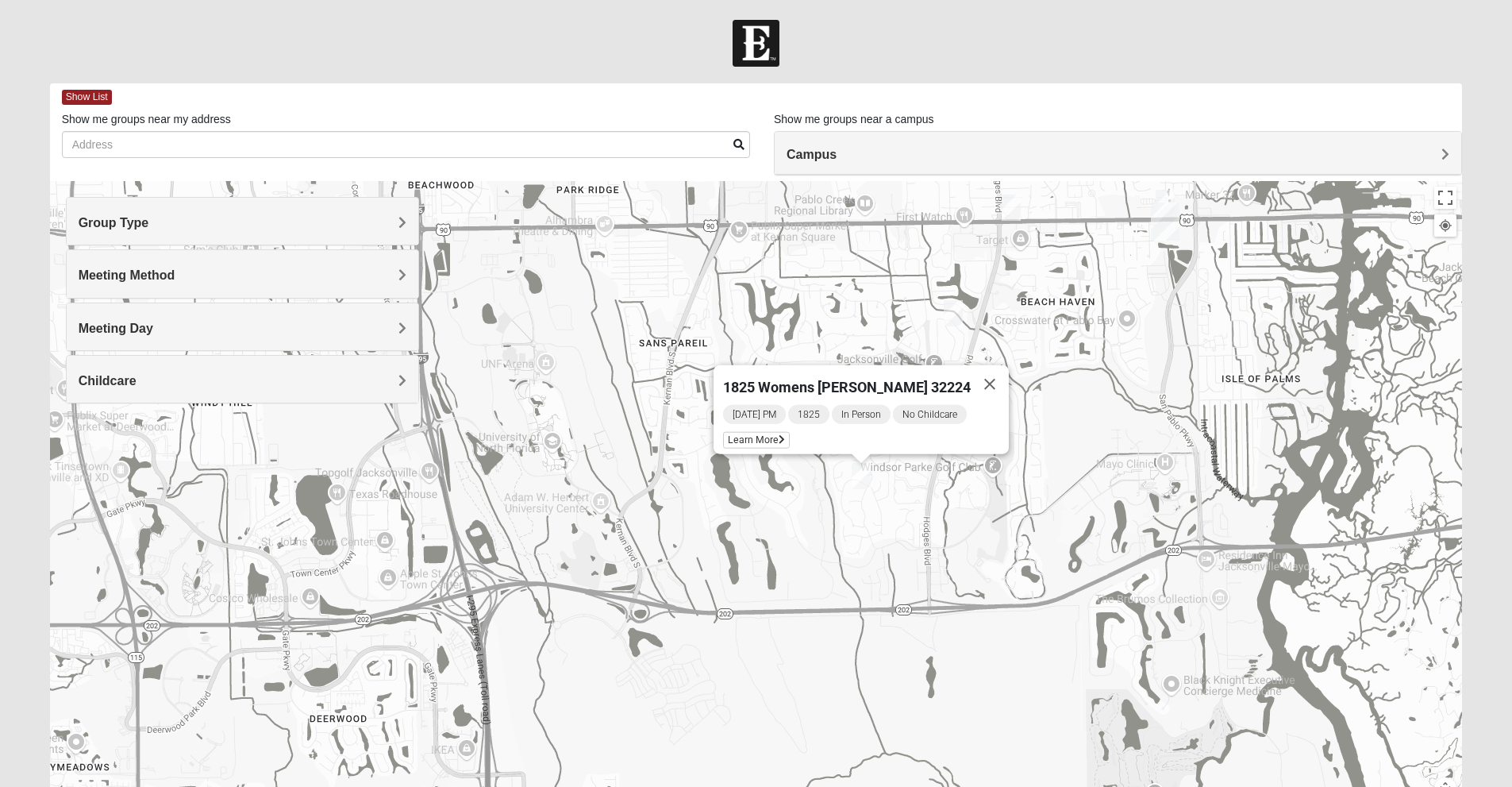
drag, startPoint x: 1009, startPoint y: 345, endPoint x: 905, endPoint y: 568, distance: 246.1
click at [905, 568] on div "1825 Womens [PERSON_NAME] 32224 [DATE] PM 1825 In Person No Childcare Learn More" at bounding box center [756, 498] width 1413 height 635
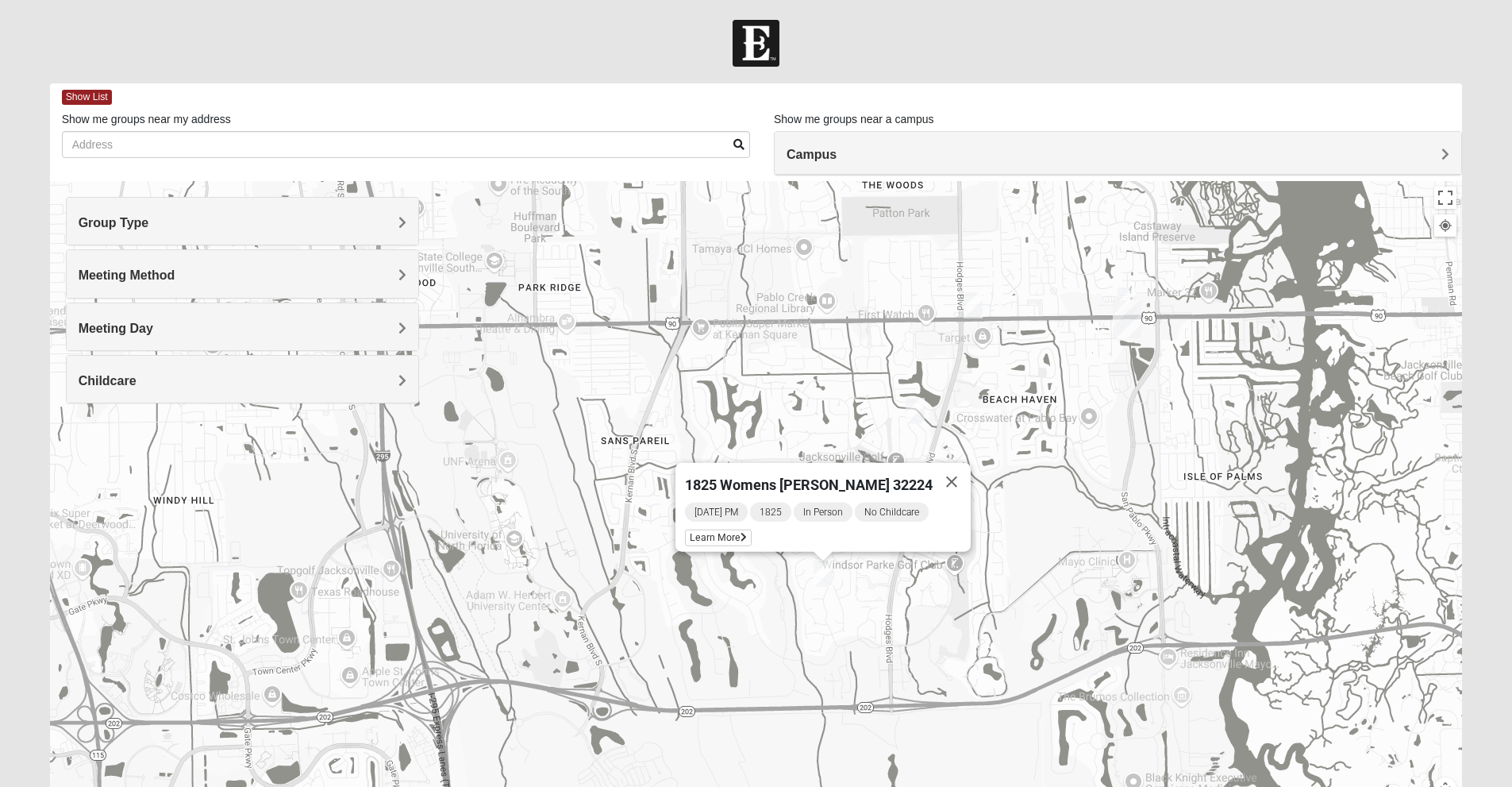
click at [1000, 599] on div "1825 Womens [PERSON_NAME] 32224 [DATE] PM 1825 In Person No Childcare Learn More" at bounding box center [756, 498] width 1413 height 635
click at [944, 477] on button "Close" at bounding box center [951, 482] width 38 height 38
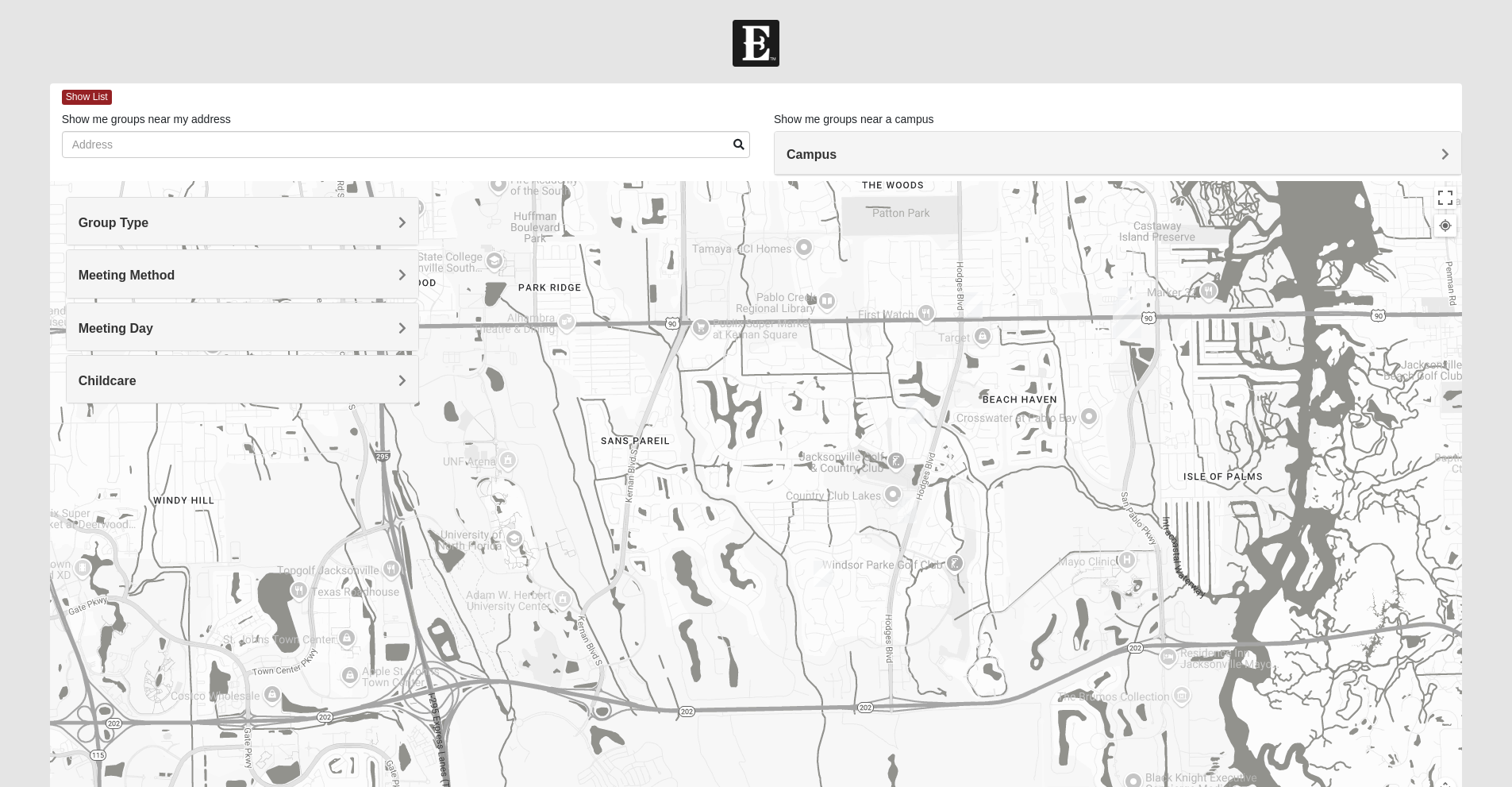
click at [905, 497] on img "1825 Womens Hirneisen 32224" at bounding box center [908, 510] width 32 height 39
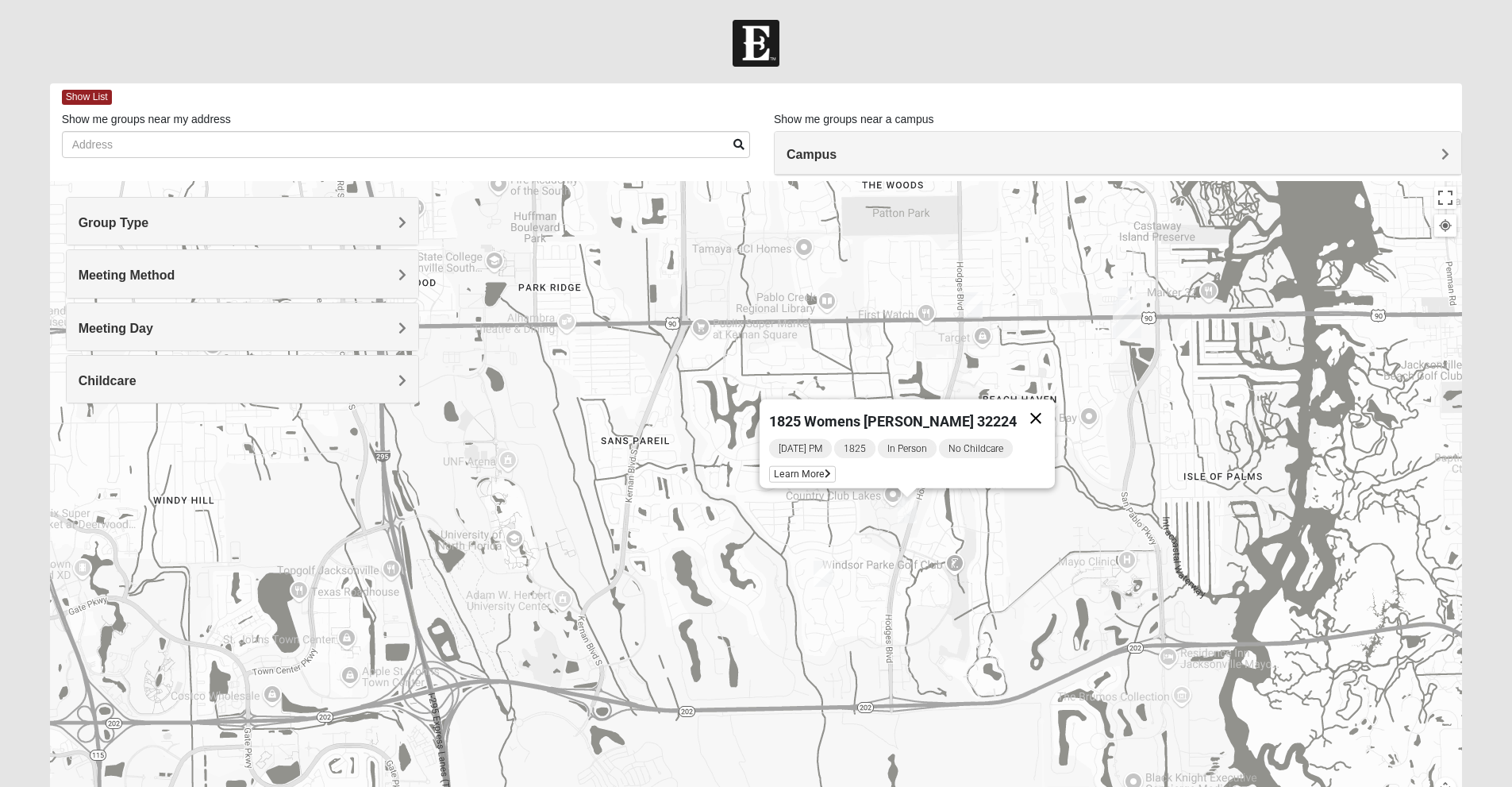
click at [1018, 413] on button "Close" at bounding box center [1036, 419] width 38 height 38
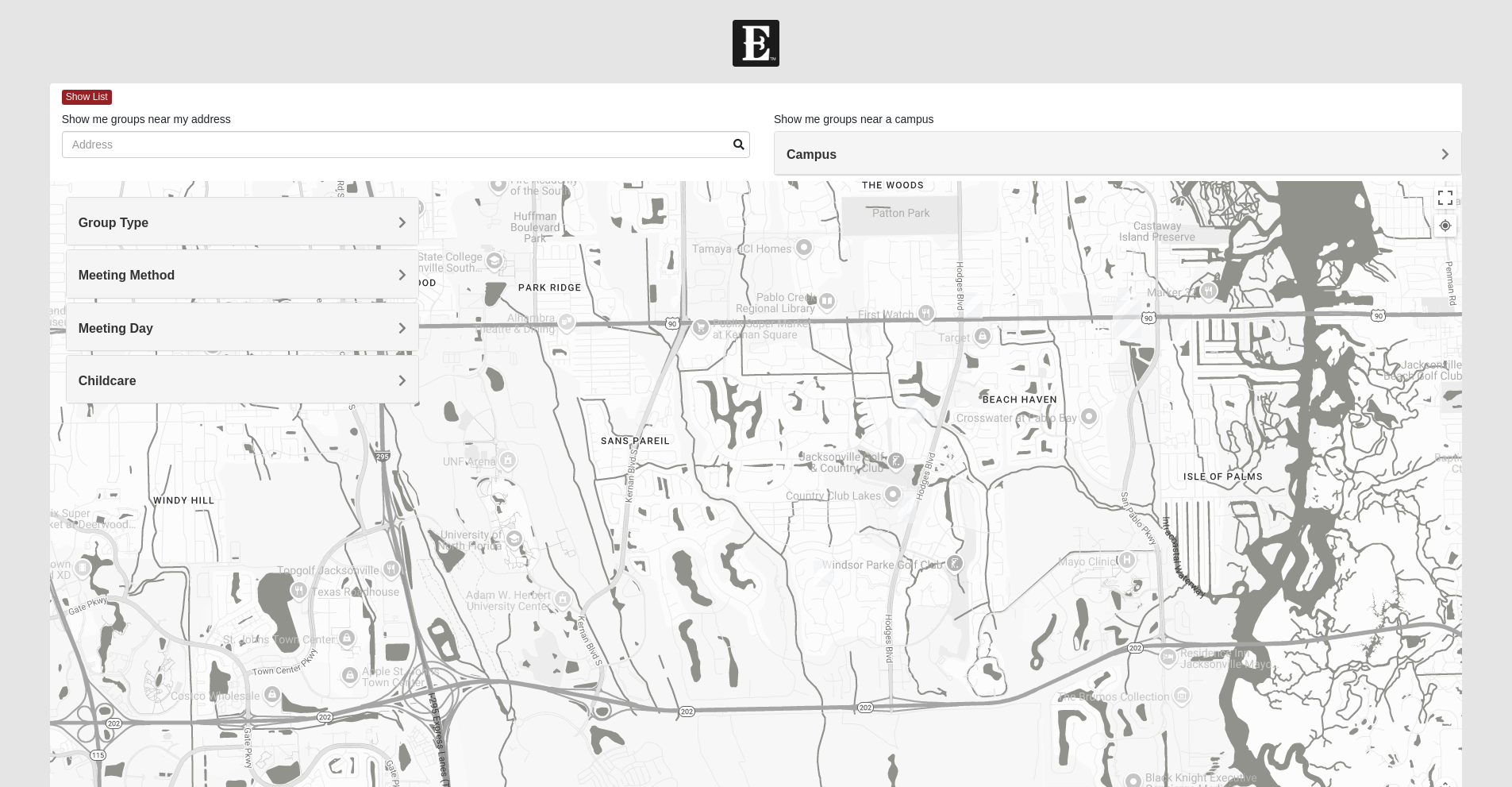
click at [922, 412] on img "1825 Mens Cason 32224" at bounding box center [915, 411] width 32 height 39
click at [920, 411] on img "1825 Mens Cason 32224" at bounding box center [915, 411] width 32 height 39
click at [1036, 300] on button "Close" at bounding box center [1033, 319] width 38 height 38
click at [981, 291] on img "1825 Womens Annis/Ferguson 32246" at bounding box center [973, 305] width 32 height 39
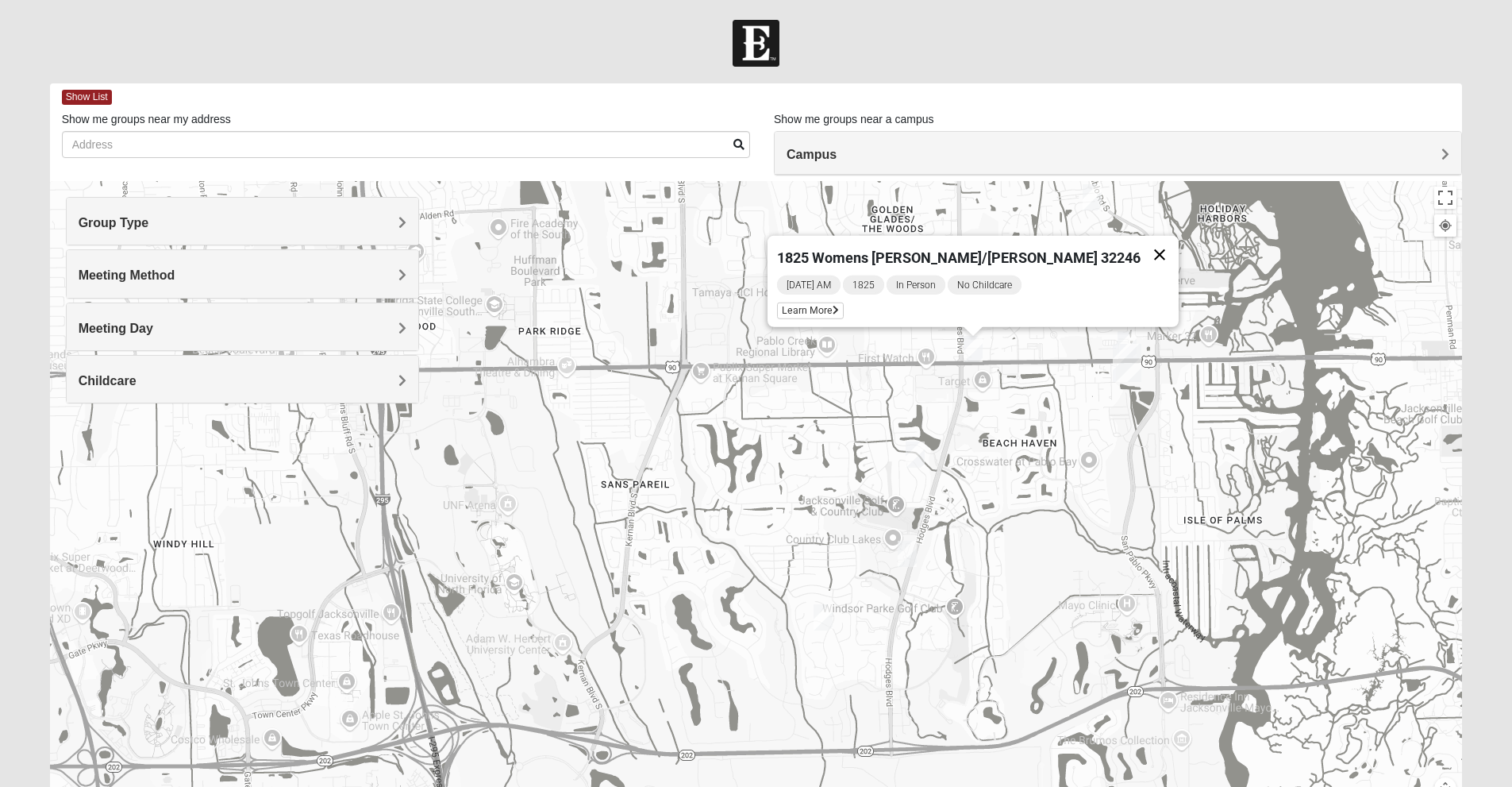
click at [1141, 246] on button "Close" at bounding box center [1160, 255] width 38 height 38
click at [1128, 335] on img "1825 Mens Chandler/Johnson 32250" at bounding box center [1127, 344] width 32 height 39
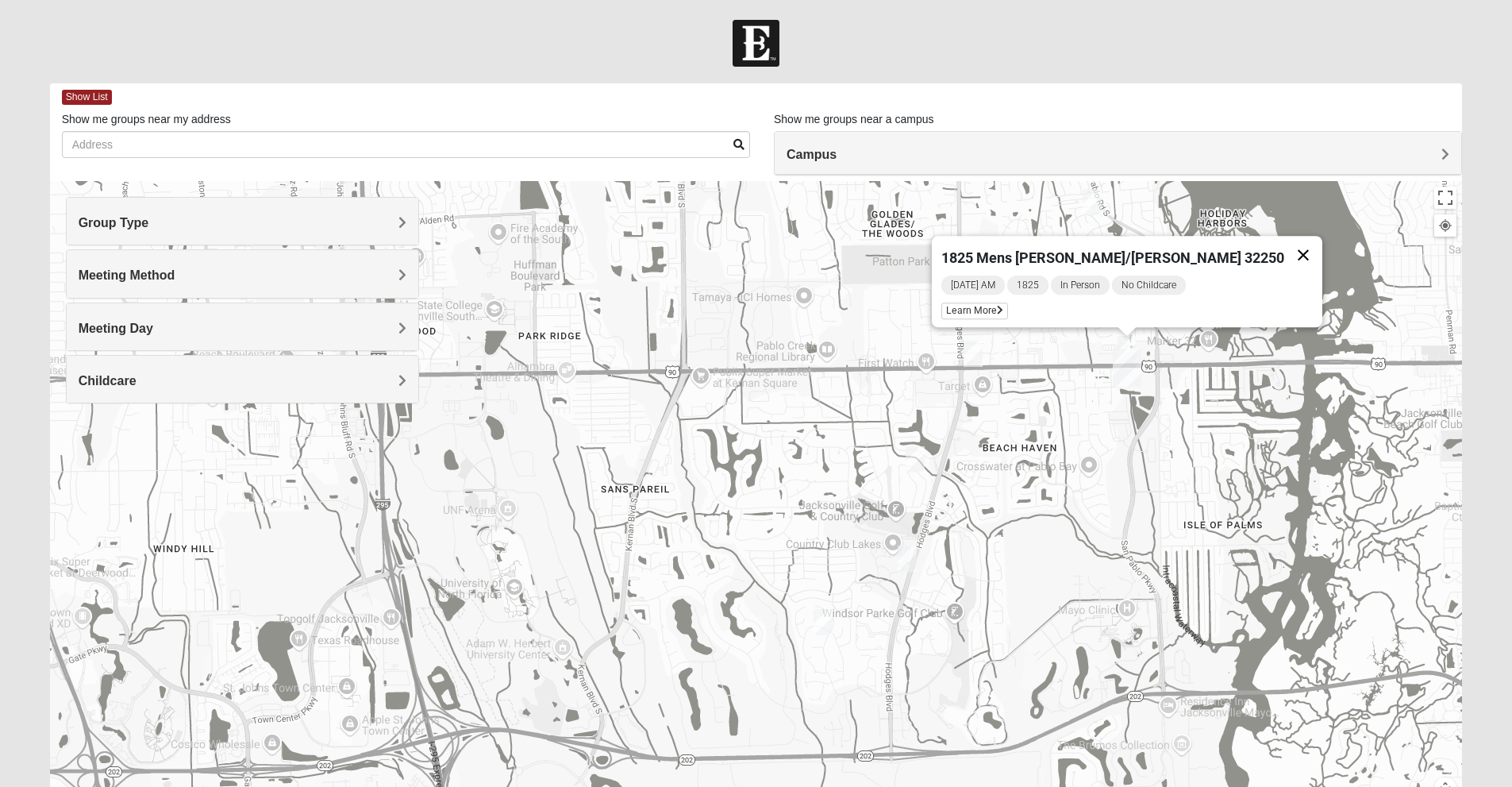
click at [1284, 244] on button "Close" at bounding box center [1303, 255] width 38 height 38
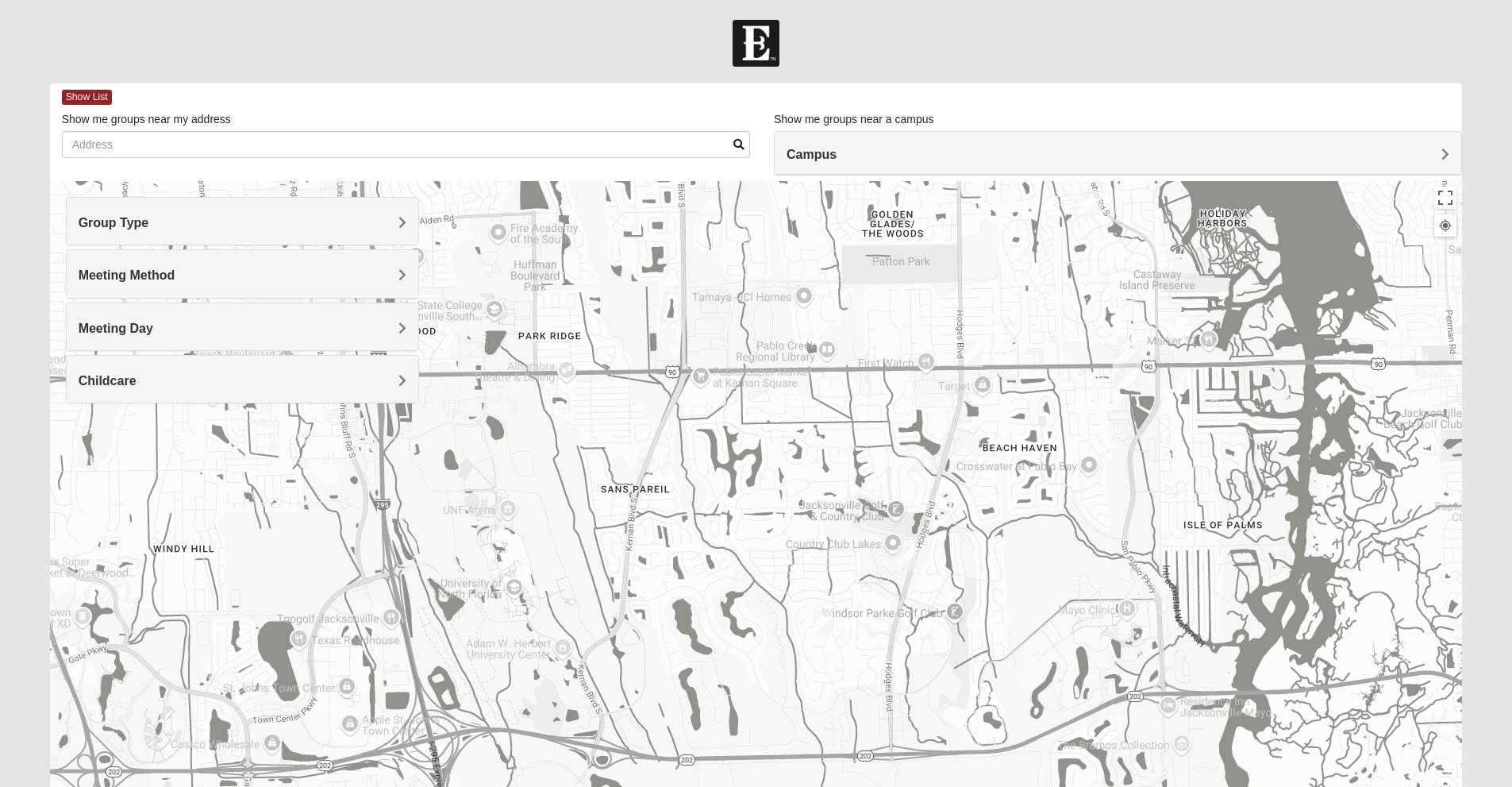
click at [1099, 209] on img "1825 Womens Wood 32224" at bounding box center [1092, 201] width 32 height 39
click at [1094, 202] on img "1825 Womens Wood 32224" at bounding box center [1092, 201] width 32 height 39
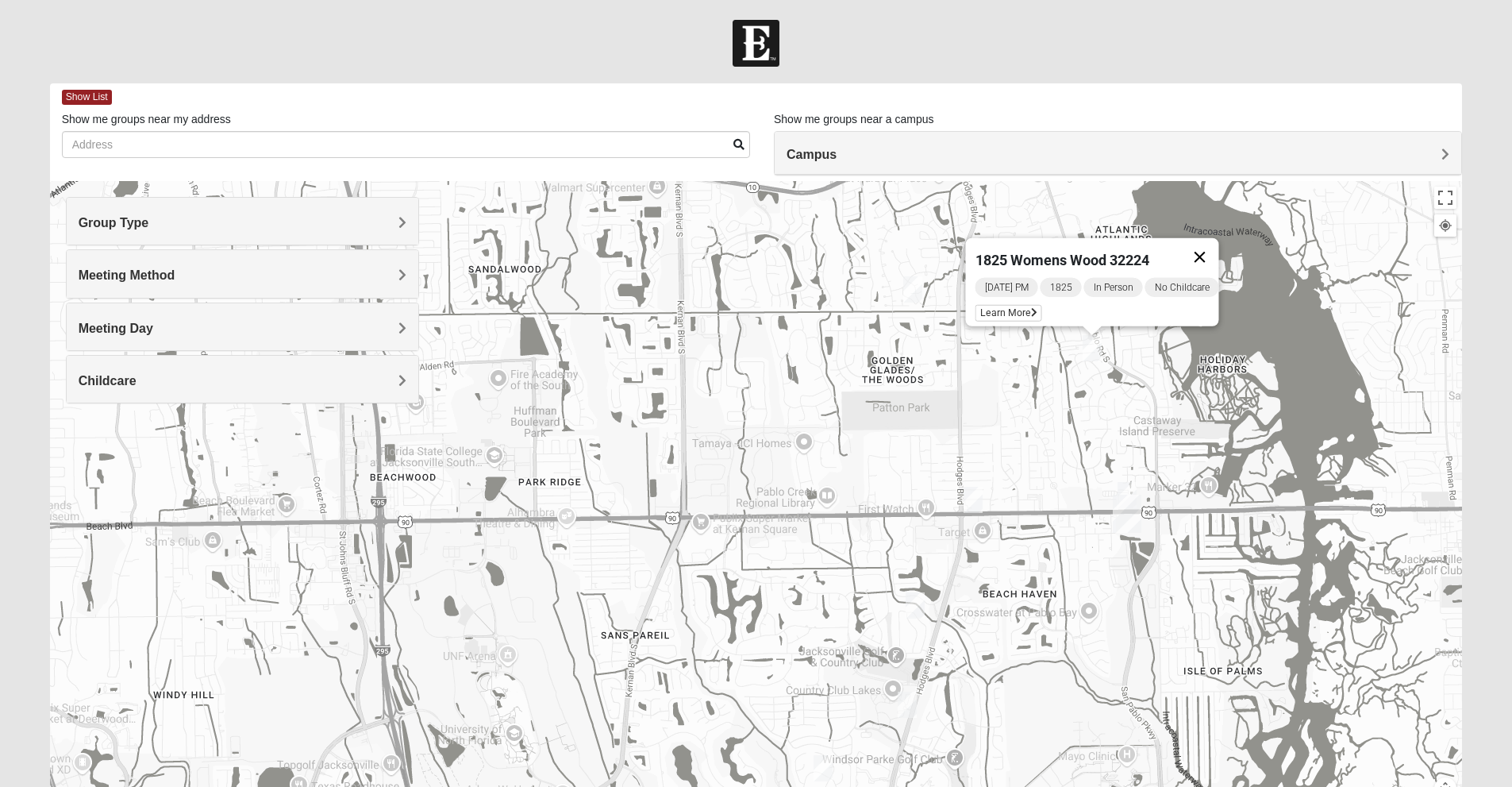
click at [1212, 247] on button "Close" at bounding box center [1199, 257] width 38 height 38
click at [908, 288] on img "1825 Mixed Annis 32246" at bounding box center [913, 289] width 32 height 39
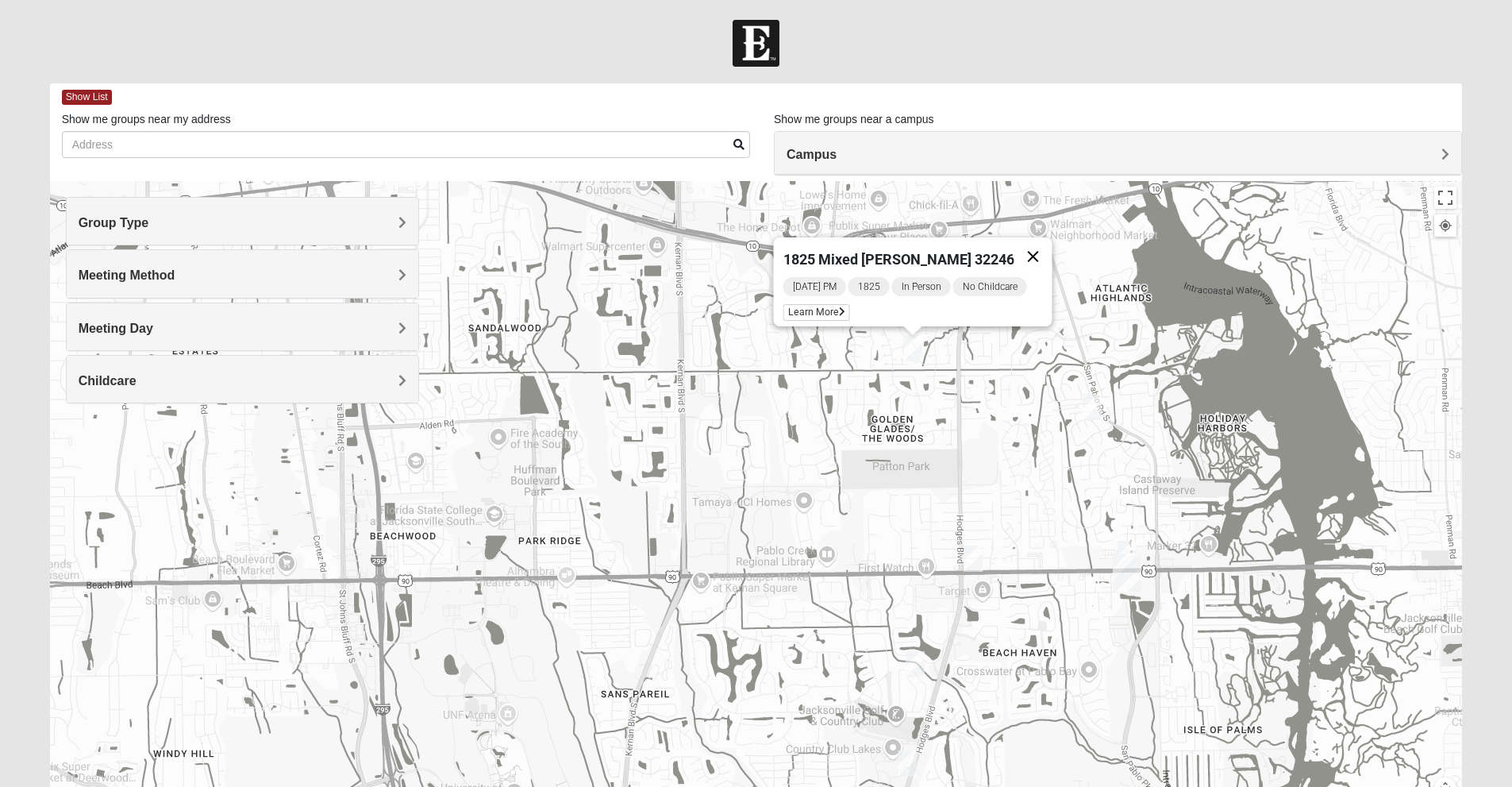
click at [1032, 253] on button "Close" at bounding box center [1032, 256] width 38 height 38
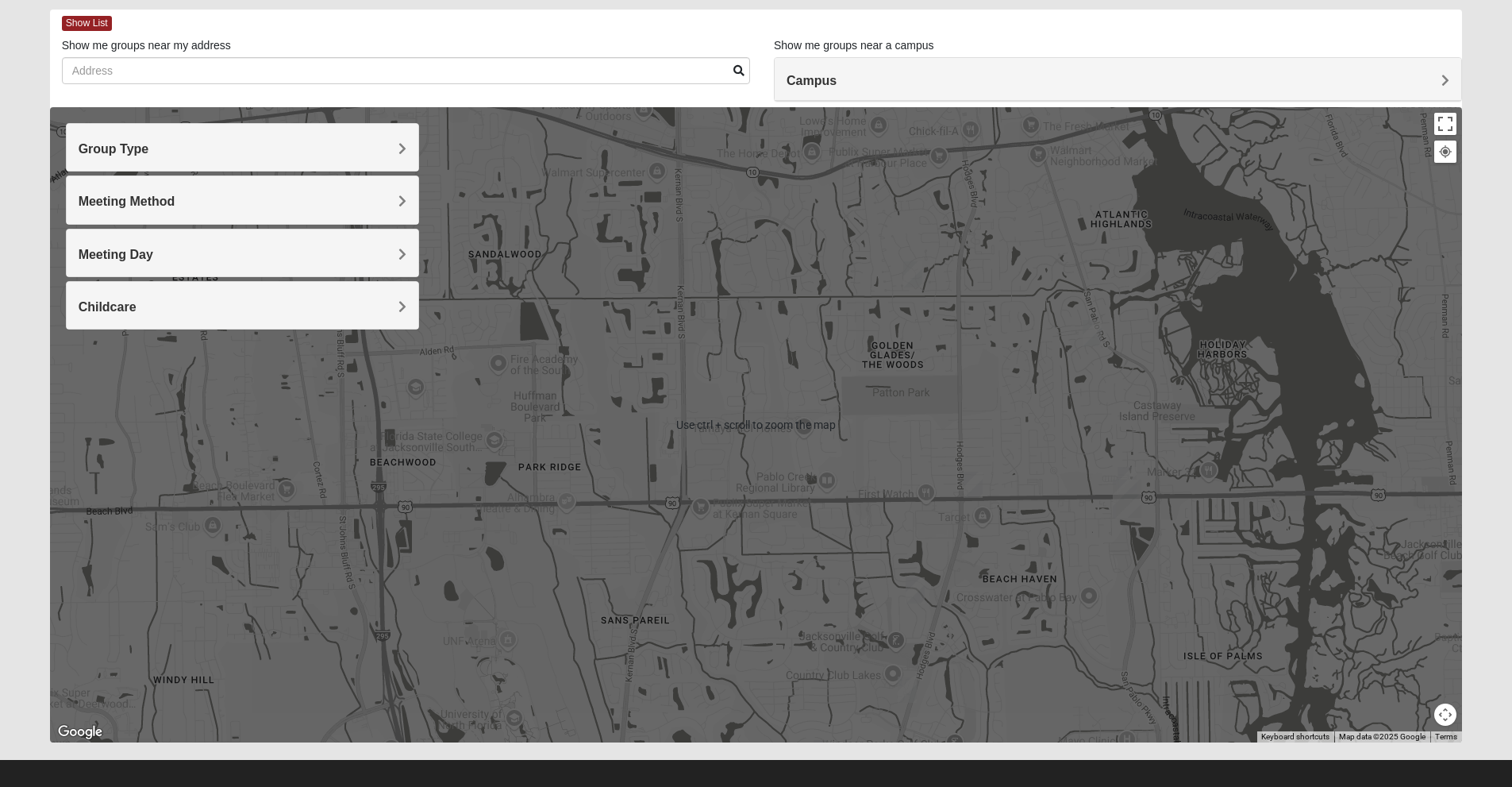
scroll to position [88, 0]
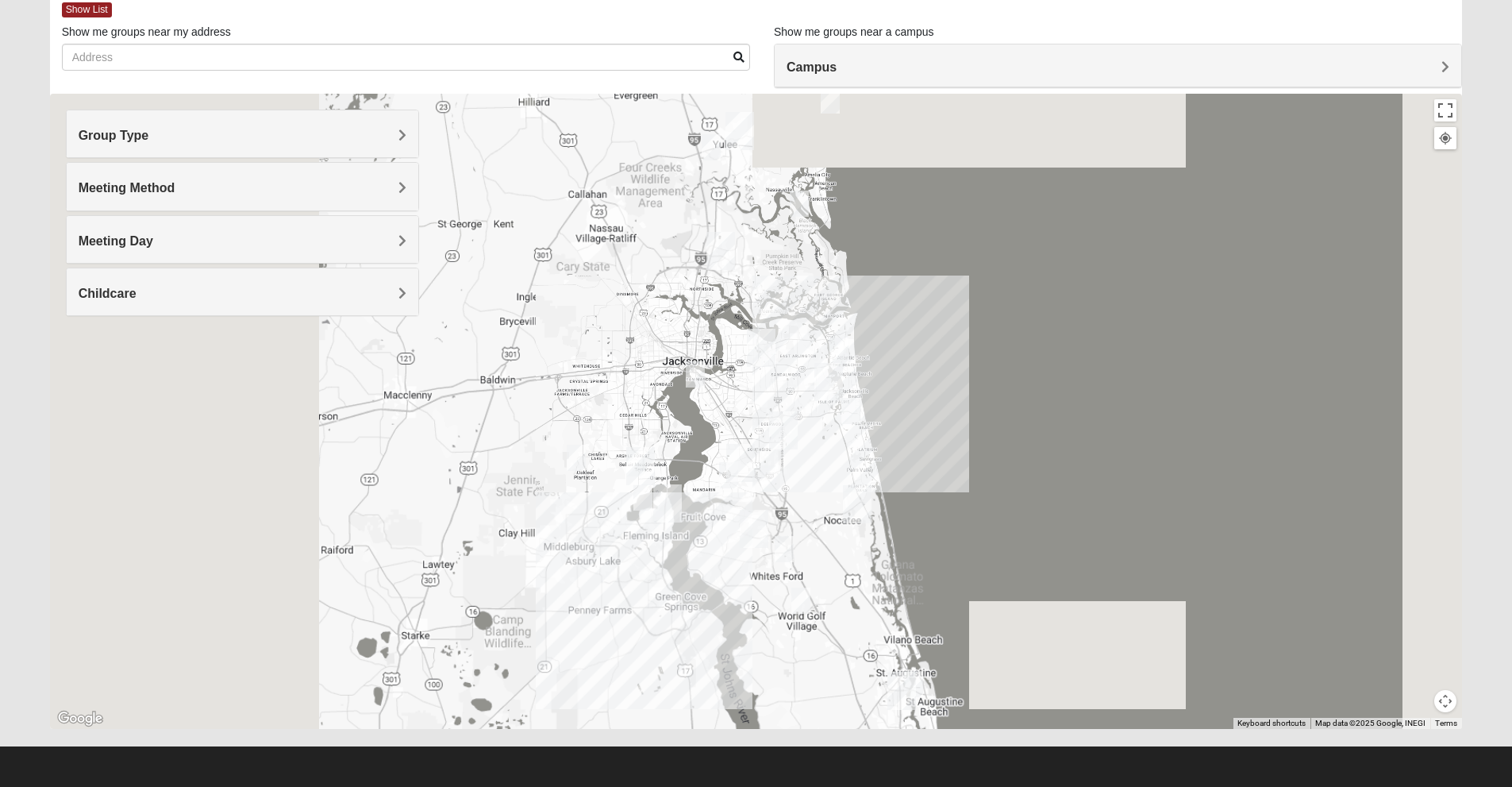
drag, startPoint x: 732, startPoint y: 372, endPoint x: 818, endPoint y: 360, distance: 86.8
click at [818, 360] on div at bounding box center [756, 411] width 1413 height 635
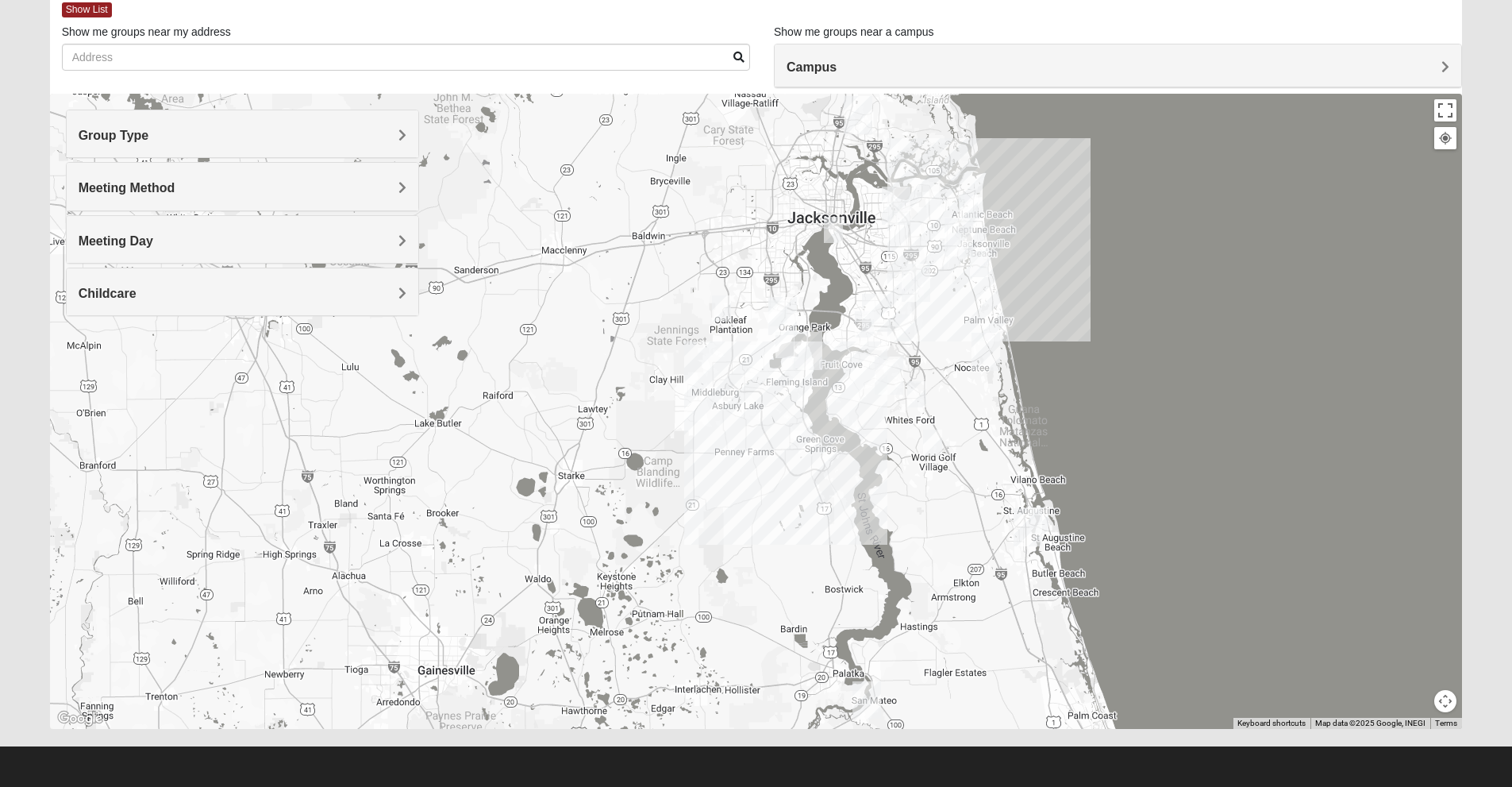
drag, startPoint x: 673, startPoint y: 274, endPoint x: 811, endPoint y: 119, distance: 207.5
click at [811, 119] on div at bounding box center [756, 411] width 1413 height 635
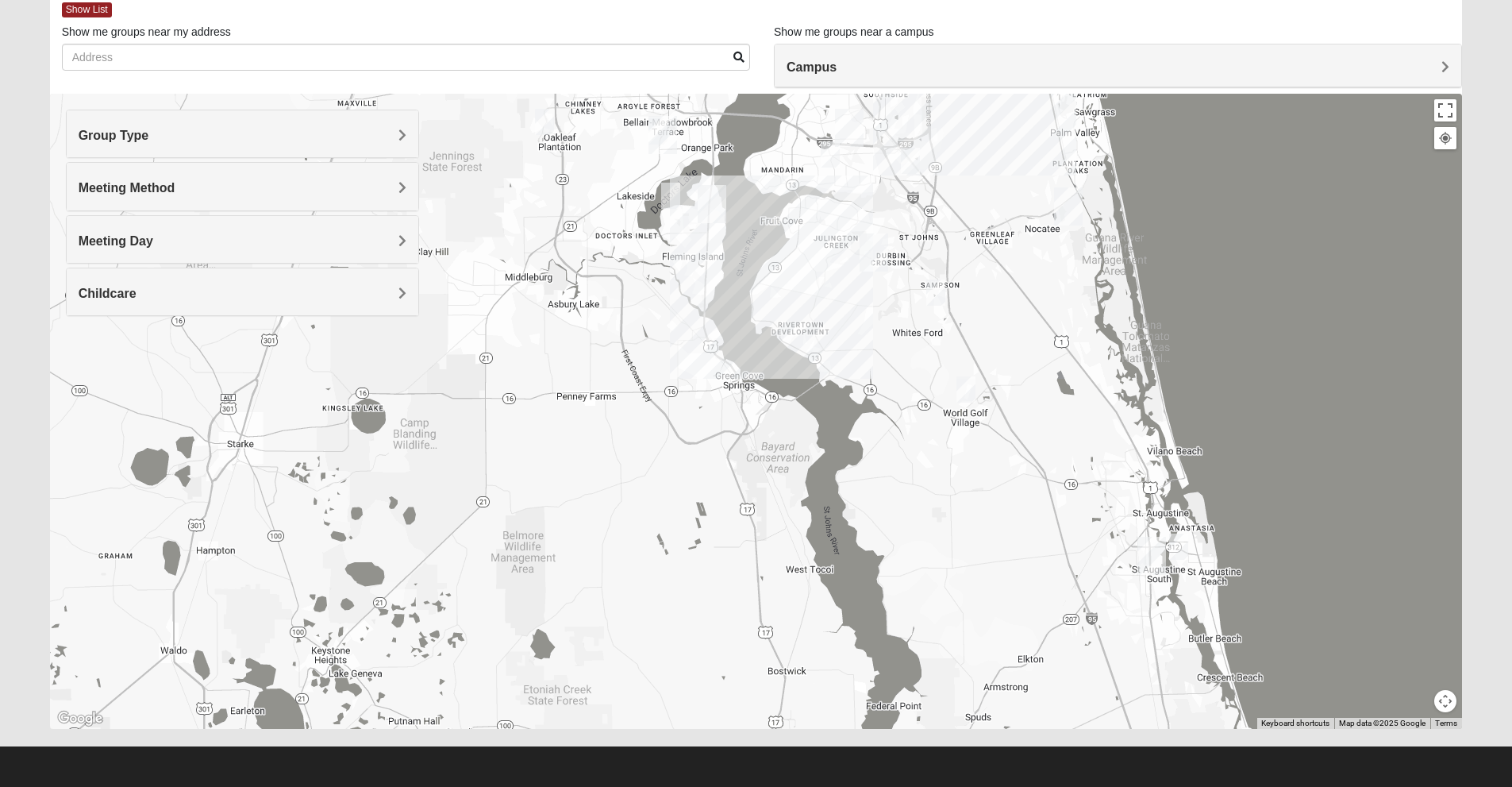
drag, startPoint x: 873, startPoint y: 451, endPoint x: 858, endPoint y: 430, distance: 25.8
click at [858, 430] on div at bounding box center [756, 411] width 1413 height 635
